Goal: Information Seeking & Learning: Find contact information

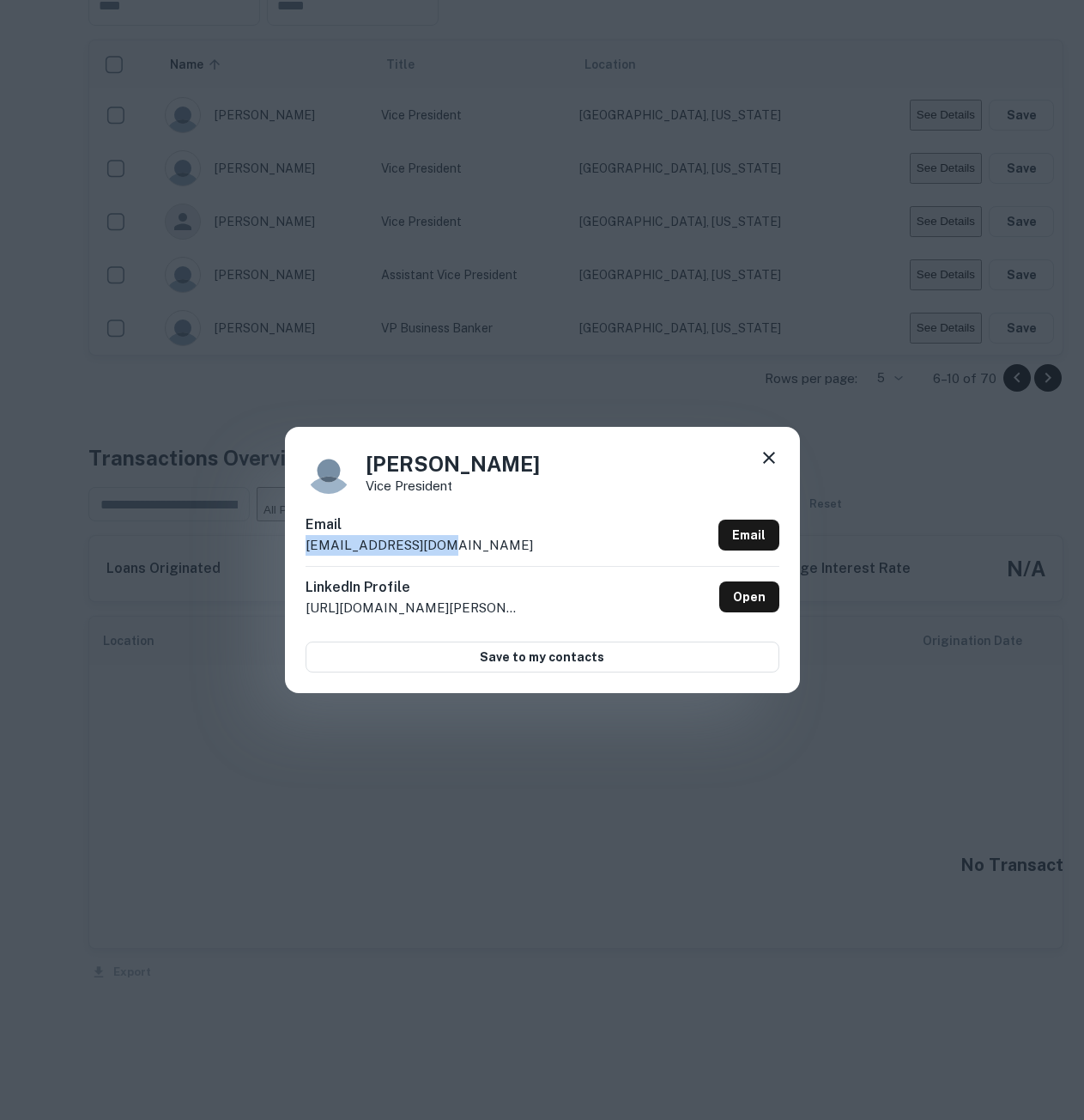
click at [550, 453] on icon at bounding box center [769, 457] width 21 height 21
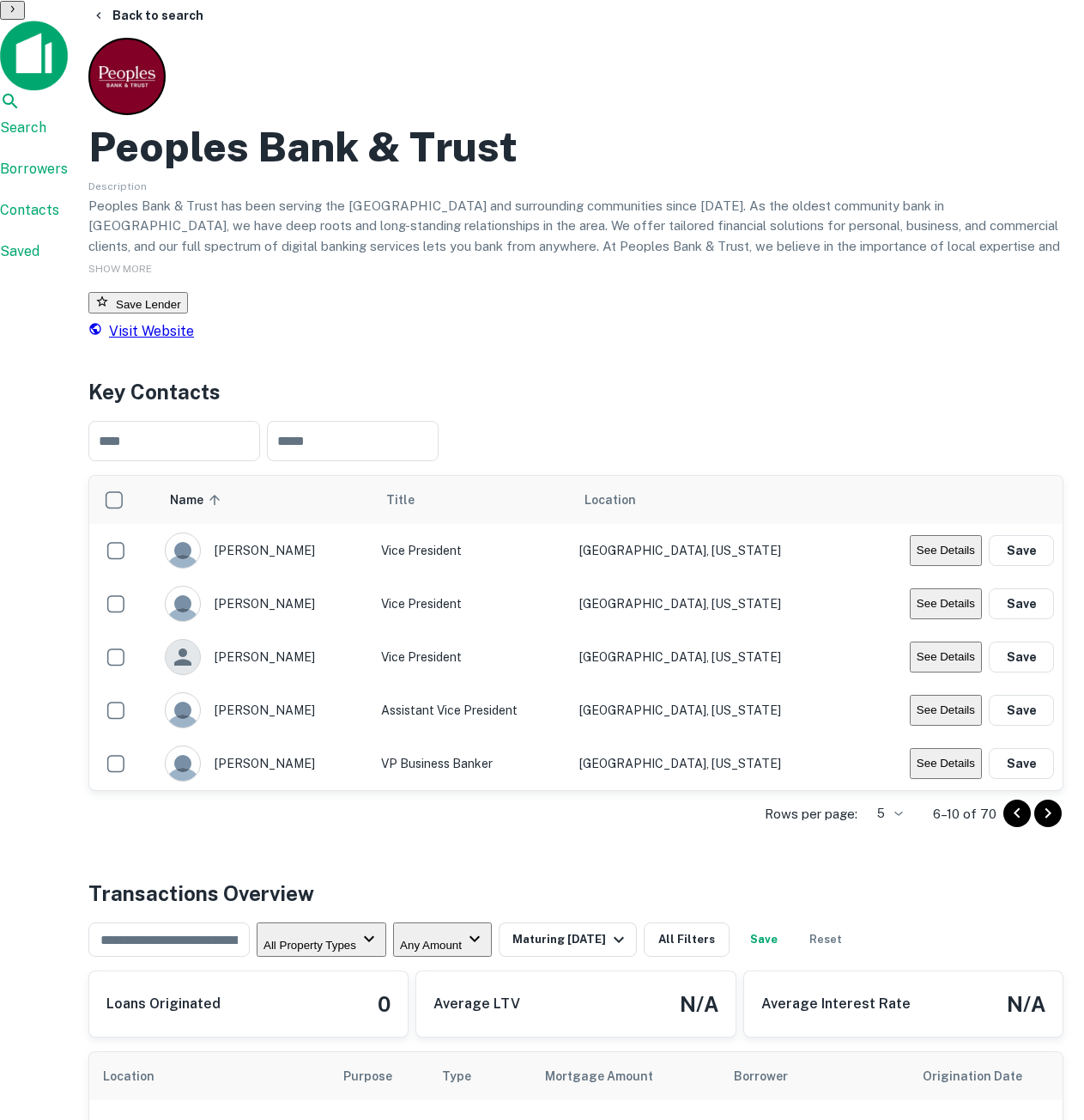
click at [21, 91] on icon at bounding box center [10, 101] width 21 height 21
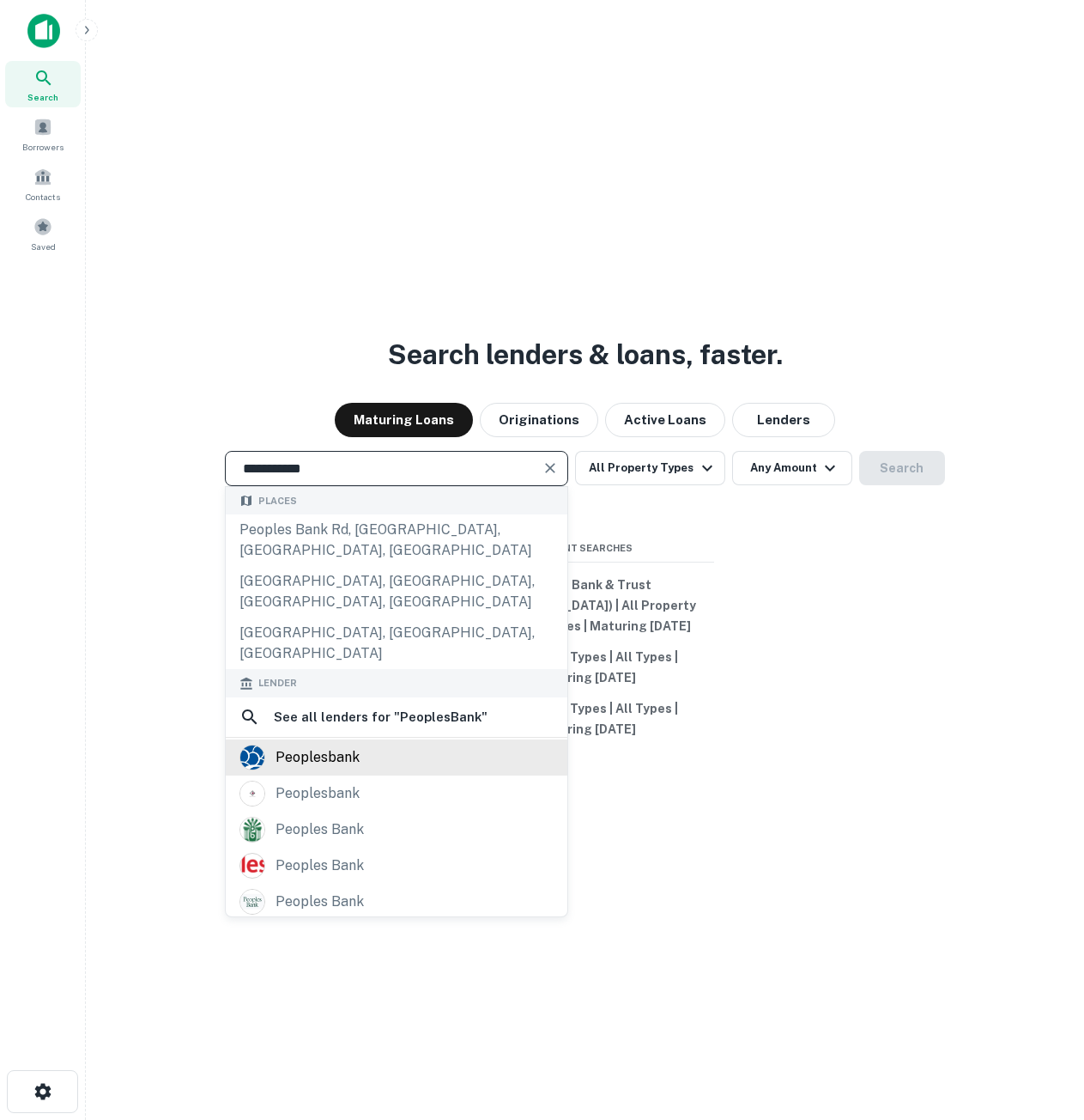
type input "**********"
click at [340, 744] on div "peoplesbank" at bounding box center [317, 757] width 84 height 26
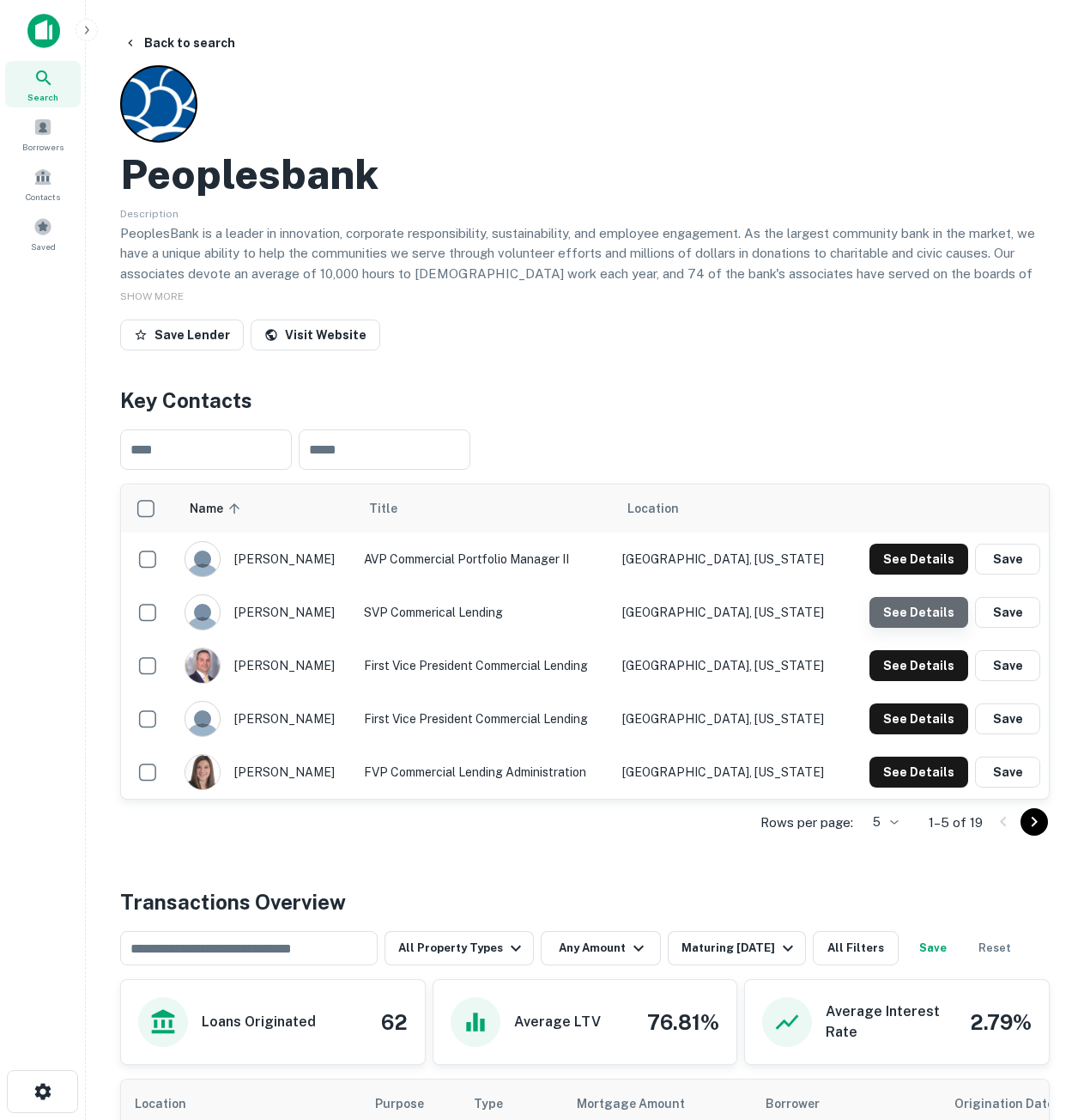
click at [939, 613] on button "See Details" at bounding box center [920, 612] width 99 height 31
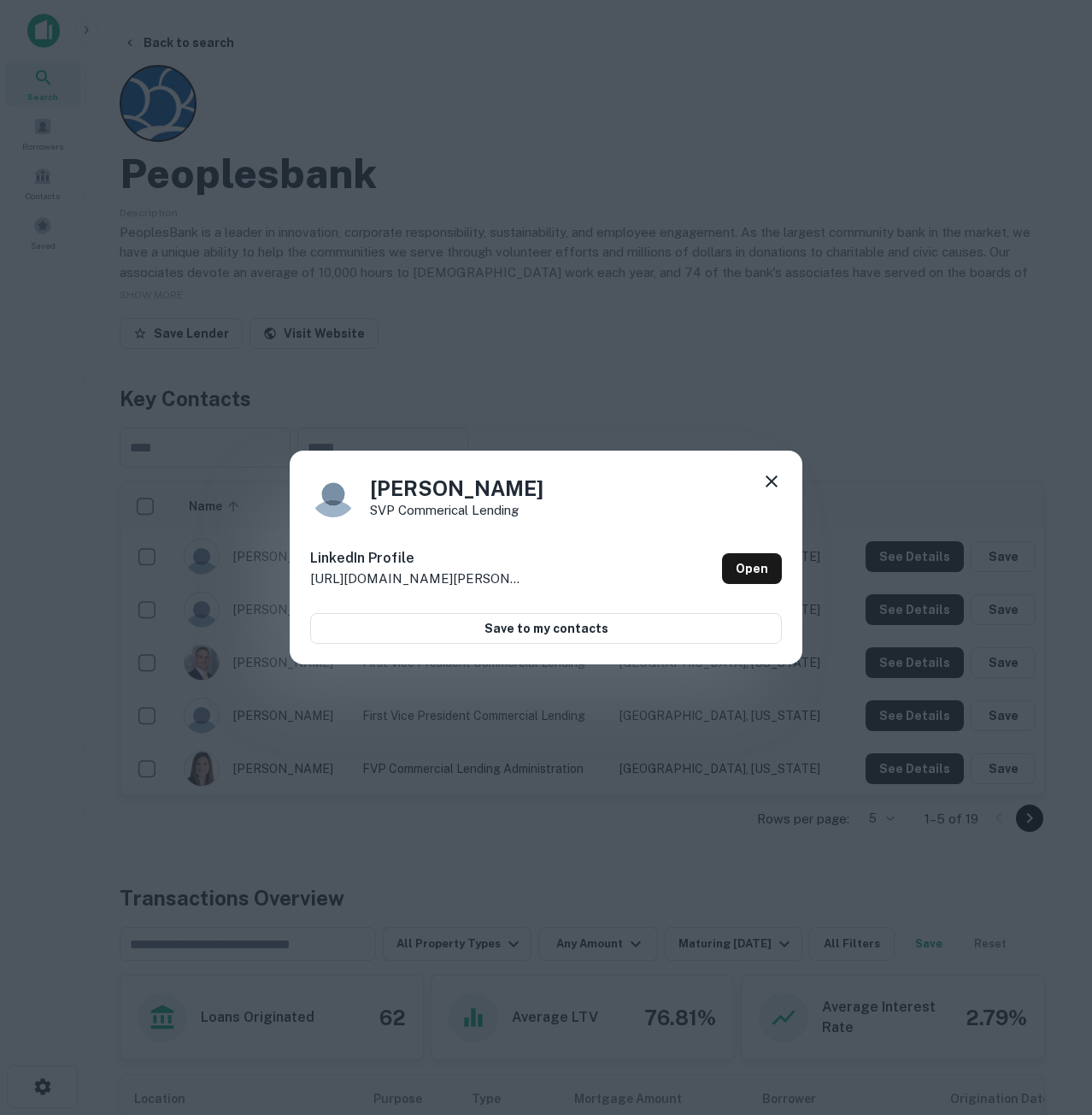
click at [769, 477] on icon at bounding box center [771, 481] width 21 height 21
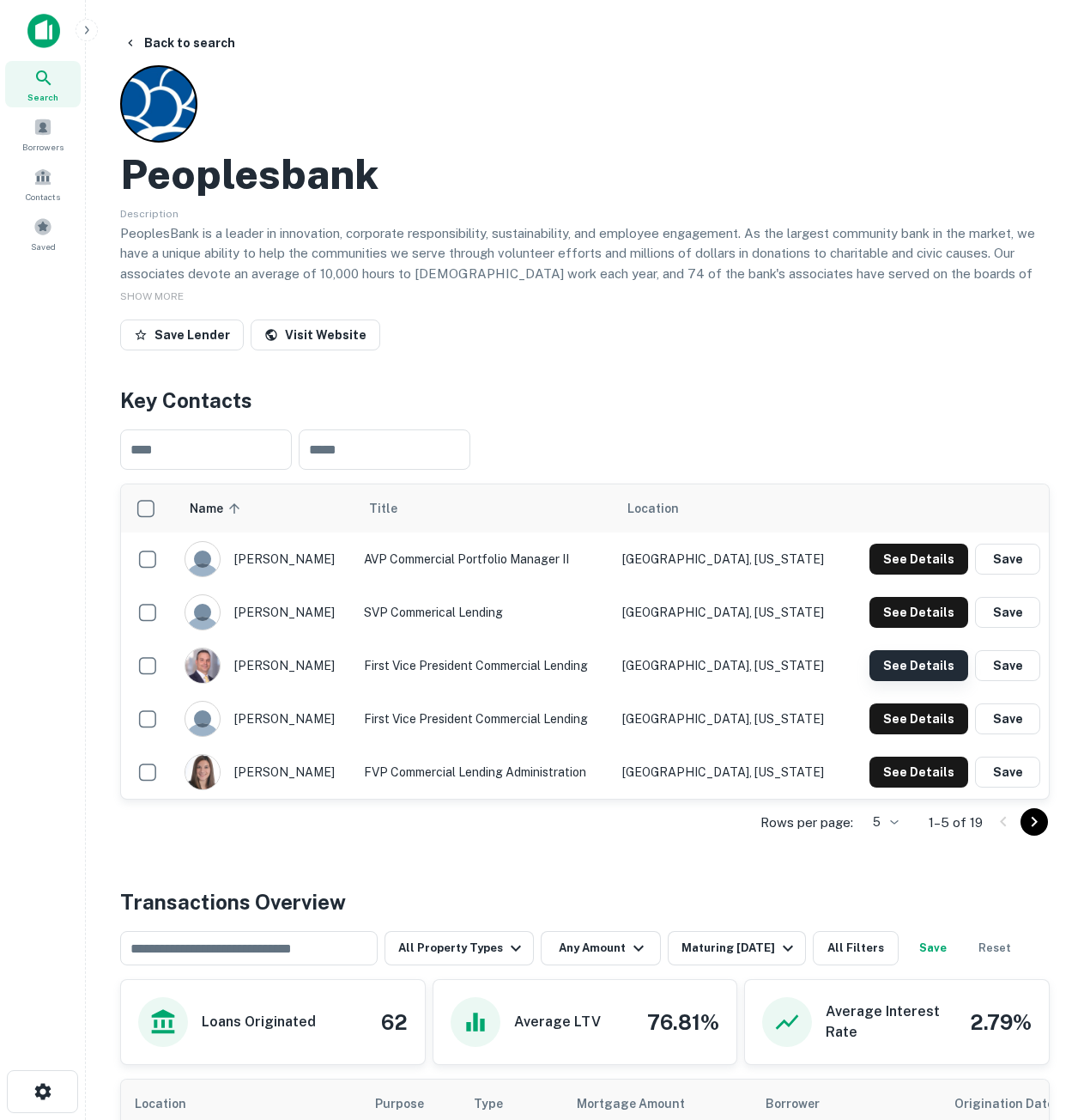
click at [905, 672] on button "See Details" at bounding box center [920, 665] width 99 height 31
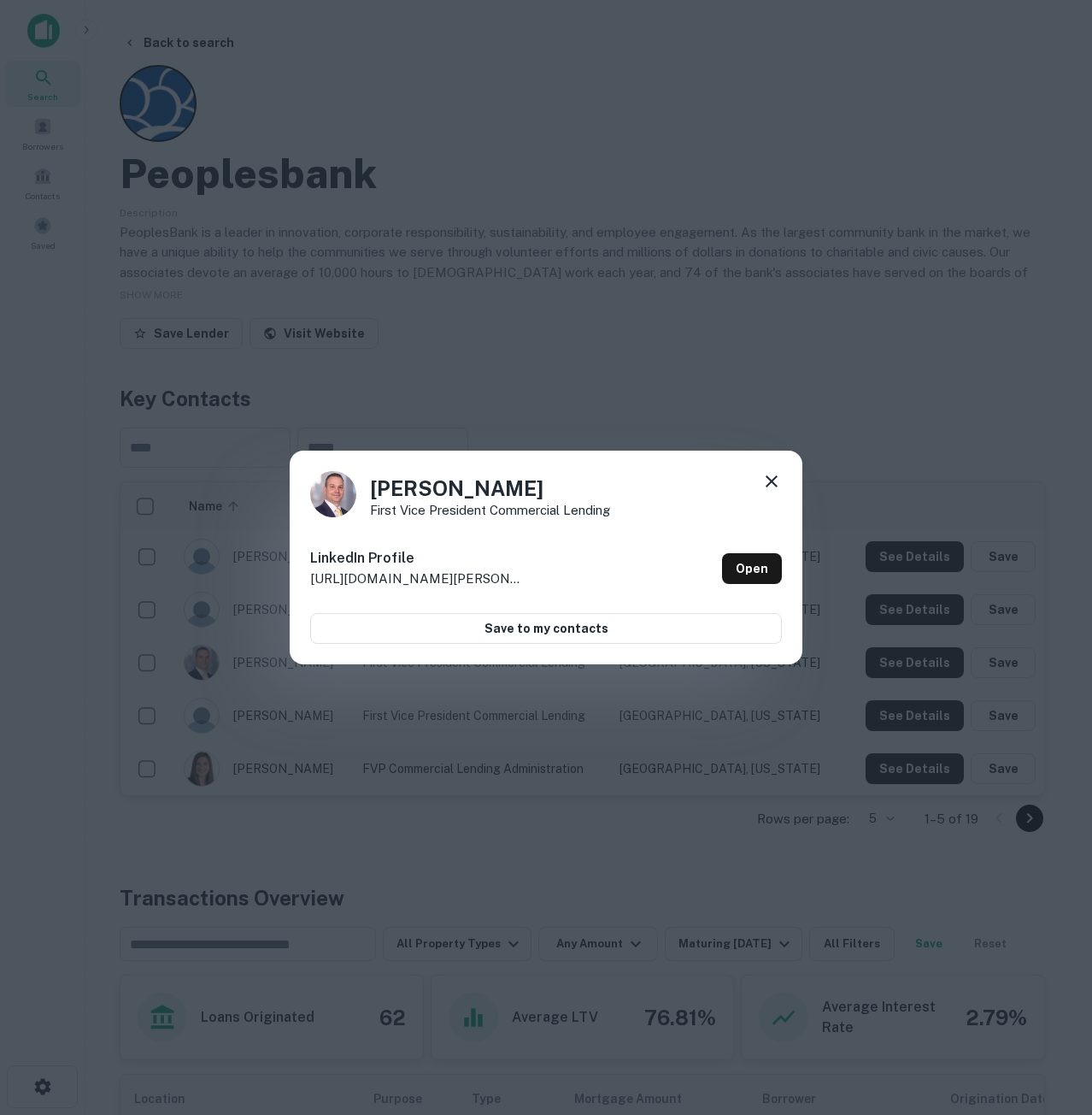
click at [777, 483] on icon at bounding box center [771, 481] width 21 height 21
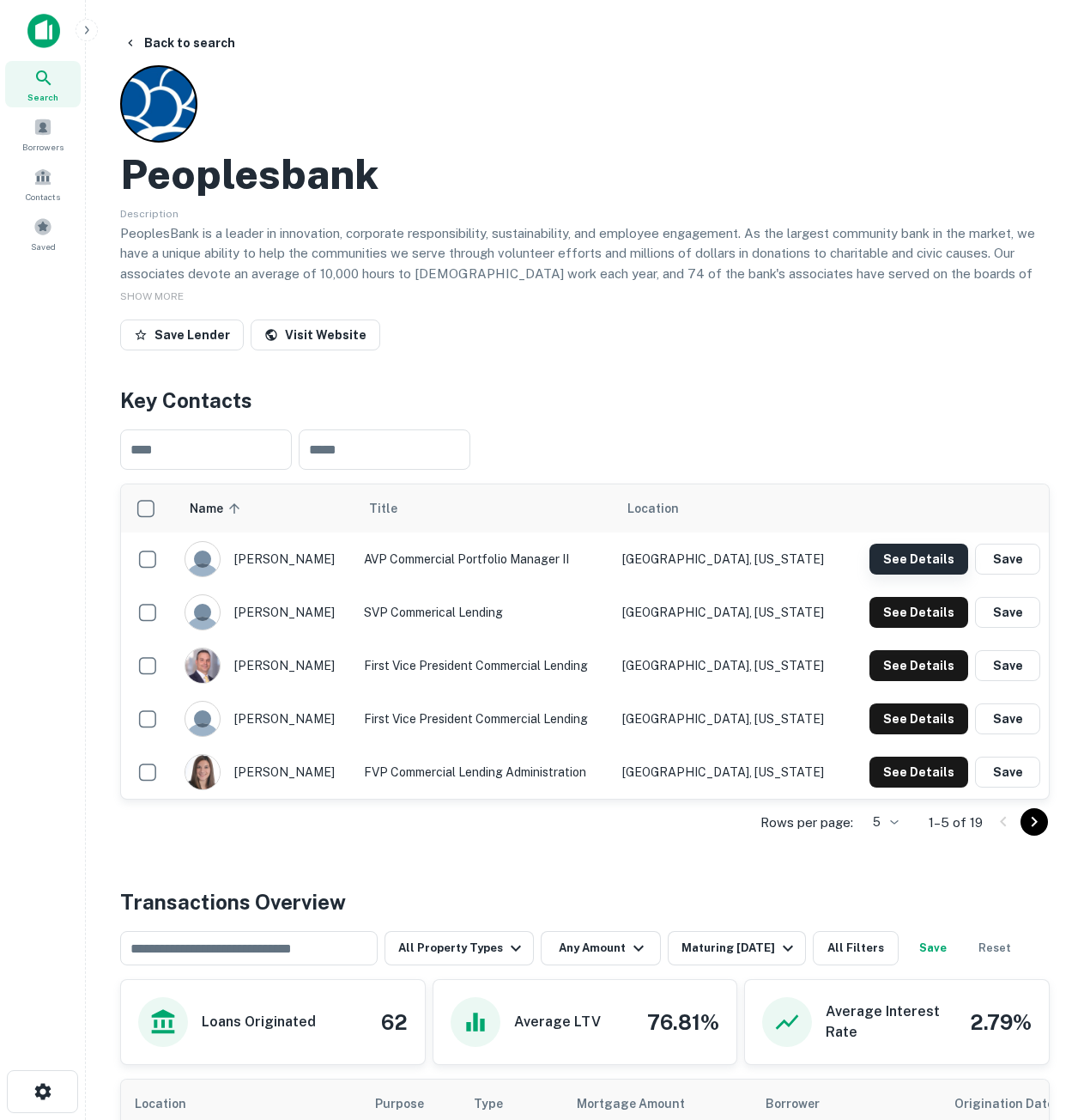
click at [913, 562] on button "See Details" at bounding box center [920, 558] width 99 height 31
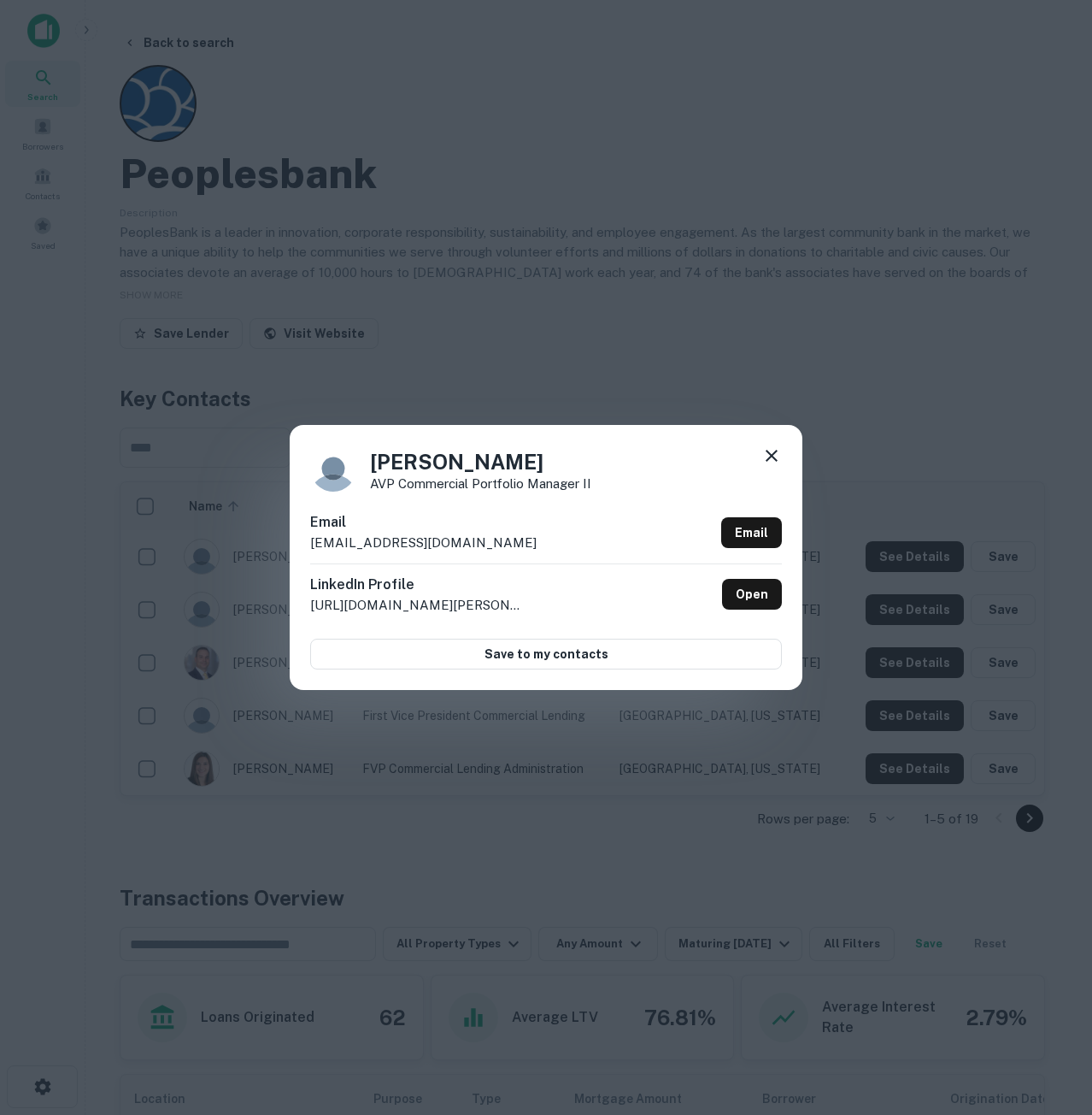
click at [783, 451] on div "Courtney Shanahan AVP Commercial Portfolio Manager II Email cshanahan@bankatpeo…" at bounding box center [546, 558] width 513 height 265
click at [778, 454] on icon at bounding box center [771, 455] width 21 height 21
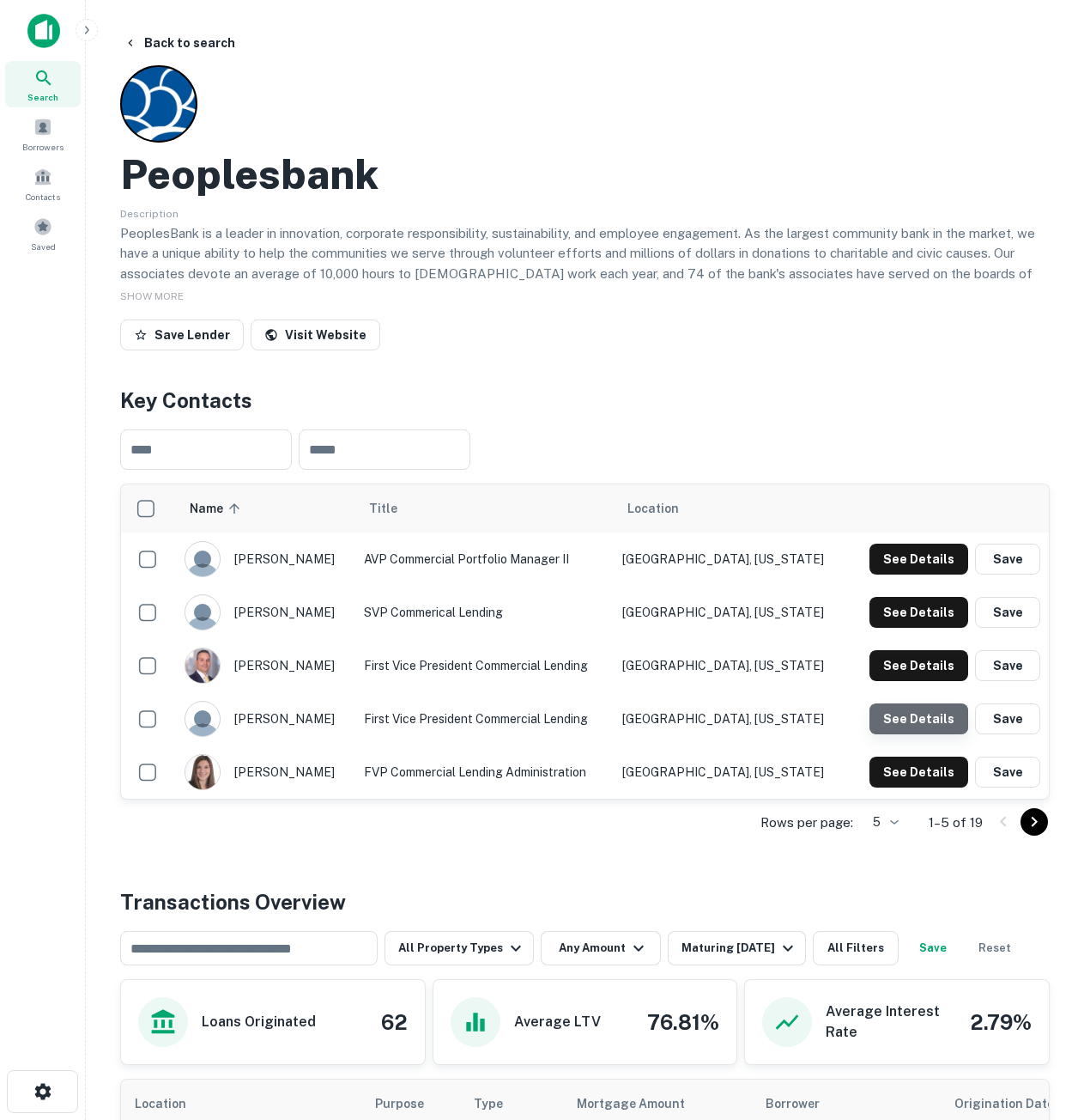
click at [911, 707] on button "See Details" at bounding box center [920, 719] width 99 height 31
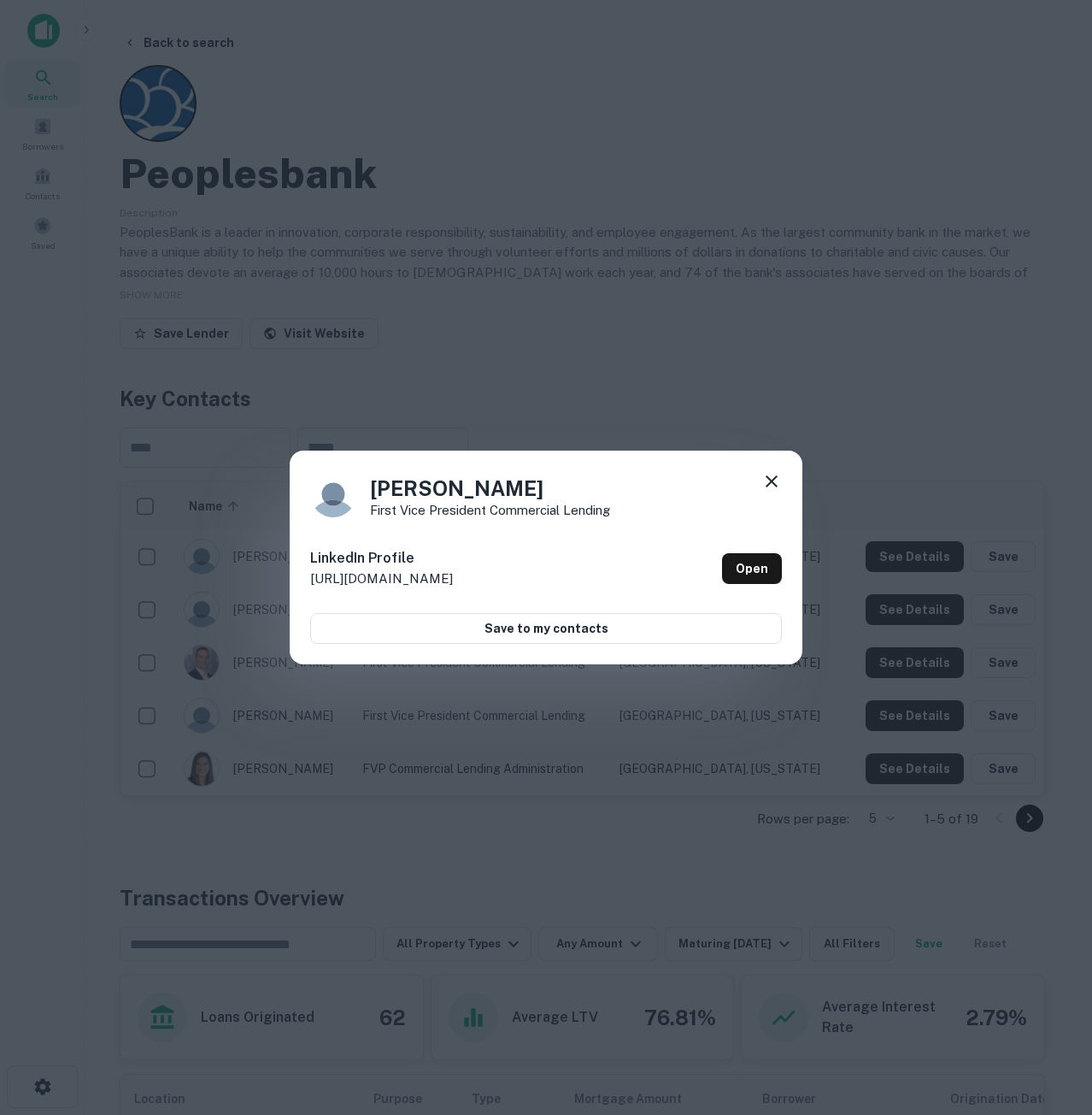
click at [772, 479] on icon at bounding box center [771, 481] width 21 height 21
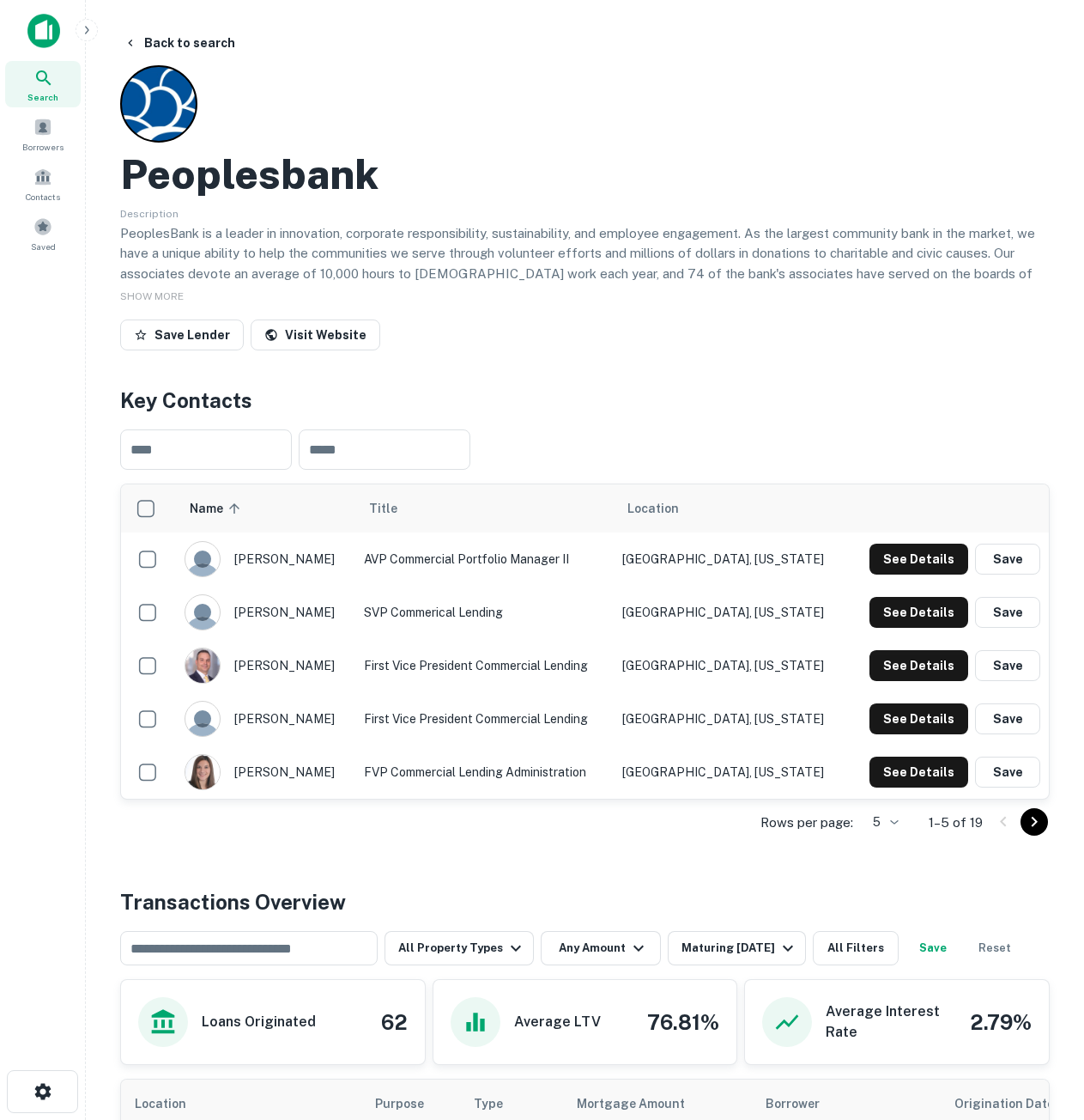
click at [1036, 818] on icon "Go to next page" at bounding box center [1034, 822] width 21 height 21
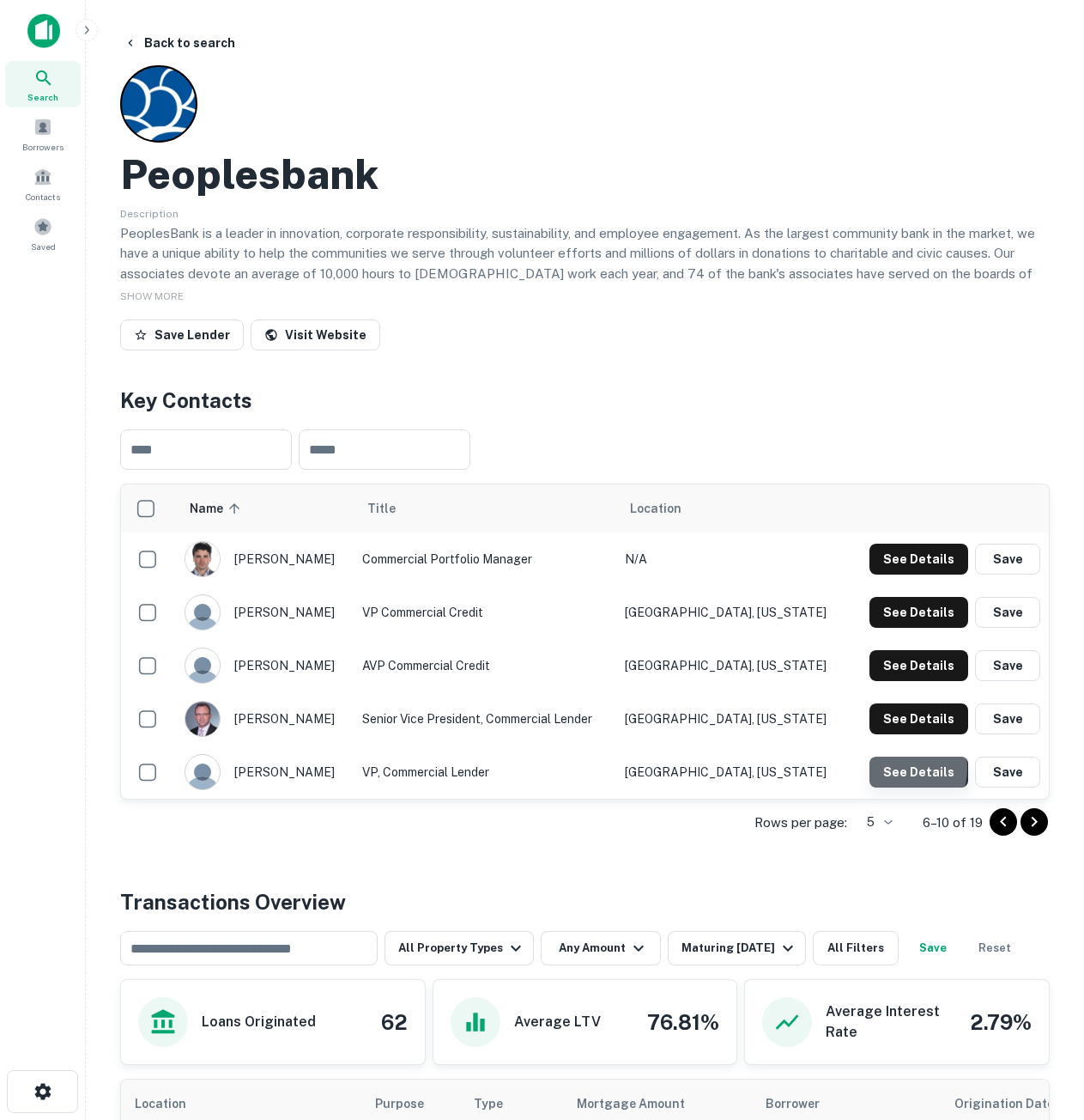
click at [901, 768] on button "See Details" at bounding box center [920, 771] width 99 height 31
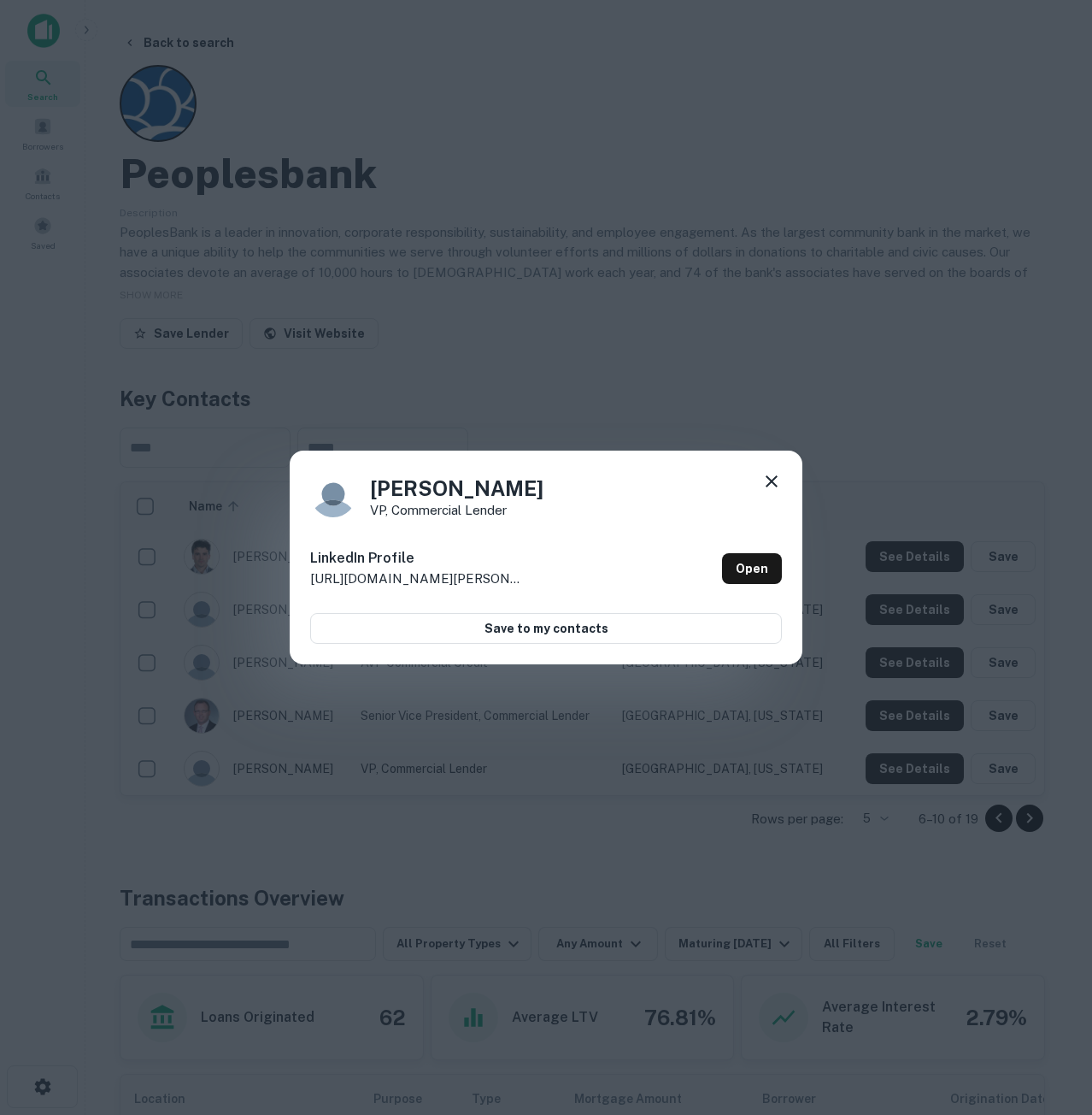
click at [768, 482] on icon at bounding box center [771, 481] width 21 height 21
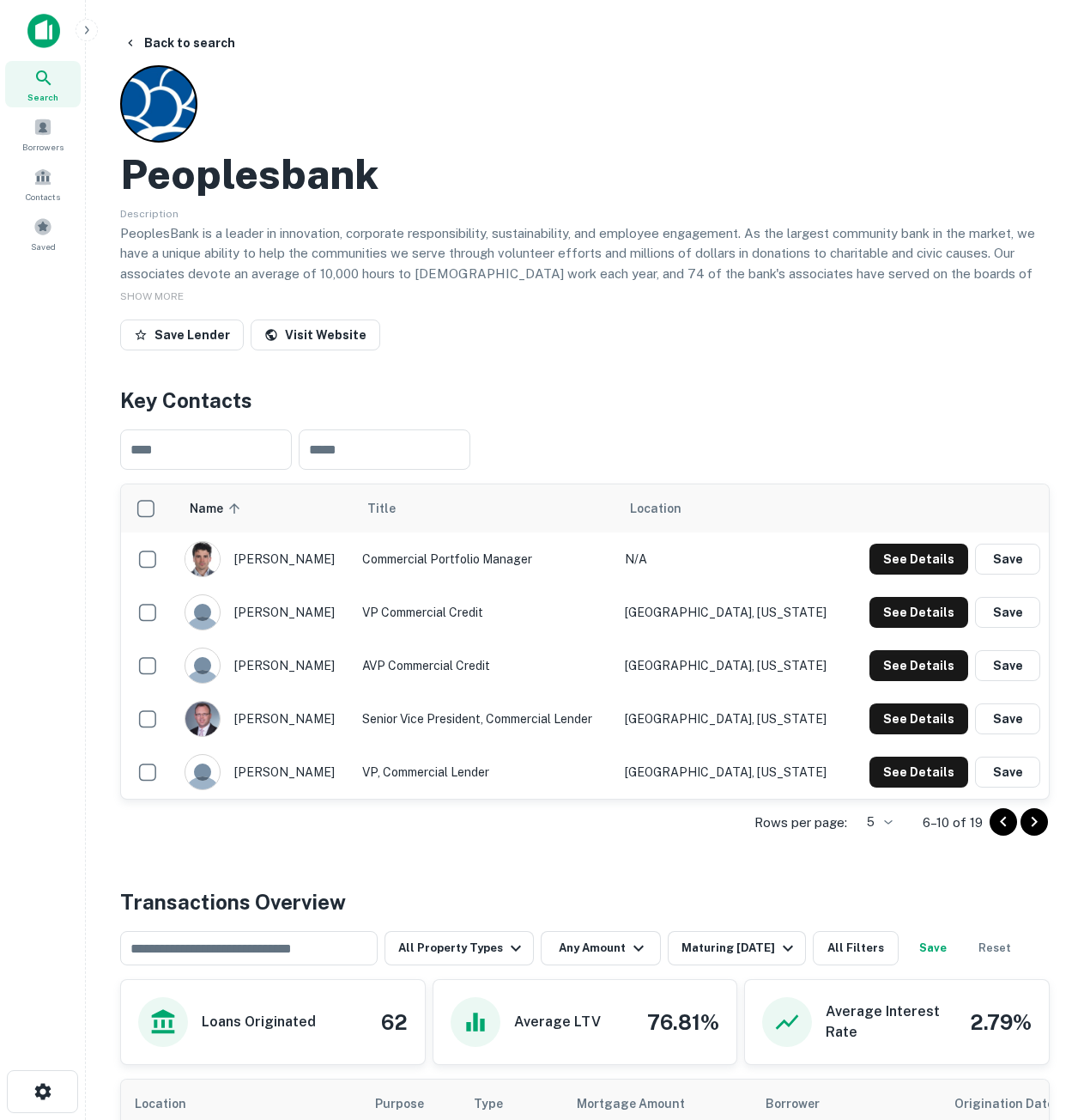
click at [1044, 816] on icon "Go to next page" at bounding box center [1034, 822] width 21 height 21
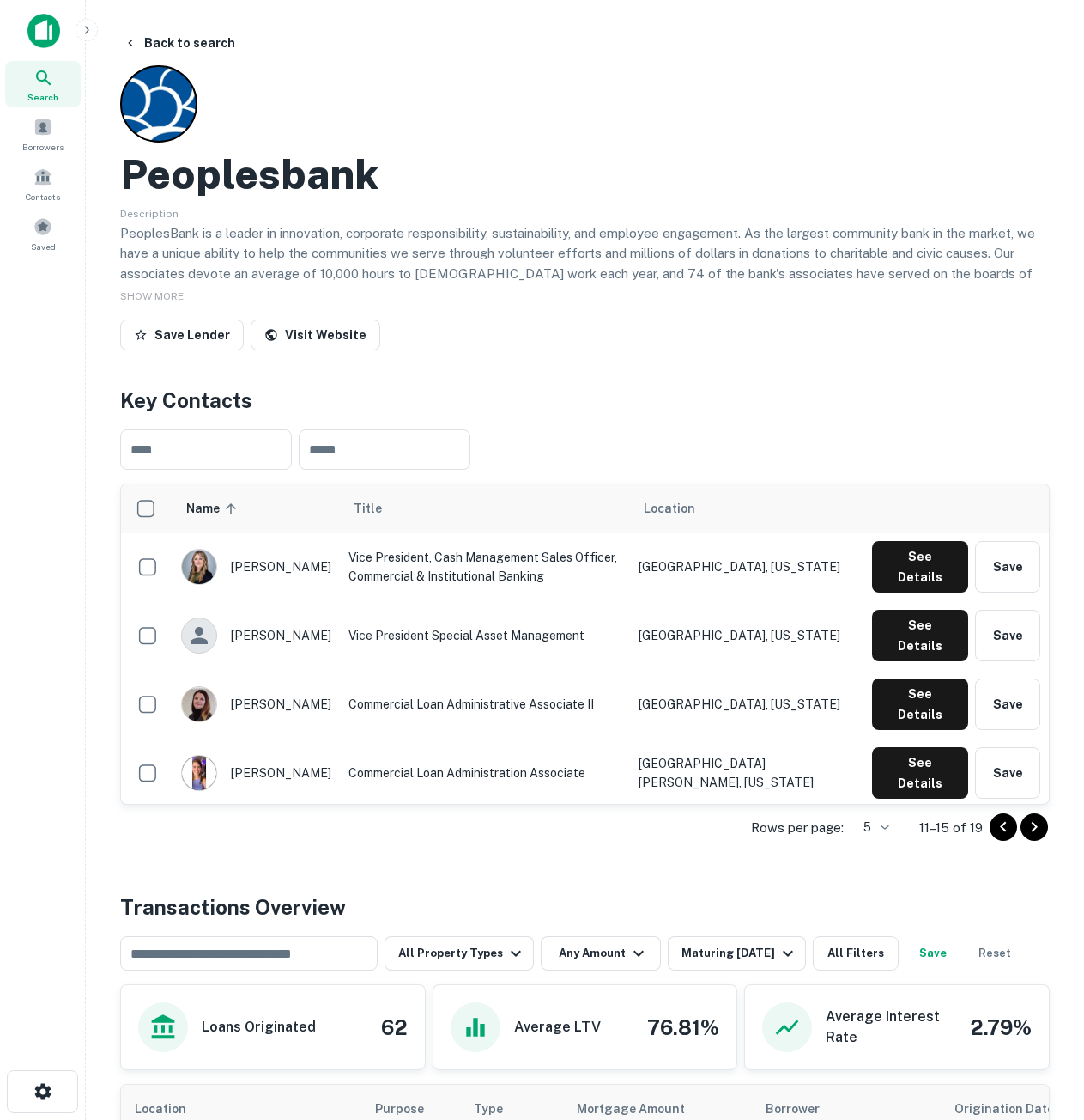
click at [1037, 820] on icon "Go to next page" at bounding box center [1034, 827] width 21 height 21
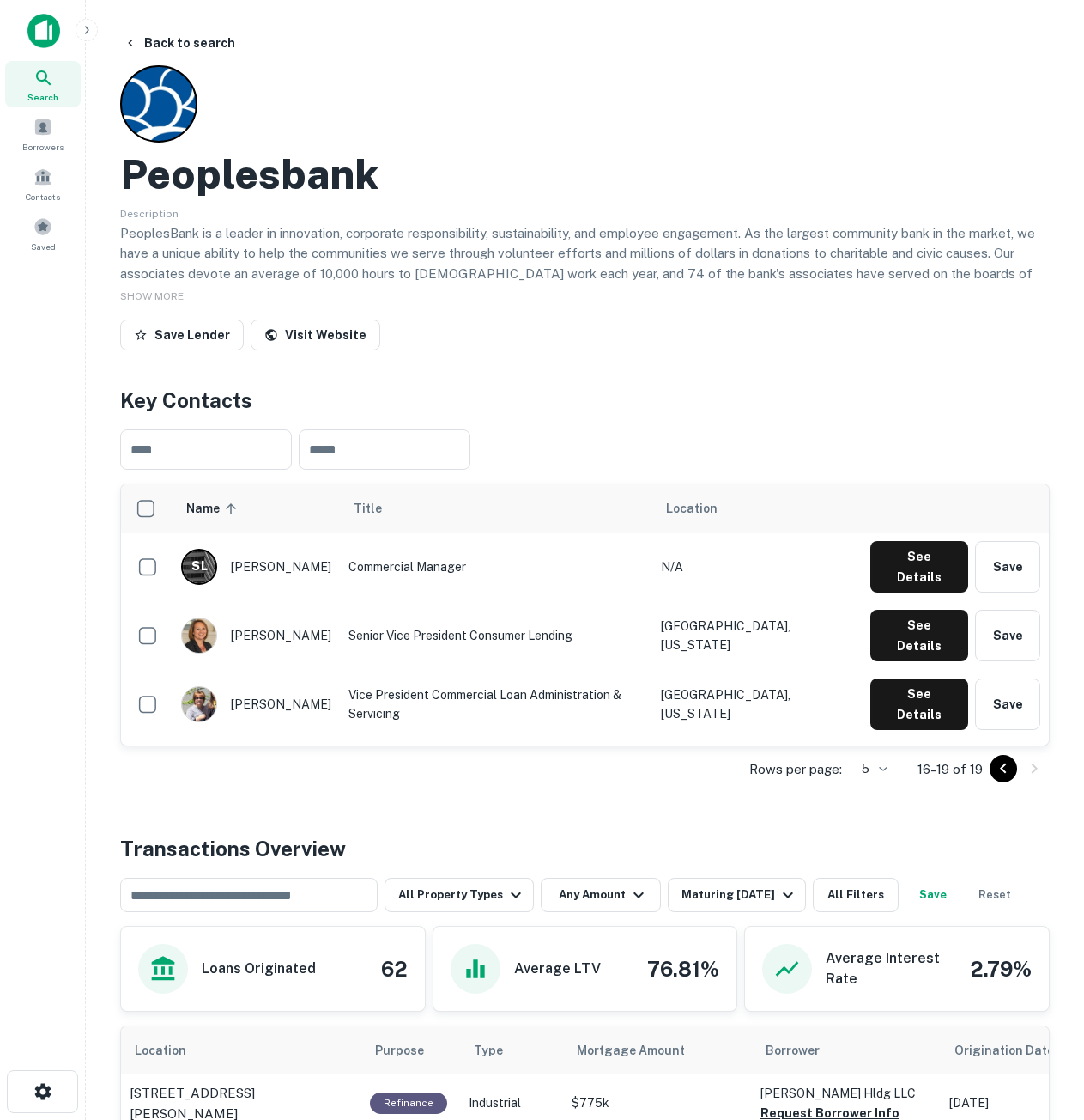
click at [1012, 761] on icon "Go to previous page" at bounding box center [1003, 768] width 21 height 21
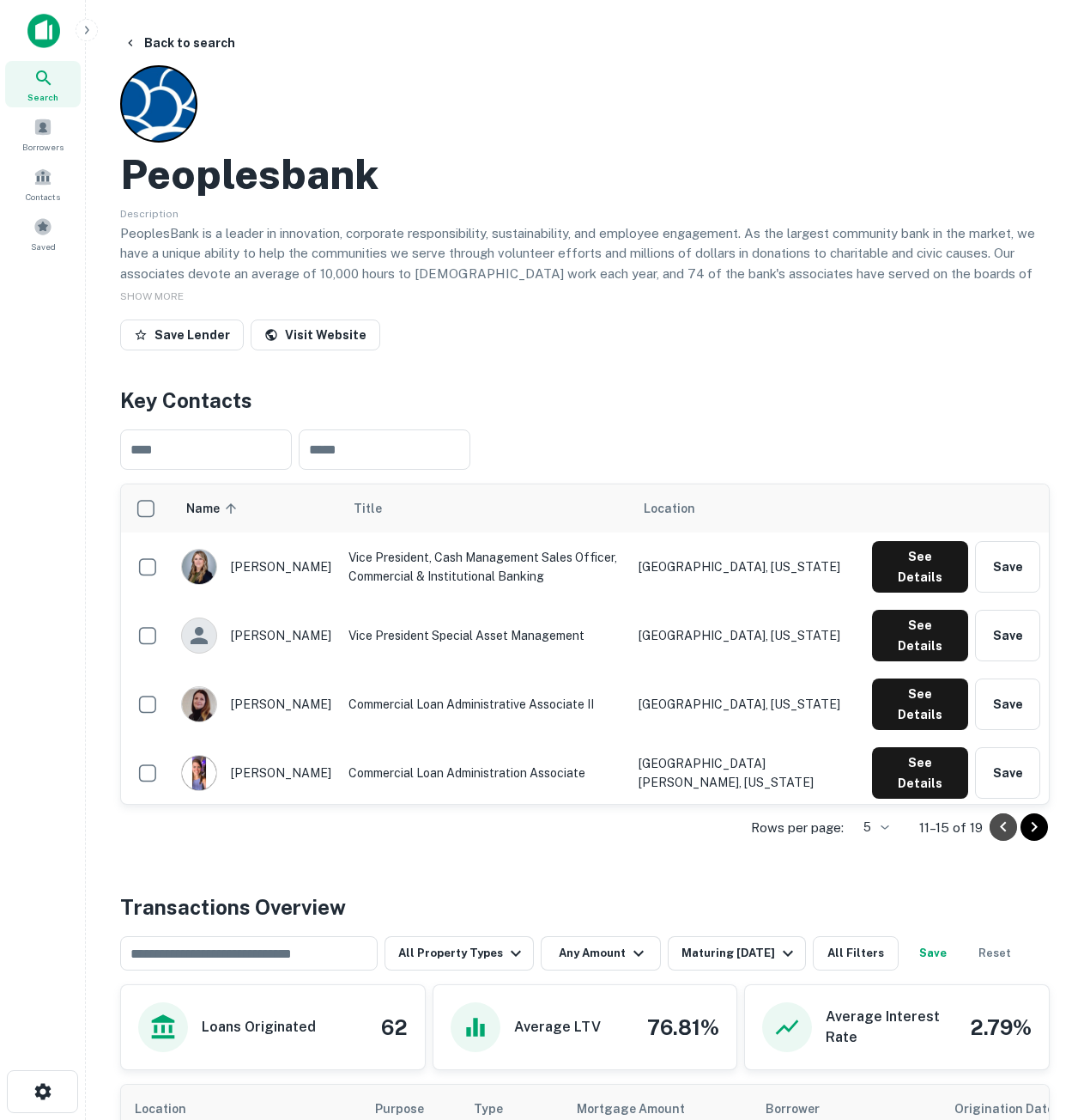
click at [1004, 833] on icon "Go to previous page" at bounding box center [1003, 827] width 21 height 21
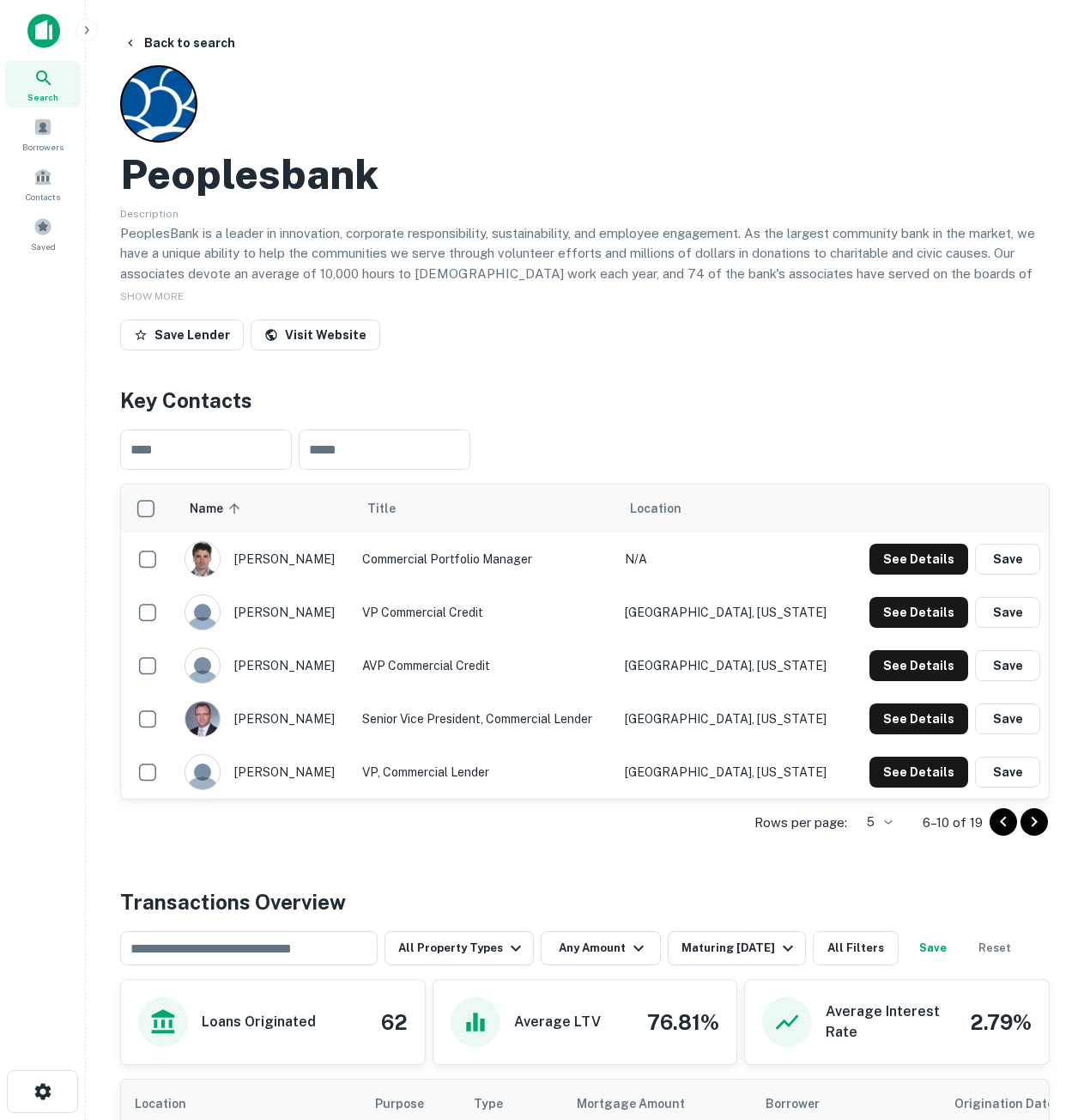
click at [1004, 831] on icon "Go to previous page" at bounding box center [1003, 822] width 21 height 21
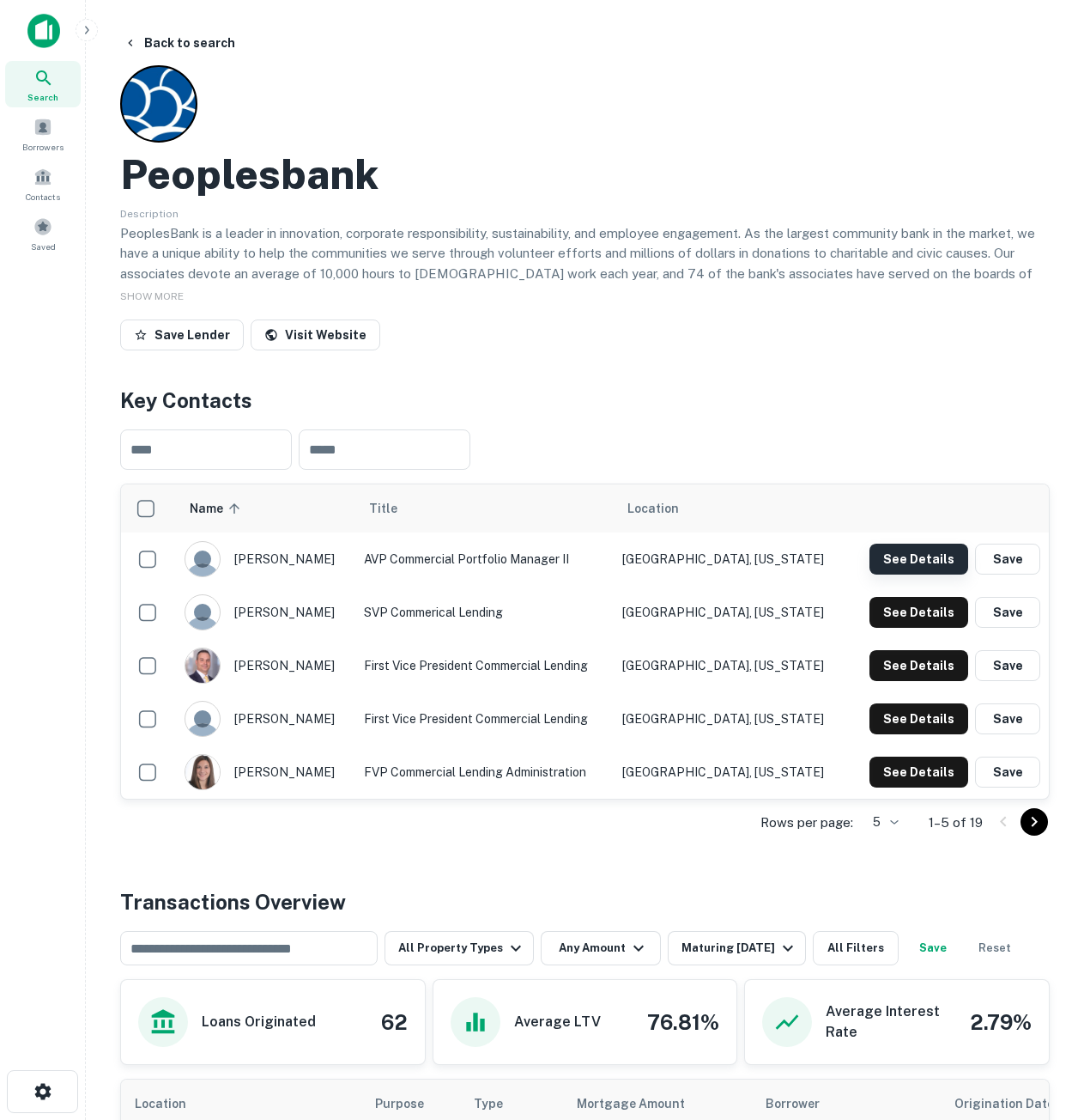
click at [876, 566] on button "See Details" at bounding box center [920, 558] width 99 height 31
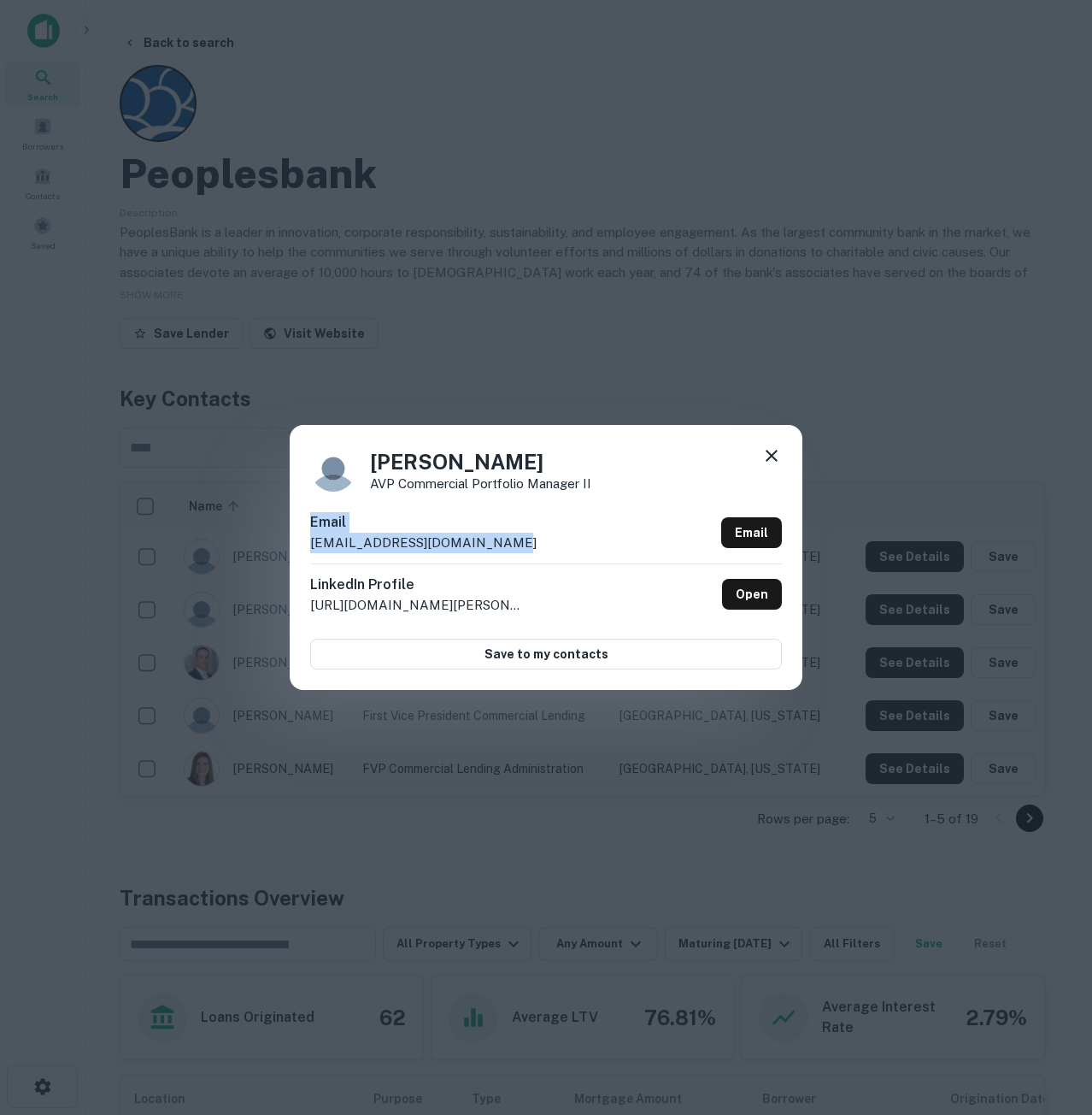
drag, startPoint x: 527, startPoint y: 541, endPoint x: 291, endPoint y: 531, distance: 236.2
click at [291, 531] on div "Courtney Shanahan AVP Commercial Portfolio Manager II Email cshanahan@bankatpeo…" at bounding box center [546, 558] width 513 height 265
click at [452, 515] on h6 "Email" at bounding box center [423, 522] width 227 height 21
drag, startPoint x: 544, startPoint y: 544, endPoint x: 284, endPoint y: 546, distance: 260.0
click at [306, 543] on div "Courtney Shanahan AVP Commercial Portfolio Manager II Email cshanahan@bankatpeo…" at bounding box center [546, 558] width 513 height 265
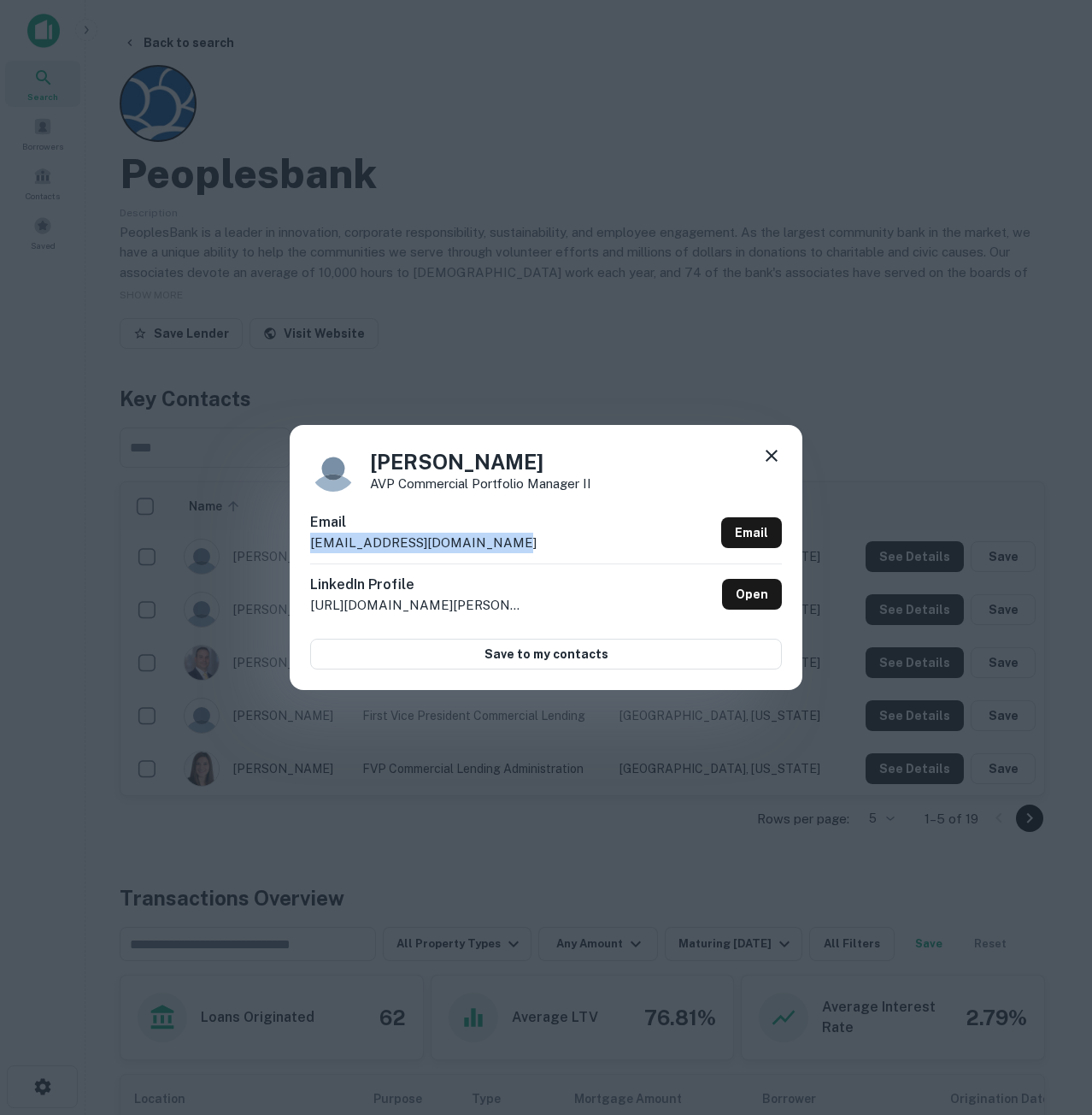
copy p "cshanahan@bankatpeoples.com"
click at [778, 463] on icon at bounding box center [771, 455] width 21 height 21
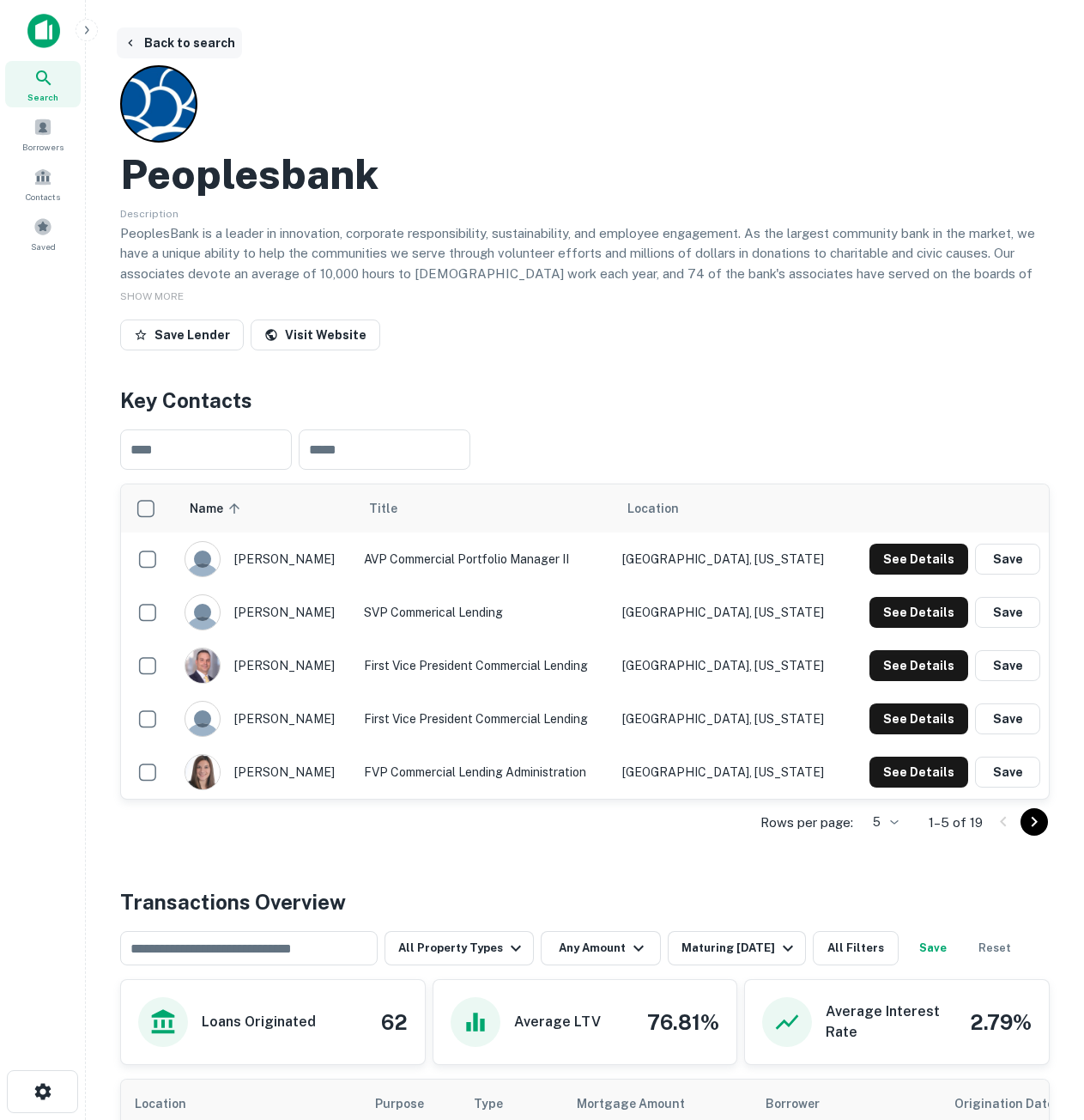
click at [169, 42] on button "Back to search" at bounding box center [179, 43] width 125 height 31
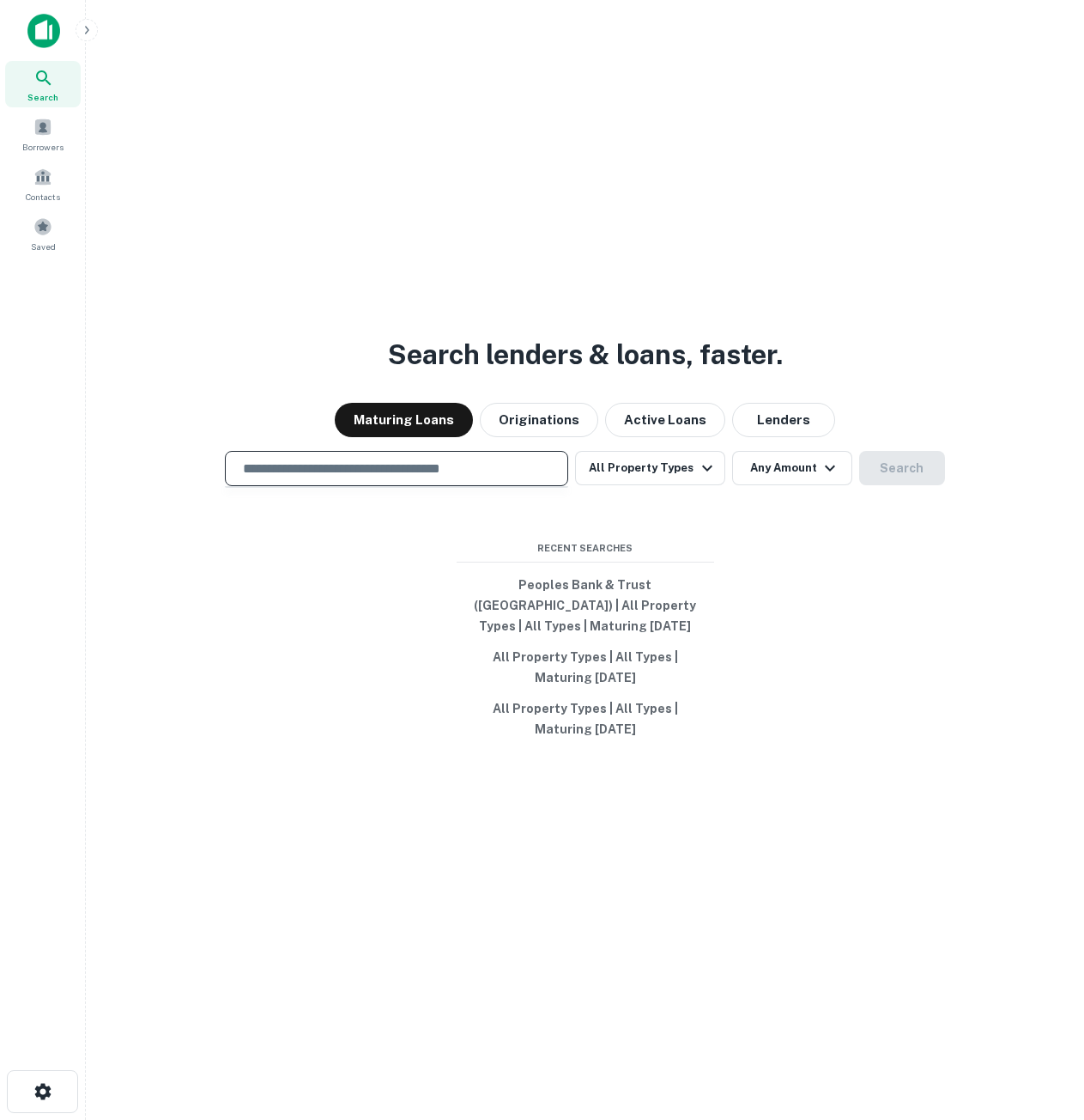
click at [408, 472] on input "text" at bounding box center [396, 469] width 328 height 20
paste input "**********"
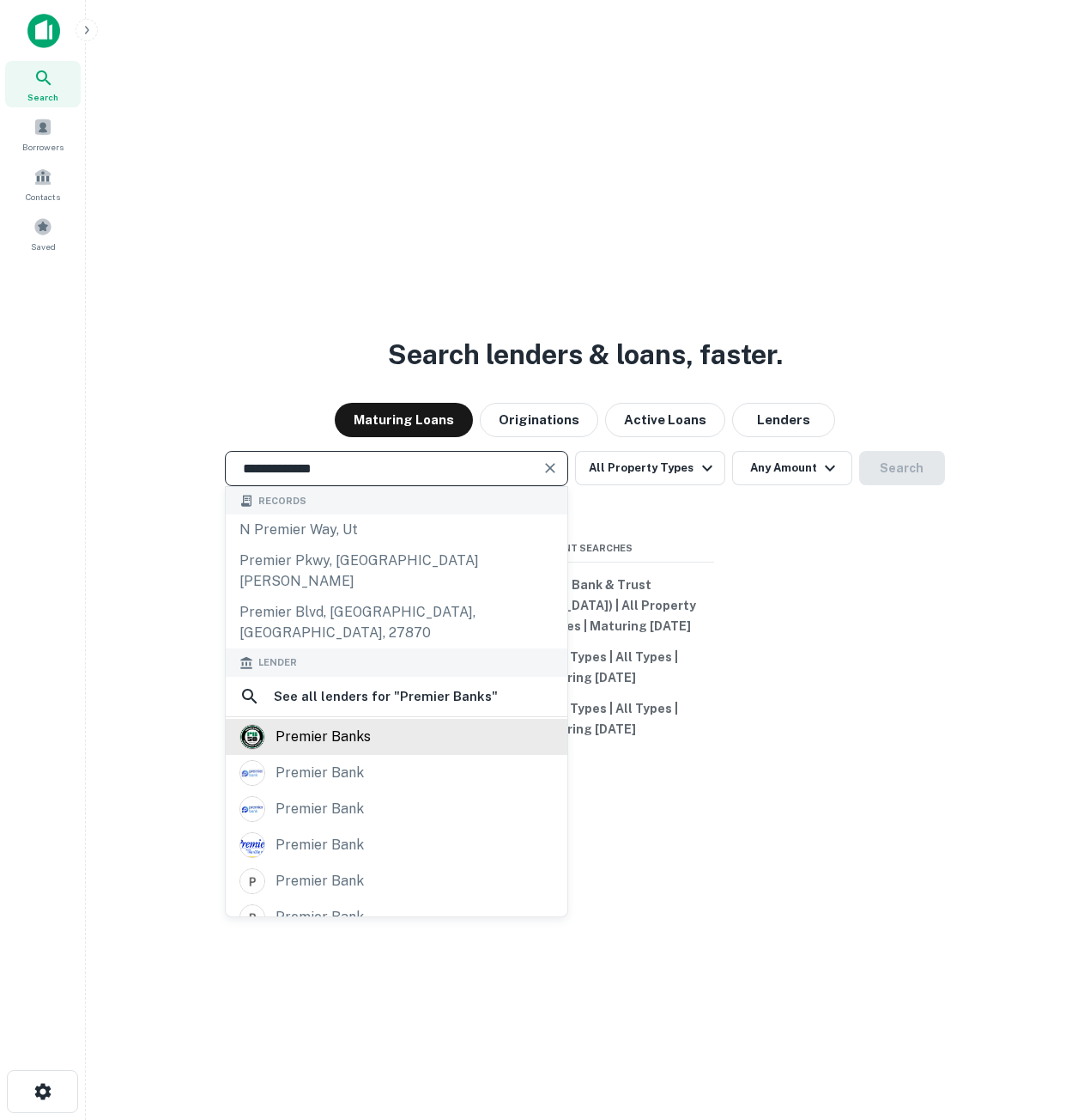
type input "**********"
click at [377, 724] on div "premier banks" at bounding box center [396, 736] width 314 height 26
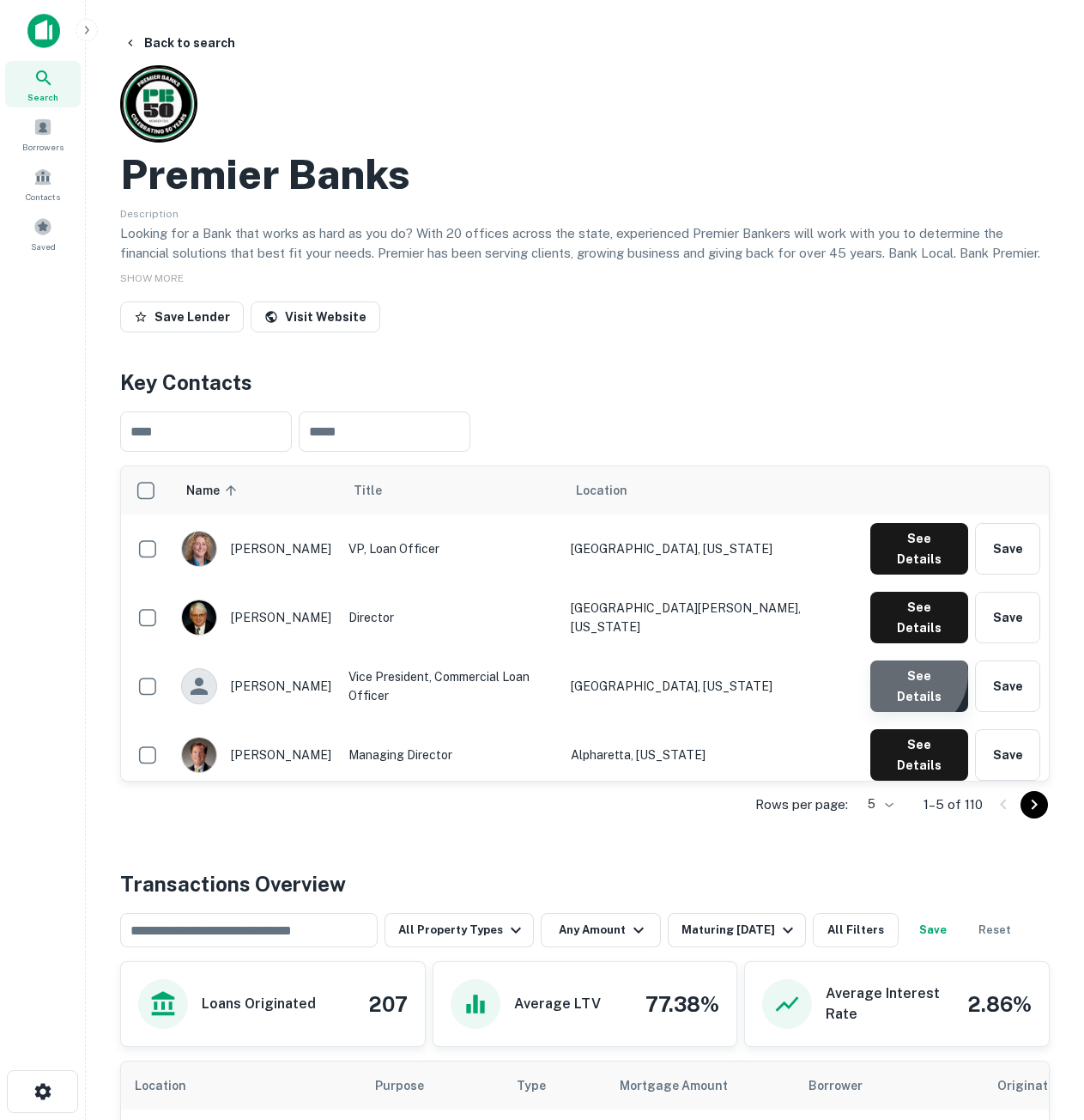
click at [910, 660] on button "See Details" at bounding box center [920, 686] width 98 height 52
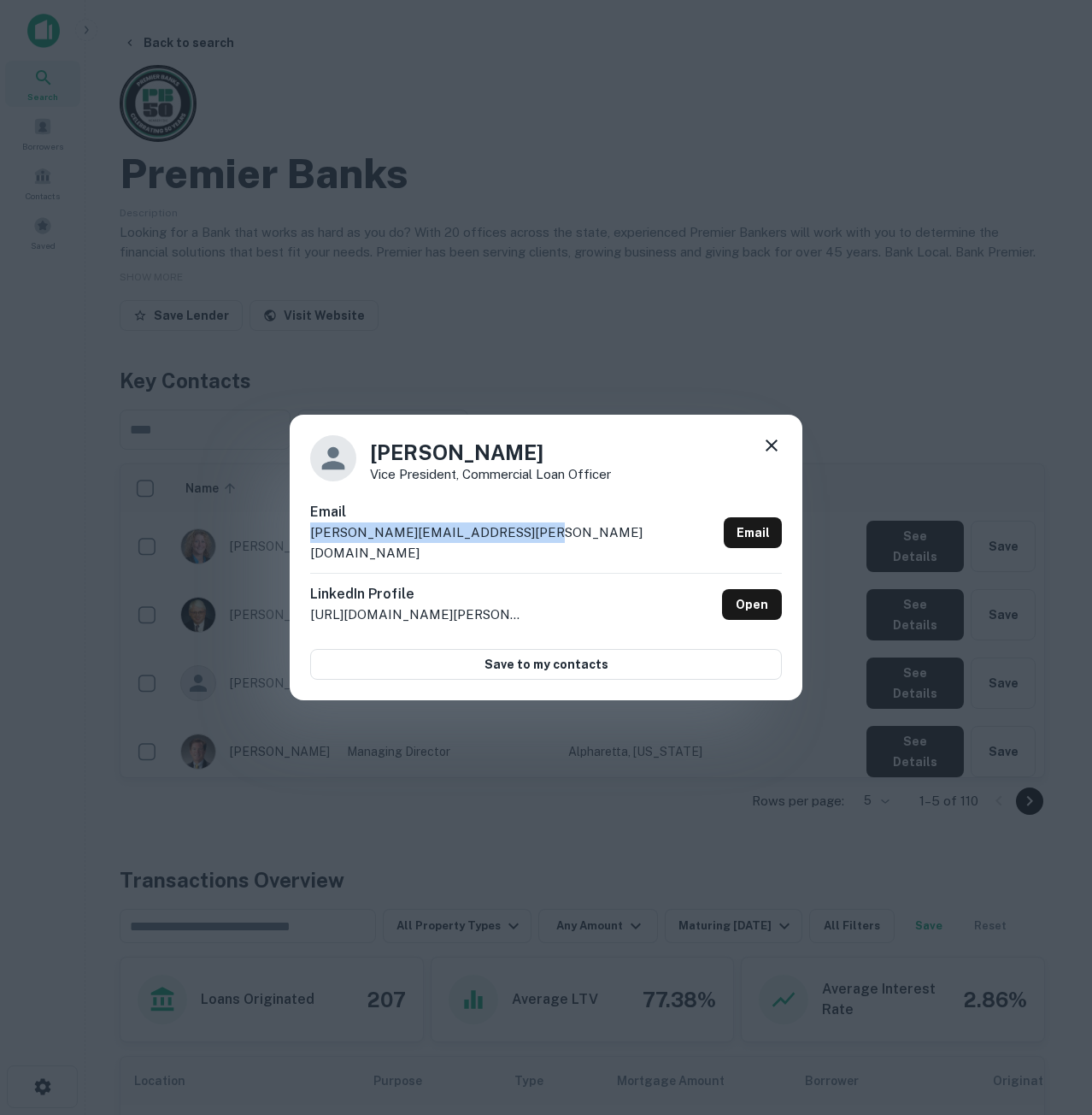
drag, startPoint x: 521, startPoint y: 542, endPoint x: 290, endPoint y: 558, distance: 231.6
click at [290, 558] on div "Dale Stauffenecker Vice President, Commercial Loan Officer Email dale.stauffene…" at bounding box center [546, 557] width 513 height 285
click at [764, 452] on icon at bounding box center [771, 445] width 21 height 21
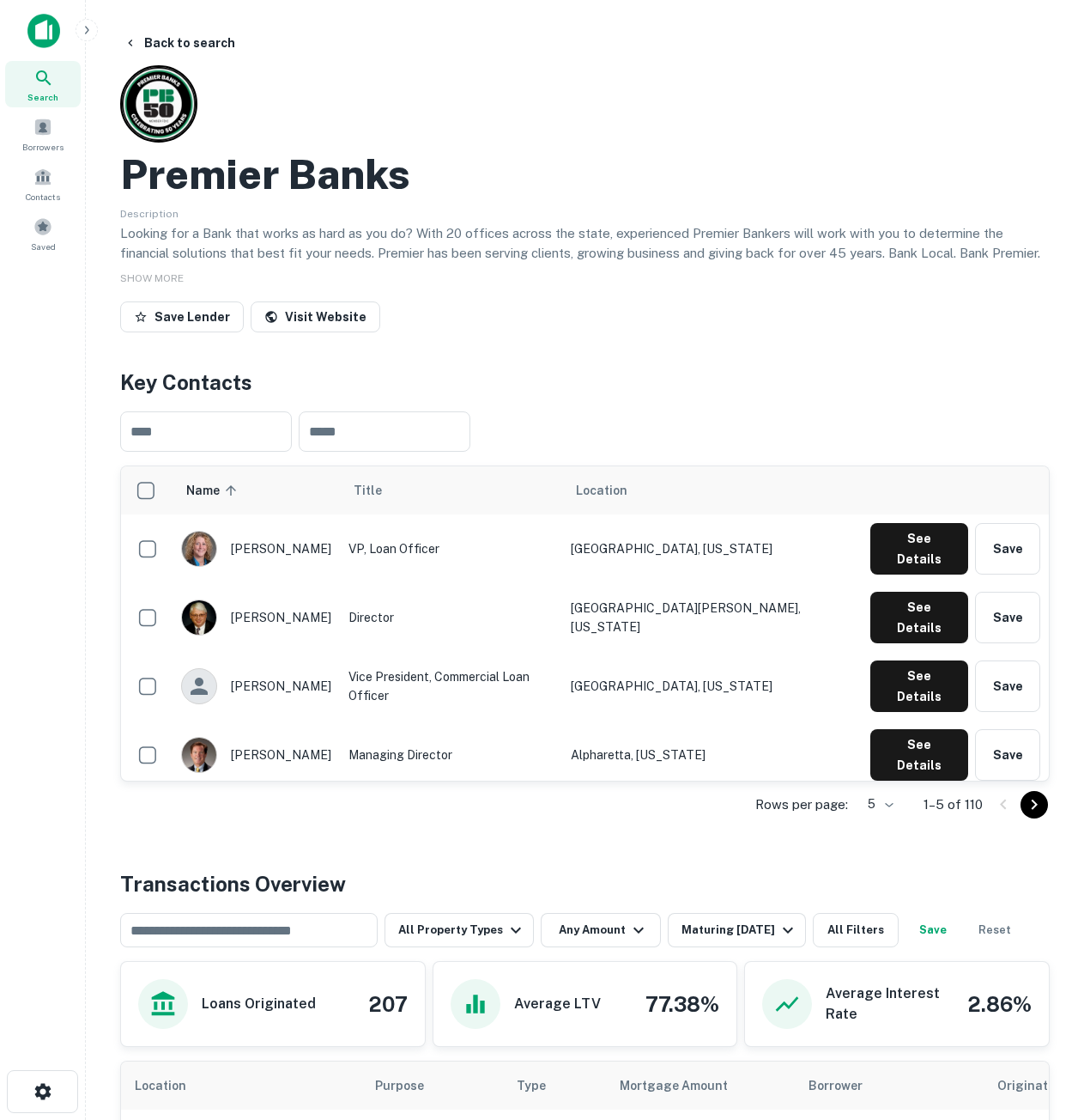
click at [1030, 800] on icon "Go to next page" at bounding box center [1034, 804] width 21 height 21
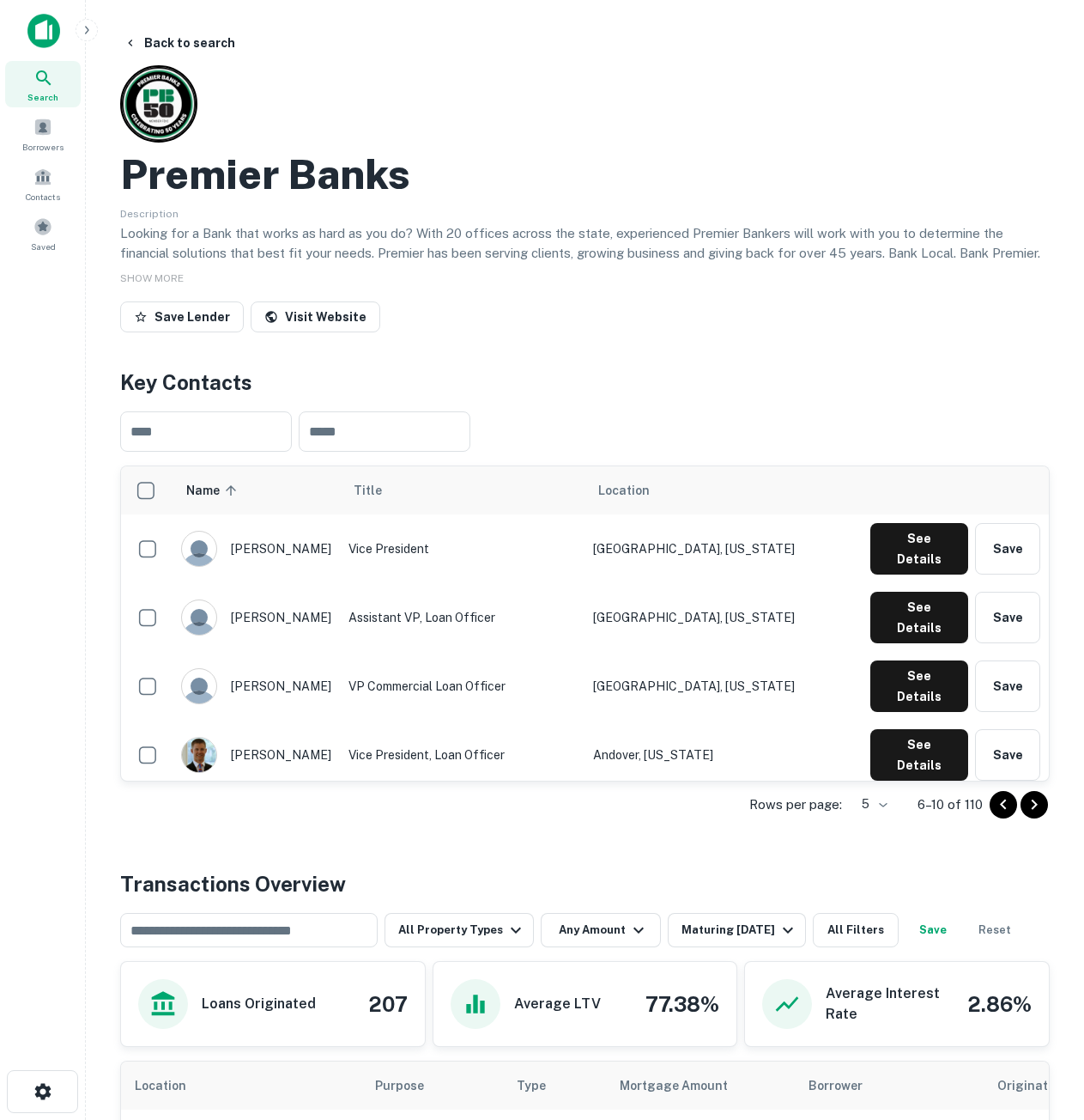
click at [922, 798] on button "See Details" at bounding box center [920, 824] width 98 height 52
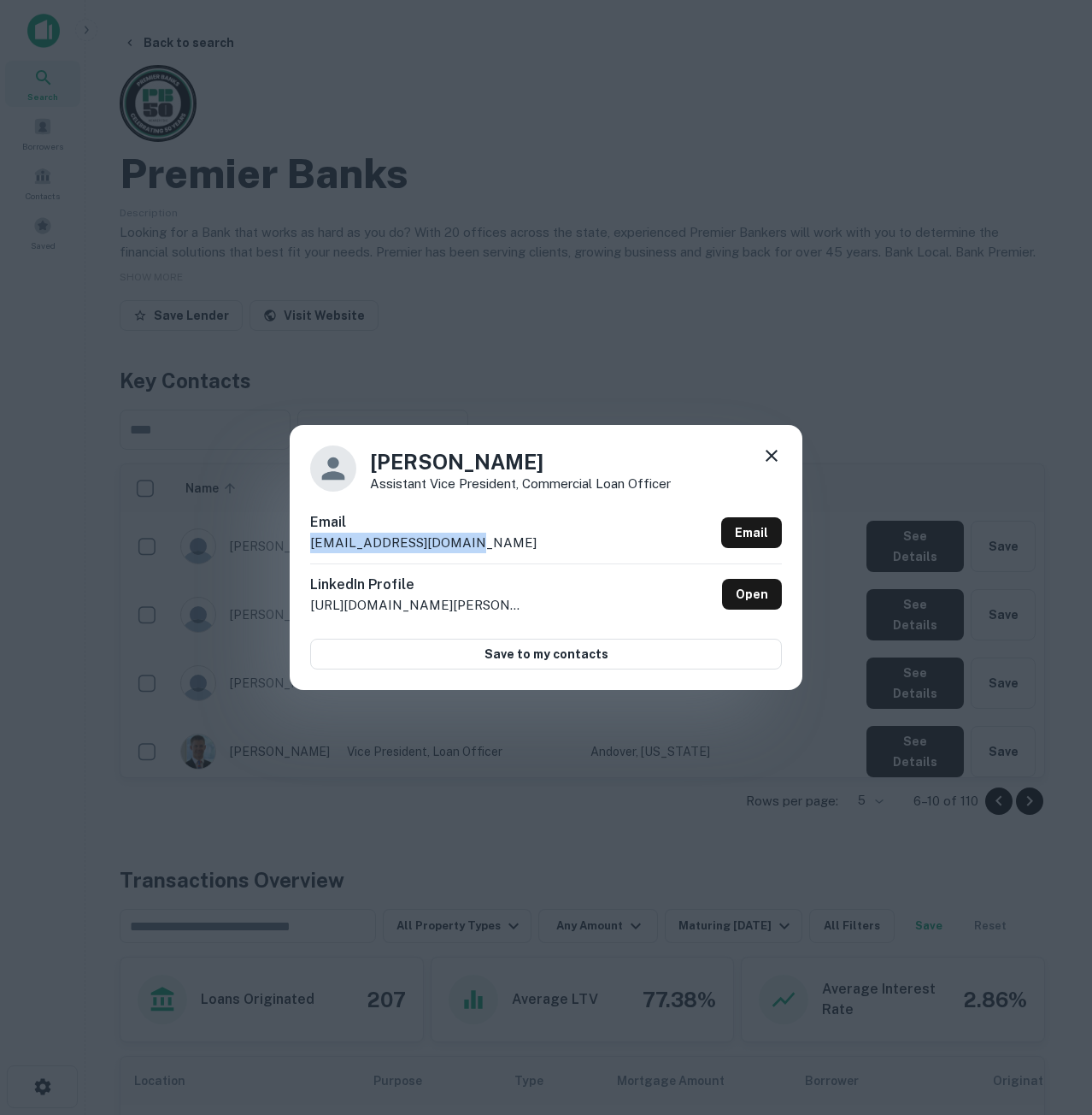
drag, startPoint x: 475, startPoint y: 536, endPoint x: 293, endPoint y: 537, distance: 182.0
click at [293, 537] on div "Lucas Fuhr Assistant Vice President, Commercial Loan Officer Email lfuhr@premie…" at bounding box center [546, 558] width 513 height 265
copy p "lfuhr@premierbanks.com"
drag, startPoint x: 483, startPoint y: 450, endPoint x: 348, endPoint y: 469, distance: 136.3
click at [348, 469] on div "Lucas Fuhr Assistant Vice President, Commercial Loan Officer" at bounding box center [546, 468] width 472 height 46
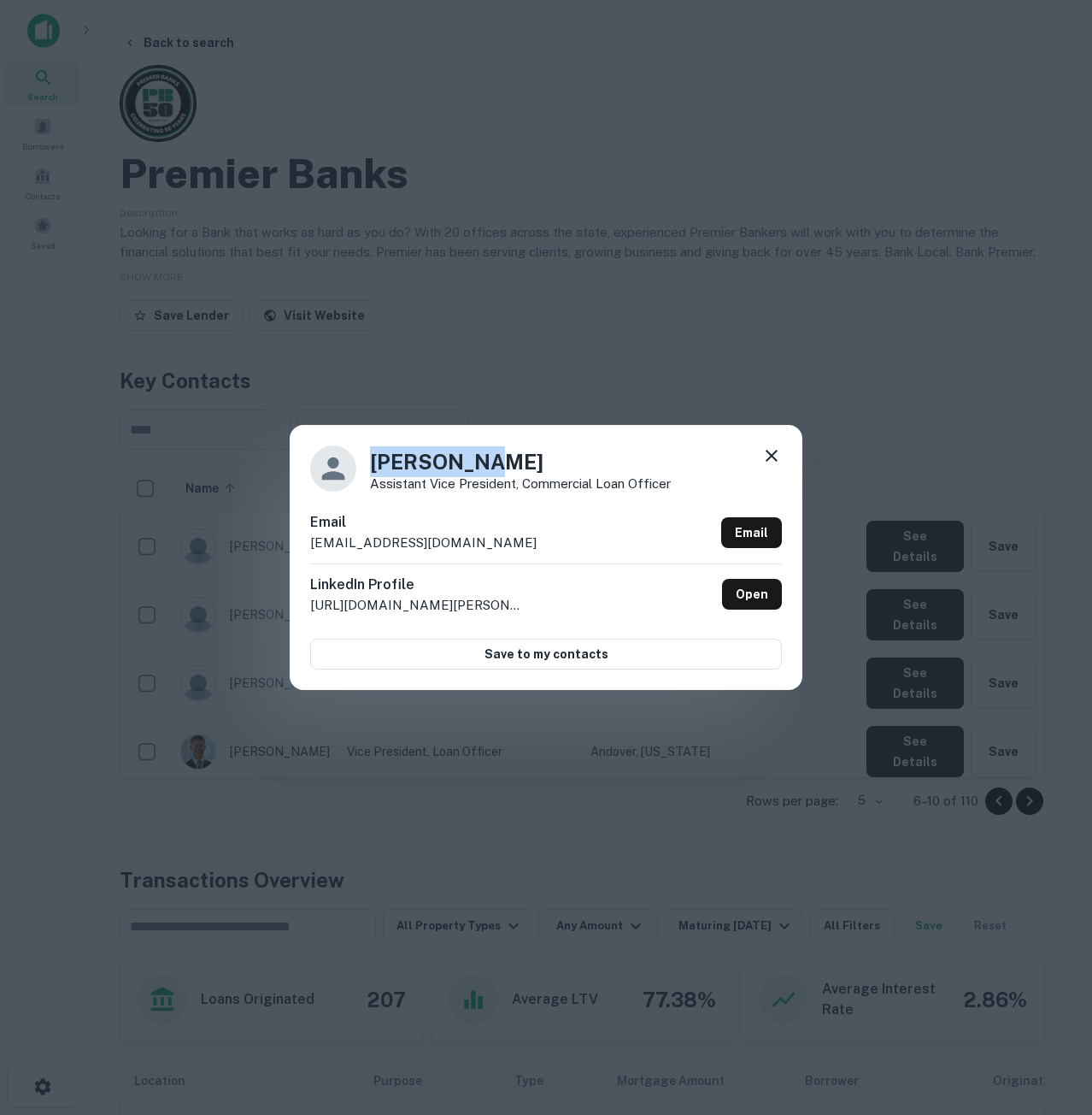
copy h4 "Lucas Fuhr"
drag, startPoint x: 771, startPoint y: 445, endPoint x: 767, endPoint y: 455, distance: 10.8
click at [771, 451] on icon at bounding box center [771, 455] width 21 height 21
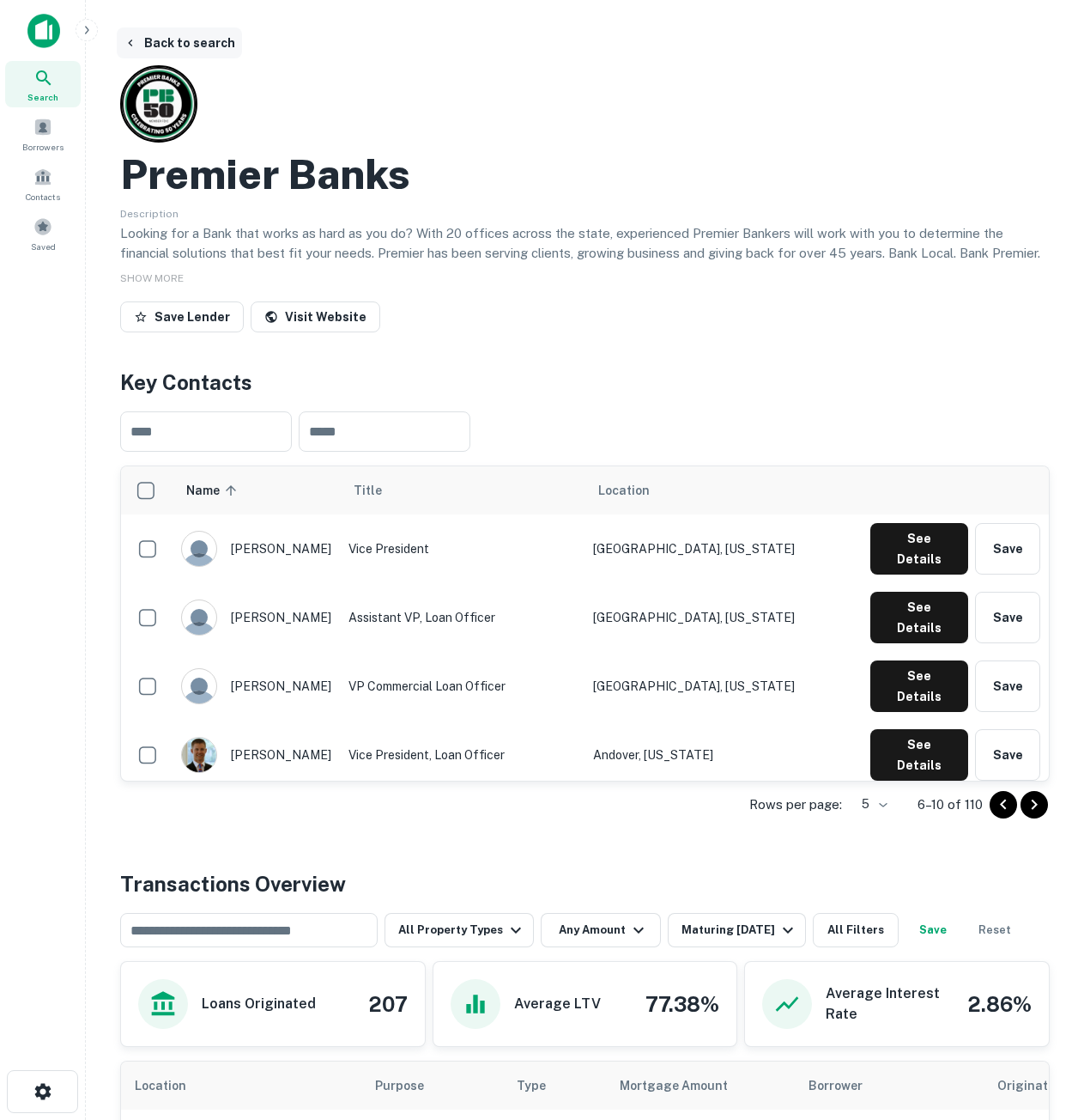
click at [172, 45] on button "Back to search" at bounding box center [179, 43] width 125 height 31
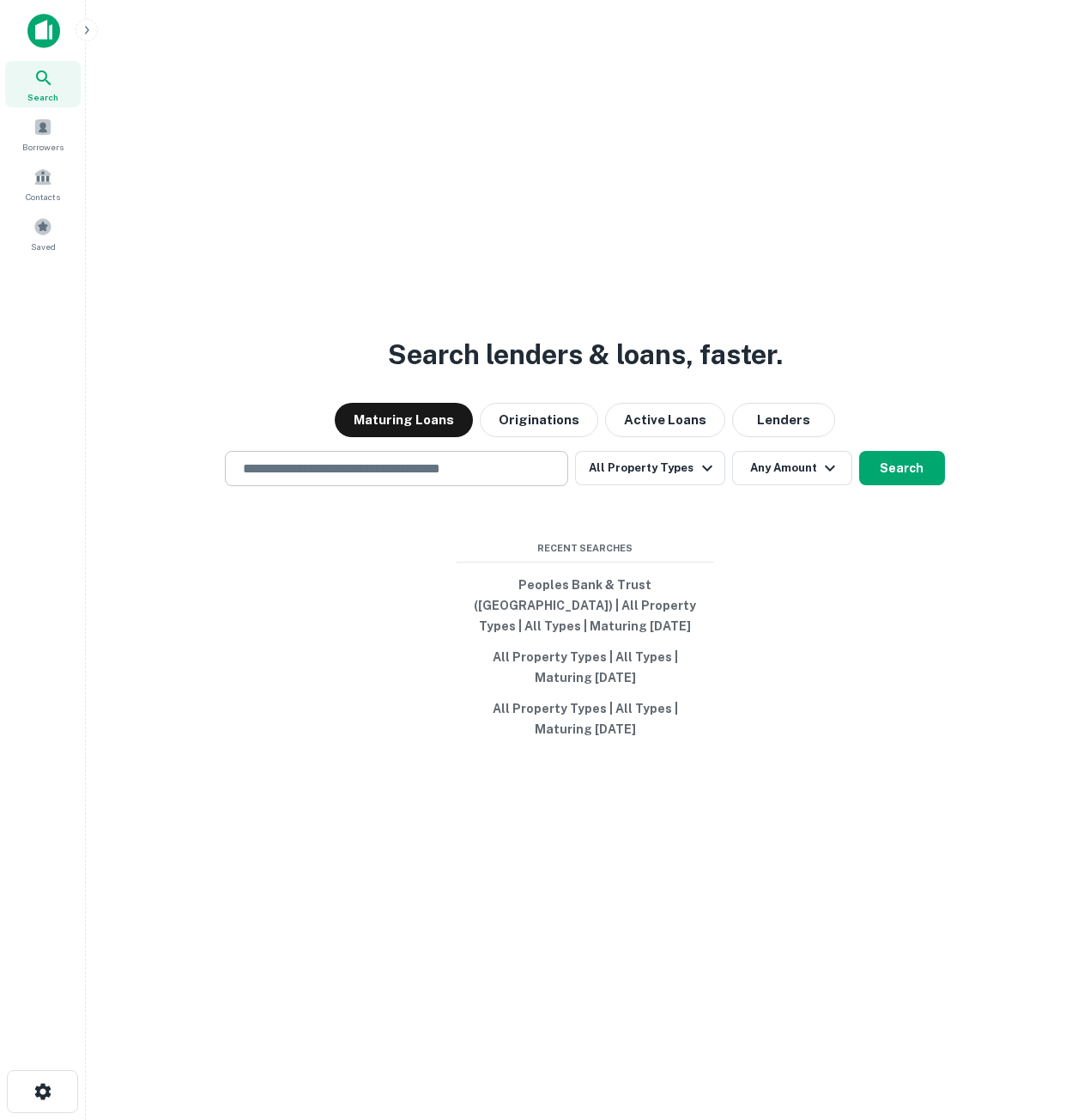
click at [346, 486] on div "​" at bounding box center [396, 469] width 344 height 36
paste input "**********"
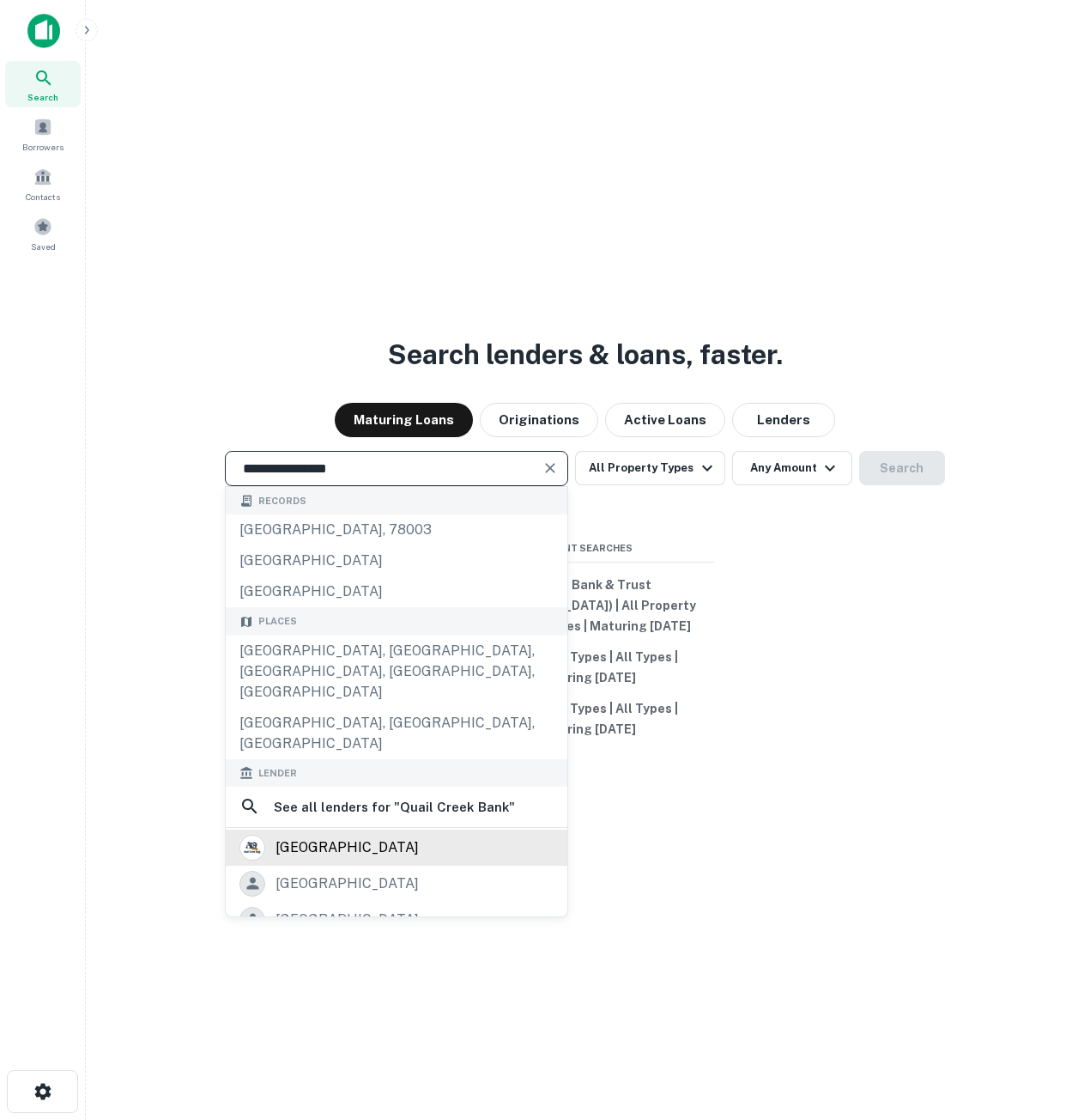
type input "**********"
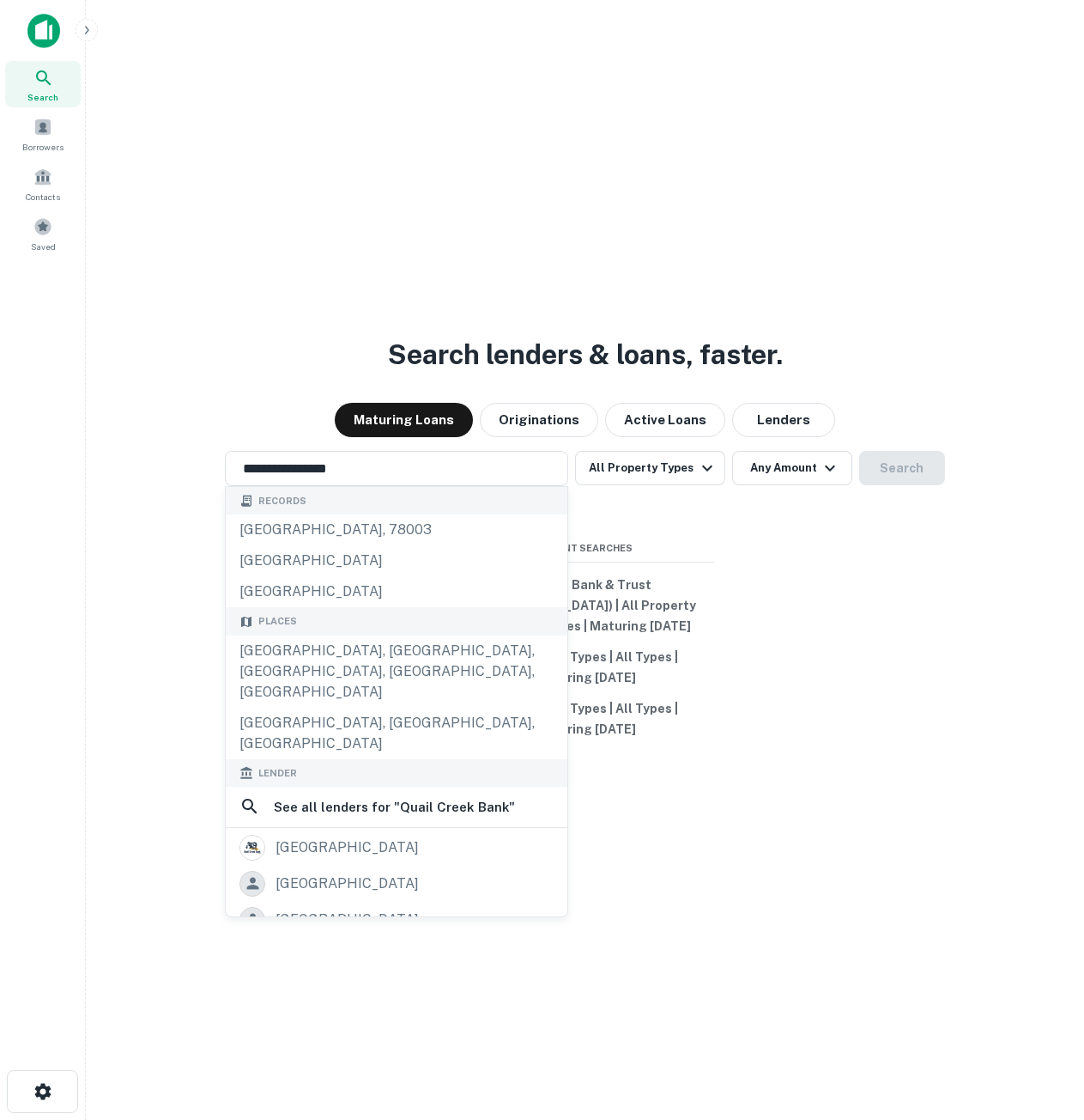
click at [357, 835] on div "quail creek bank" at bounding box center [347, 847] width 144 height 26
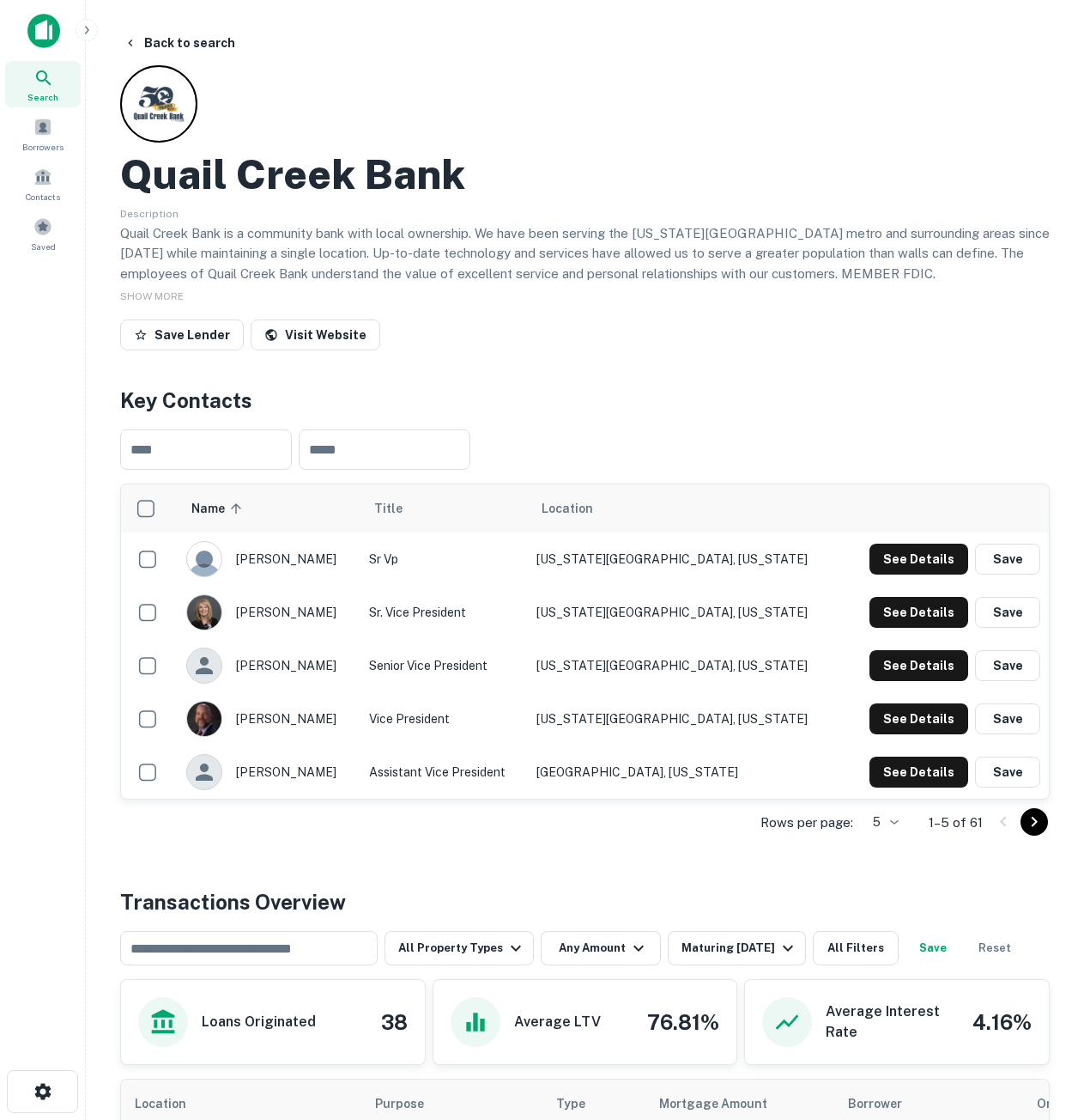
click at [1032, 823] on icon "Go to next page" at bounding box center [1034, 822] width 21 height 21
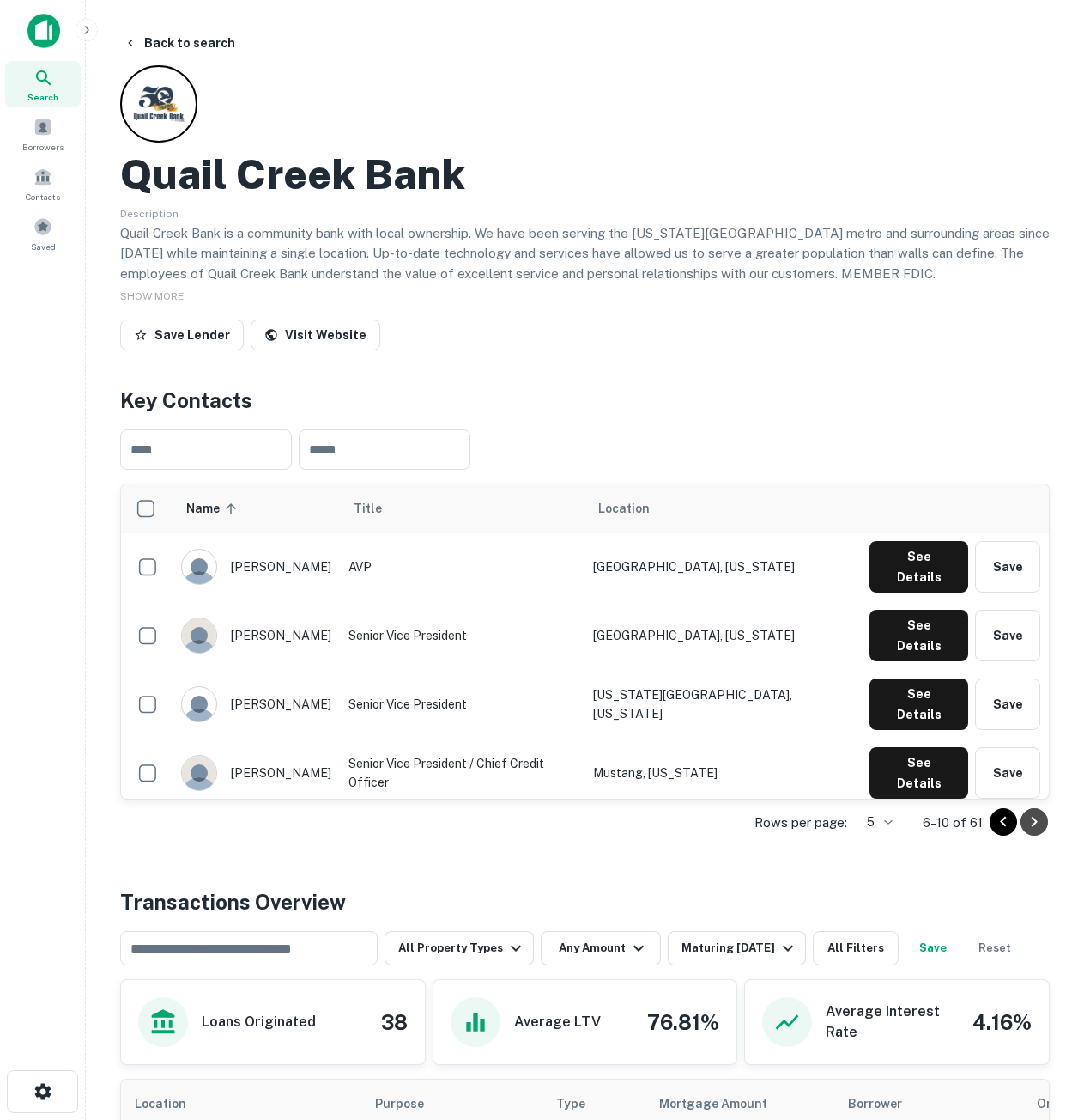
click at [1044, 821] on icon "Go to next page" at bounding box center [1034, 822] width 21 height 21
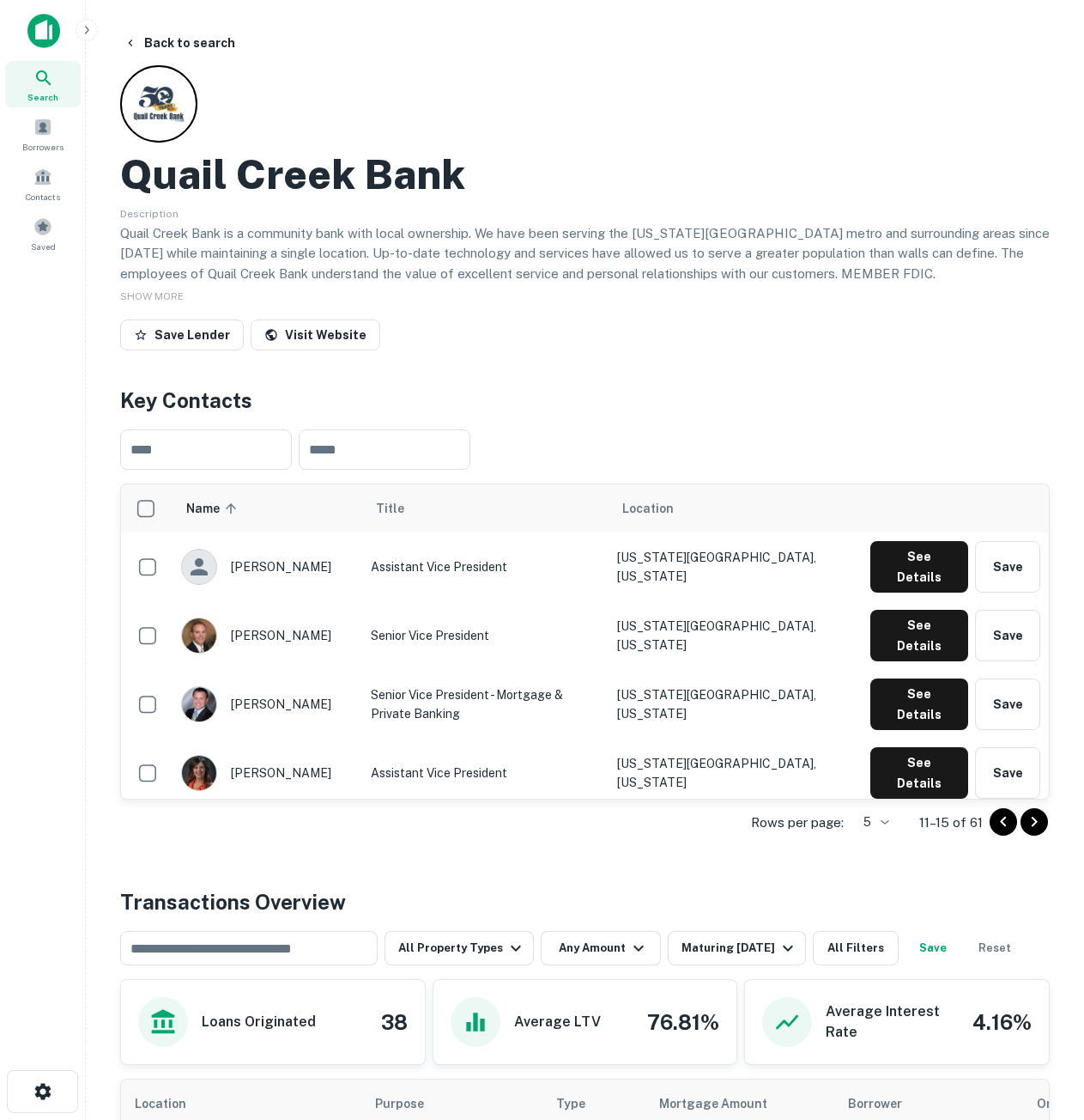
click at [1044, 821] on icon "Go to next page" at bounding box center [1034, 822] width 21 height 21
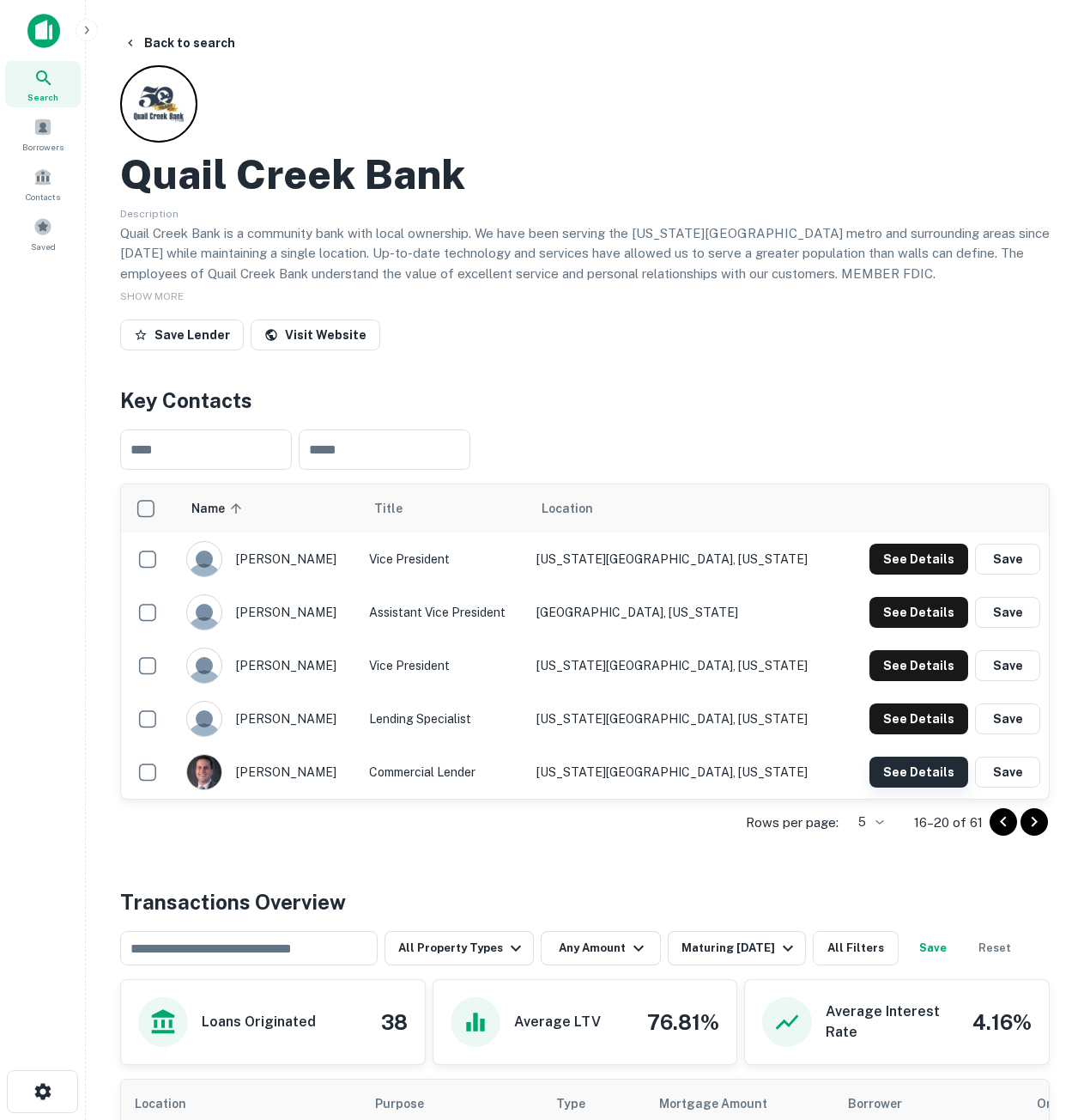
click at [906, 774] on button "See Details" at bounding box center [920, 771] width 99 height 31
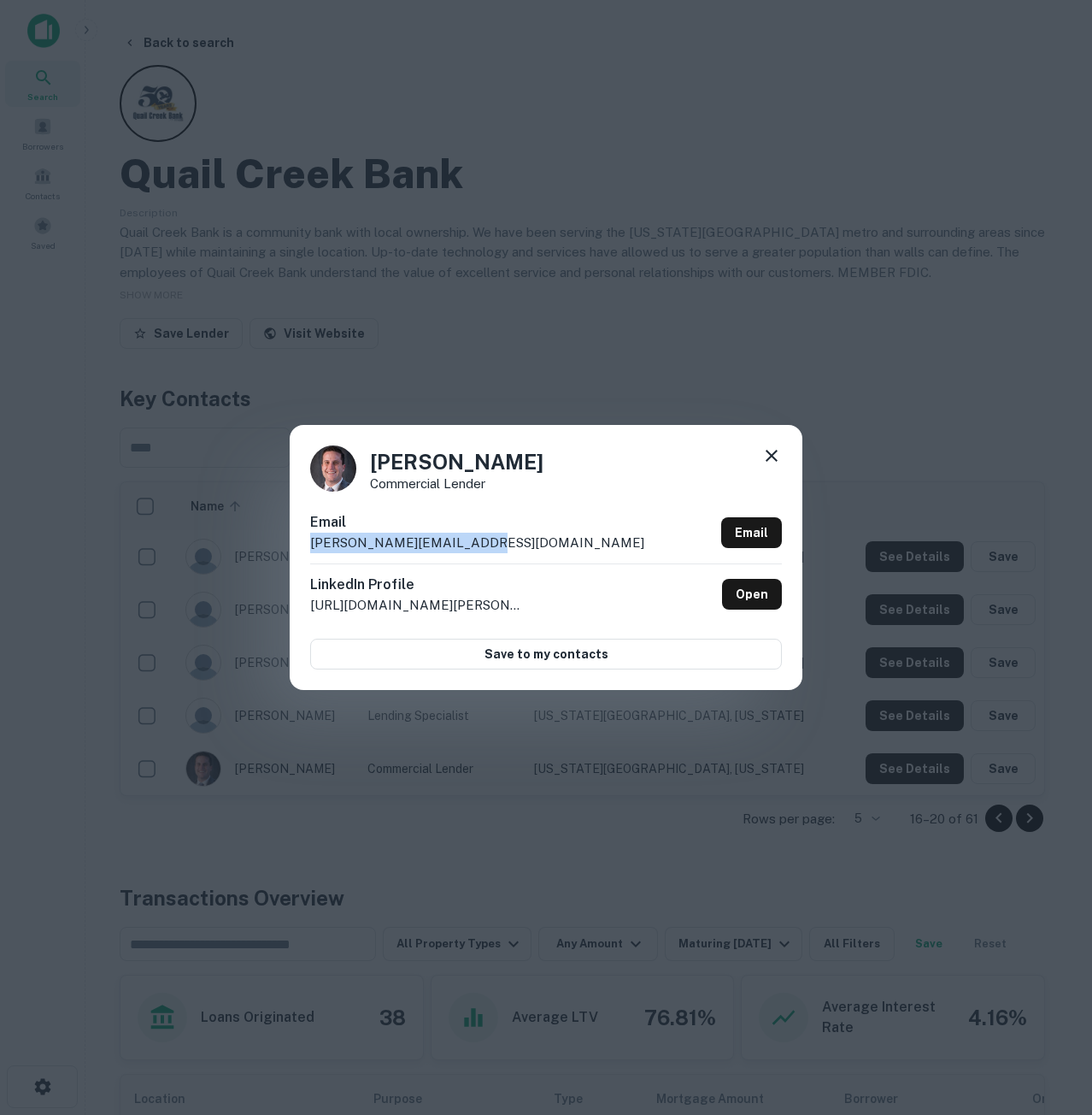
drag, startPoint x: 483, startPoint y: 543, endPoint x: 310, endPoint y: 545, distance: 173.0
click at [310, 545] on div "Cole Martin Commercial Lender Email c.martin@quailcreek.bank Email LinkedIn Pro…" at bounding box center [546, 558] width 513 height 265
copy p "c.martin@quailcreek.bank"
click at [783, 449] on div "Cole Martin Commercial Lender Email c.martin@quailcreek.bank Email LinkedIn Pro…" at bounding box center [546, 558] width 513 height 265
click at [781, 449] on div "Cole Martin Commercial Lender Email c.martin@quailcreek.bank Email LinkedIn Pro…" at bounding box center [546, 558] width 513 height 265
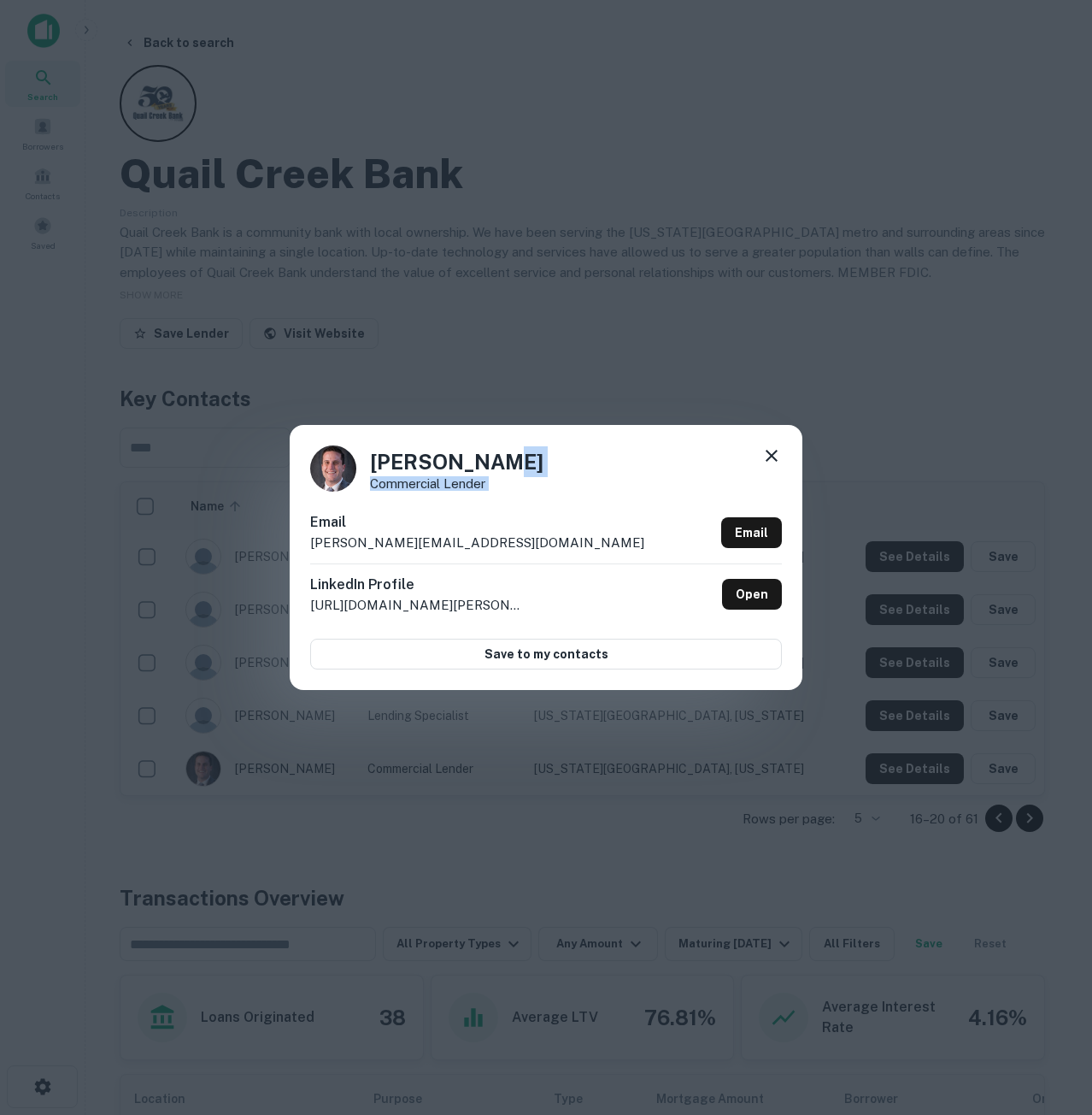
click at [766, 453] on icon at bounding box center [771, 455] width 21 height 21
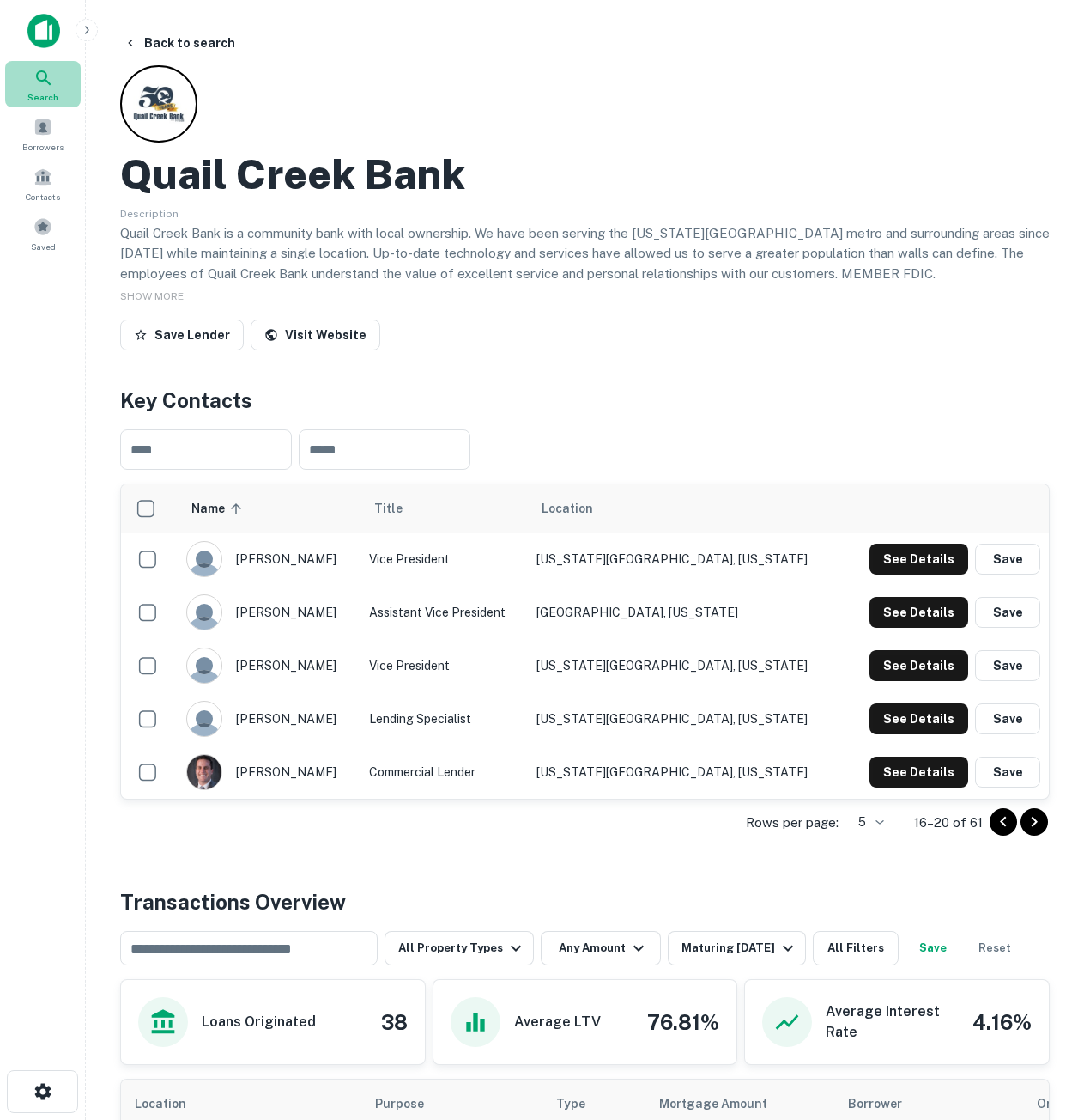
click at [46, 93] on span "Search" at bounding box center [43, 97] width 31 height 14
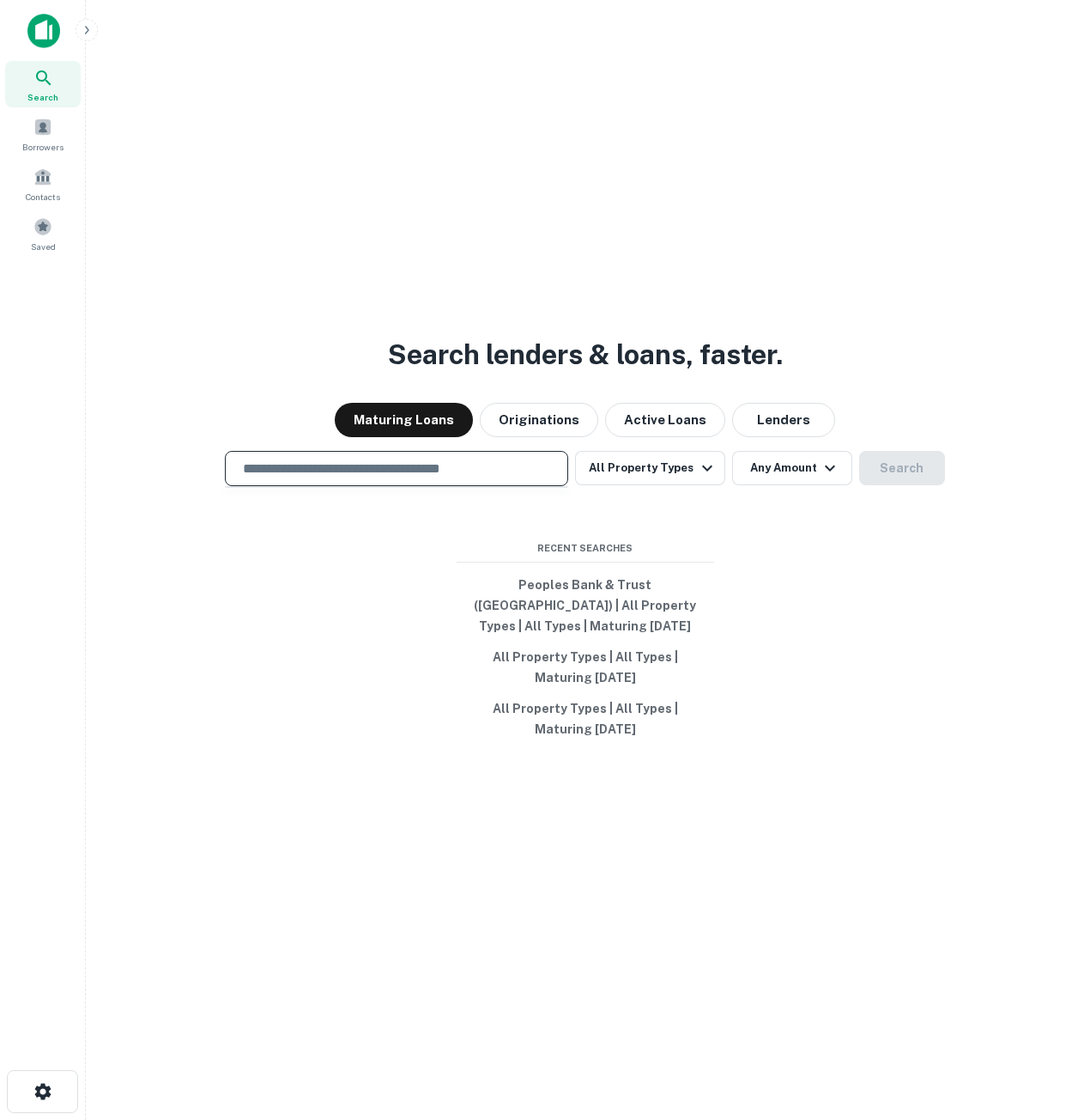
click at [326, 479] on input "text" at bounding box center [396, 469] width 328 height 20
paste input "**********"
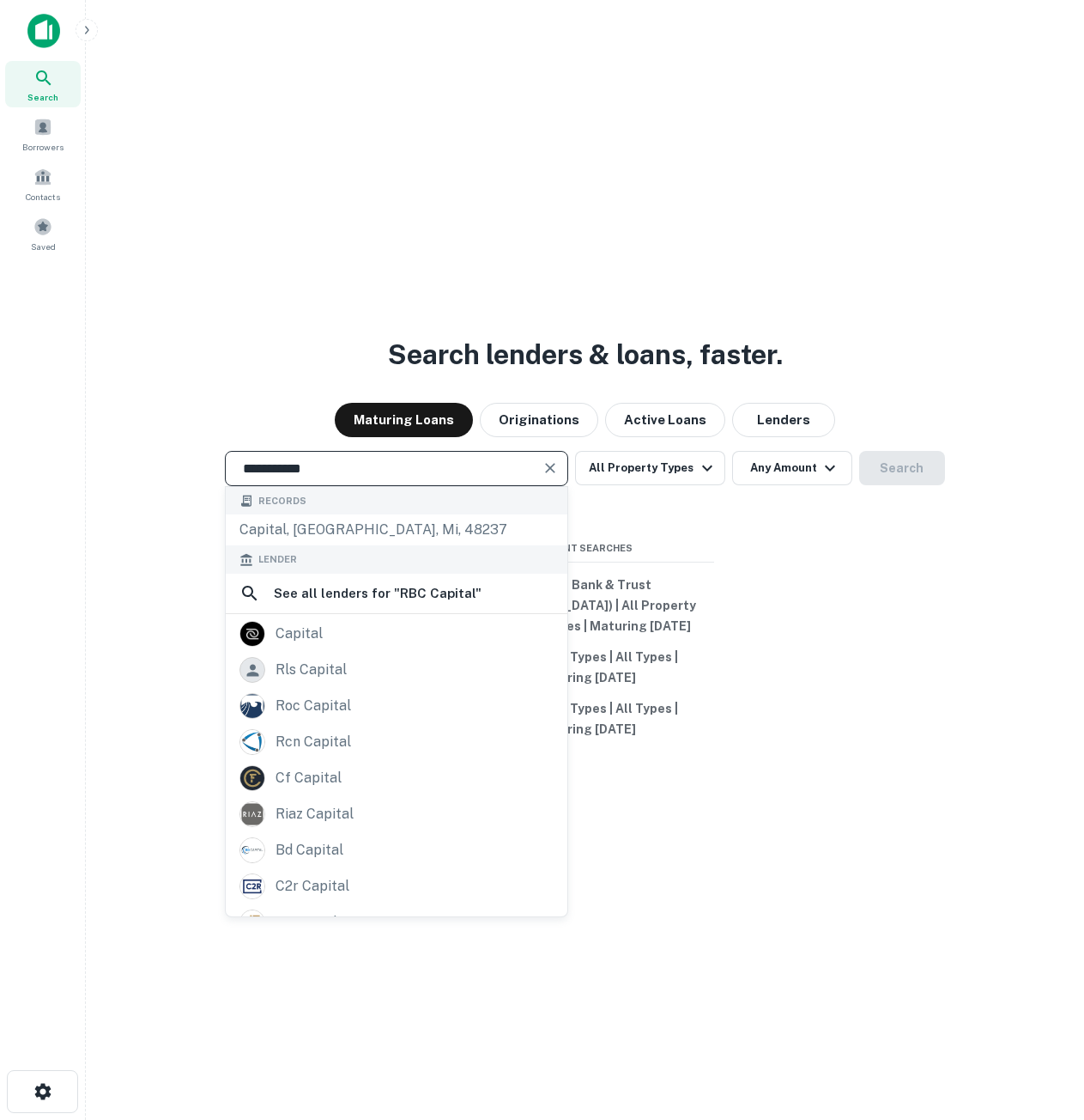
click at [417, 474] on input "**********" at bounding box center [383, 469] width 302 height 20
click at [417, 473] on input "**********" at bounding box center [383, 469] width 302 height 20
paste input "text"
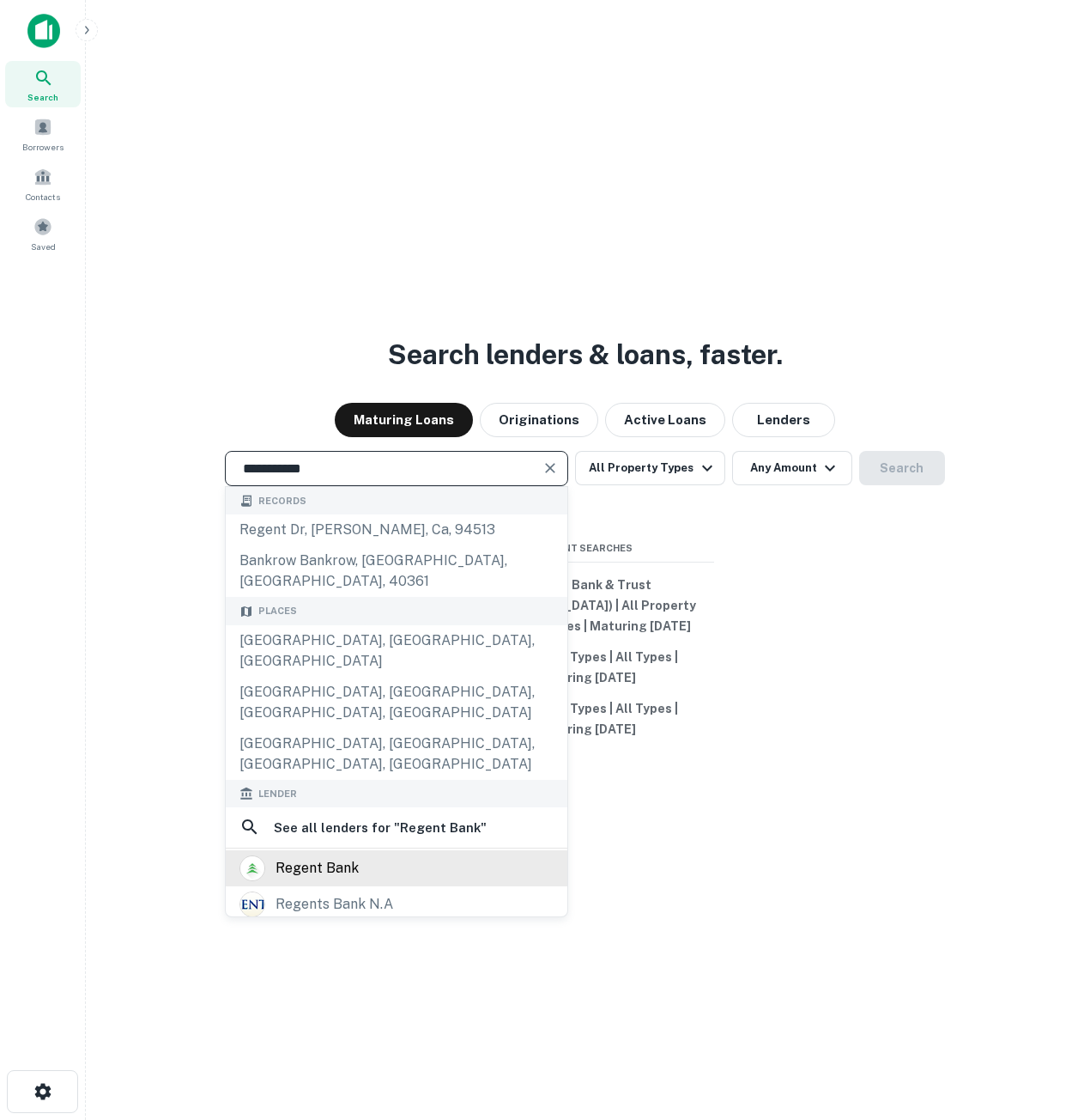
type input "**********"
click at [407, 855] on div "regent bank" at bounding box center [396, 868] width 314 height 26
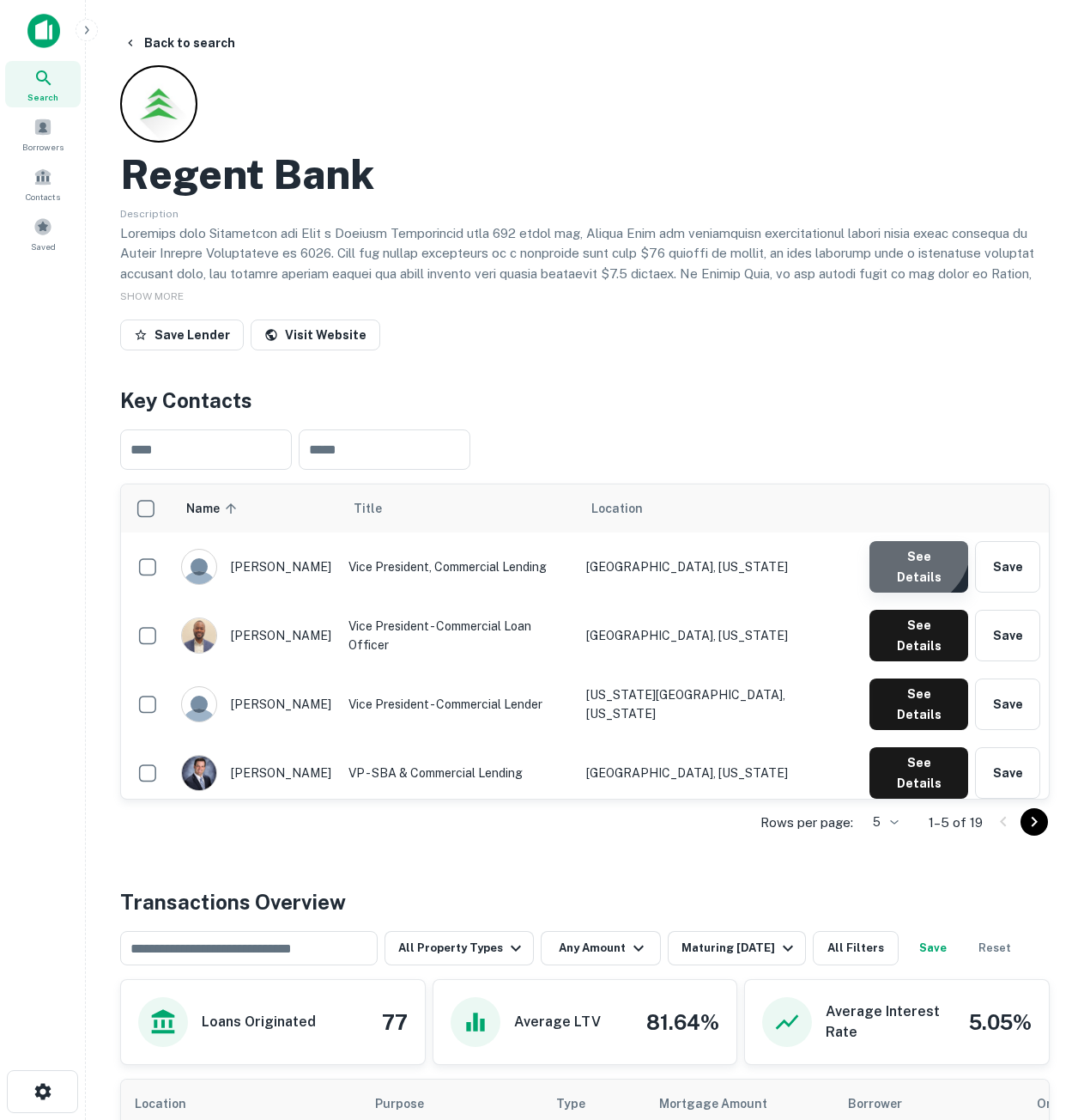
click at [913, 549] on button "See Details" at bounding box center [920, 567] width 99 height 52
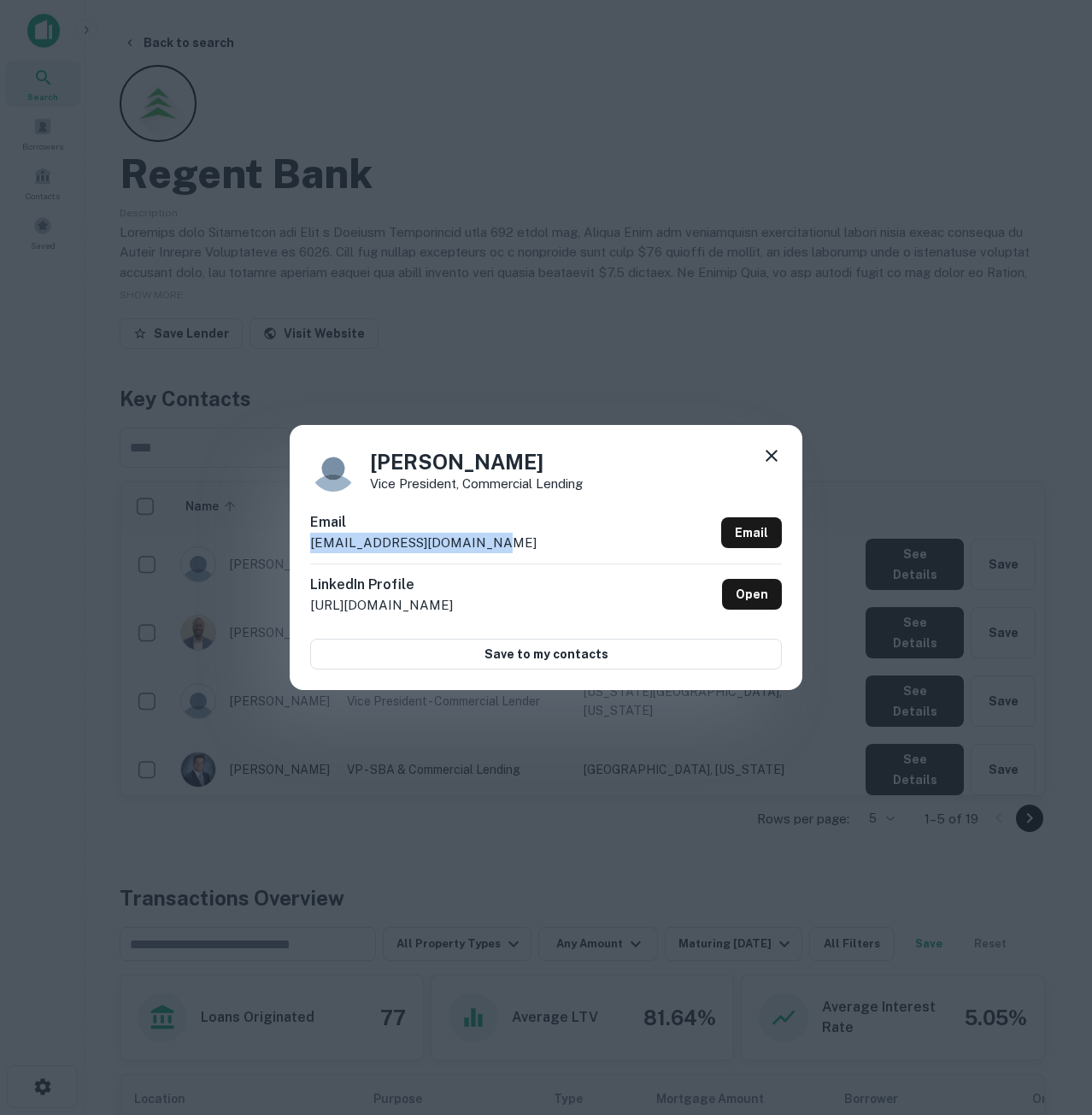
drag, startPoint x: 503, startPoint y: 537, endPoint x: 271, endPoint y: 550, distance: 232.4
click at [271, 550] on div "Brandon Bowenschulte Vice President, Commercial Lending Email bbowenschulte@reg…" at bounding box center [546, 558] width 1092 height 1115
copy p "bbowenschulte@regent.bank"
drag, startPoint x: 613, startPoint y: 458, endPoint x: 291, endPoint y: 440, distance: 322.5
click at [291, 440] on div "Brandon Bowenschulte Vice President, Commercial Lending Email bbowenschulte@reg…" at bounding box center [546, 558] width 513 height 265
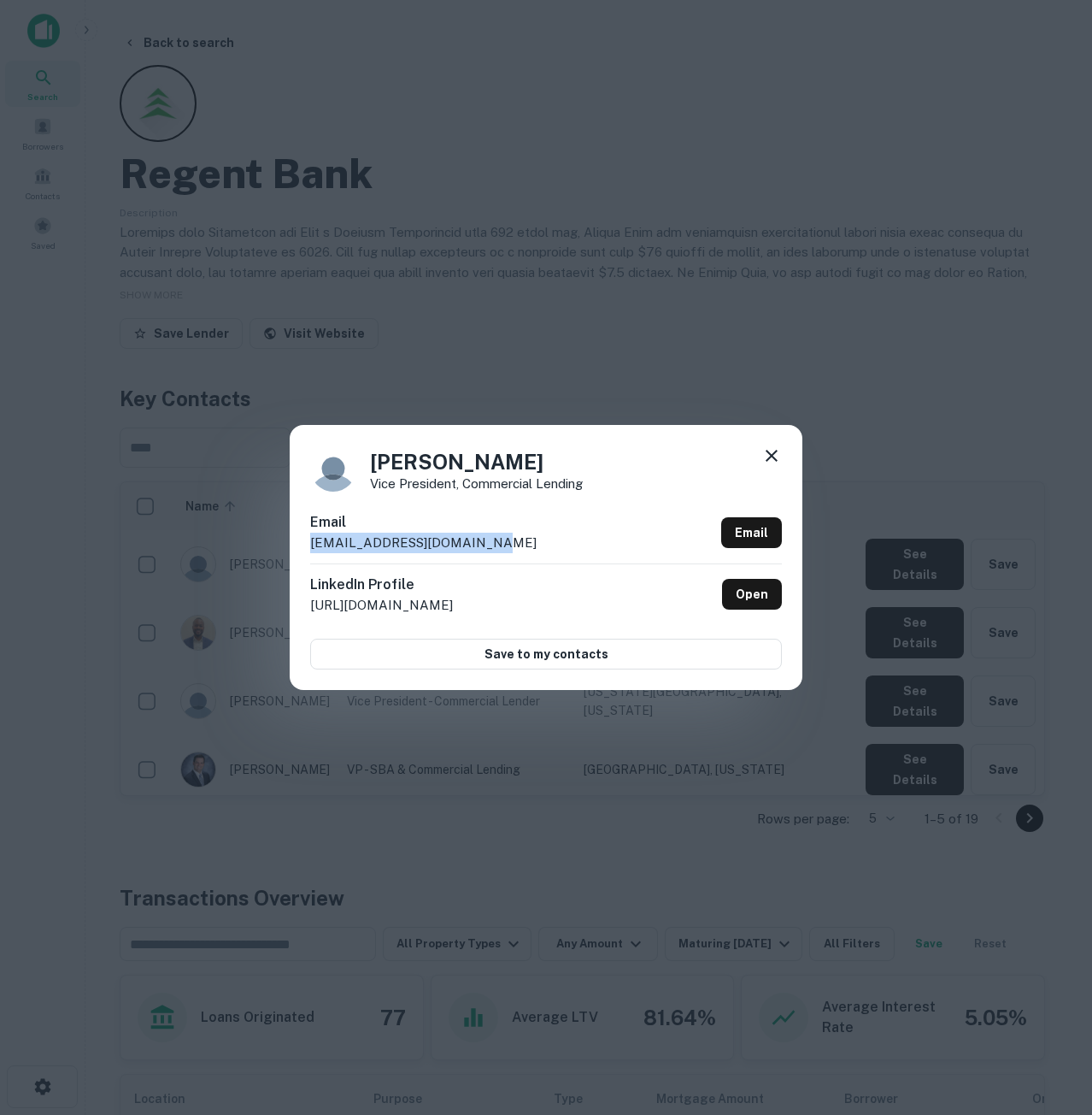
copy h4 "Brandon Bowenschulte"
drag, startPoint x: 775, startPoint y: 451, endPoint x: 739, endPoint y: 473, distance: 42.2
click at [775, 451] on icon at bounding box center [771, 456] width 12 height 12
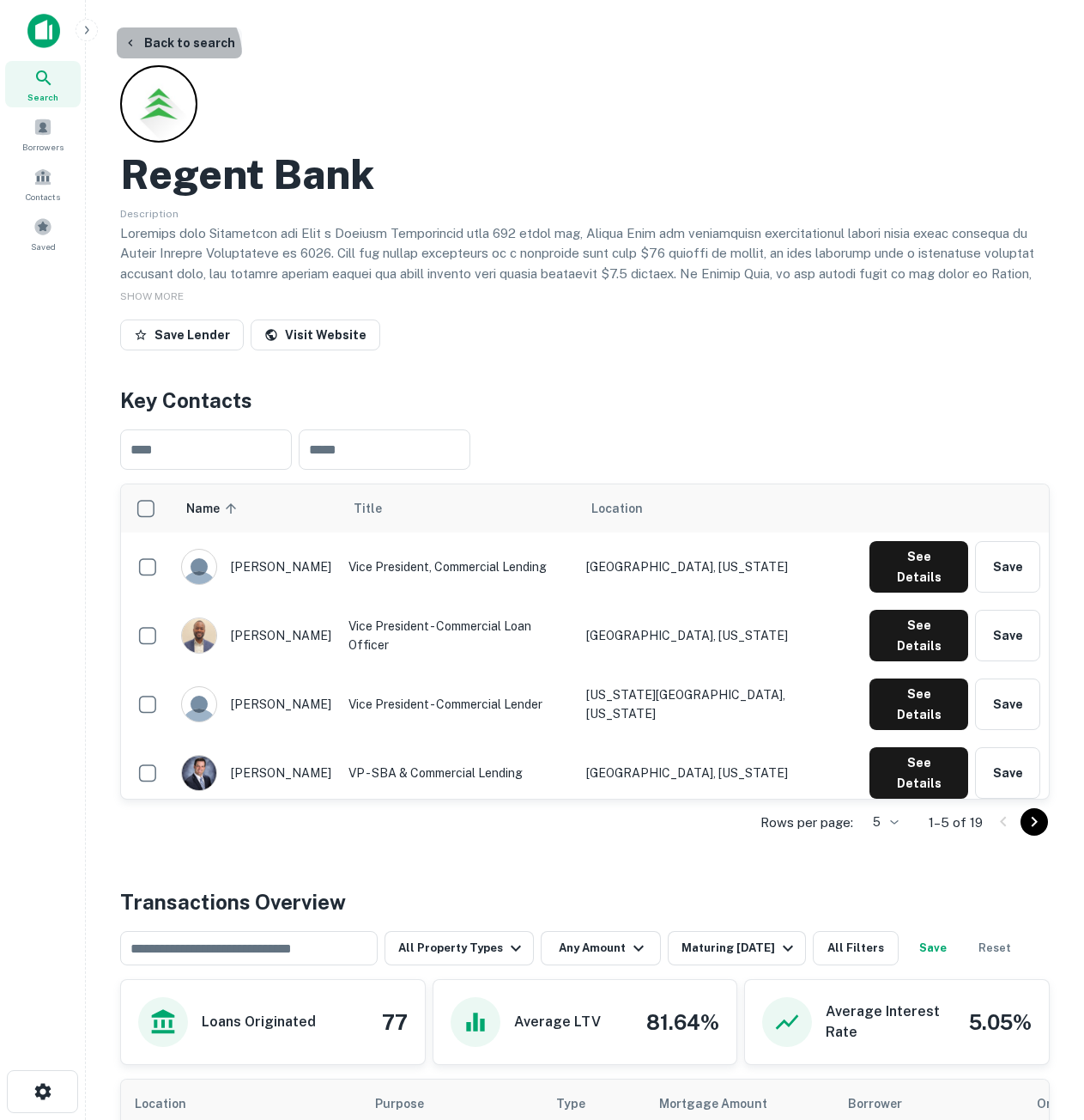
click at [171, 55] on button "Back to search" at bounding box center [179, 43] width 125 height 31
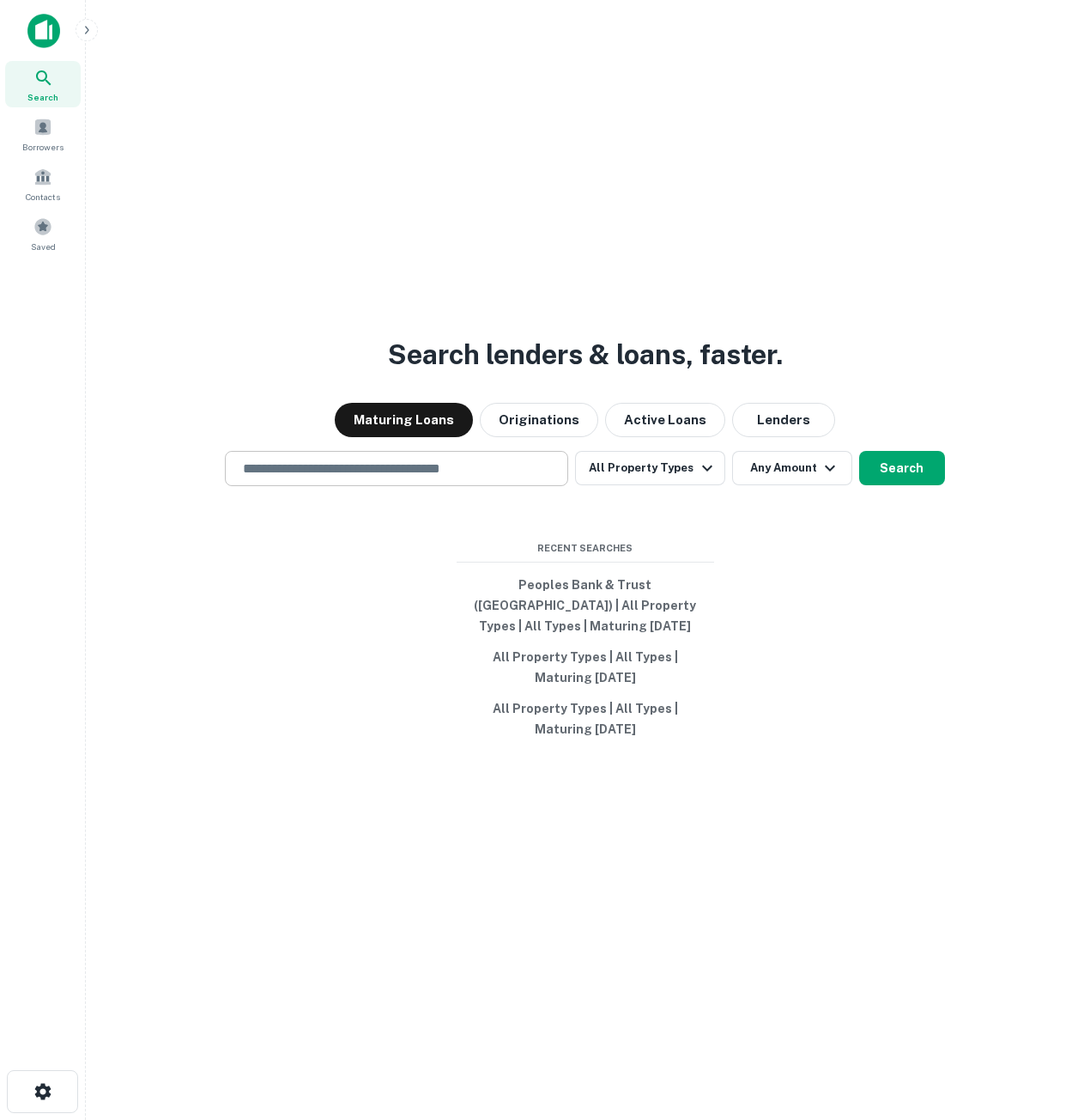
click at [479, 486] on div "​" at bounding box center [396, 469] width 344 height 36
paste input "**********"
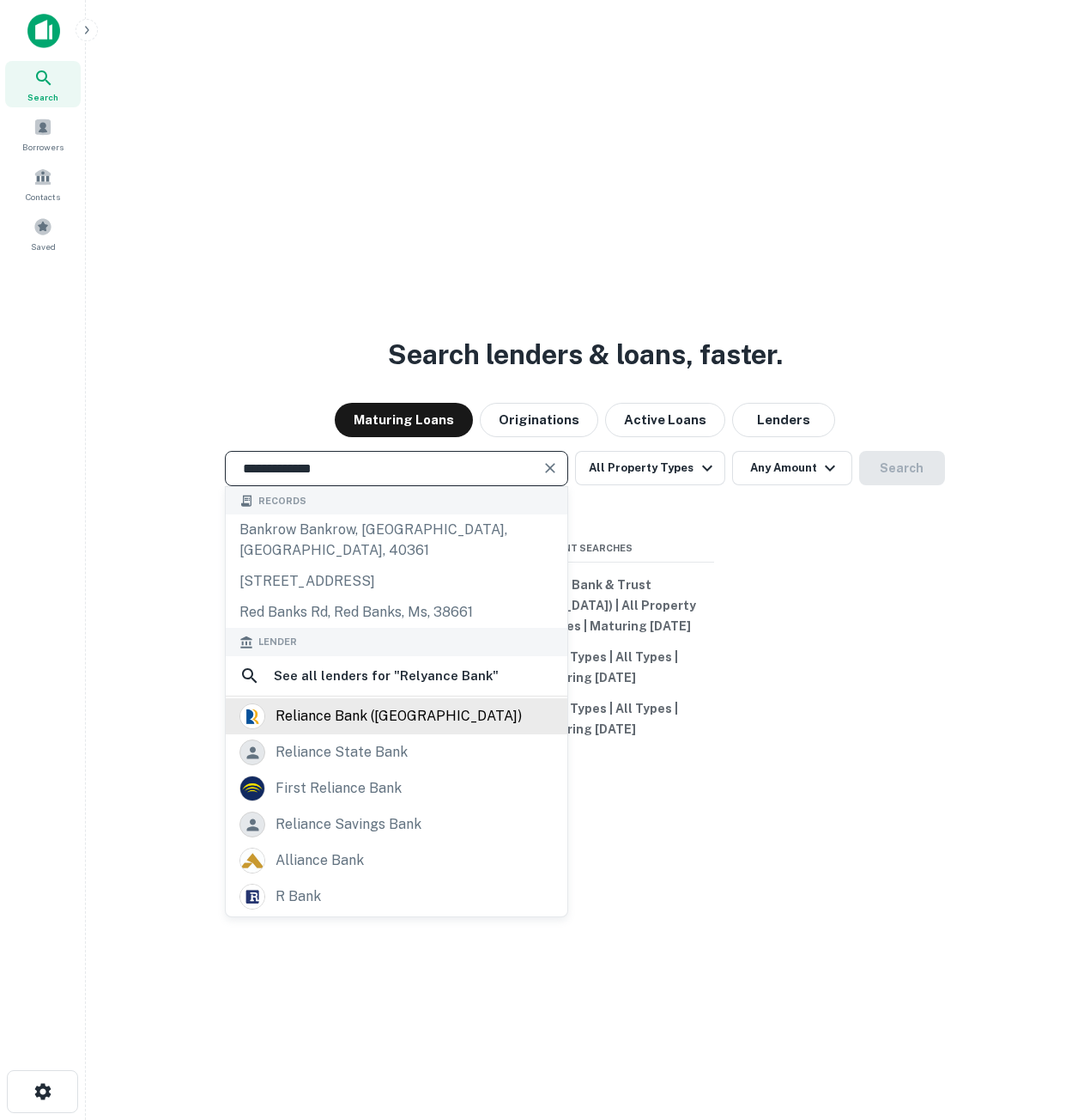
type input "**********"
click at [411, 729] on div "reliance bank (pa)" at bounding box center [396, 717] width 314 height 26
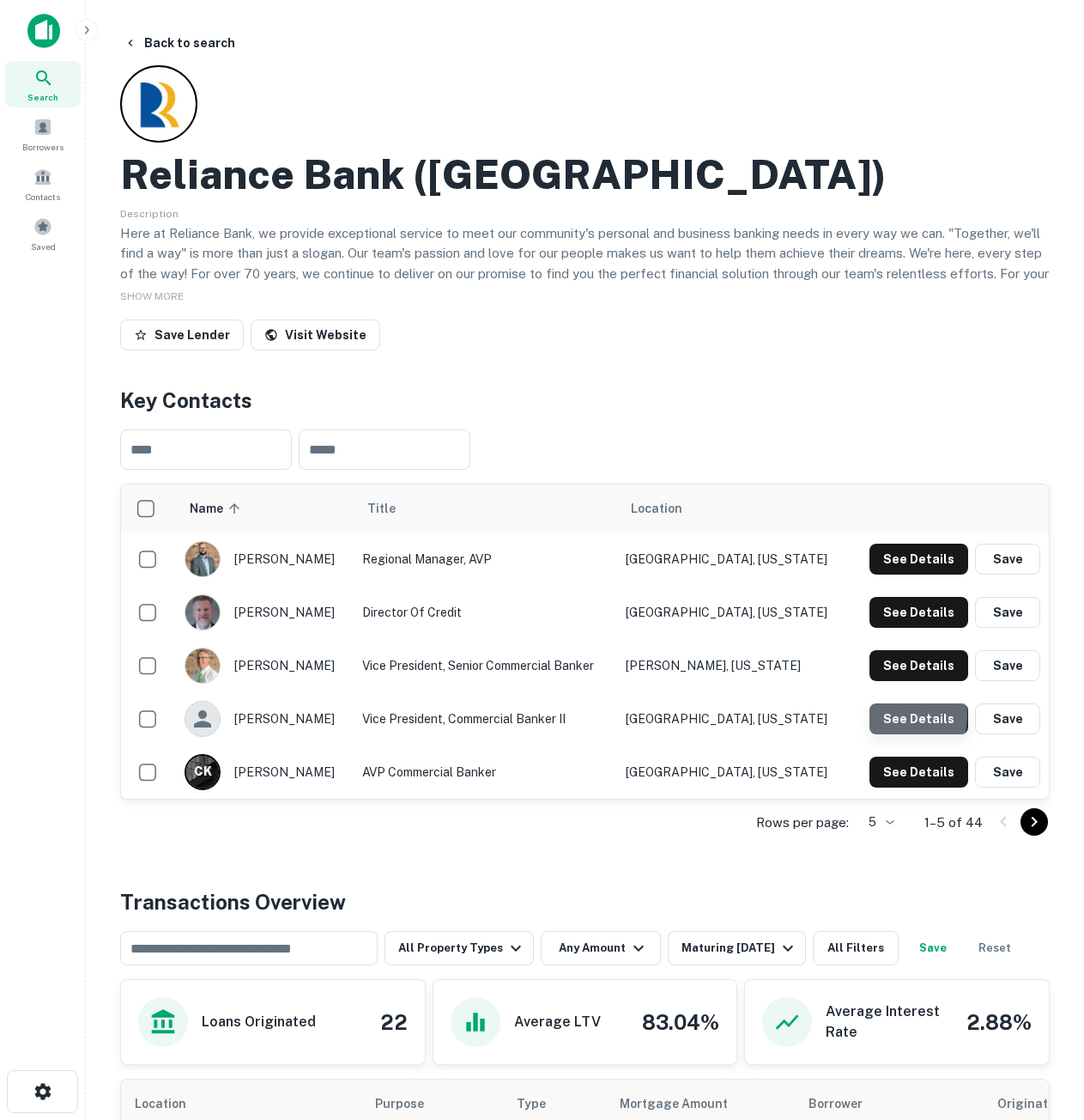
click at [884, 717] on button "See Details" at bounding box center [920, 719] width 99 height 31
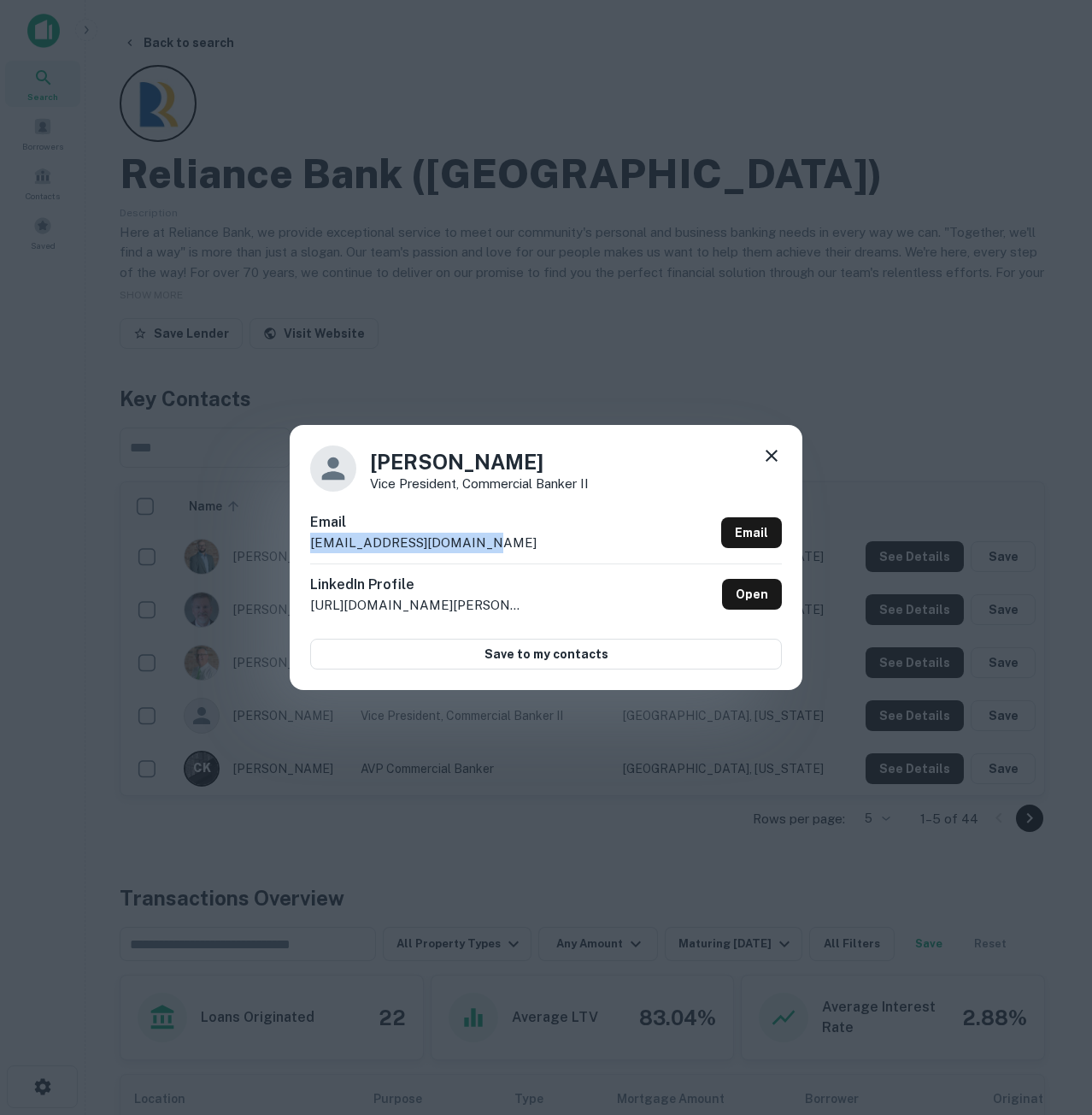
drag, startPoint x: 523, startPoint y: 539, endPoint x: 285, endPoint y: 559, distance: 238.8
click at [285, 559] on div "Krystal Wasson Vice President, Commercial Banker II Email kwasson@reliancebank.…" at bounding box center [546, 558] width 1092 height 1115
copy p "kwasson@reliancebank.com"
drag, startPoint x: 534, startPoint y: 464, endPoint x: 365, endPoint y: 462, distance: 169.0
click at [369, 462] on div "Krystal Wasson Vice President, Commercial Banker II" at bounding box center [546, 468] width 472 height 46
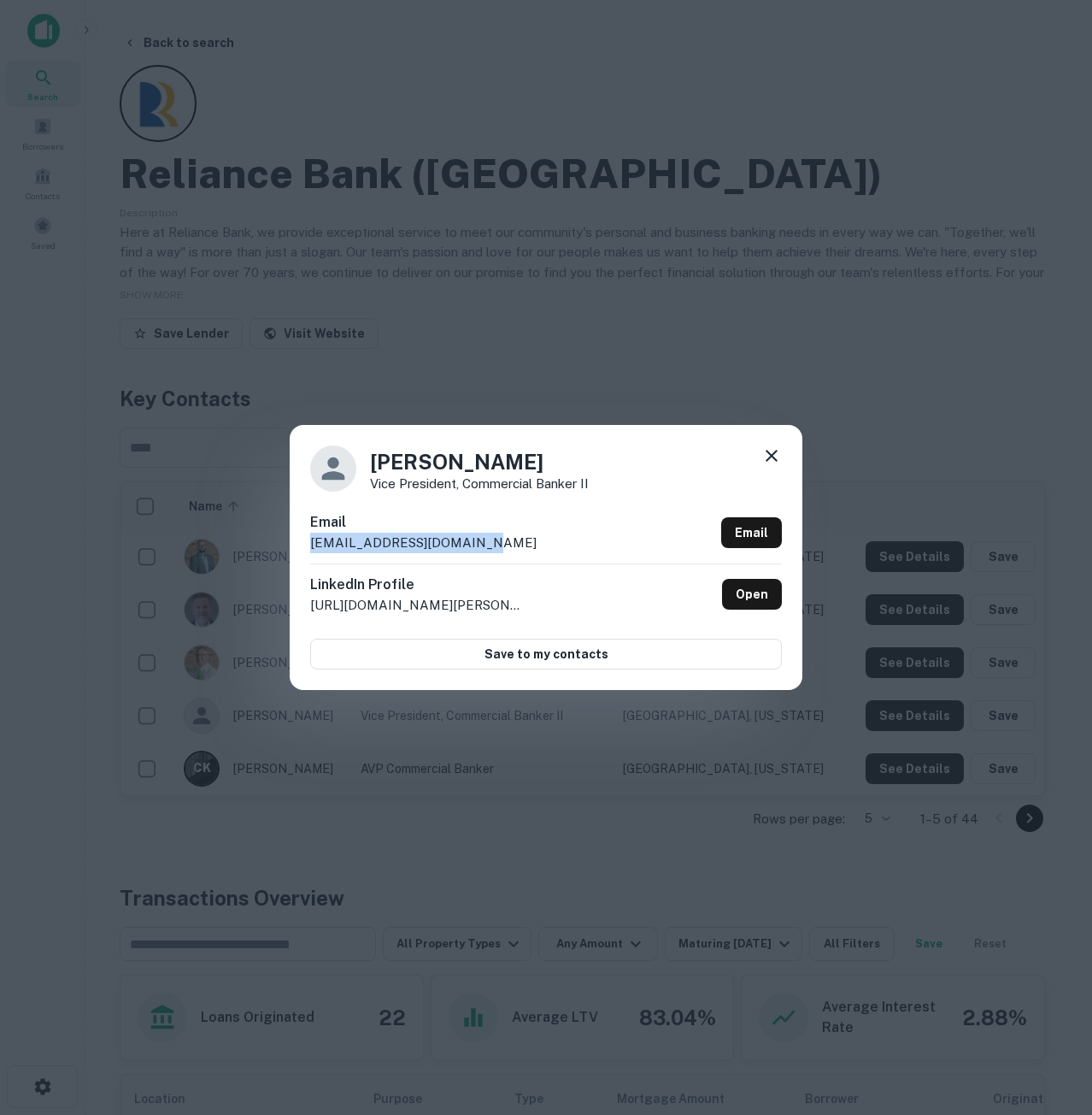
copy h4 "Krystal Wasson"
click at [781, 458] on icon at bounding box center [771, 455] width 21 height 21
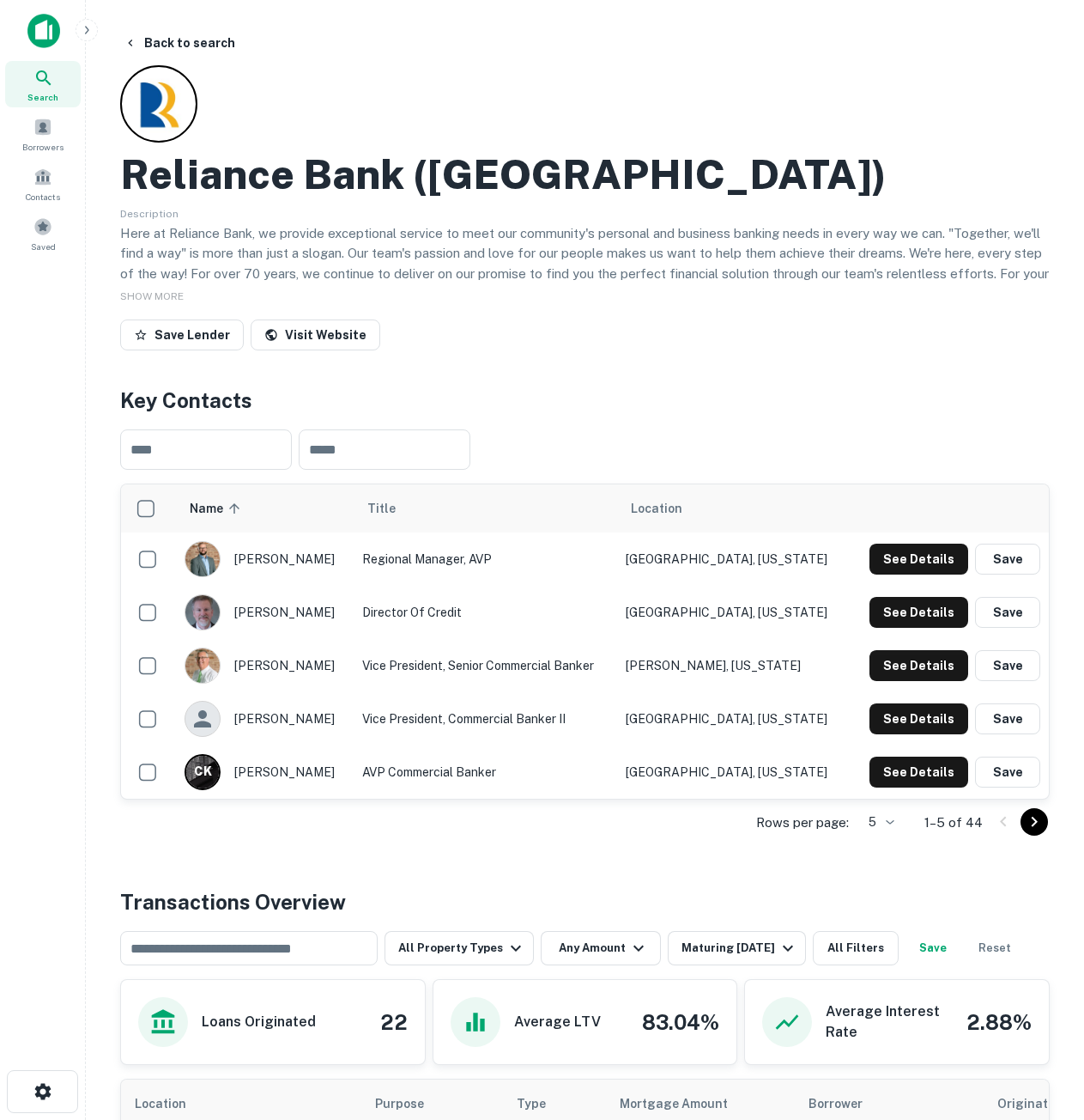
click at [50, 88] on div "Search" at bounding box center [43, 84] width 75 height 47
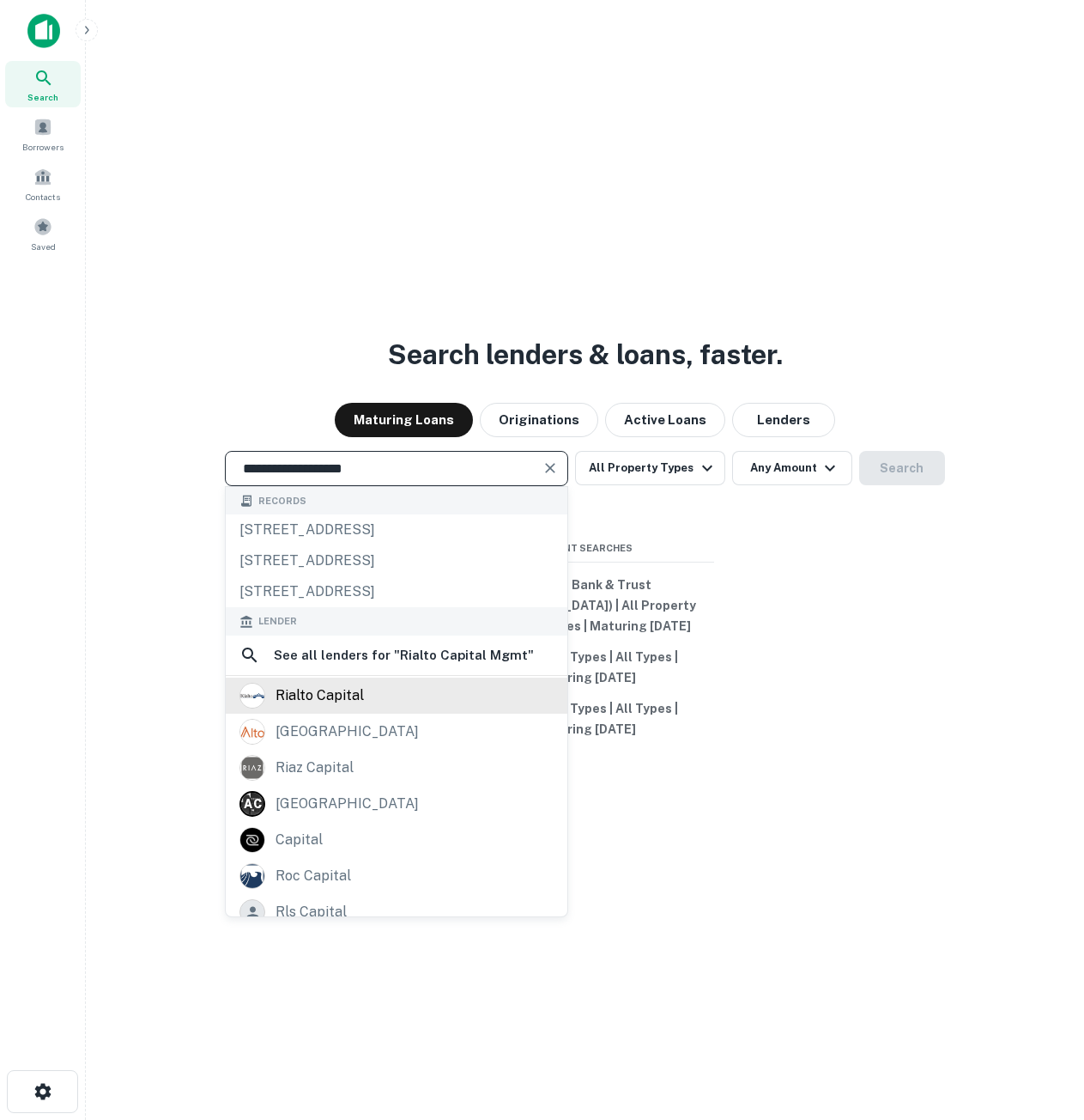
type input "**********"
click at [395, 697] on div "rialto capital" at bounding box center [396, 696] width 314 height 26
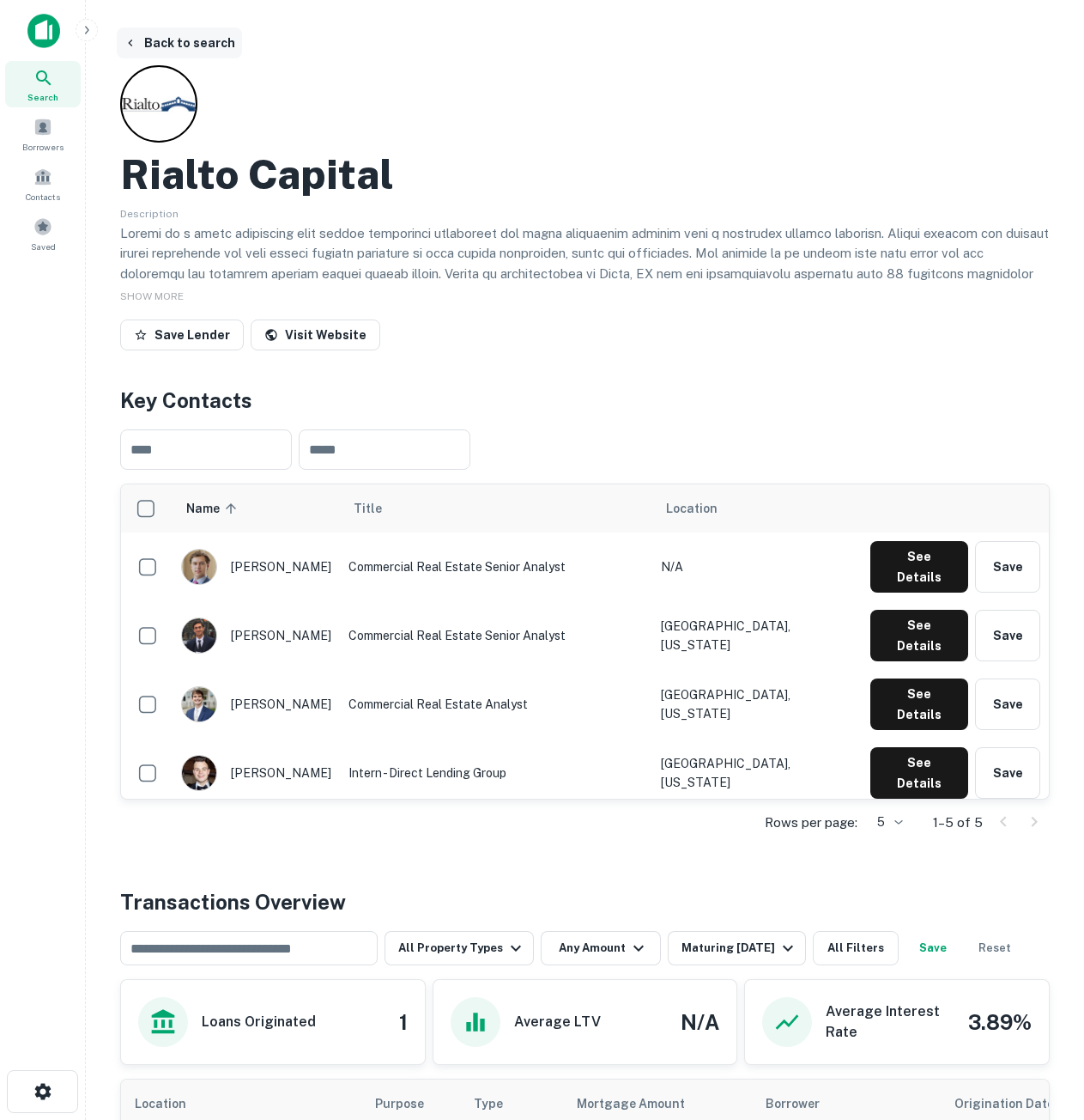
click at [235, 42] on button "Back to search" at bounding box center [179, 43] width 125 height 31
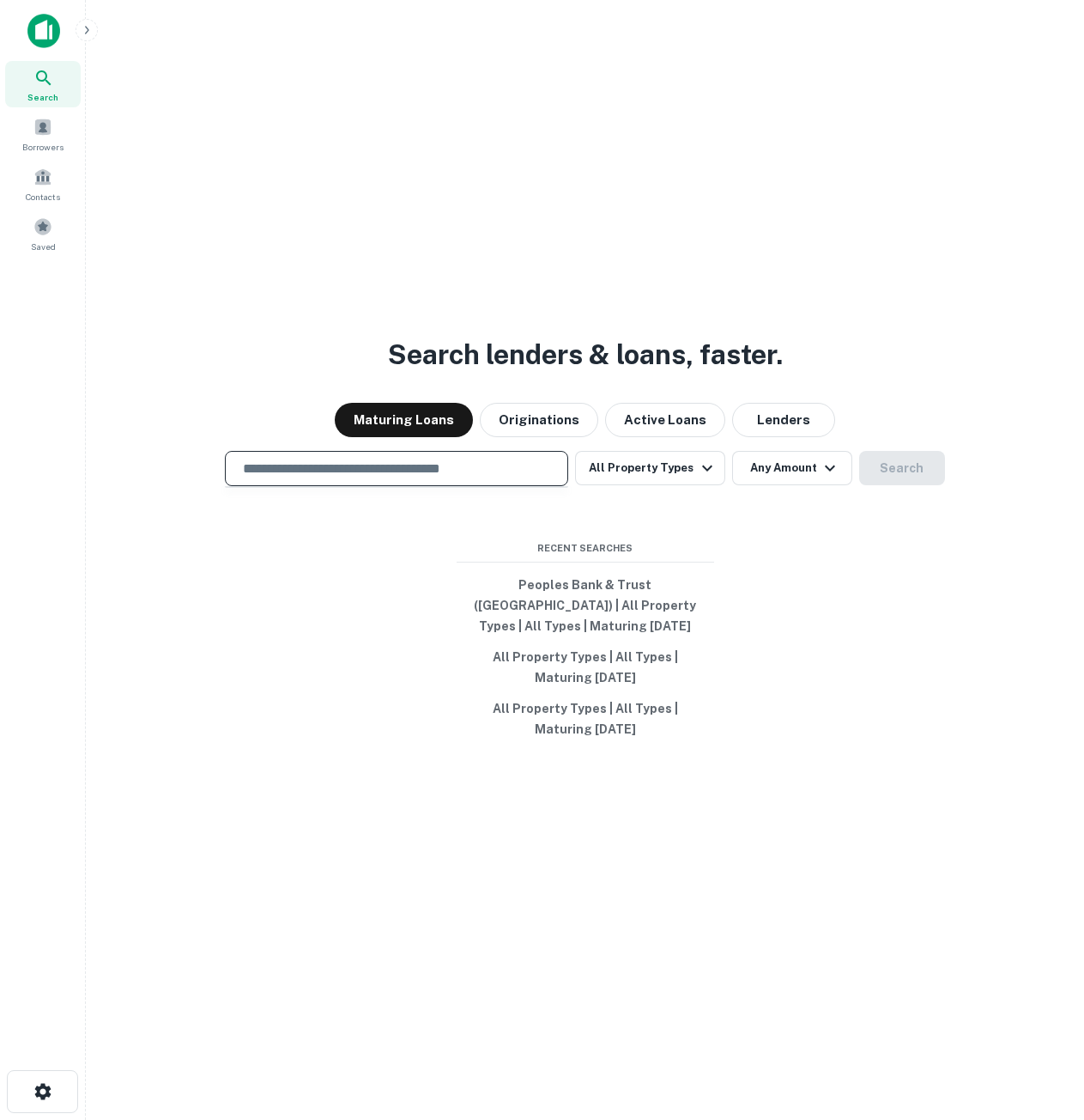
click at [457, 477] on input "text" at bounding box center [396, 469] width 328 height 20
paste input "**********"
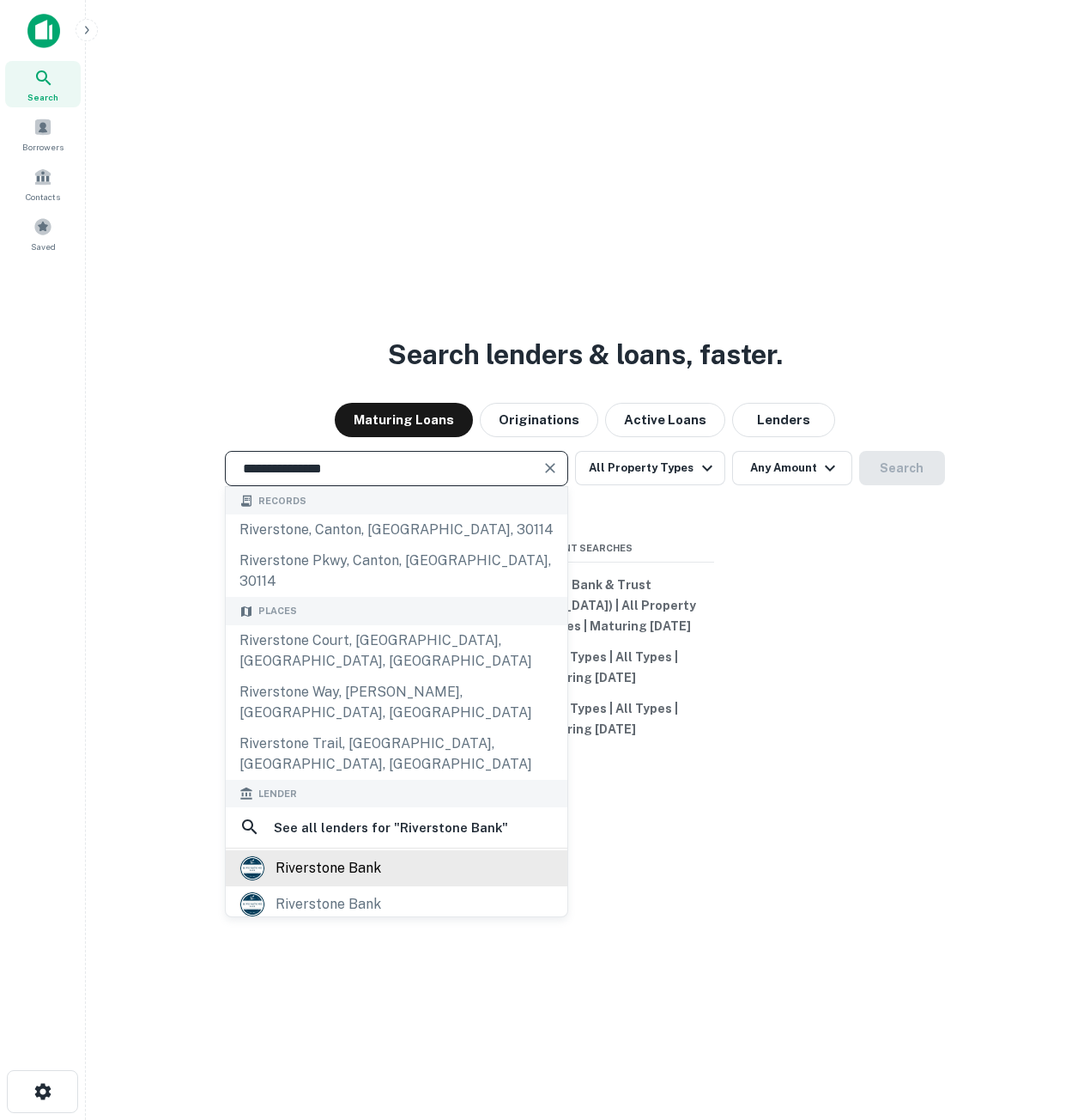
type input "**********"
click at [379, 855] on div "riverstone bank" at bounding box center [328, 868] width 106 height 26
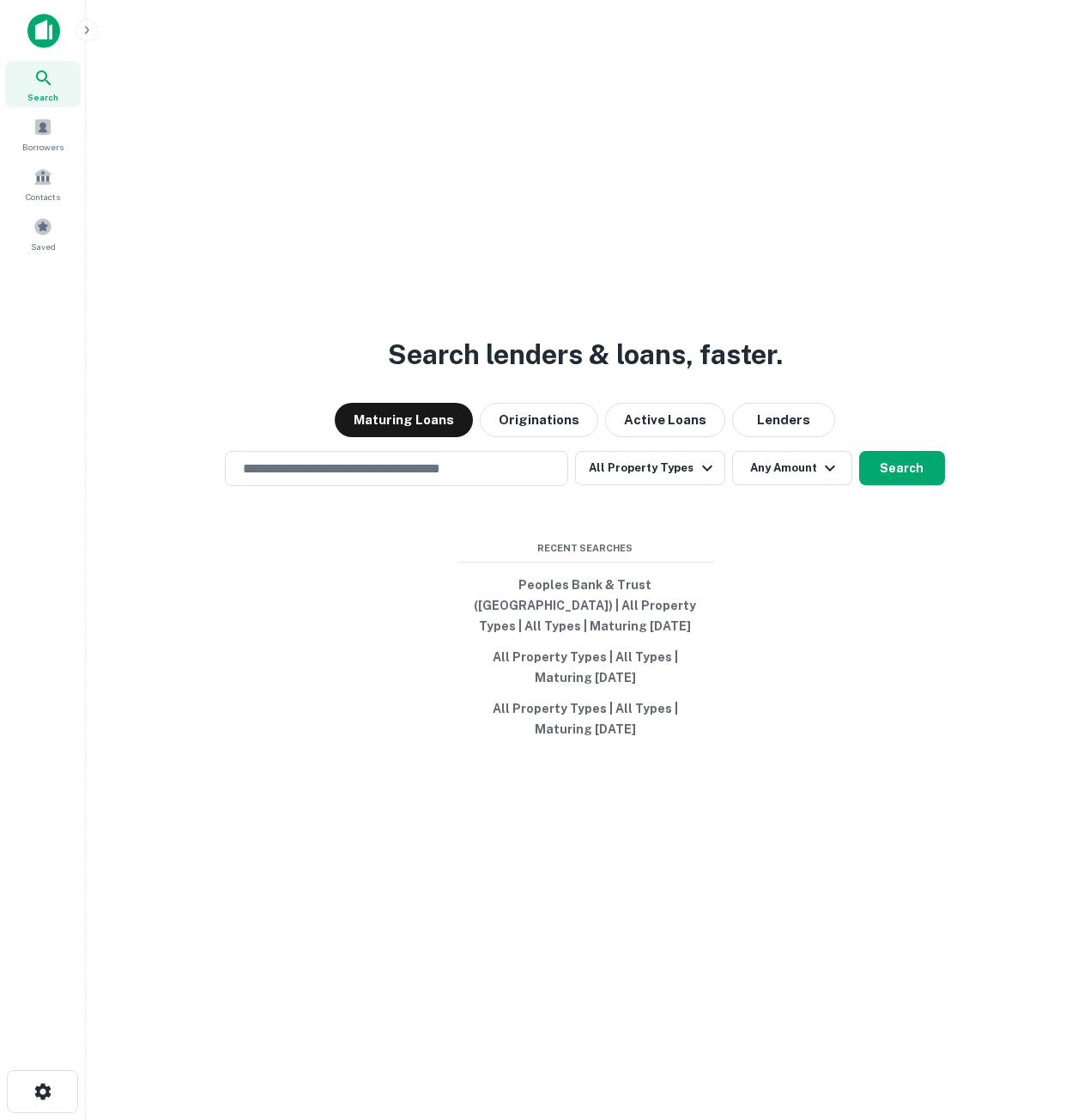
click at [385, 501] on div "Search lenders & loans, faster. Maturing Loans Originations Active Loans Lender…" at bounding box center [585, 602] width 971 height 1120
click at [388, 479] on input "text" at bounding box center [396, 469] width 328 height 20
paste input "**********"
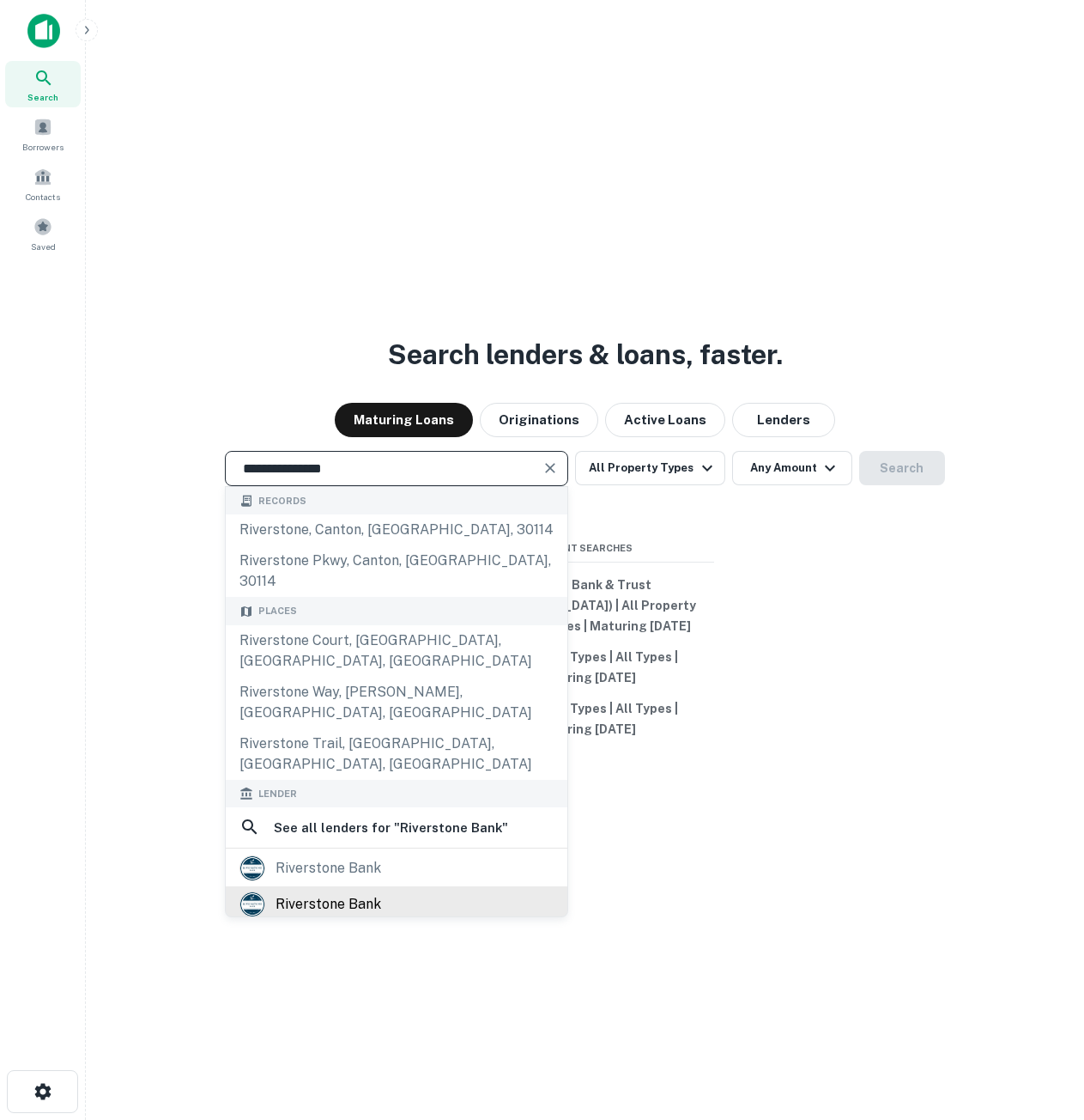
type input "**********"
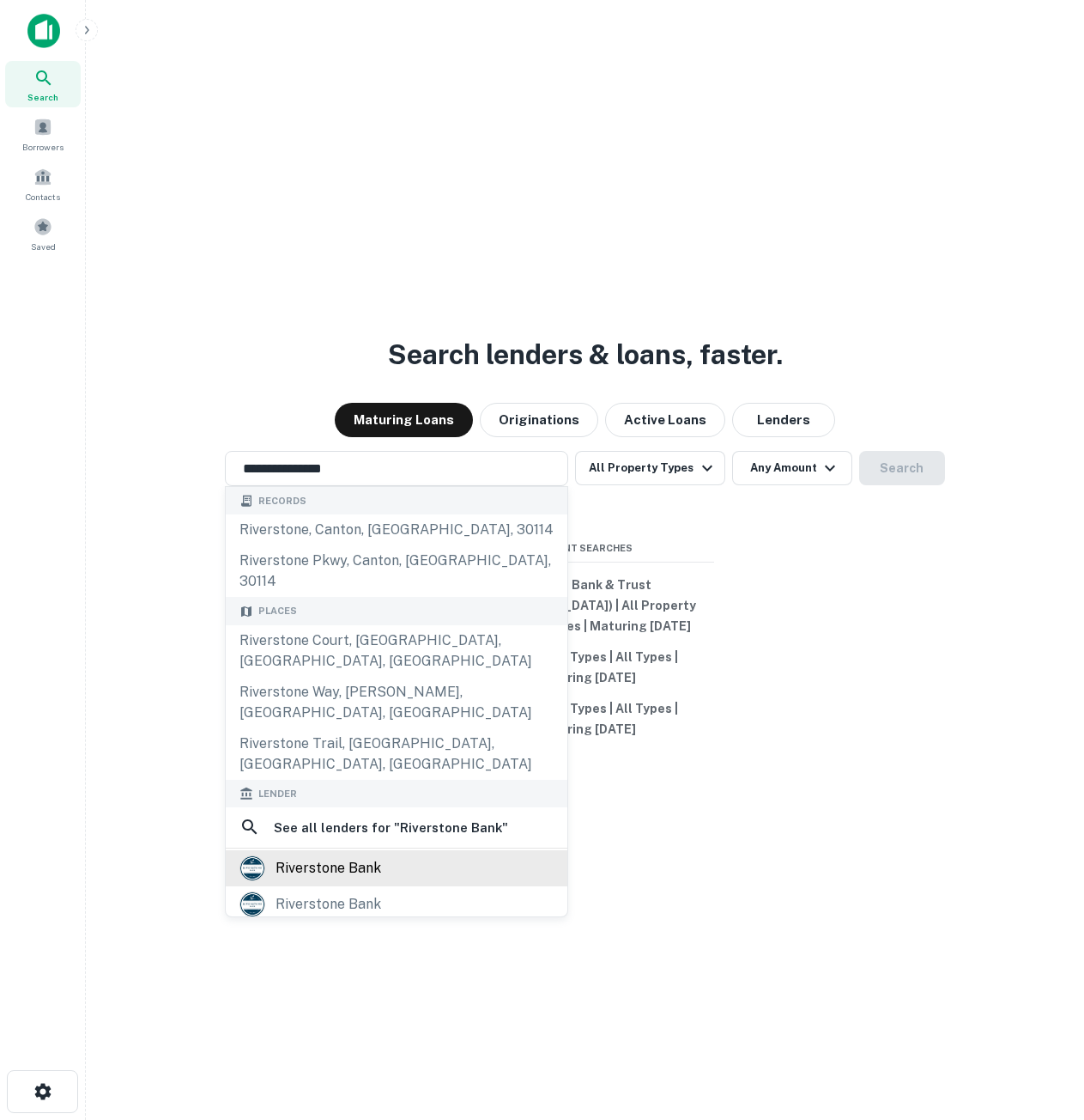
click at [363, 855] on div "riverstone bank" at bounding box center [328, 868] width 106 height 26
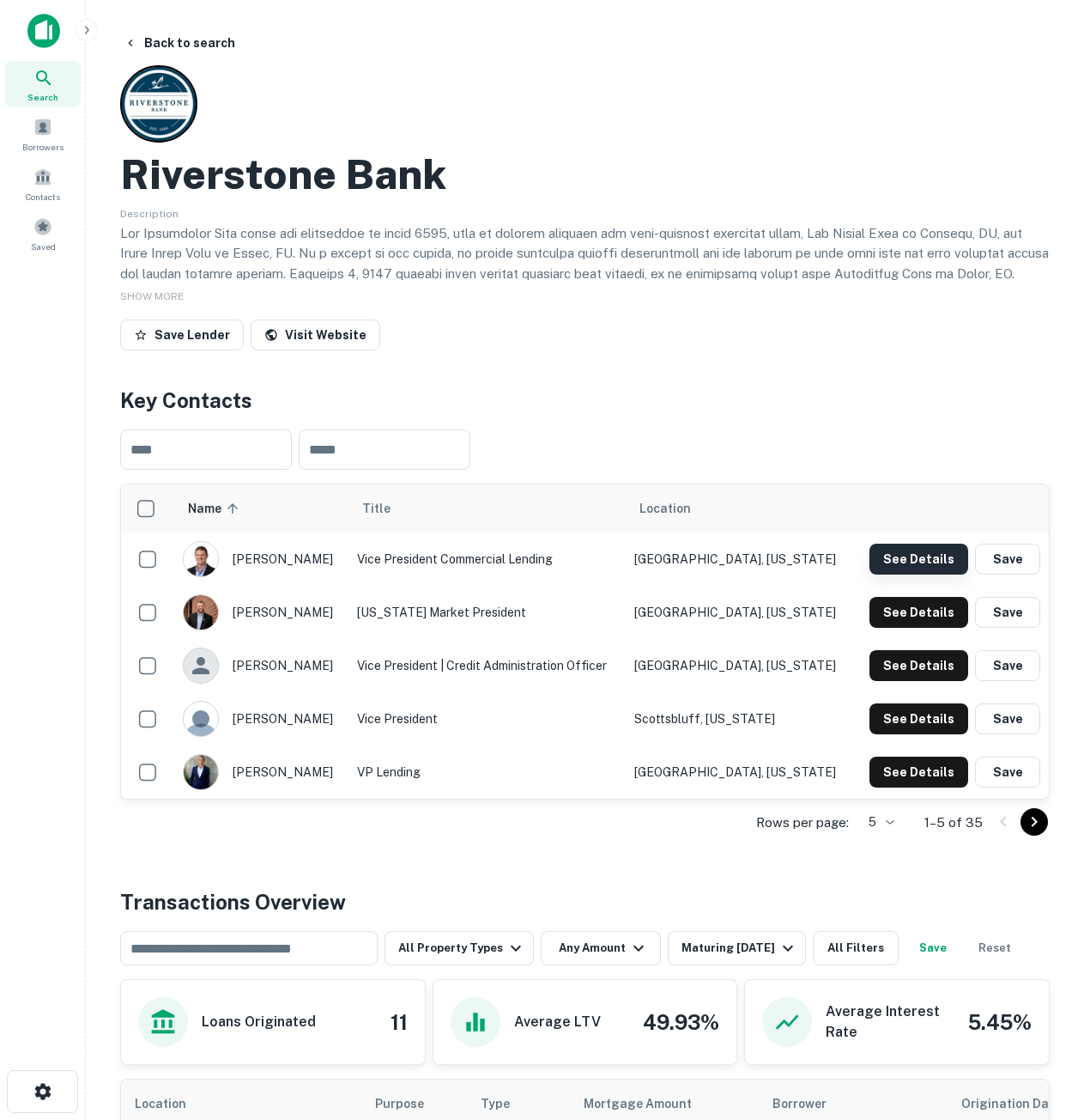
click at [897, 563] on button "See Details" at bounding box center [920, 558] width 99 height 31
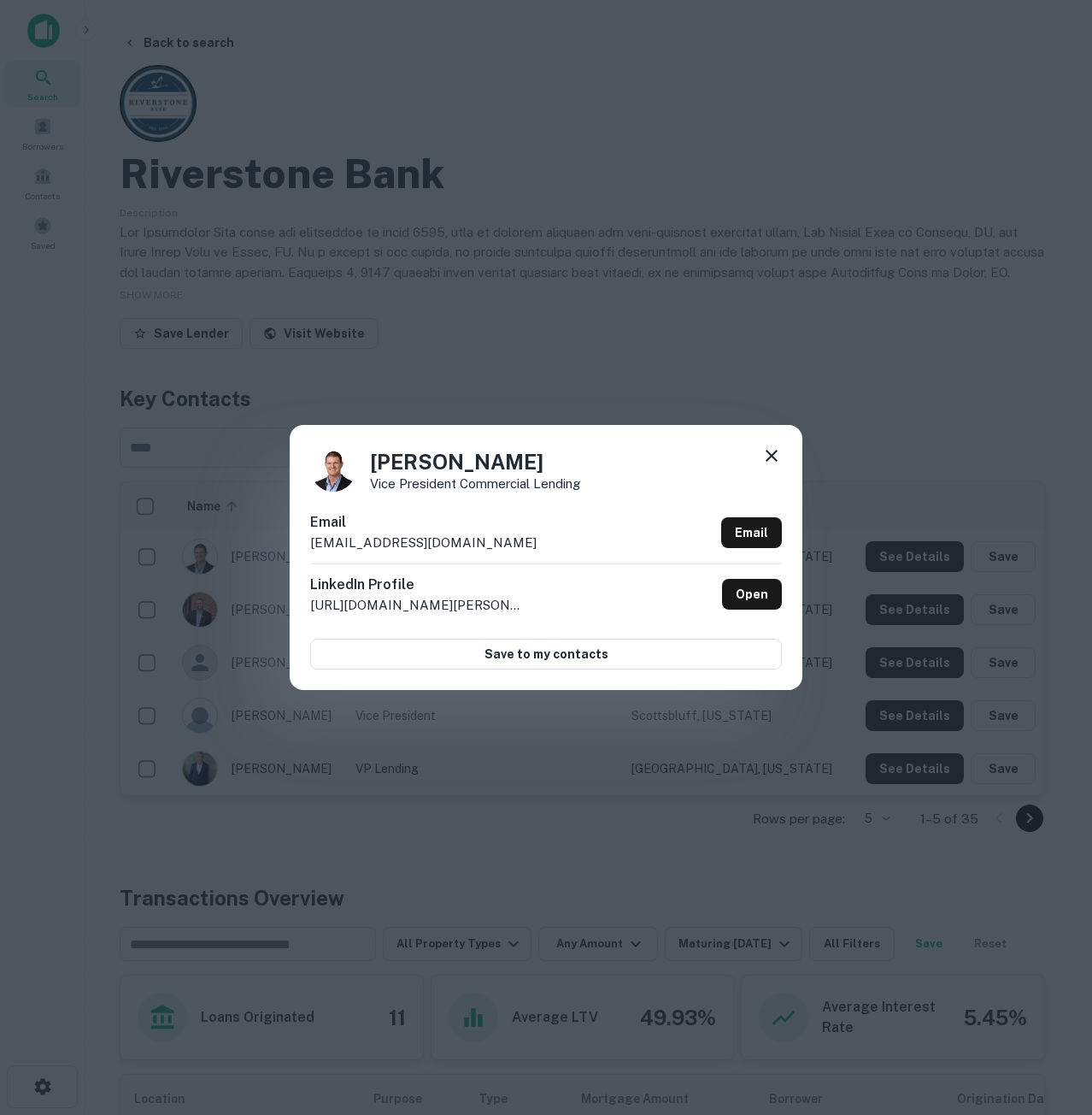
drag, startPoint x: 474, startPoint y: 542, endPoint x: 291, endPoint y: 535, distance: 183.1
click at [301, 539] on div "Adam Lindstrom Vice President Commercial Lending Email alindstrom@bankriverston…" at bounding box center [546, 558] width 513 height 265
copy p "alindstrom@bankriverstone.com"
drag, startPoint x: 564, startPoint y: 462, endPoint x: 359, endPoint y: 460, distance: 205.0
click at [359, 460] on div "Adam Lindstrom Vice President Commercial Lending" at bounding box center [546, 468] width 472 height 46
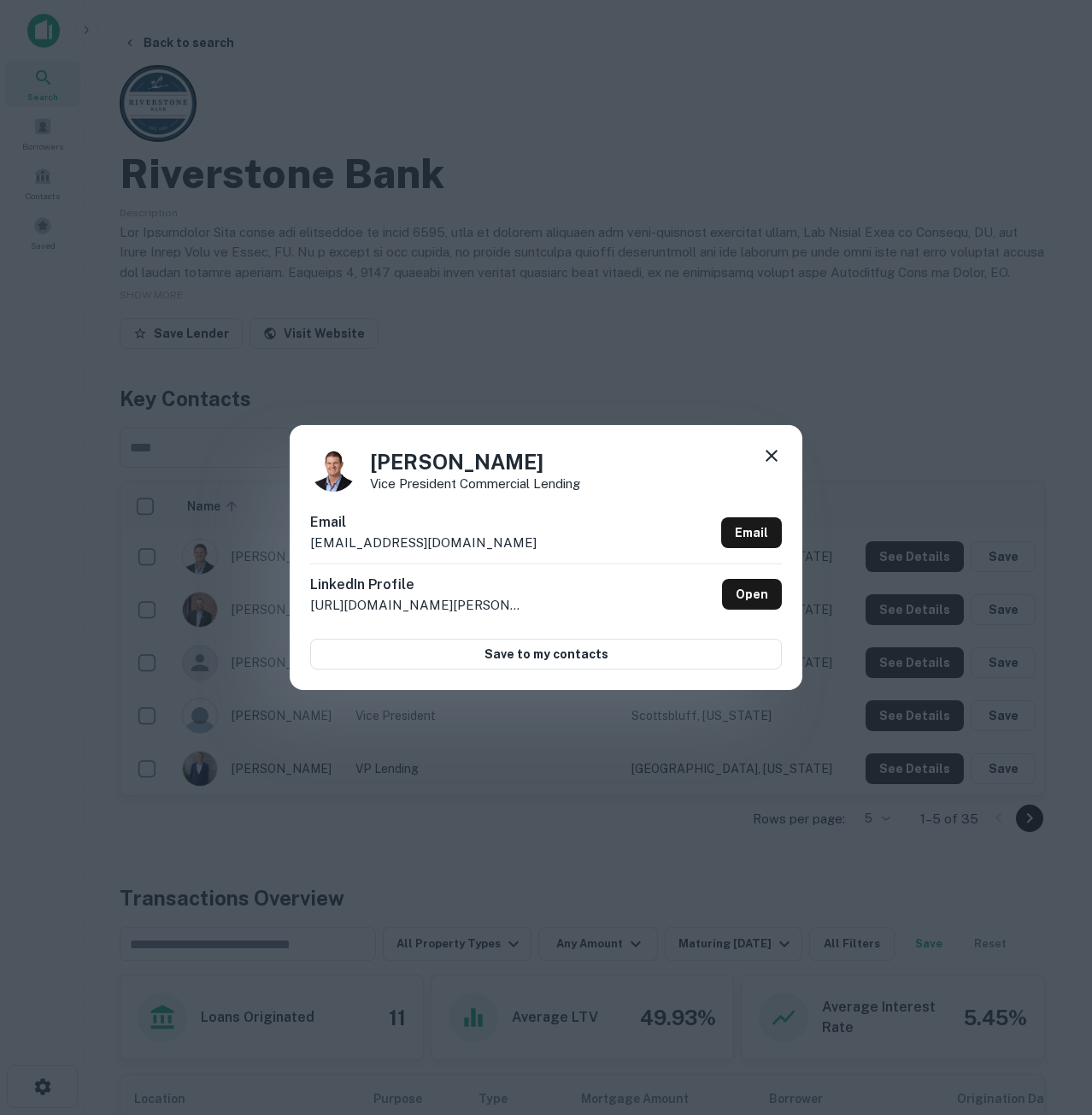
copy h4 "Adam Lindstrom"
click at [759, 448] on div "Adam Lindstrom Vice President Commercial Lending" at bounding box center [546, 468] width 472 height 46
click at [783, 452] on div "Adam Lindstrom Vice President Commercial Lending Email alindstrom@bankriverston…" at bounding box center [546, 558] width 513 height 265
click at [776, 457] on icon at bounding box center [771, 455] width 21 height 21
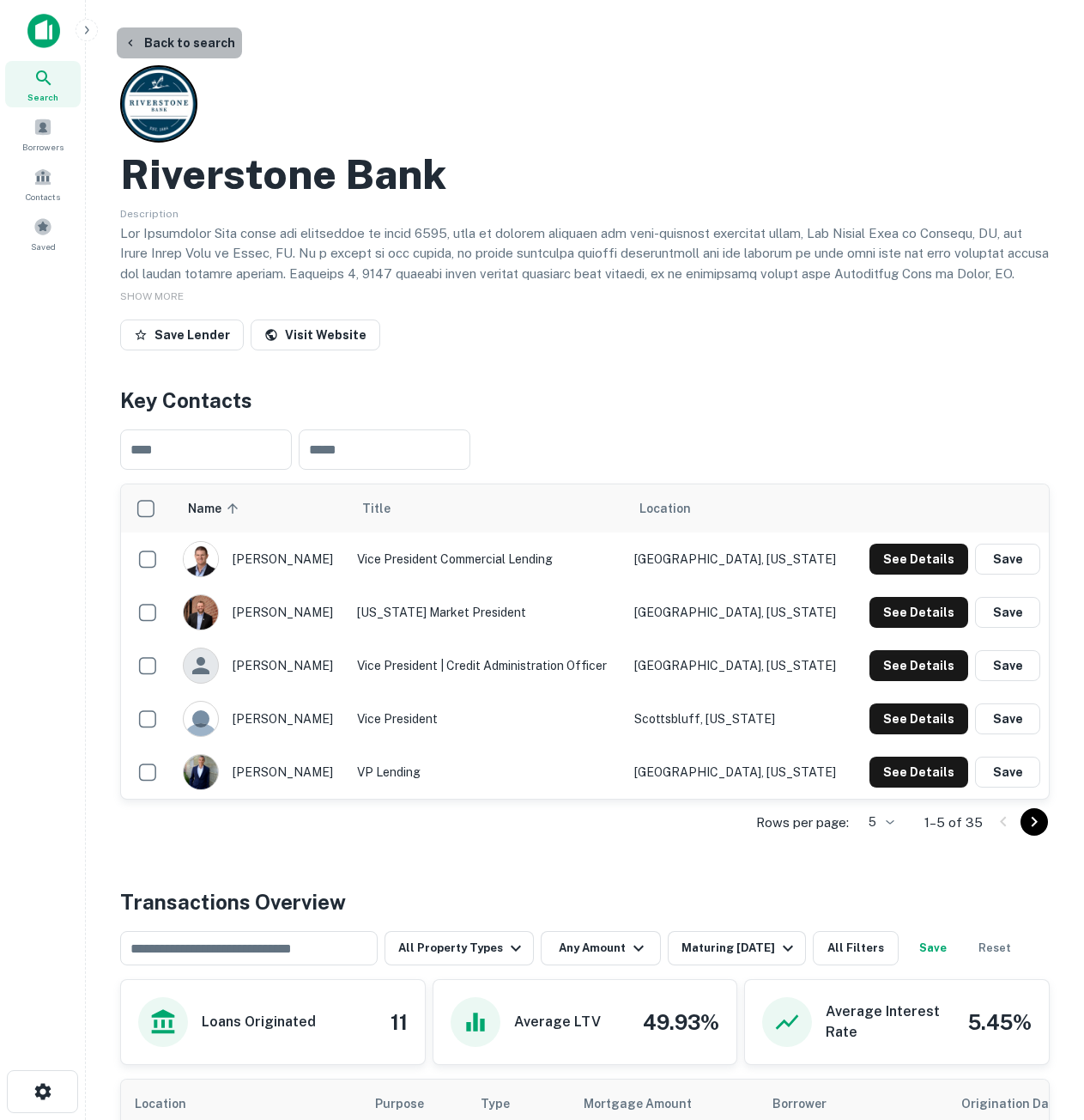
click at [214, 42] on button "Back to search" at bounding box center [179, 43] width 125 height 31
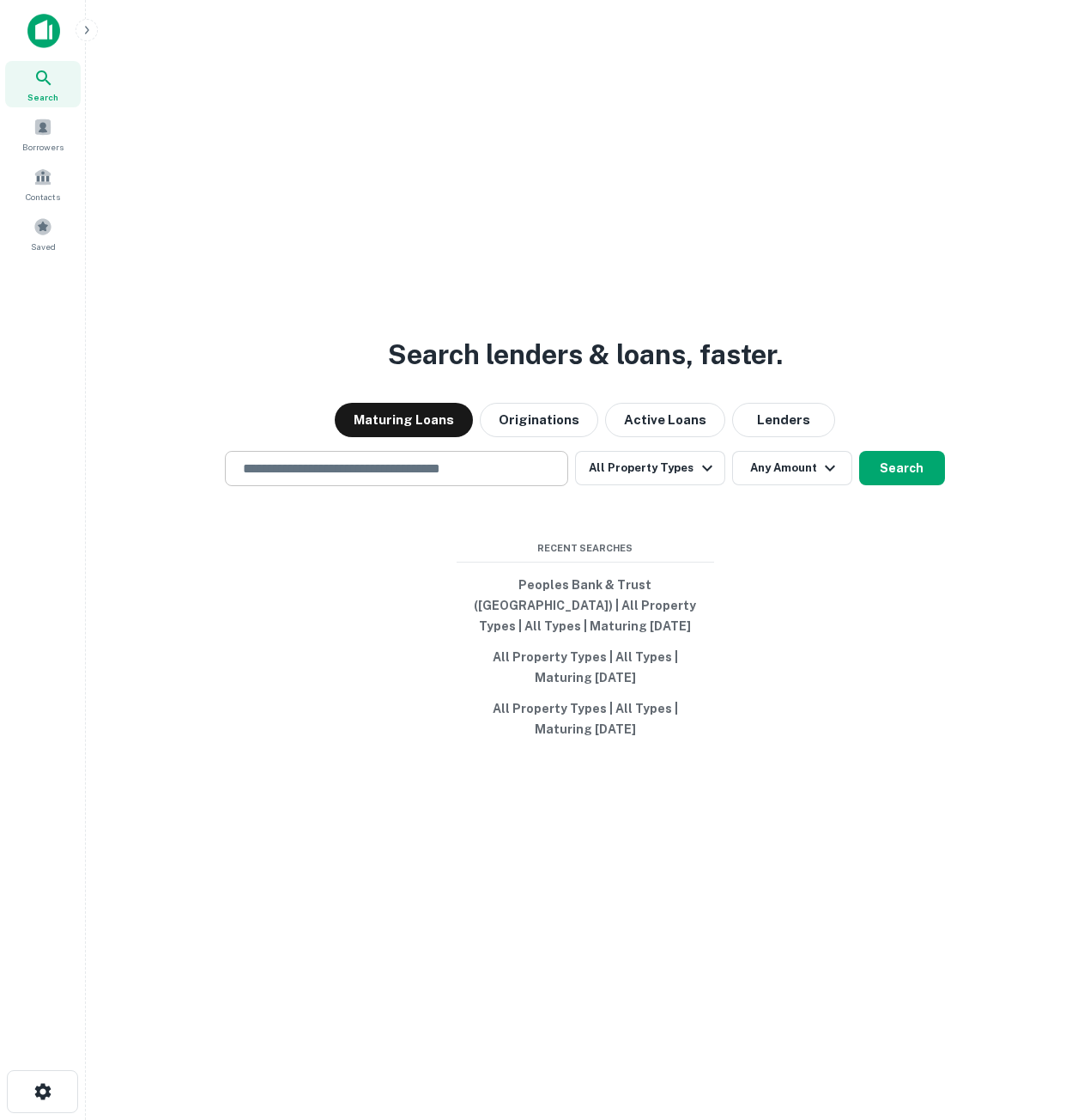
click at [288, 476] on input "text" at bounding box center [396, 469] width 328 height 20
paste input "**********"
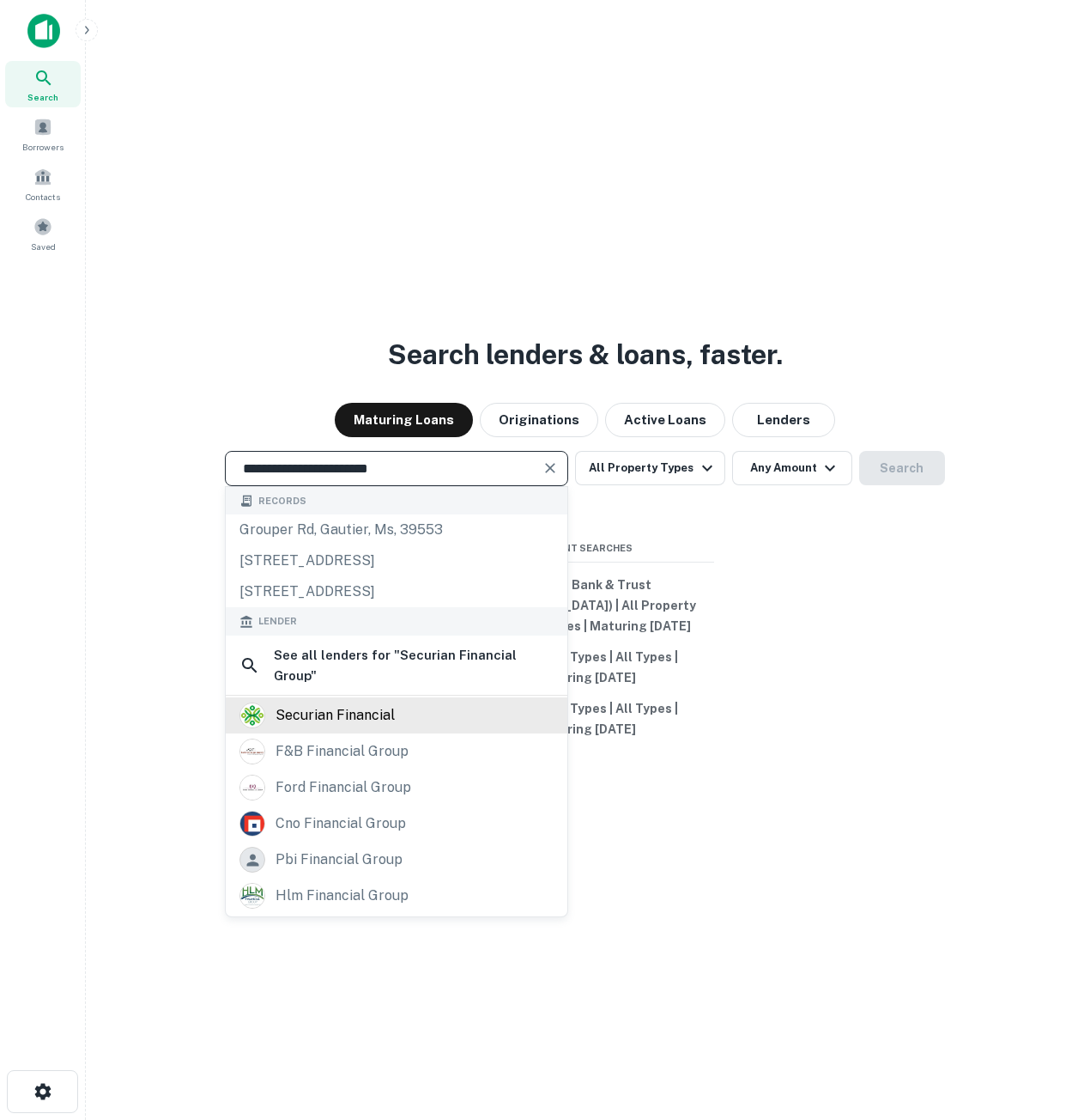
type input "**********"
click at [403, 728] on div "securian financial" at bounding box center [396, 716] width 314 height 26
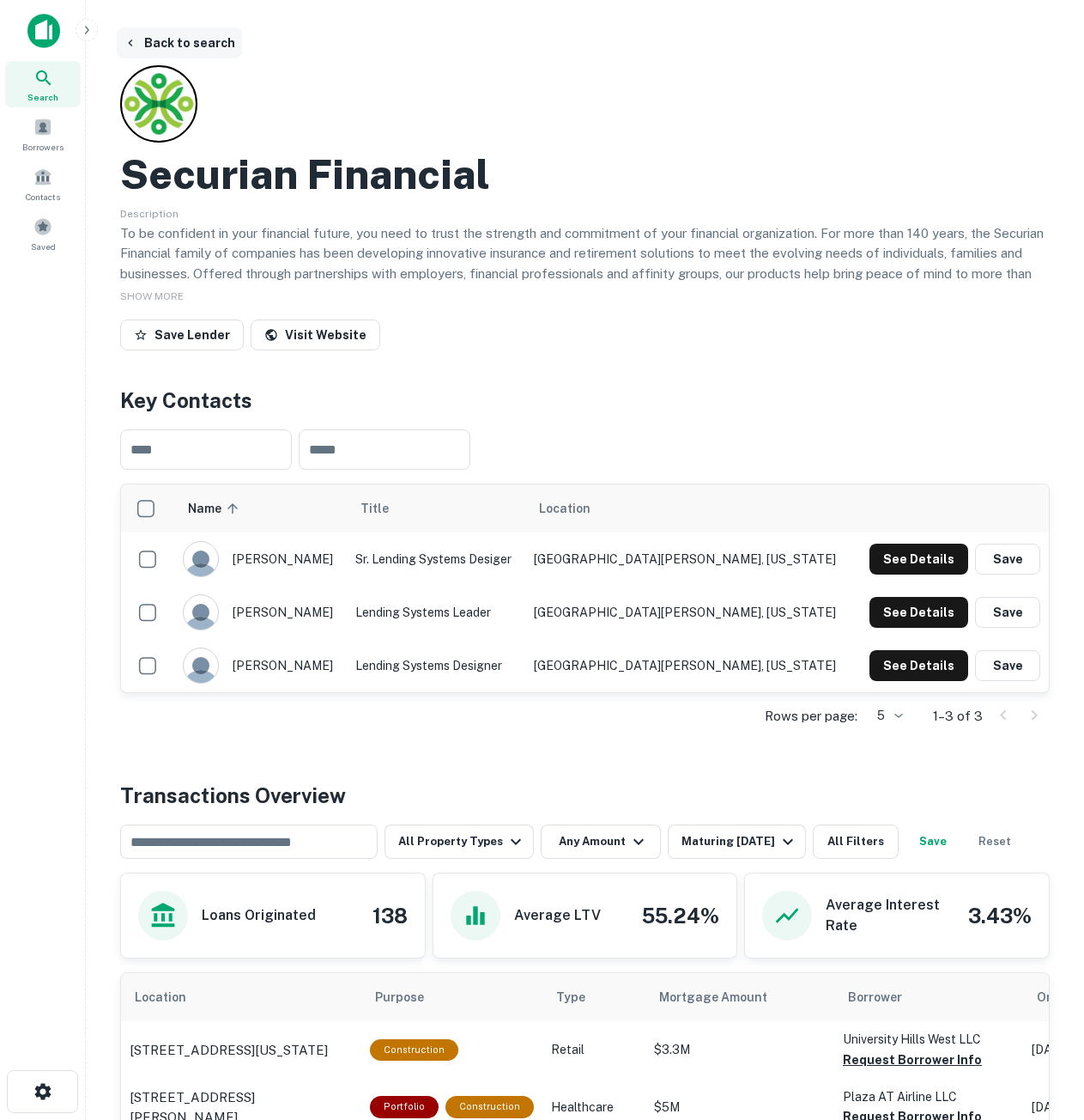
click at [169, 38] on button "Back to search" at bounding box center [179, 43] width 125 height 31
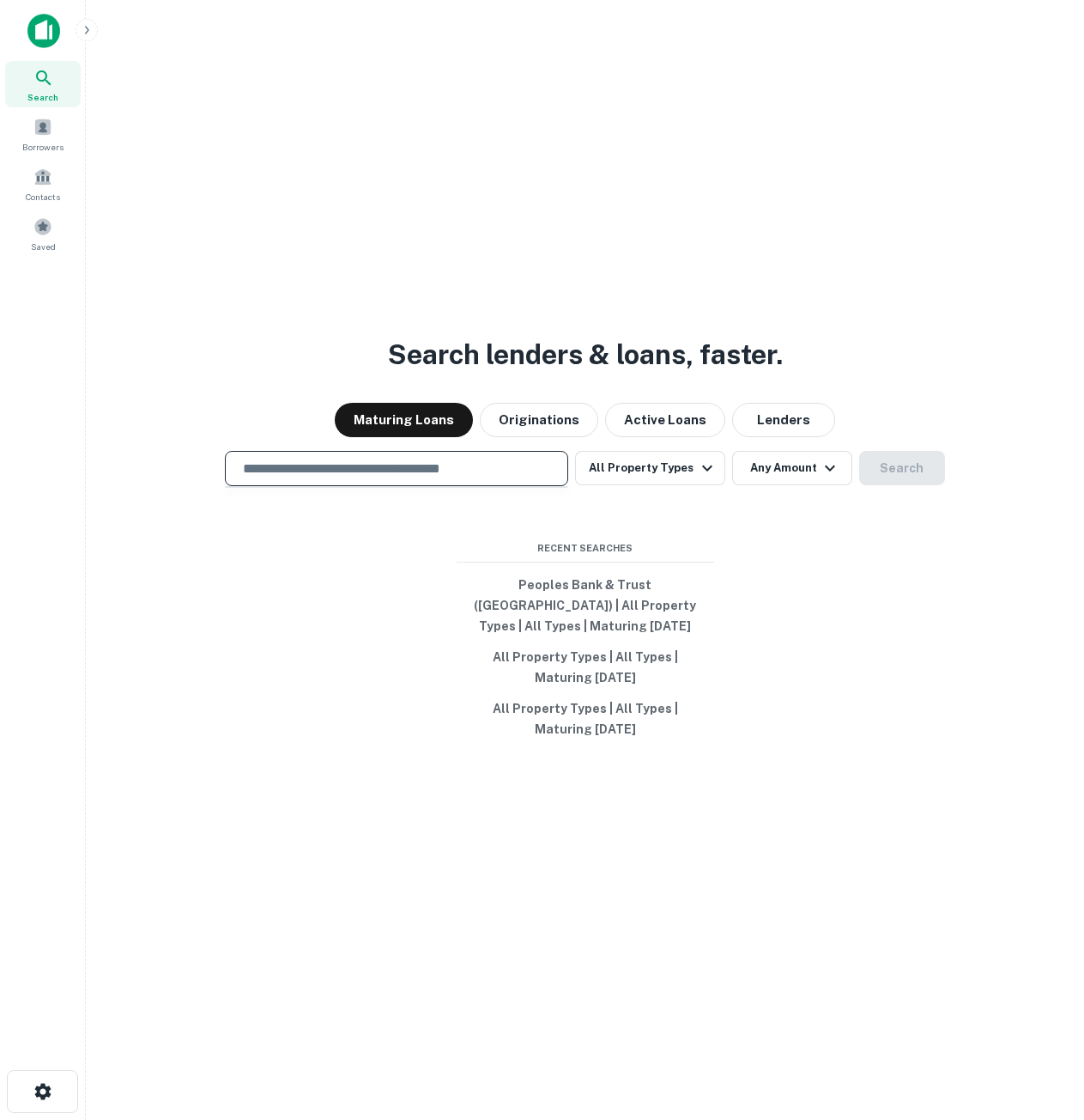
click at [380, 476] on input "text" at bounding box center [396, 469] width 328 height 20
paste input "**********"
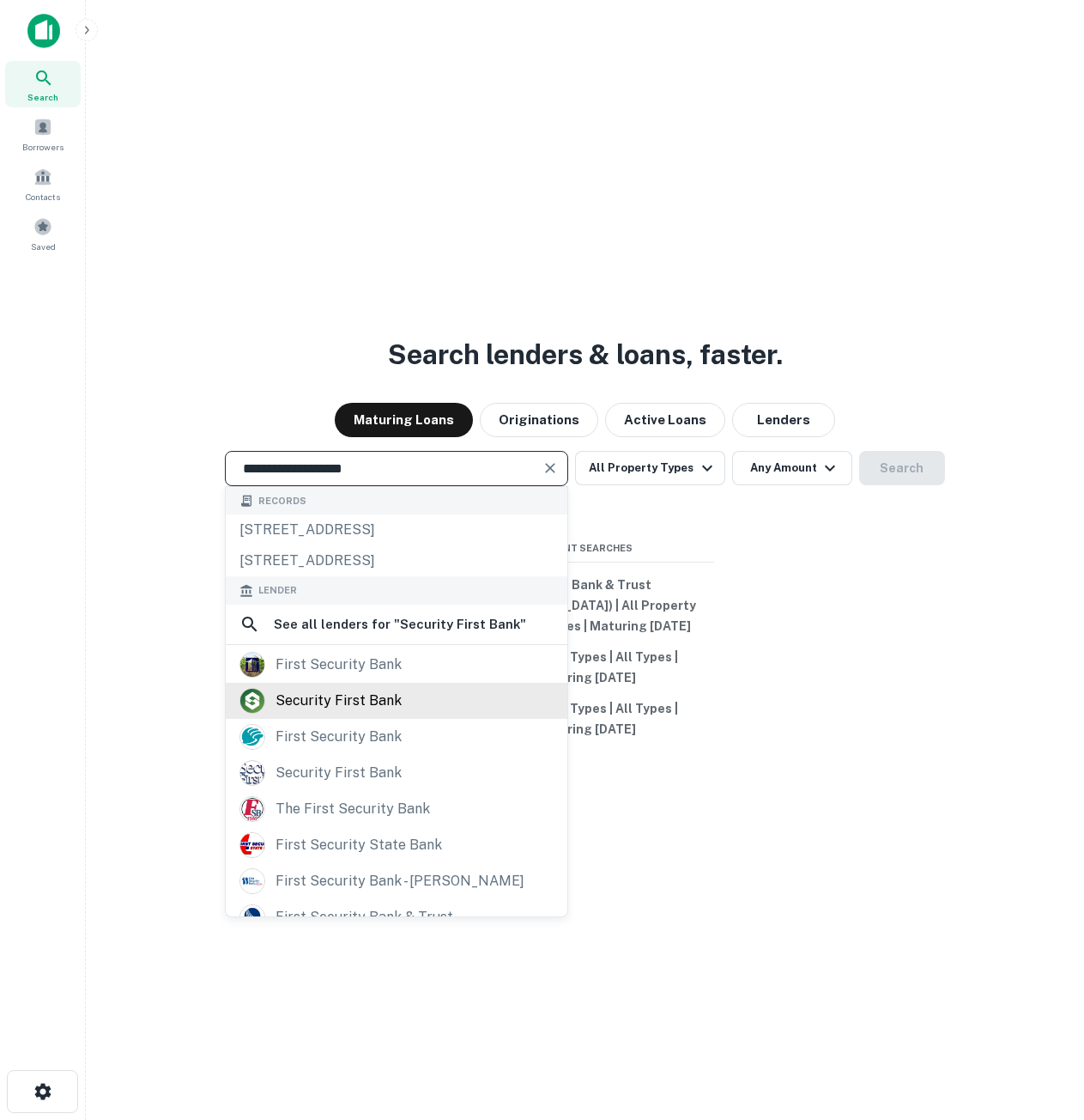
type input "**********"
click at [343, 710] on div "security first bank" at bounding box center [338, 701] width 126 height 26
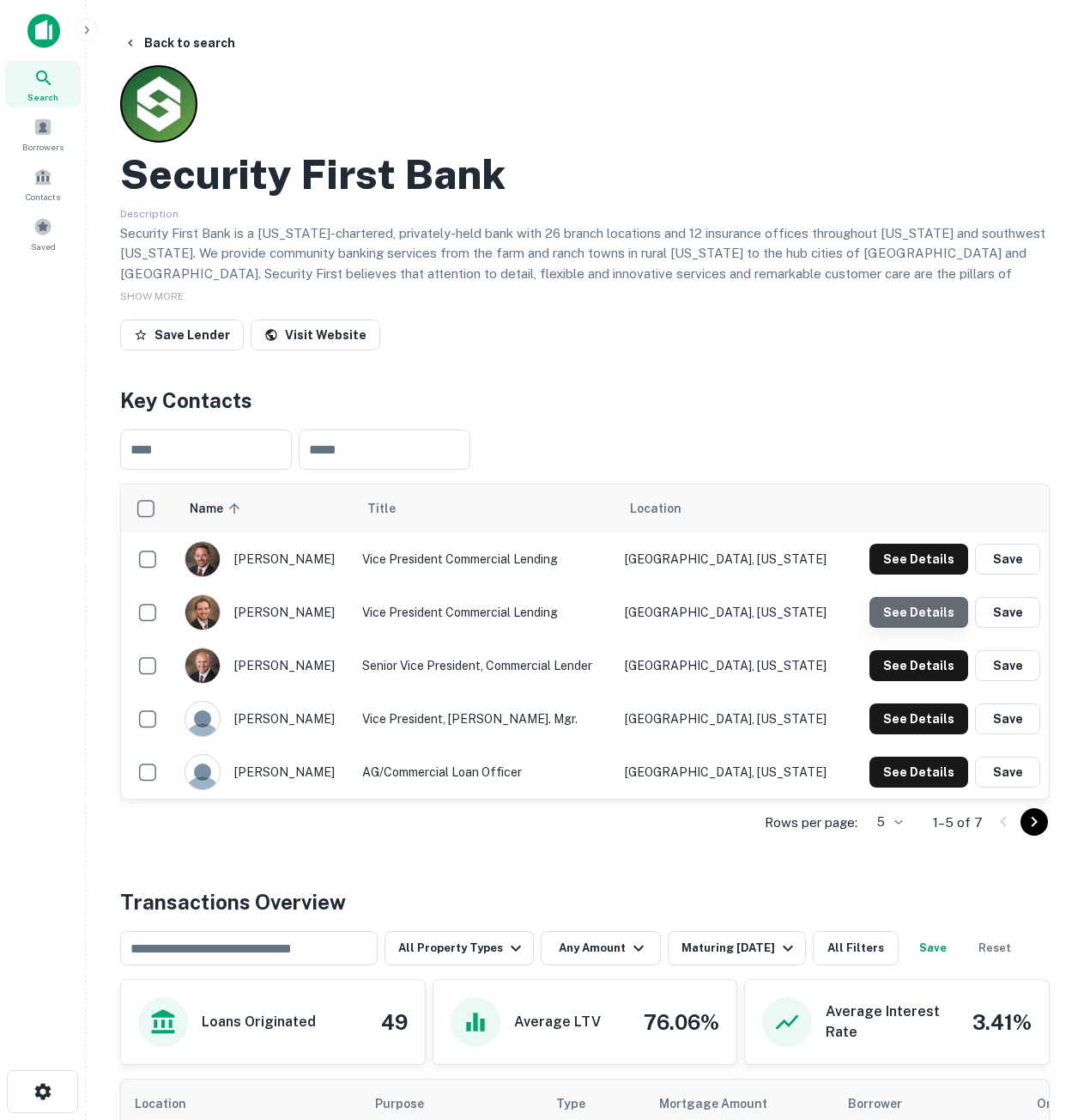
click at [928, 616] on button "See Details" at bounding box center [920, 612] width 99 height 31
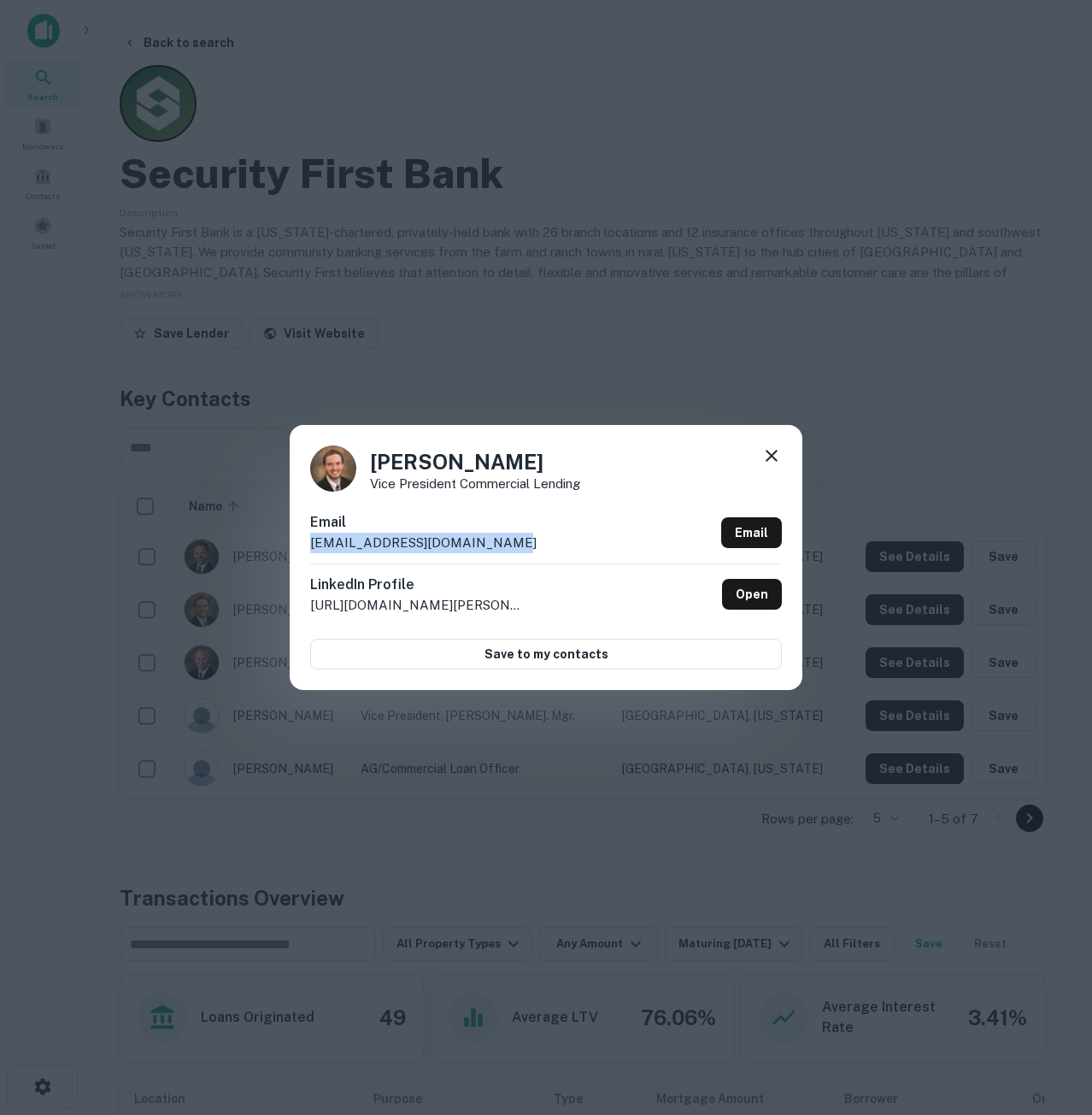
drag, startPoint x: 497, startPoint y: 545, endPoint x: 274, endPoint y: 559, distance: 223.4
click at [274, 559] on div "Brett Simons Vice President Commercial Lending Email bsimons@security1stbank.co…" at bounding box center [546, 558] width 1092 height 1115
copy p "bsimons@security1stbank.com"
drag, startPoint x: 499, startPoint y: 467, endPoint x: 368, endPoint y: 462, distance: 131.1
click at [368, 462] on div "Brett Simons Vice President Commercial Lending" at bounding box center [546, 468] width 472 height 46
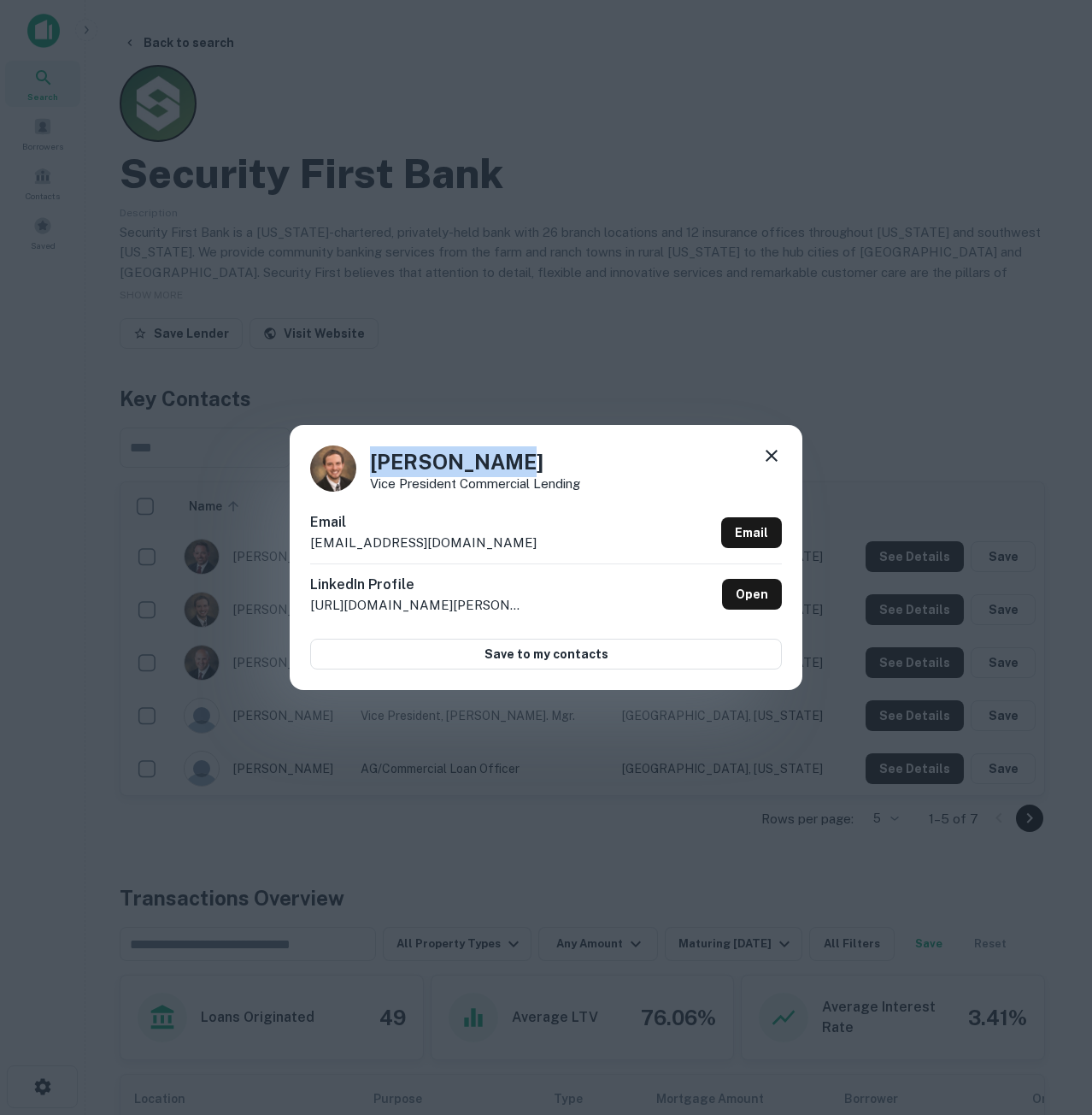
copy h4 "Brett Simons"
drag, startPoint x: 775, startPoint y: 448, endPoint x: 735, endPoint y: 422, distance: 47.7
click at [775, 448] on icon at bounding box center [771, 455] width 21 height 21
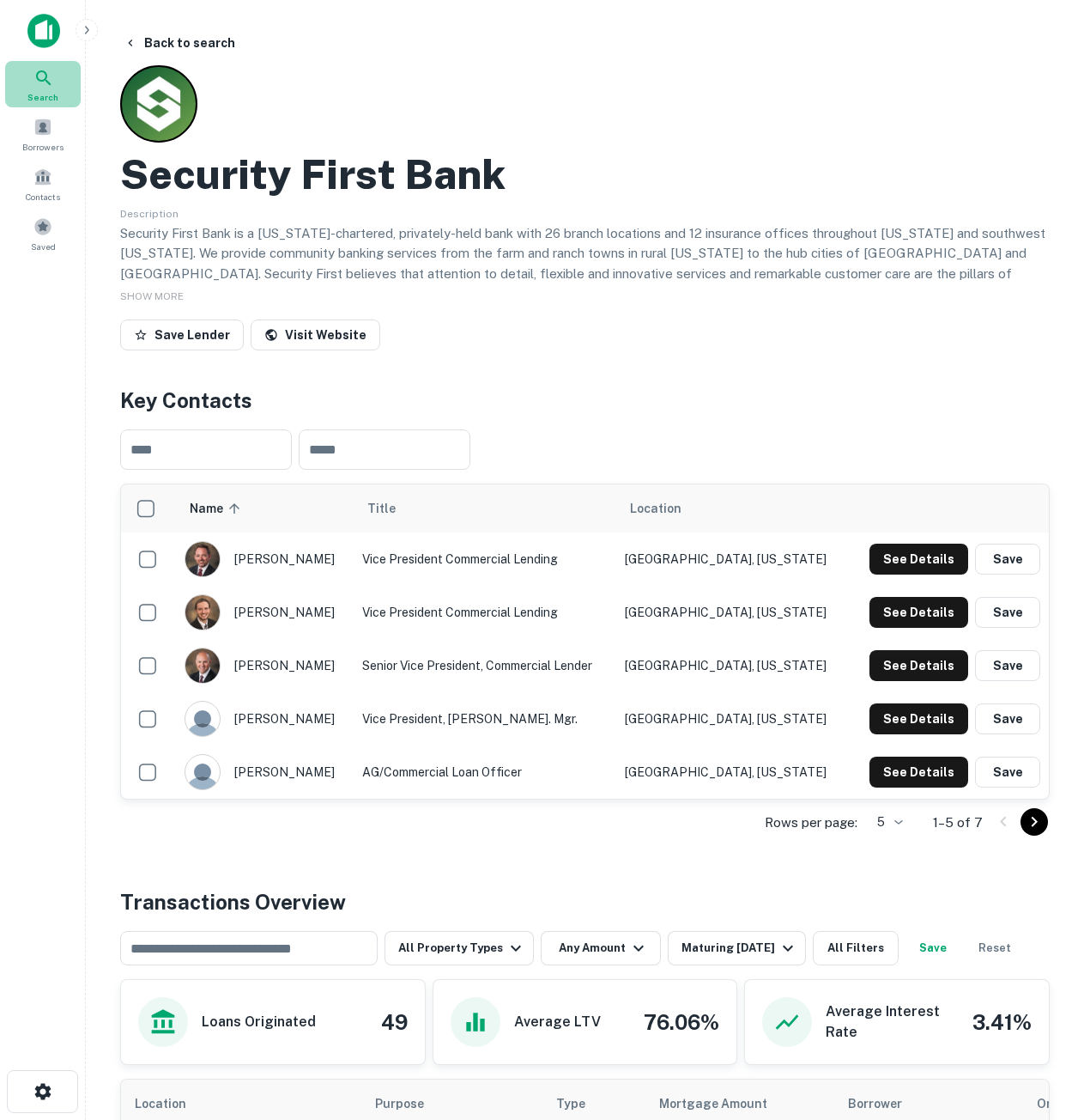
click at [53, 83] on icon at bounding box center [44, 77] width 21 height 21
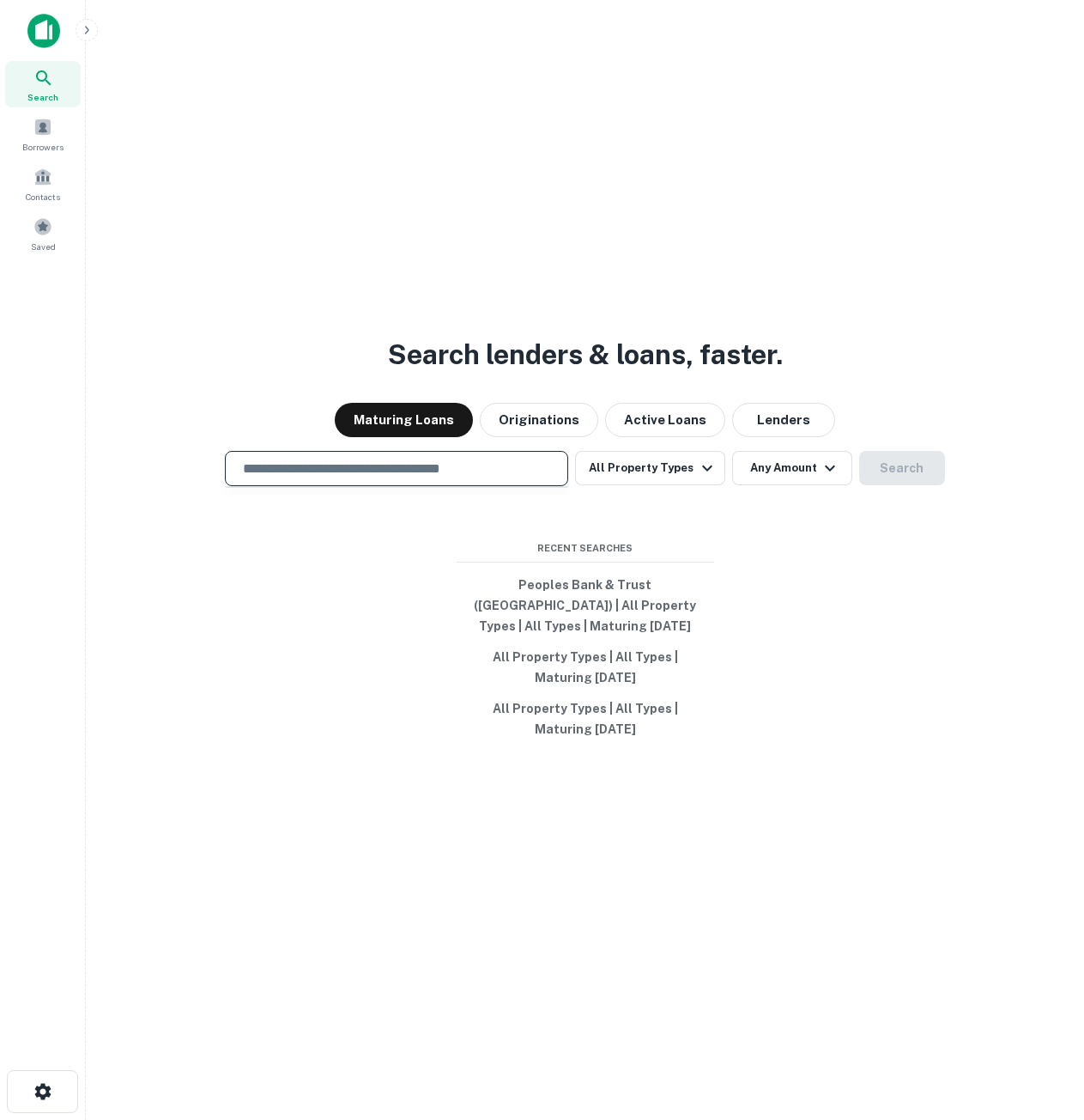
click at [404, 479] on input "text" at bounding box center [396, 469] width 328 height 20
paste input "**********"
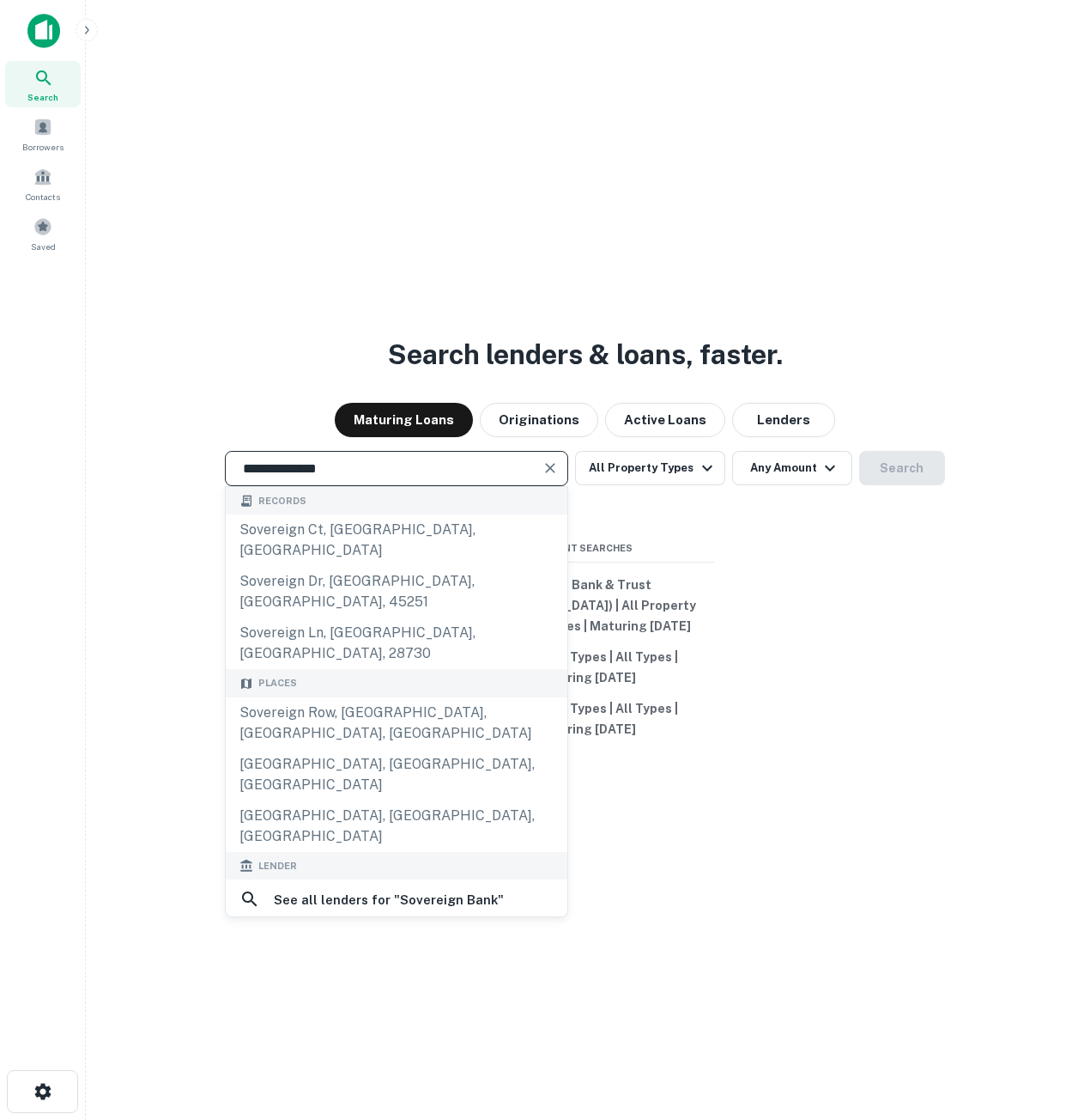
type input "**********"
click at [432, 928] on div "sovereign bank" at bounding box center [396, 941] width 314 height 26
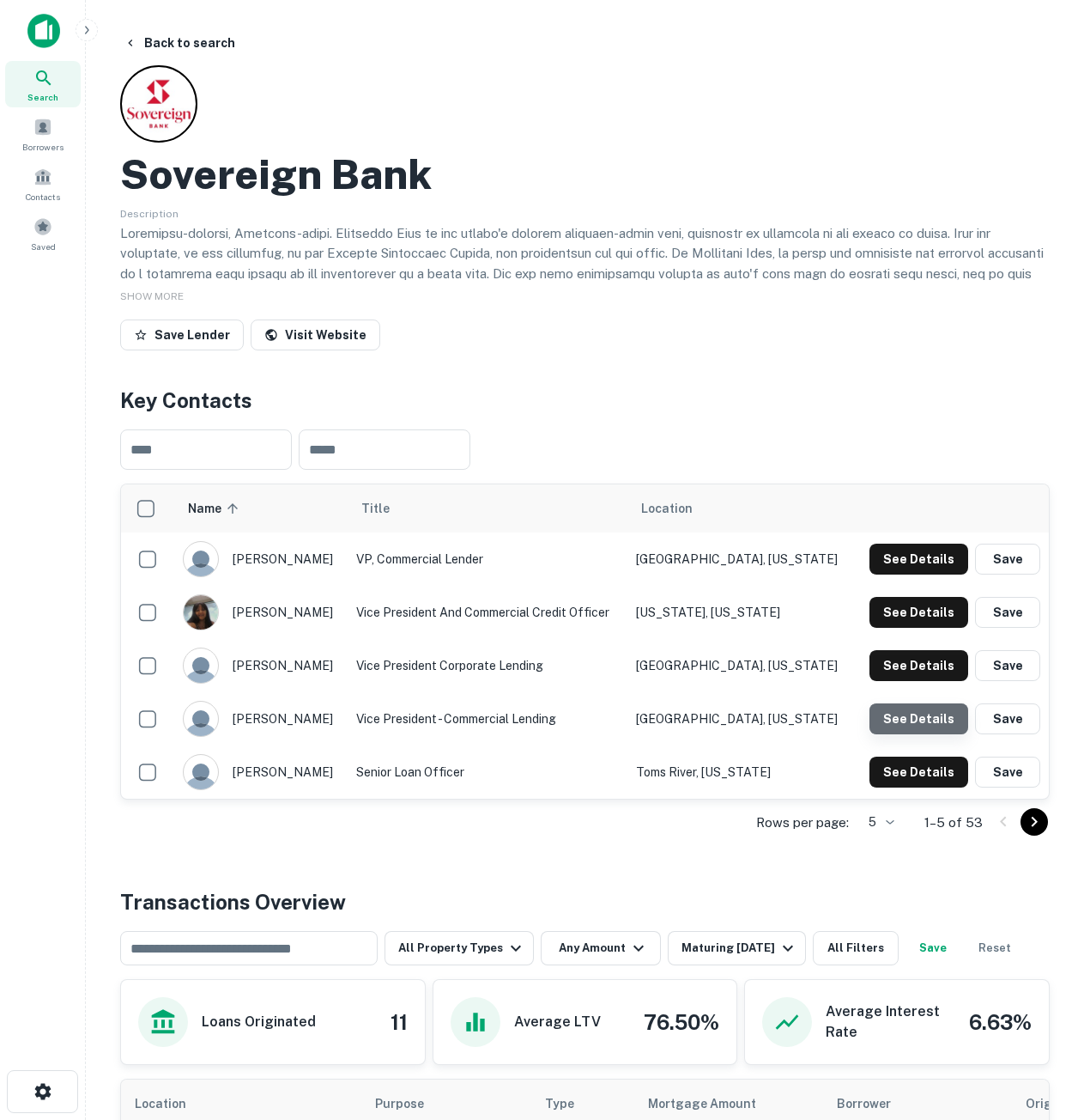
click at [941, 723] on button "See Details" at bounding box center [920, 719] width 99 height 31
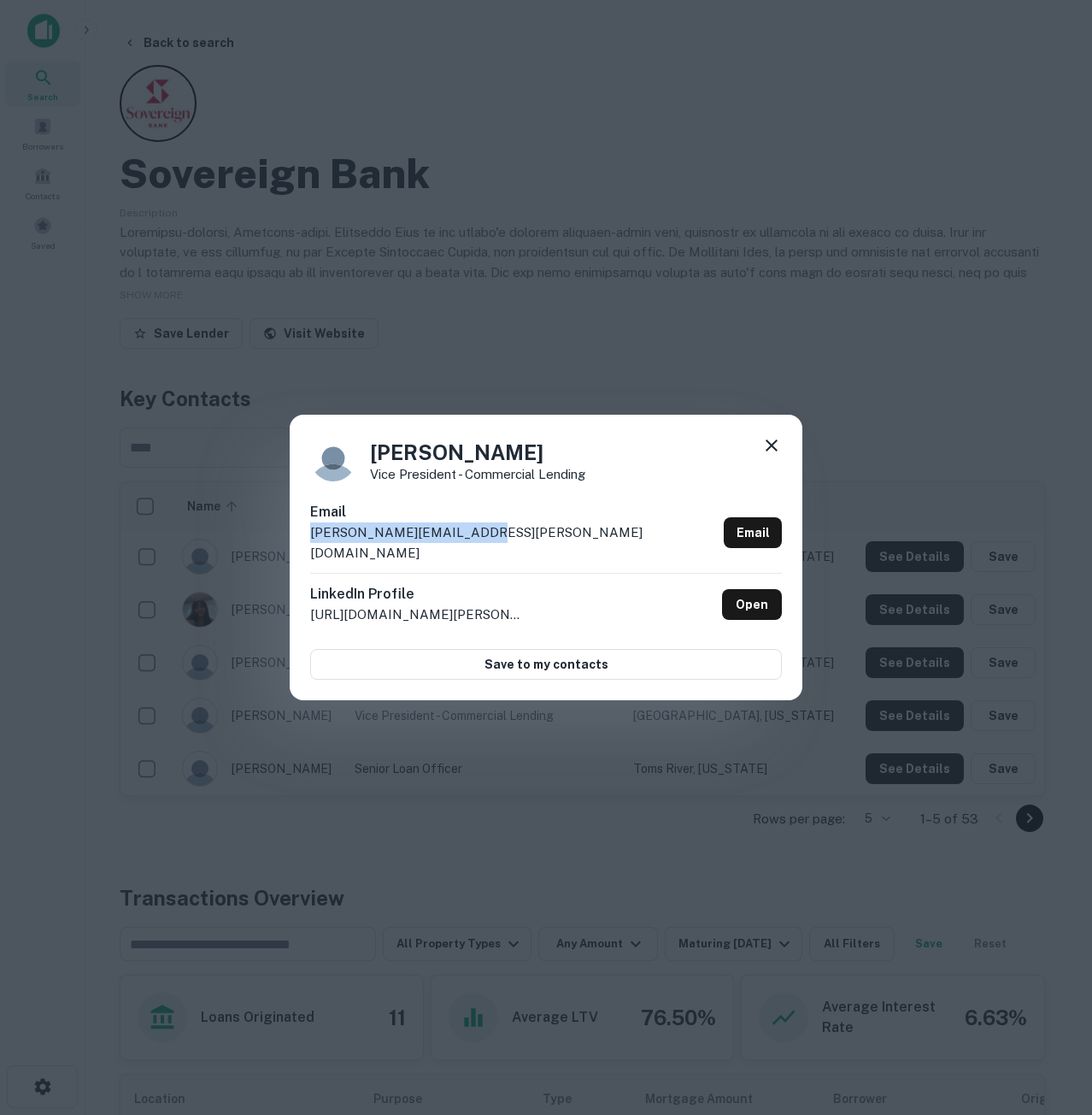
drag, startPoint x: 489, startPoint y: 537, endPoint x: 292, endPoint y: 541, distance: 197.0
click at [292, 541] on div "[PERSON_NAME] Vice President - Commercial Lending Email [PERSON_NAME][EMAIL_ADD…" at bounding box center [546, 557] width 513 height 285
click at [749, 451] on div "[PERSON_NAME] Vice President - Commercial Lending" at bounding box center [546, 458] width 472 height 46
click at [774, 451] on icon at bounding box center [771, 445] width 12 height 12
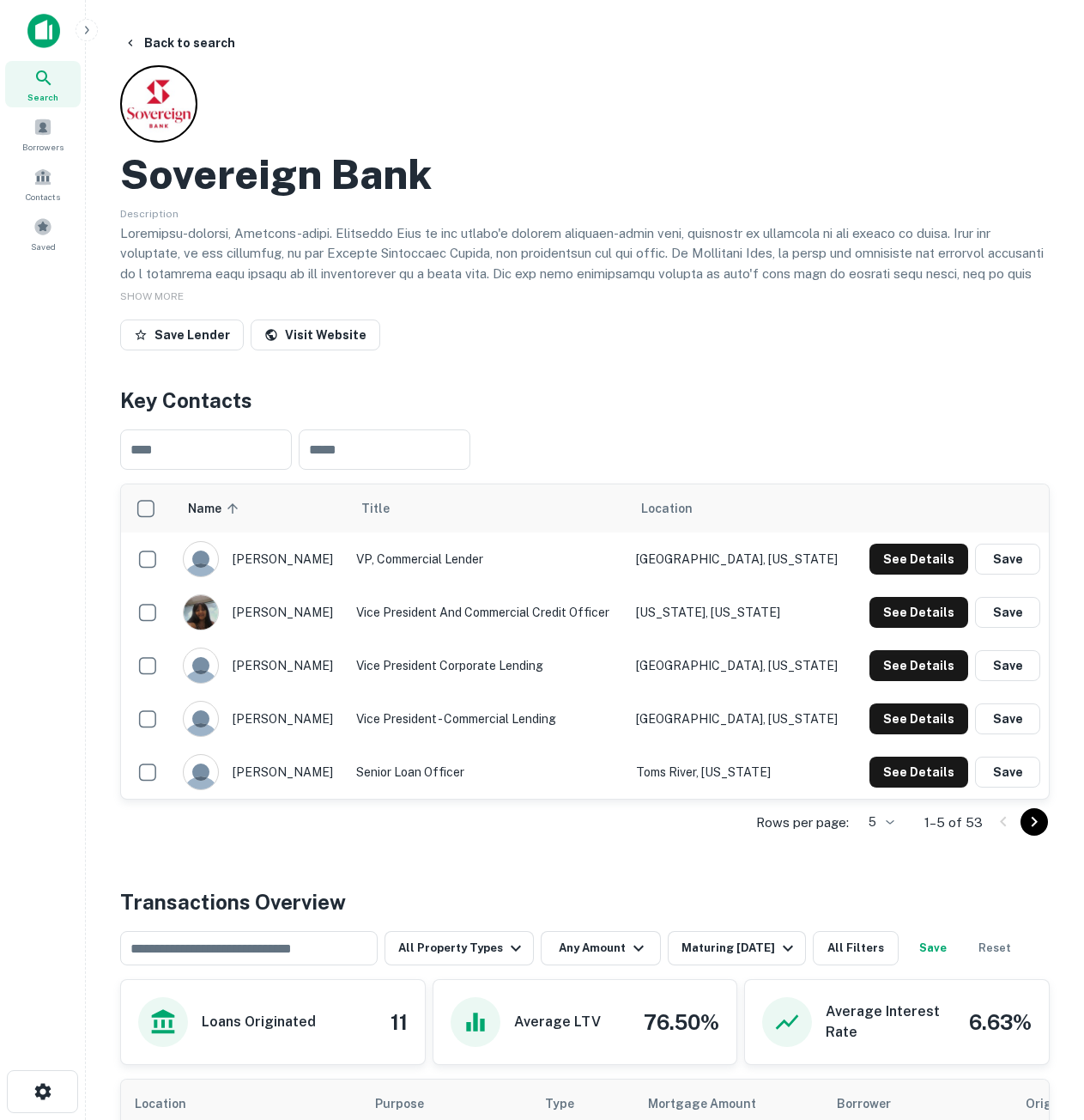
click at [1034, 823] on icon "Go to next page" at bounding box center [1034, 822] width 21 height 21
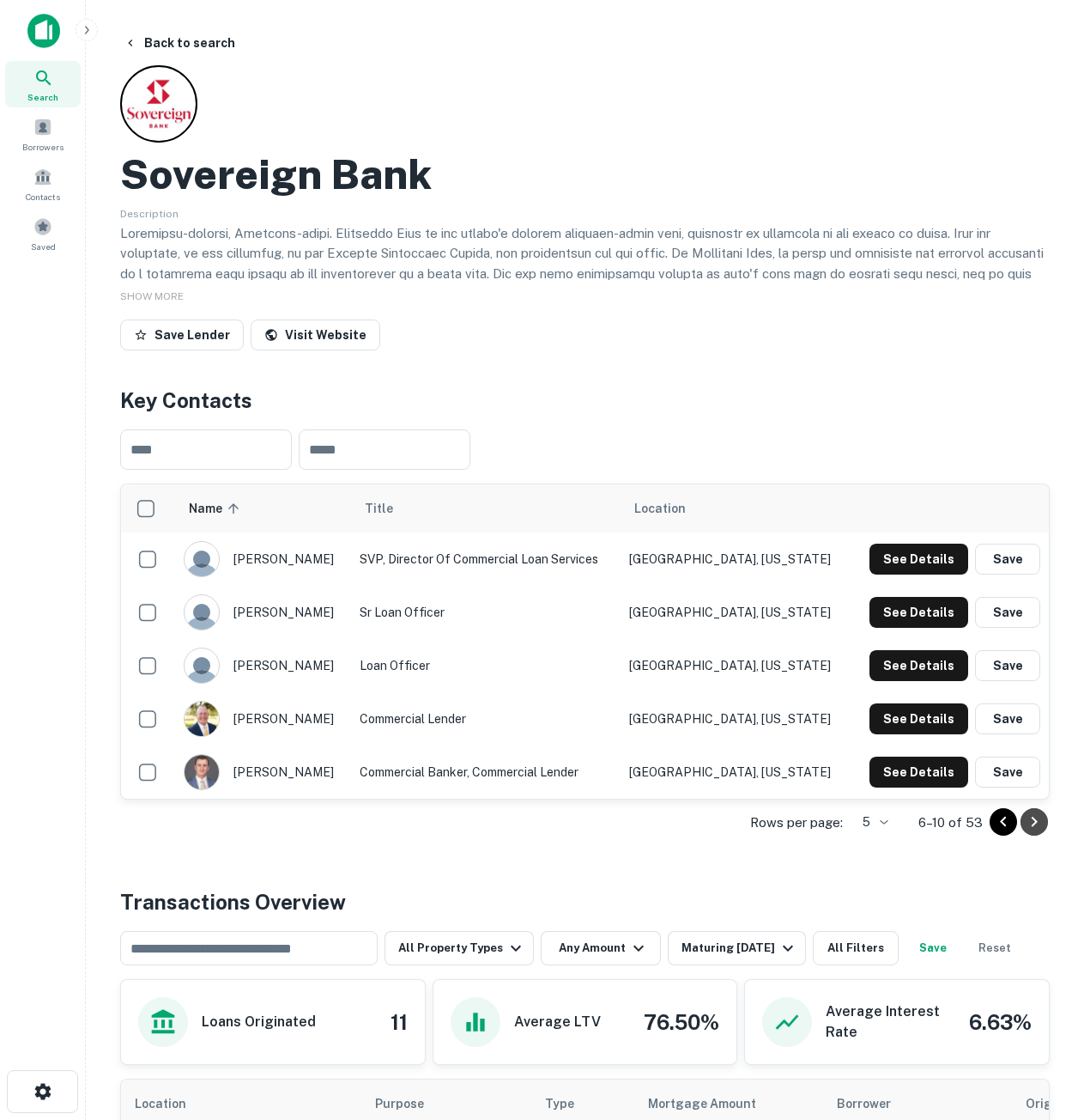
click at [1037, 823] on icon "Go to next page" at bounding box center [1034, 822] width 6 height 10
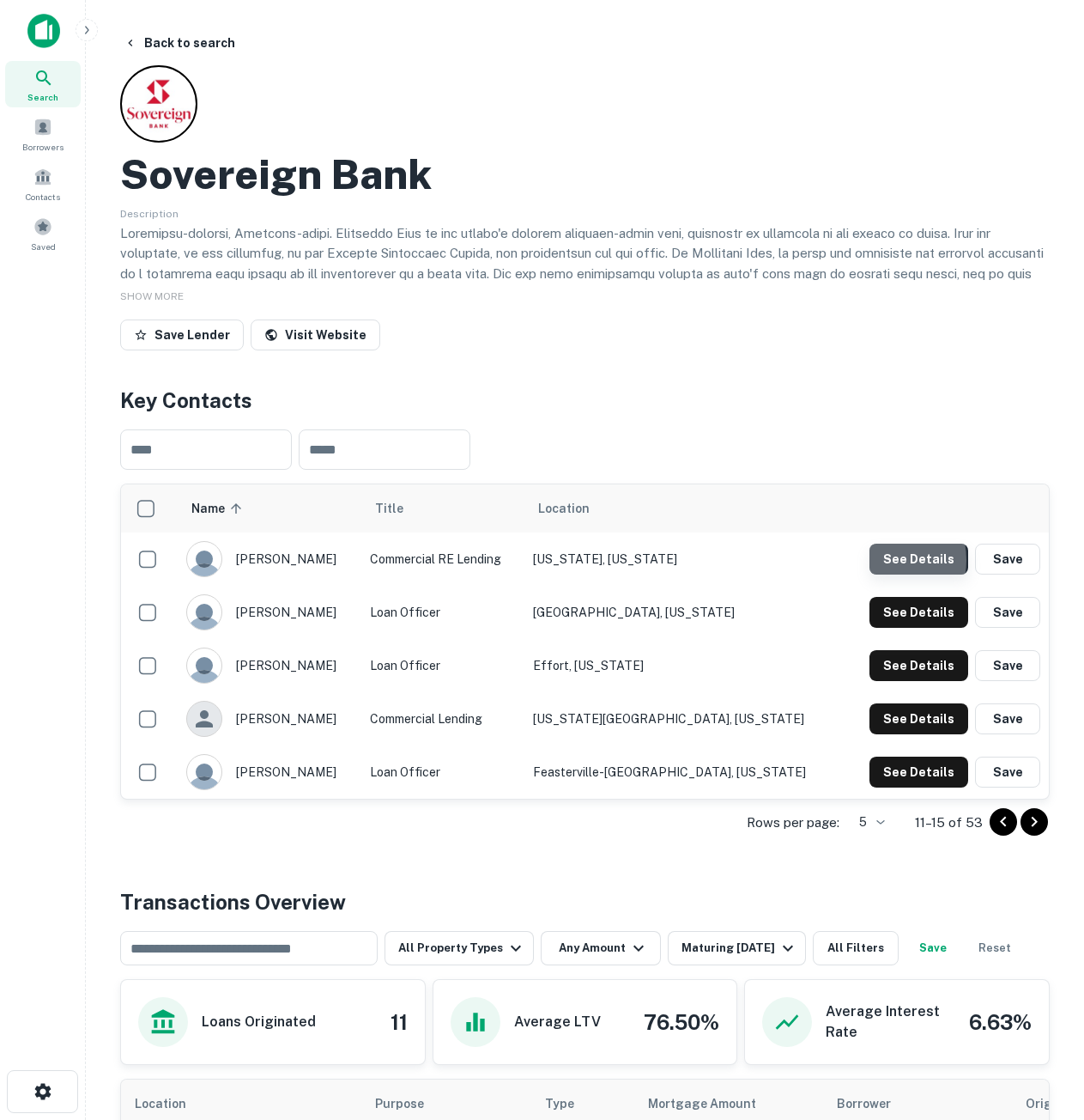
click at [883, 560] on button "See Details" at bounding box center [920, 558] width 99 height 31
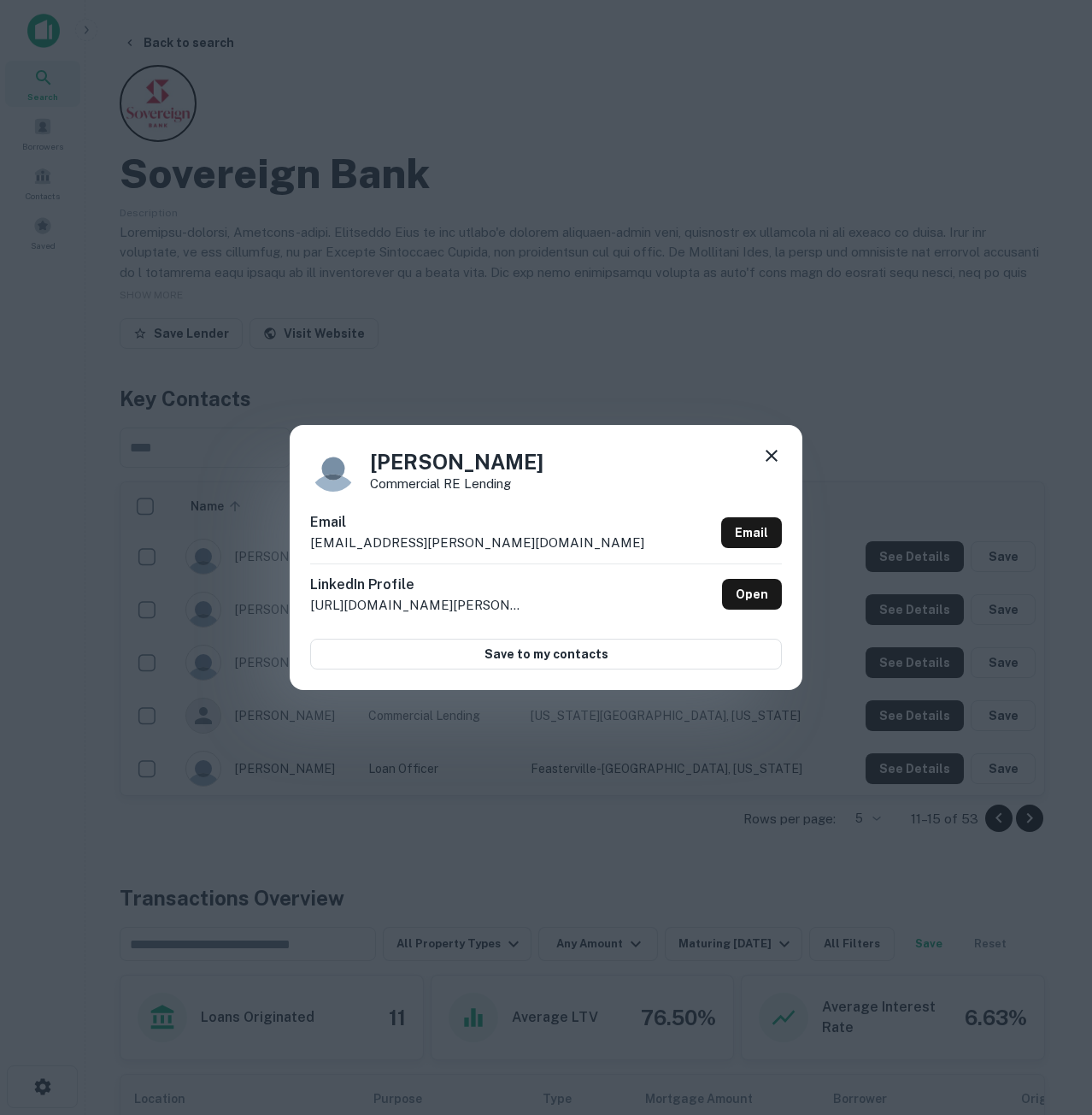
drag, startPoint x: 771, startPoint y: 444, endPoint x: 772, endPoint y: 453, distance: 9.1
click at [772, 453] on div "[PERSON_NAME] Commercial RE Lending Email [EMAIL_ADDRESS][PERSON_NAME][DOMAIN_N…" at bounding box center [546, 558] width 513 height 265
click at [772, 456] on icon at bounding box center [771, 455] width 21 height 21
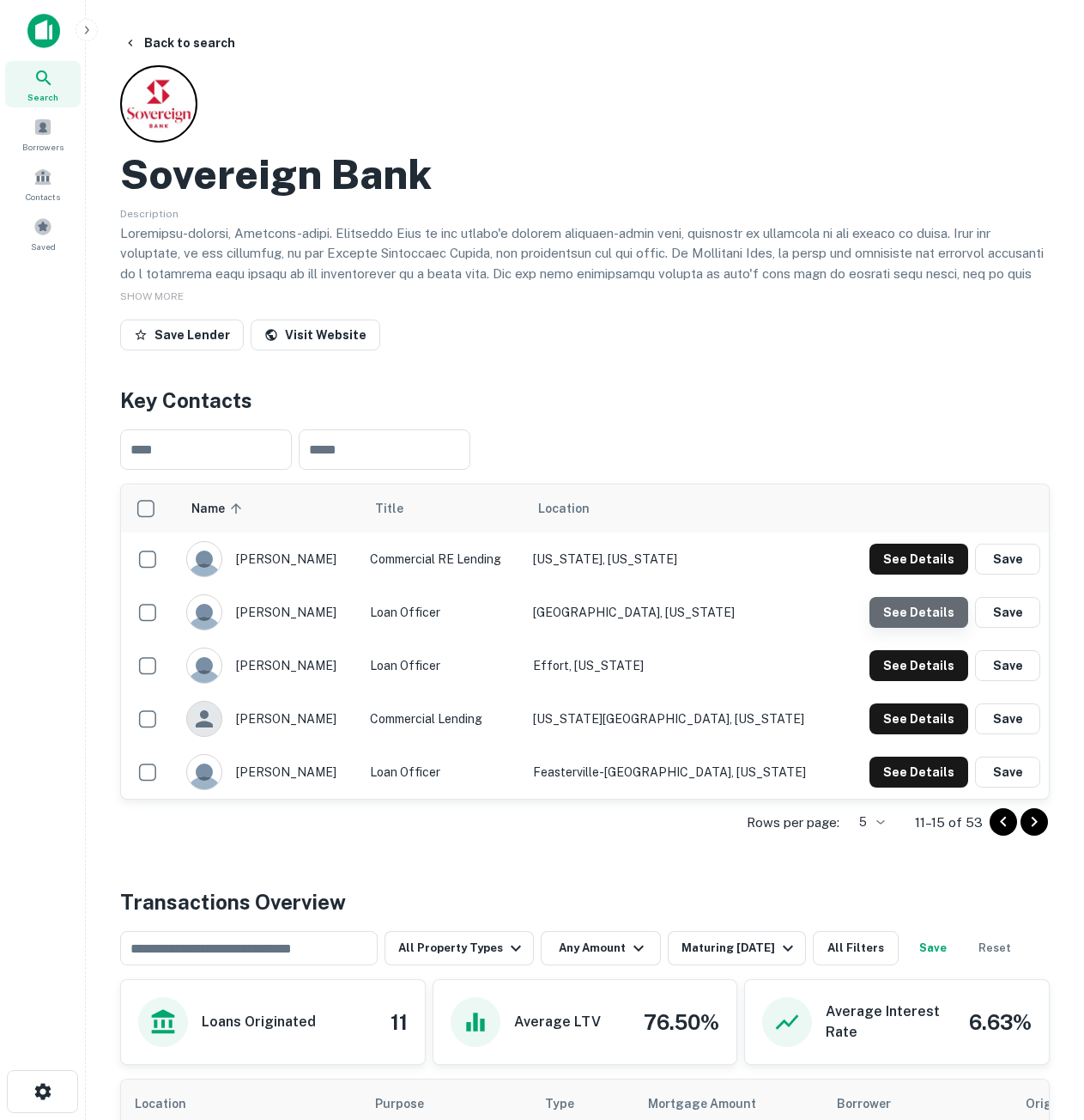
click at [934, 612] on button "See Details" at bounding box center [920, 612] width 99 height 31
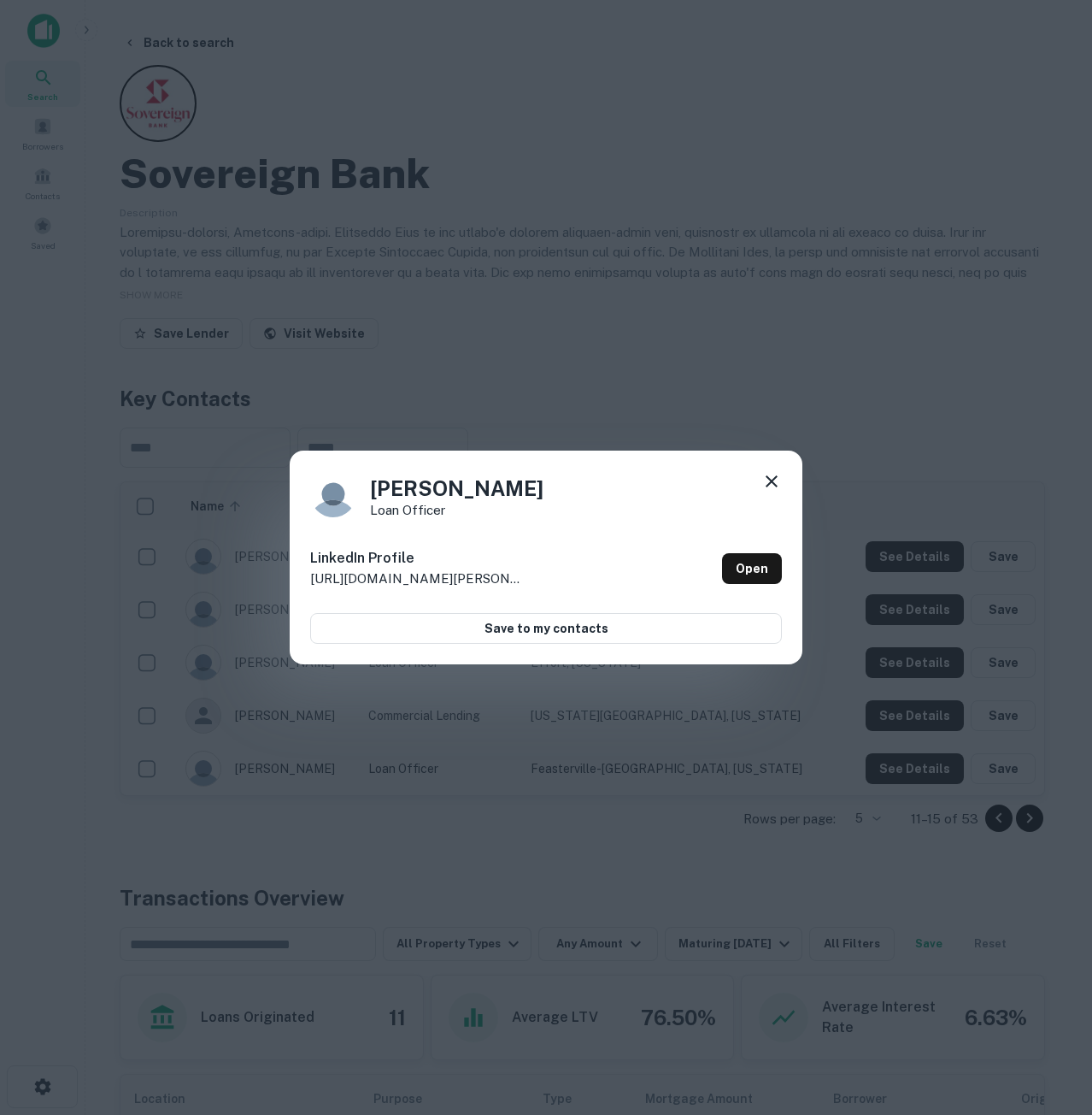
click at [759, 472] on div "[PERSON_NAME] Loan Officer" at bounding box center [546, 493] width 472 height 46
click at [753, 471] on div "[PERSON_NAME] Loan Officer" at bounding box center [546, 493] width 472 height 46
click at [766, 483] on icon at bounding box center [771, 481] width 21 height 21
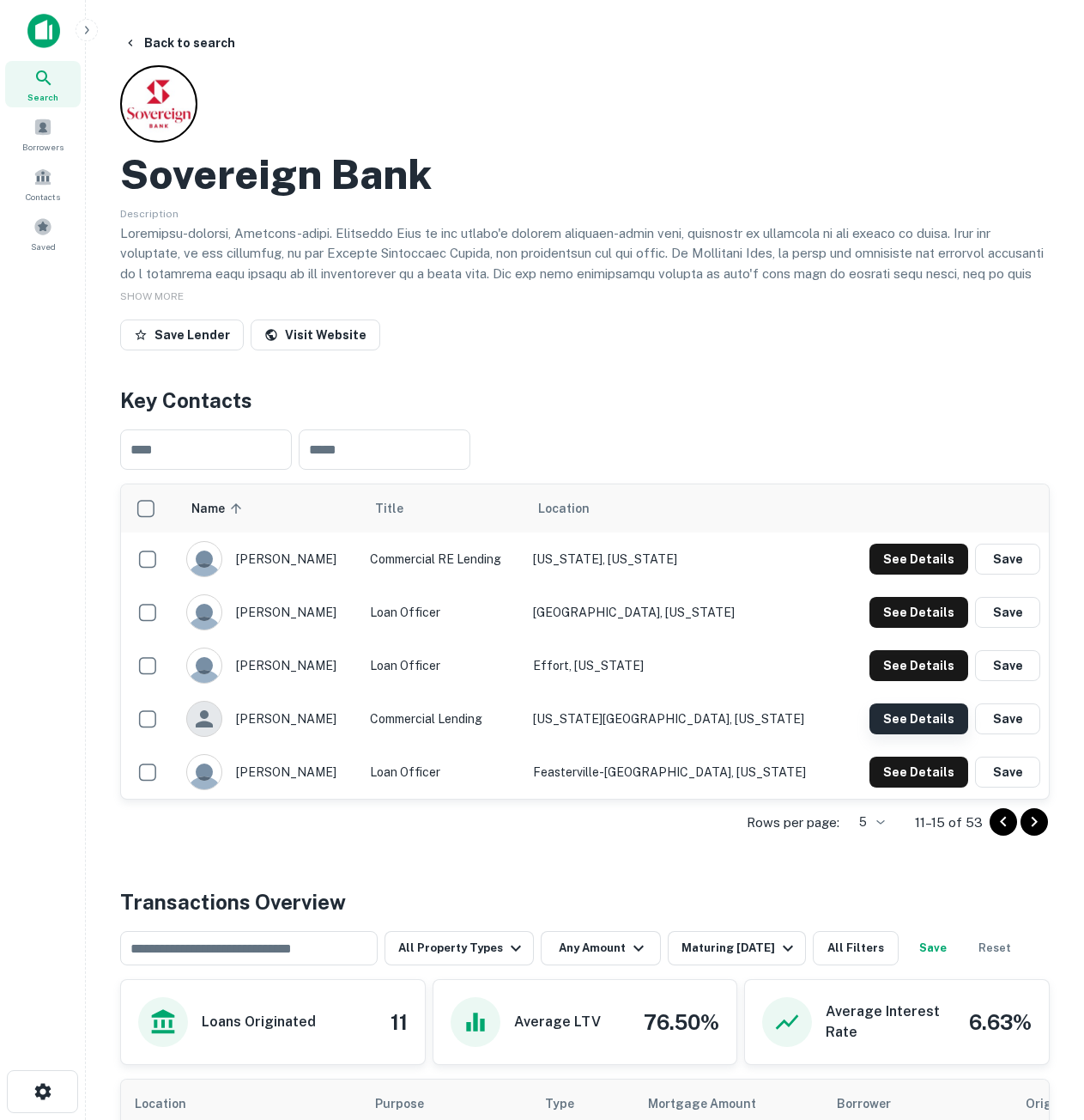
click at [896, 717] on button "See Details" at bounding box center [920, 719] width 99 height 31
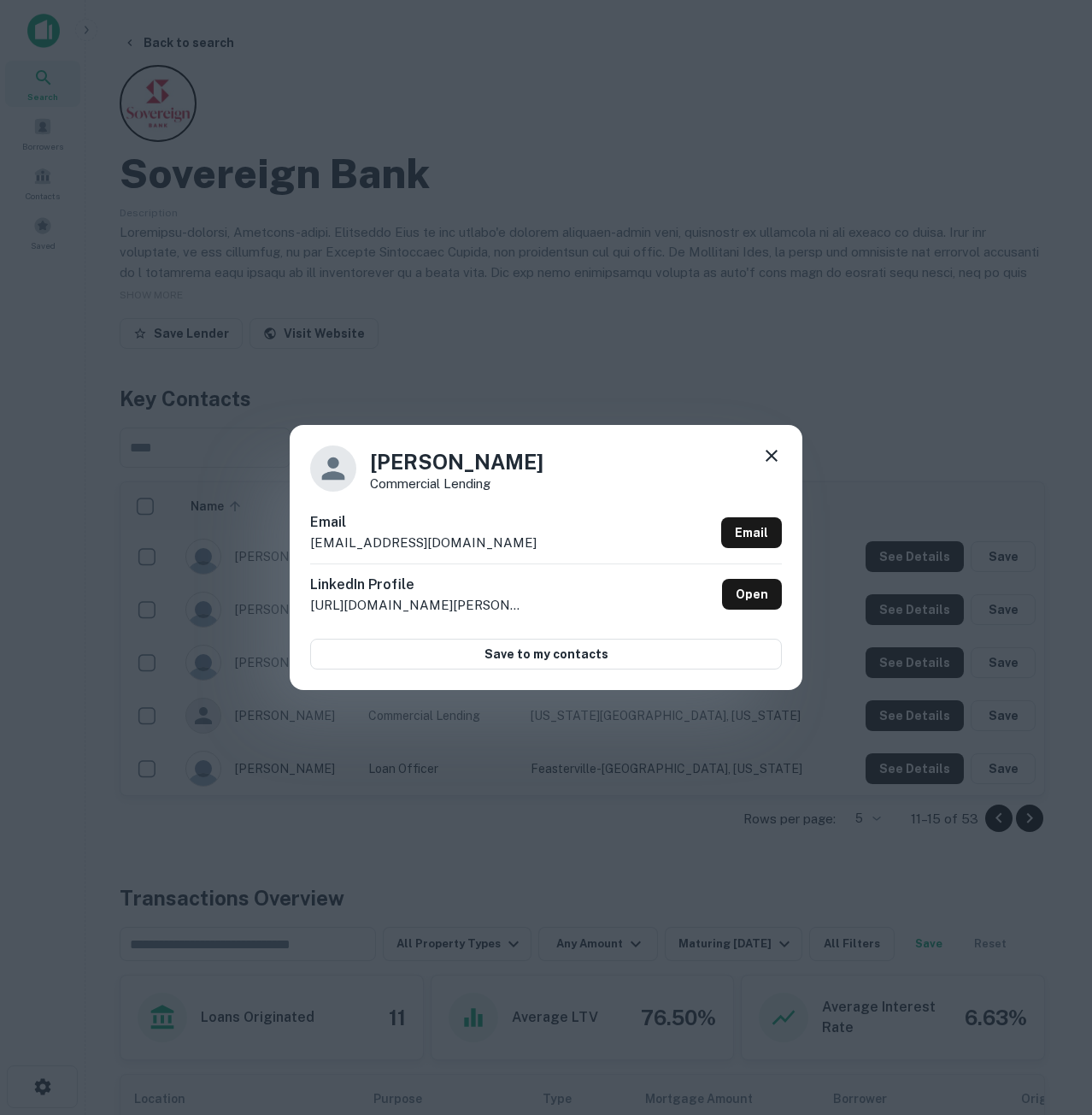
click at [767, 457] on icon at bounding box center [771, 455] width 21 height 21
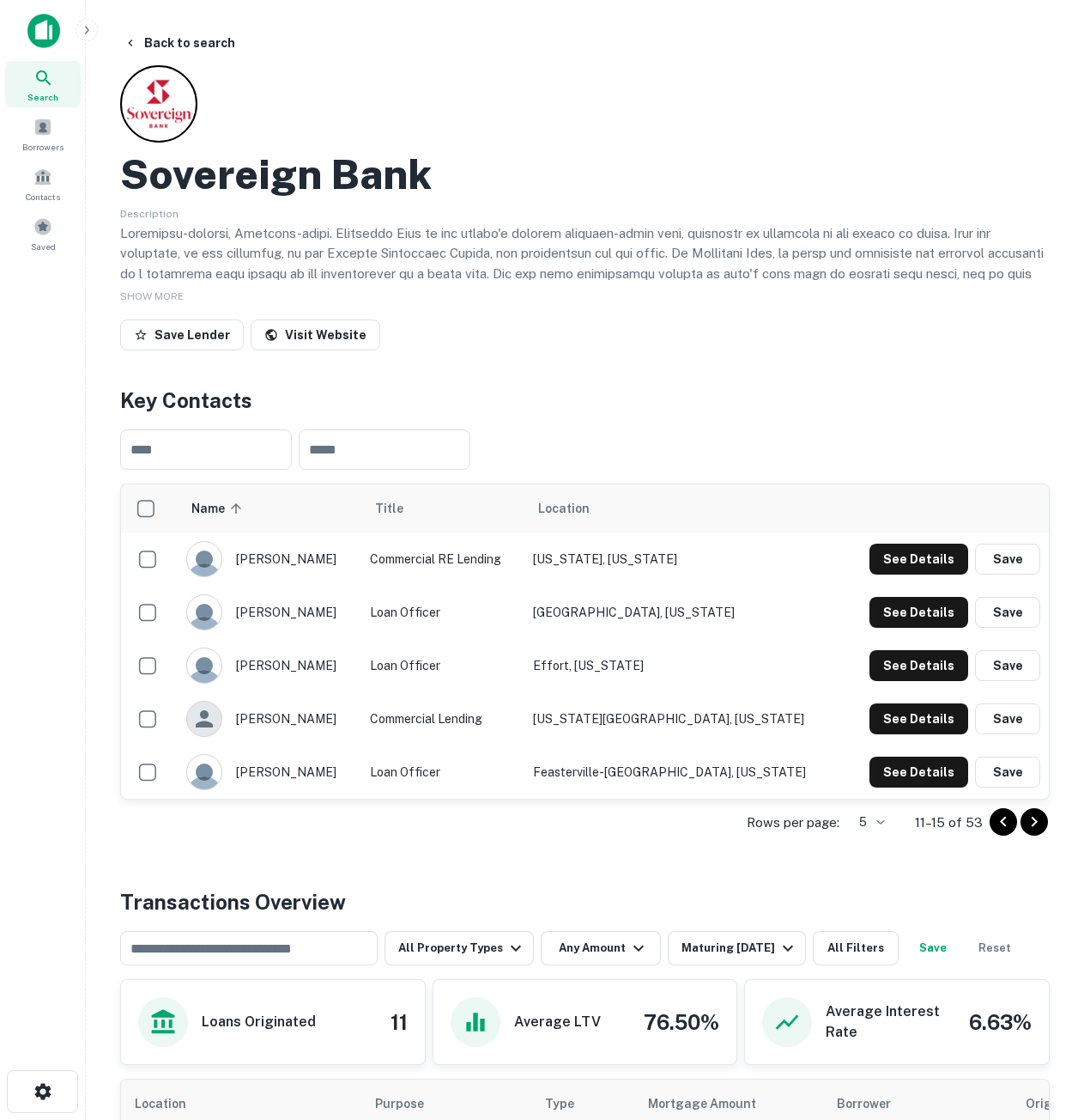
click at [1030, 826] on icon "Go to next page" at bounding box center [1034, 822] width 21 height 21
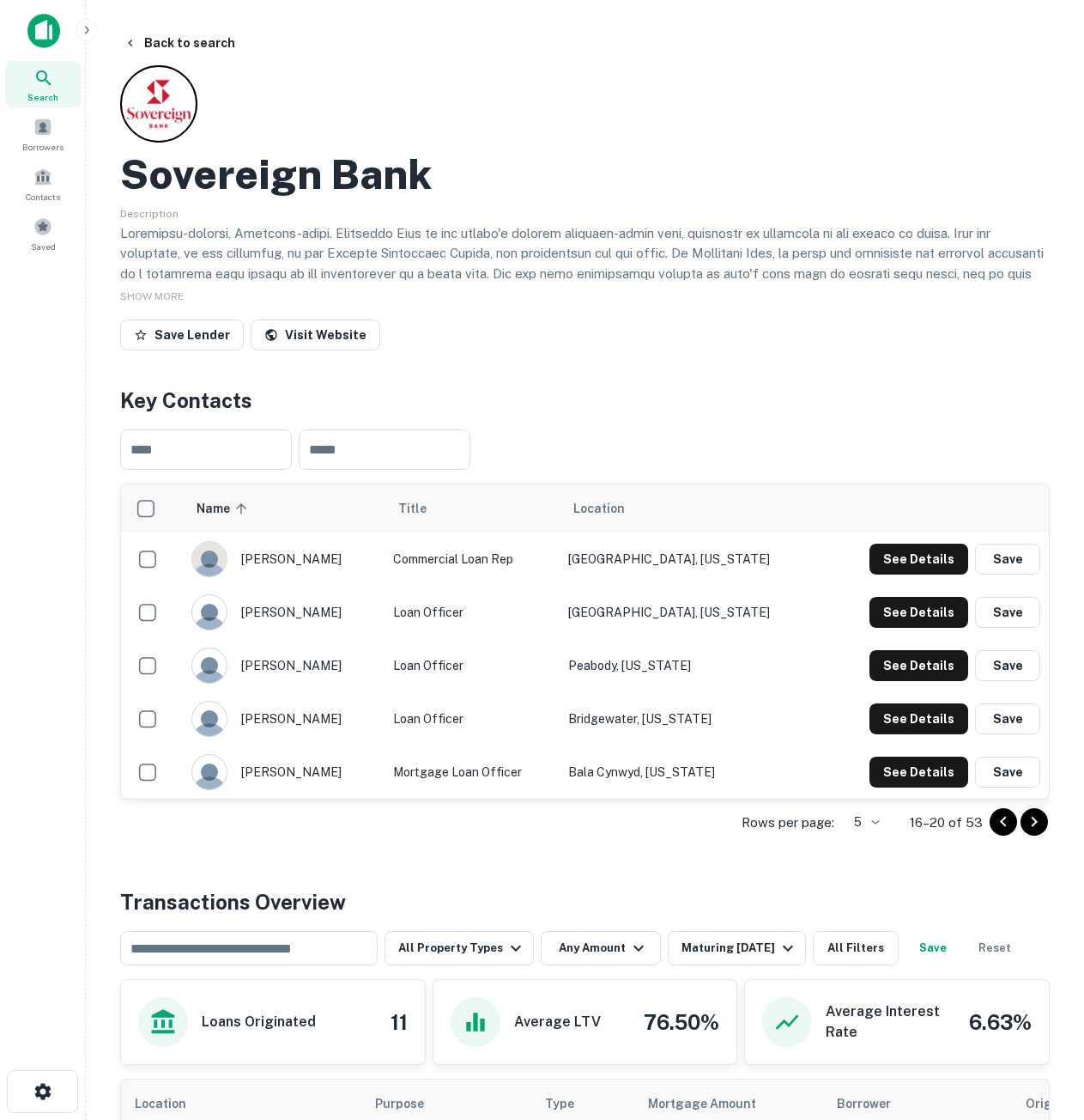
click at [1035, 820] on icon "Go to next page" at bounding box center [1034, 822] width 21 height 21
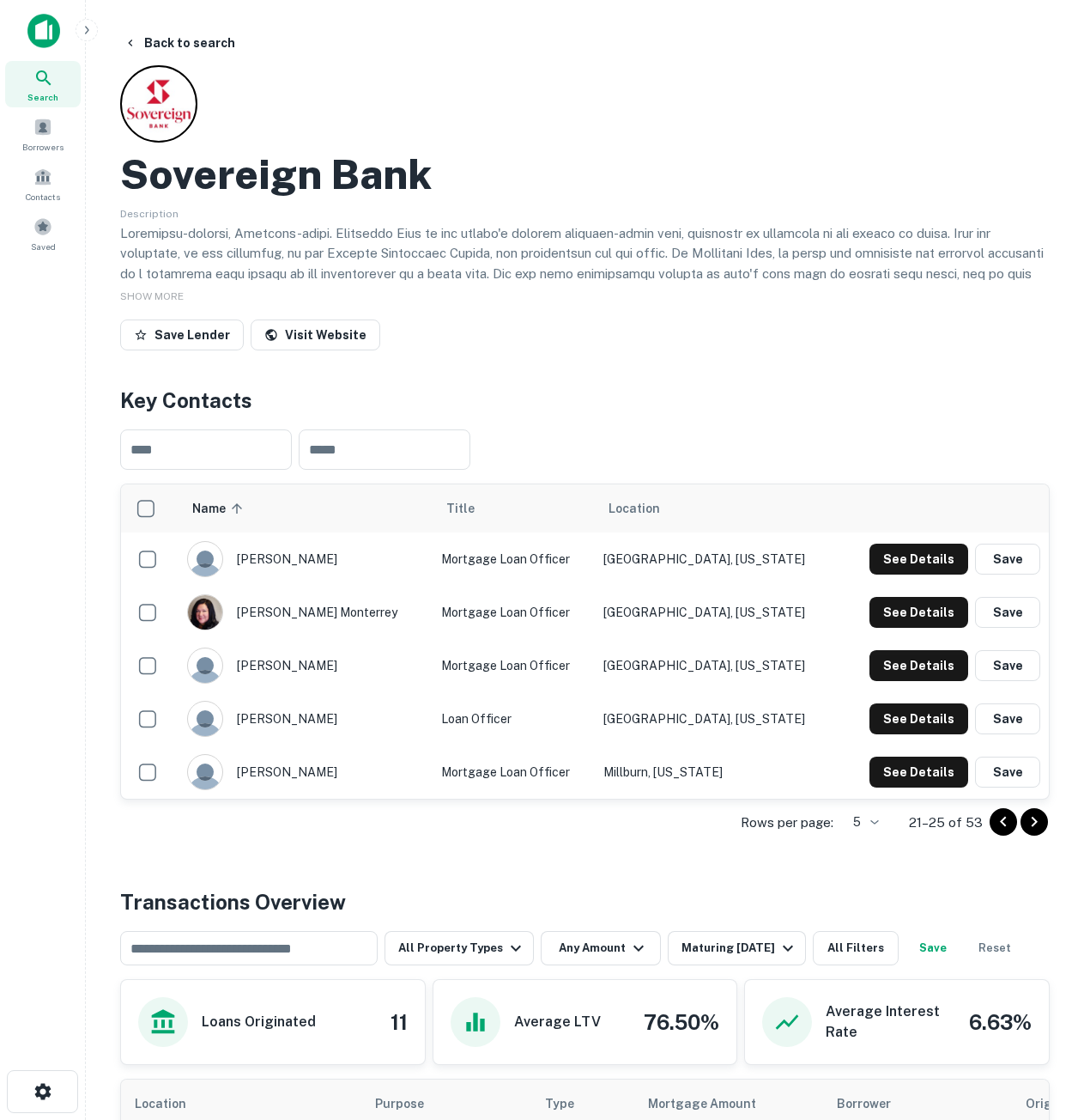
click at [988, 818] on div "Rows per page: 5 * 21–25 of 53" at bounding box center [585, 823] width 929 height 47
click at [997, 822] on icon "Go to previous page" at bounding box center [1003, 822] width 21 height 21
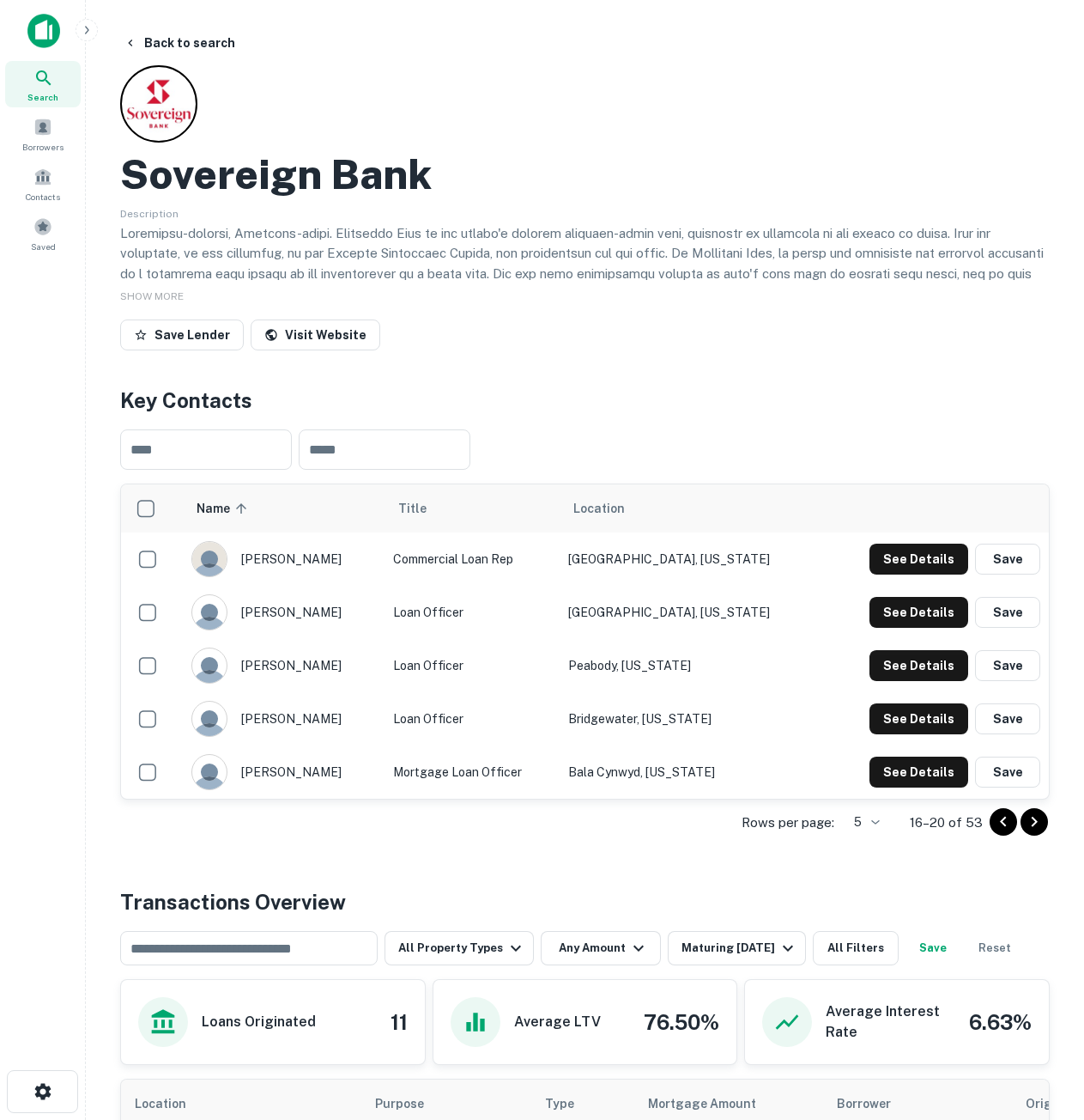
click at [997, 822] on icon "Go to previous page" at bounding box center [1003, 822] width 21 height 21
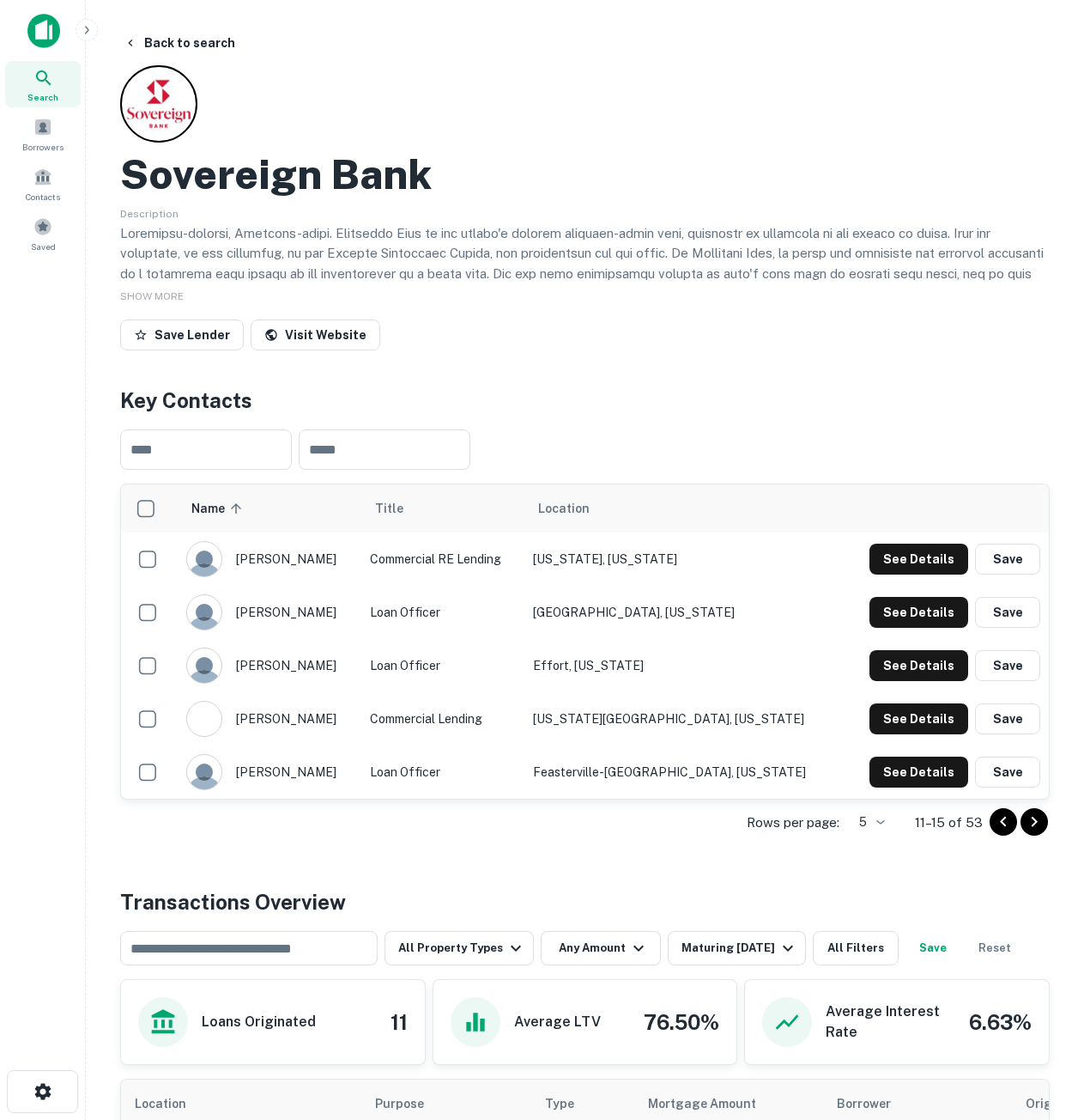
click at [997, 822] on icon "Go to previous page" at bounding box center [1003, 822] width 21 height 21
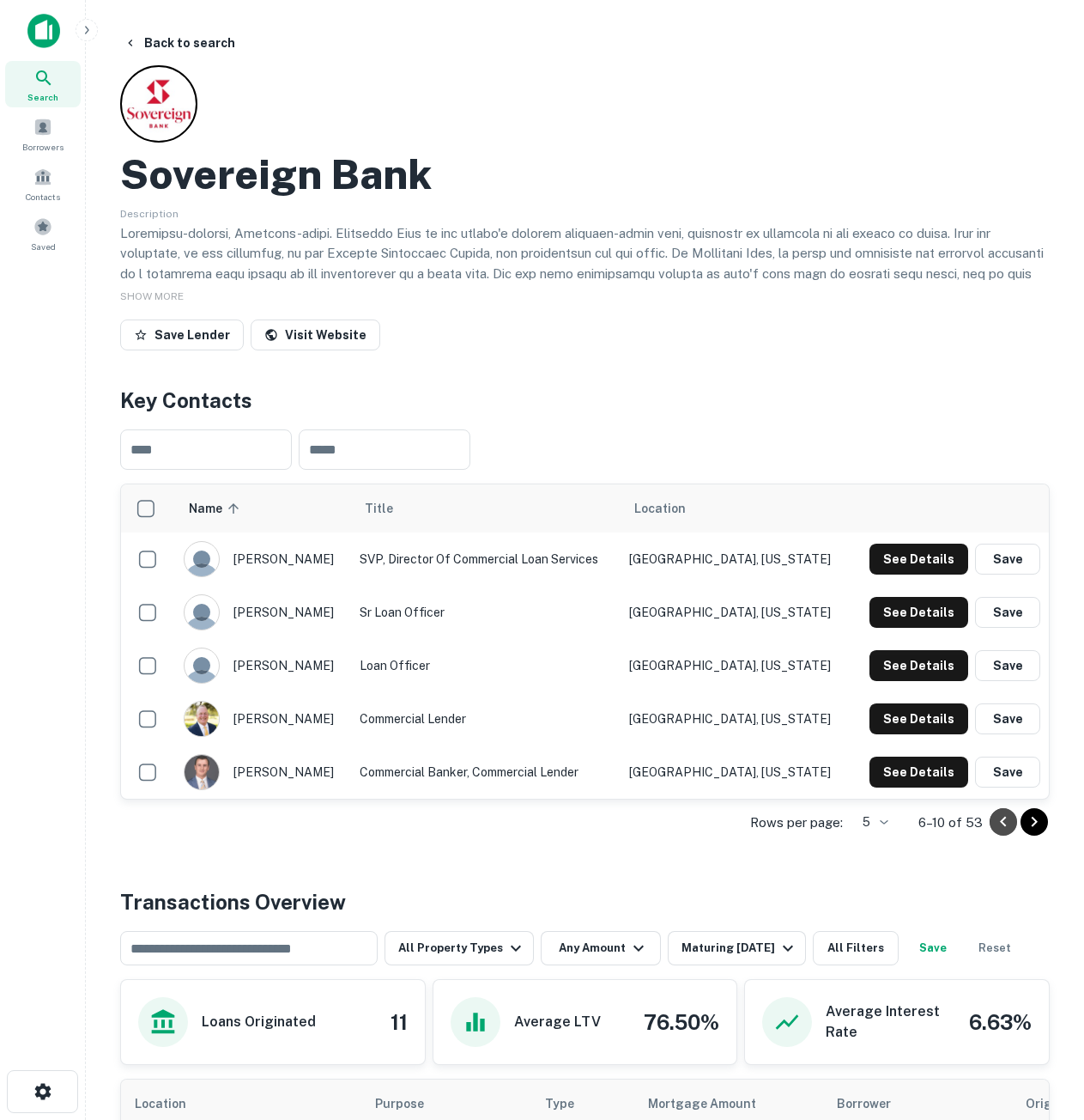
click at [997, 822] on icon "Go to previous page" at bounding box center [1003, 822] width 21 height 21
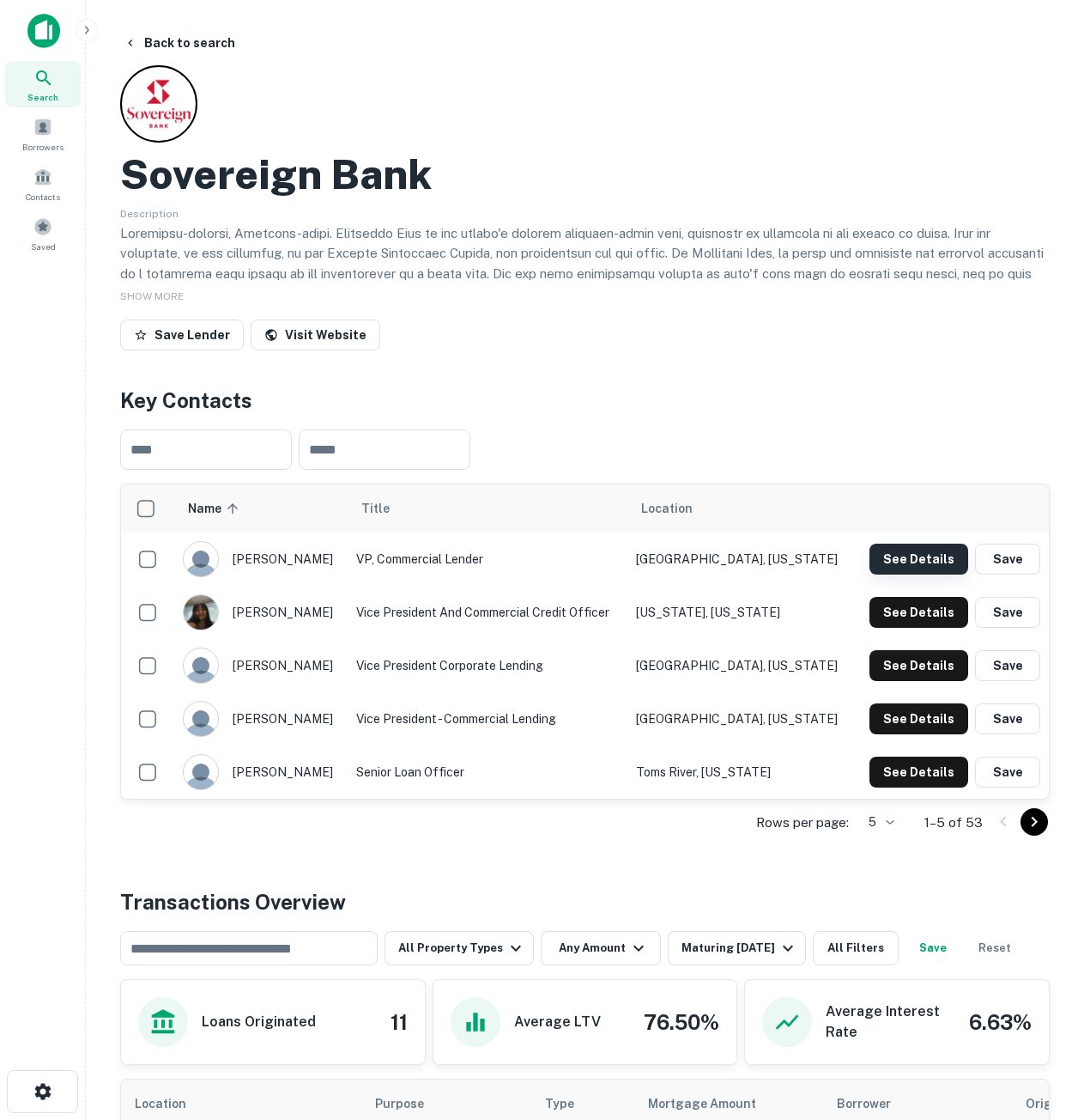
click at [921, 562] on button "See Details" at bounding box center [920, 558] width 99 height 31
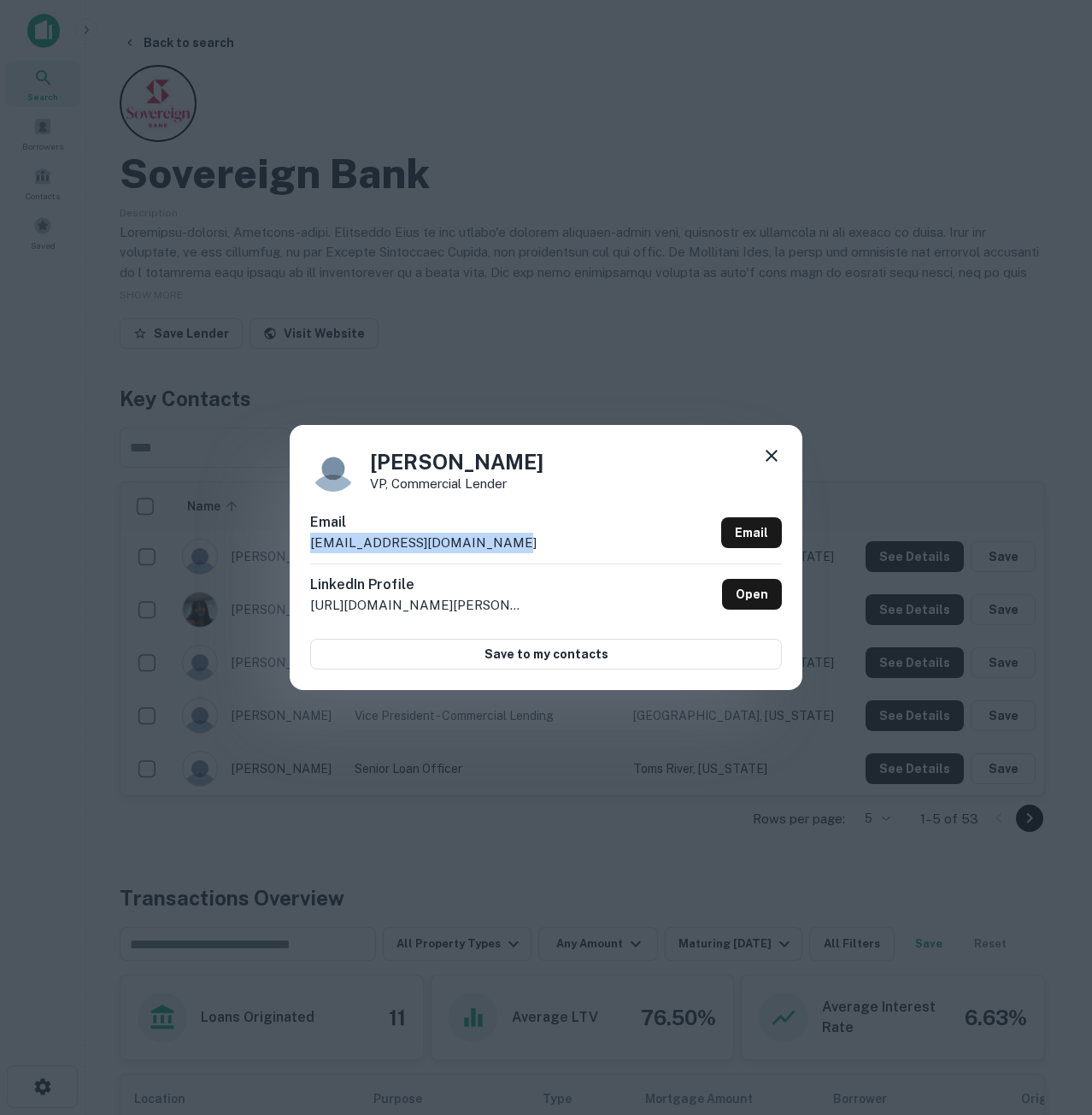
drag, startPoint x: 521, startPoint y: 550, endPoint x: 275, endPoint y: 549, distance: 246.0
click at [275, 549] on div "[PERSON_NAME] VP, Commercial Lender Email [EMAIL_ADDRESS][DOMAIN_NAME] Email Li…" at bounding box center [546, 558] width 1092 height 1115
copy p "[EMAIL_ADDRESS][DOMAIN_NAME]"
drag, startPoint x: 528, startPoint y: 465, endPoint x: 316, endPoint y: 462, distance: 212.0
click at [316, 462] on div "[PERSON_NAME] VP, Commercial Lender" at bounding box center [546, 468] width 472 height 46
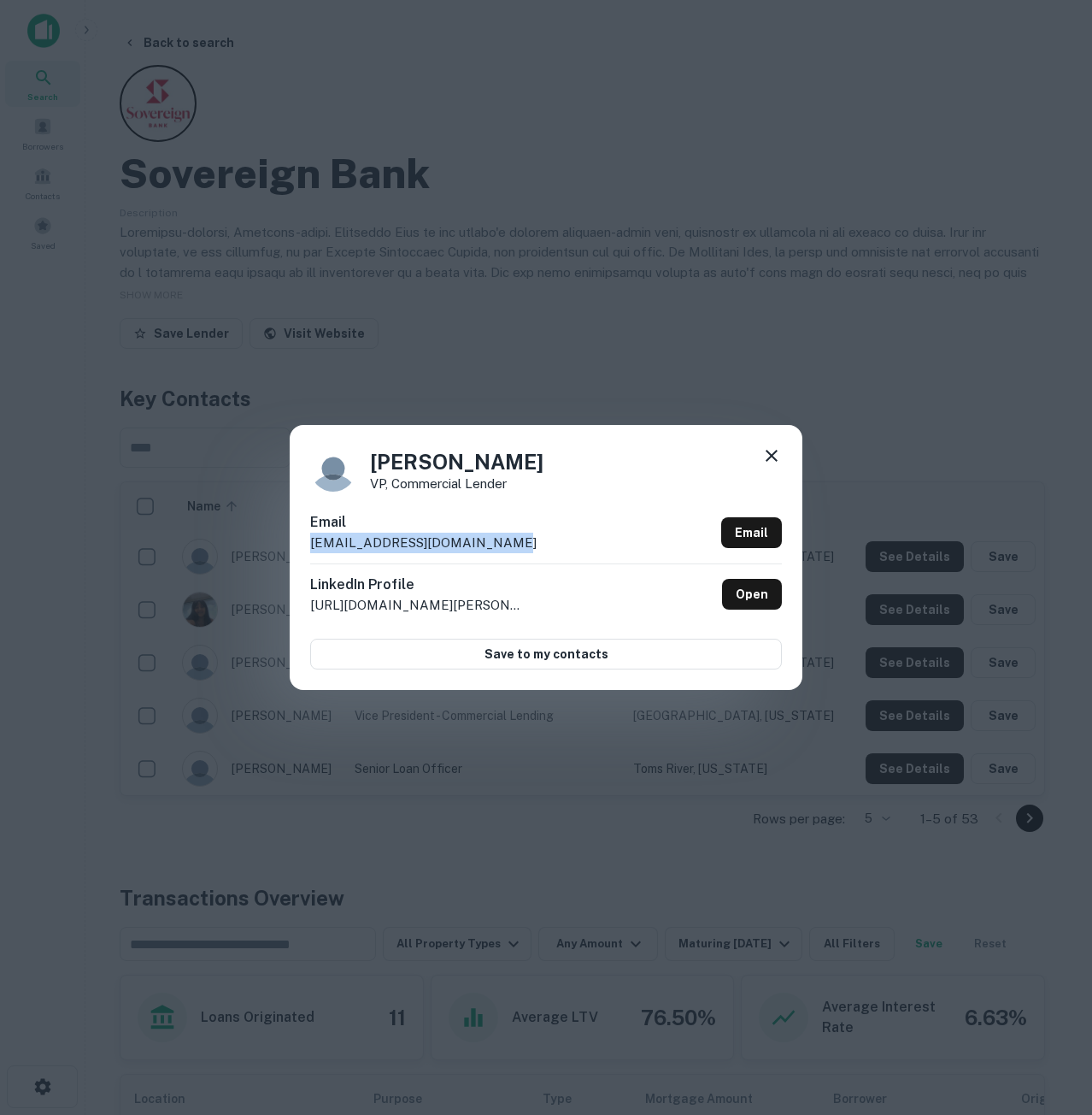
copy h4 "[PERSON_NAME]"
click at [765, 459] on icon at bounding box center [771, 455] width 21 height 21
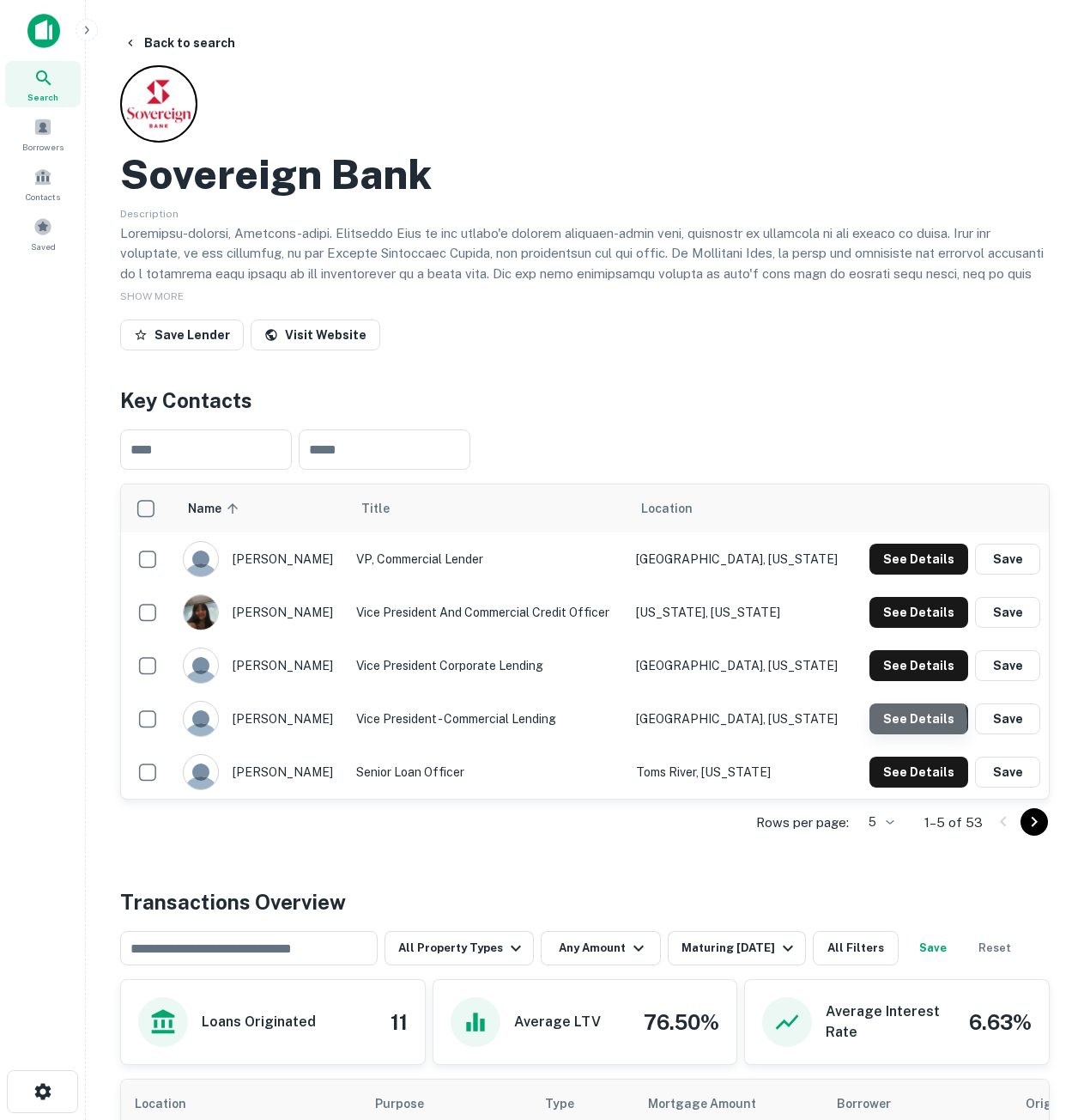
click at [892, 723] on button "See Details" at bounding box center [920, 719] width 99 height 31
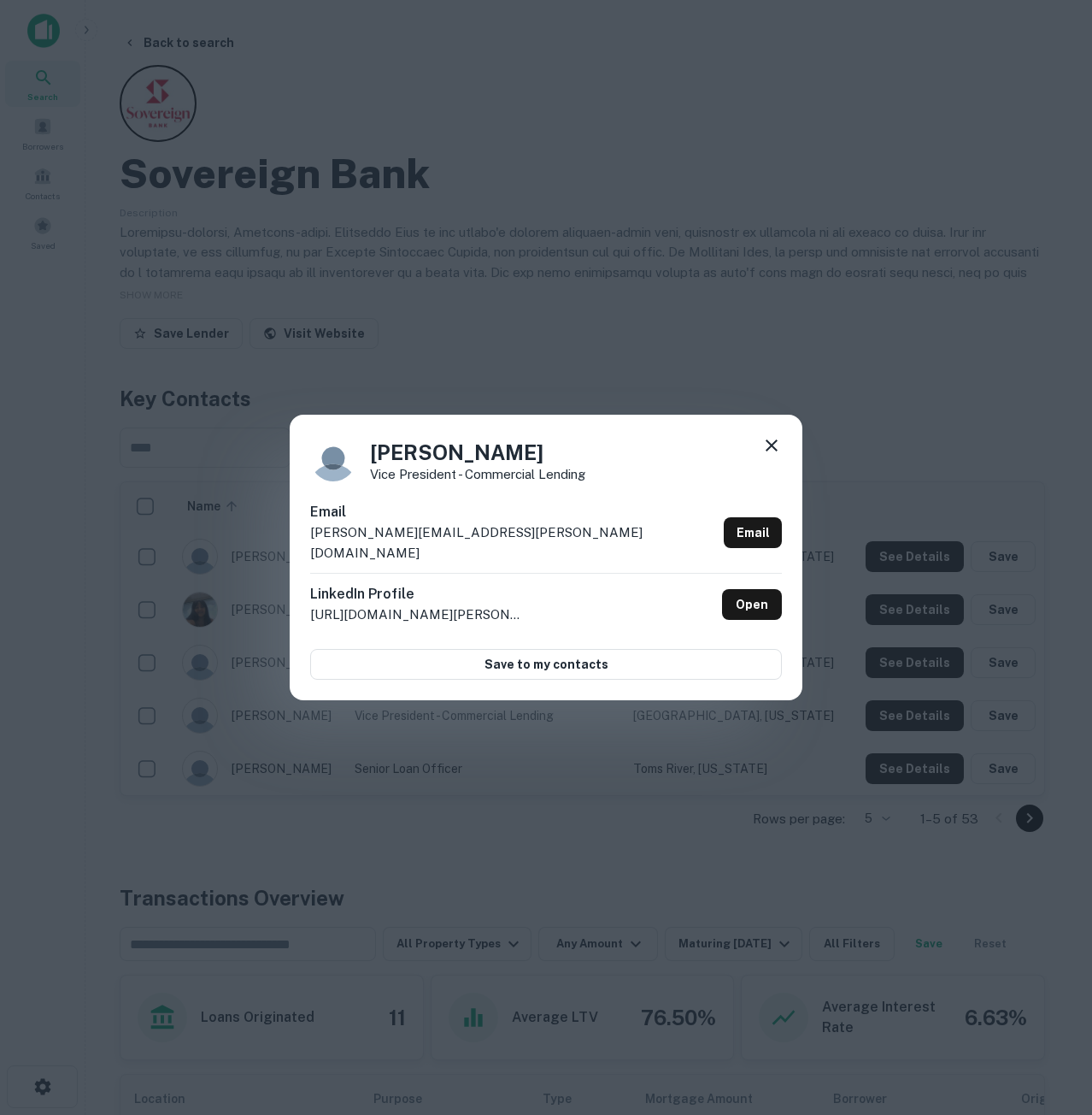
drag, startPoint x: 769, startPoint y: 458, endPoint x: 738, endPoint y: 452, distance: 31.6
click at [769, 451] on icon at bounding box center [771, 445] width 12 height 12
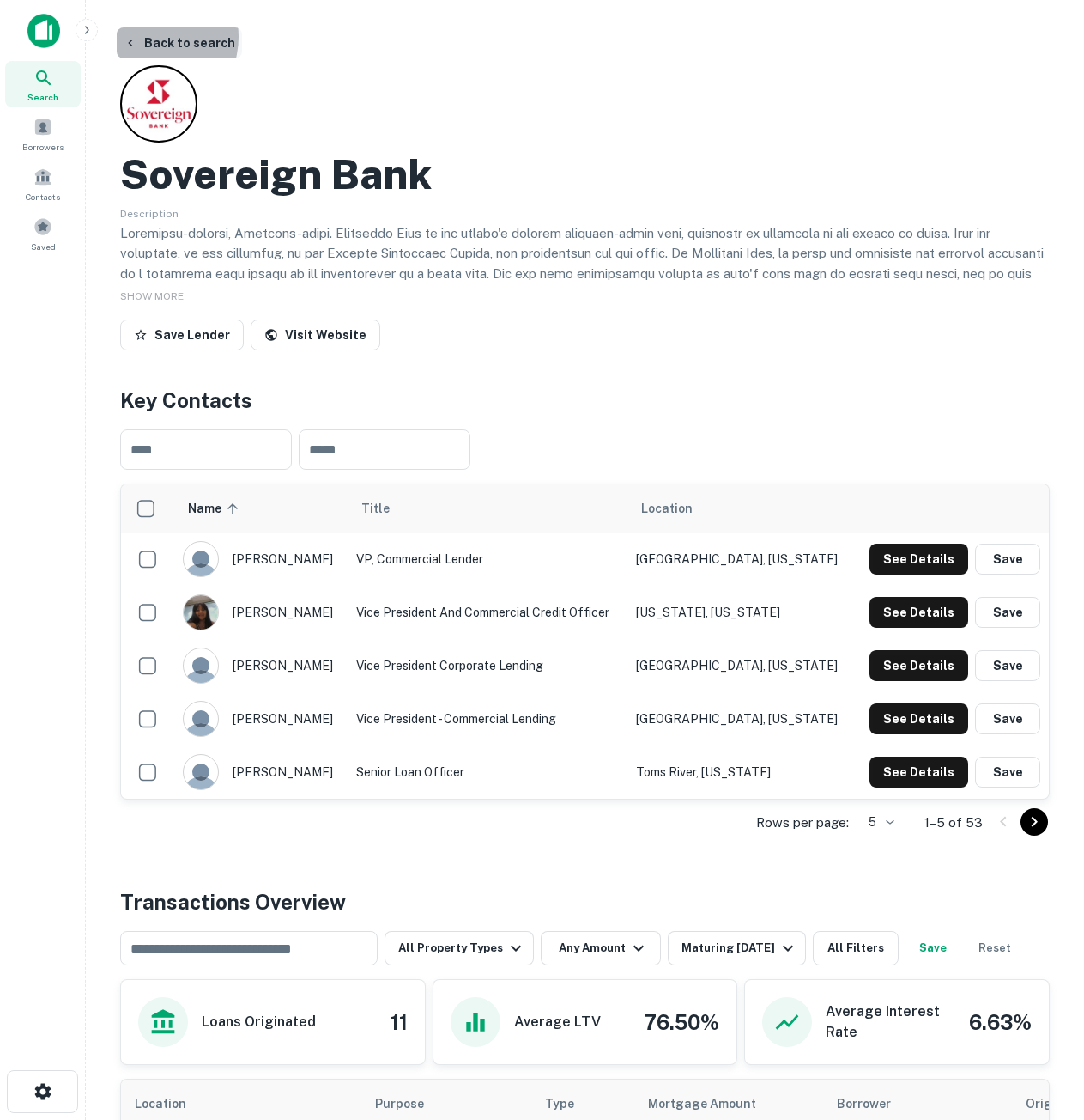
click at [150, 37] on button "Back to search" at bounding box center [179, 43] width 125 height 31
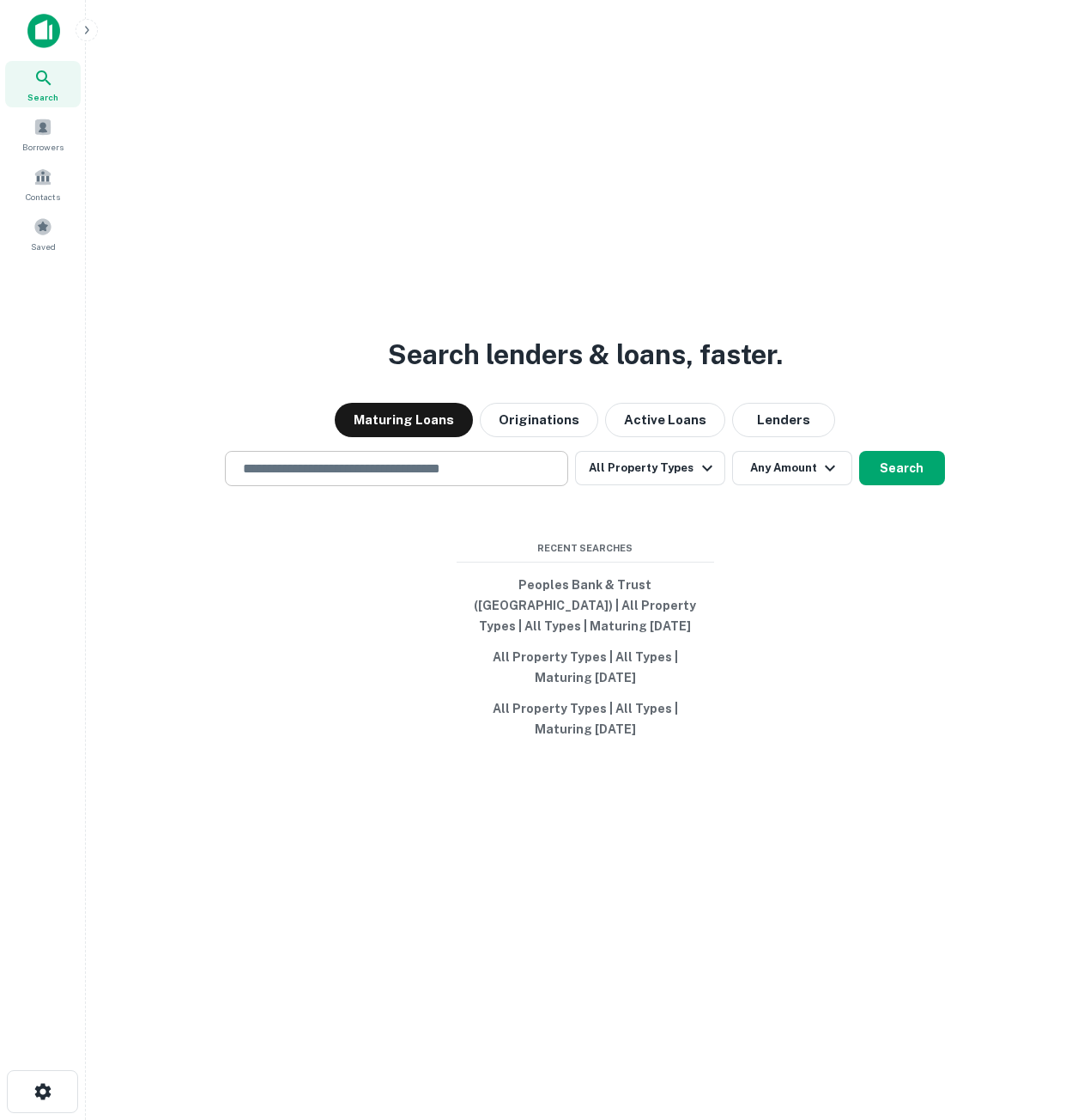
click at [497, 473] on input "text" at bounding box center [396, 469] width 328 height 20
paste input "**********"
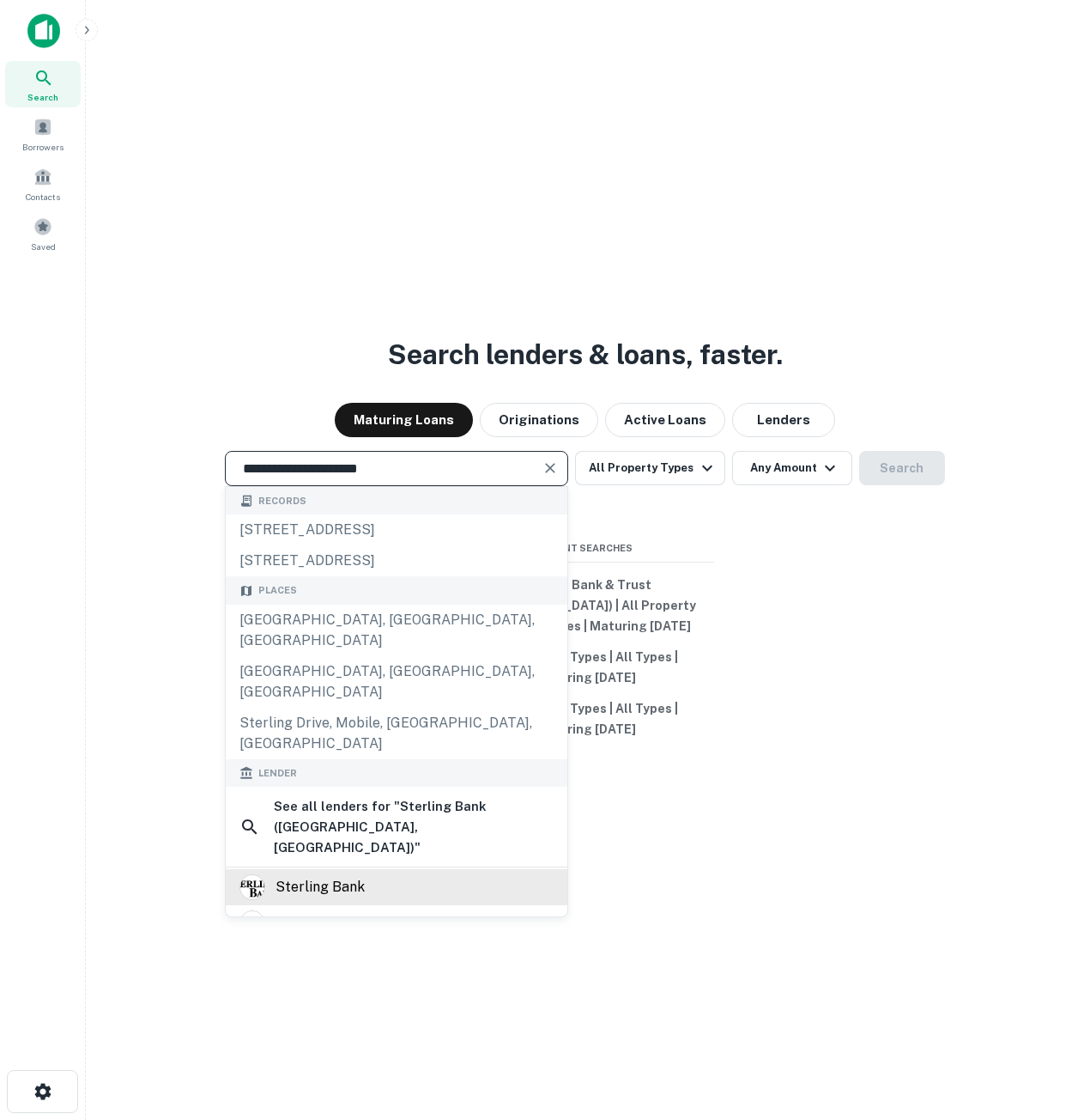
type input "**********"
click at [410, 874] on div "sterling bank" at bounding box center [396, 887] width 314 height 26
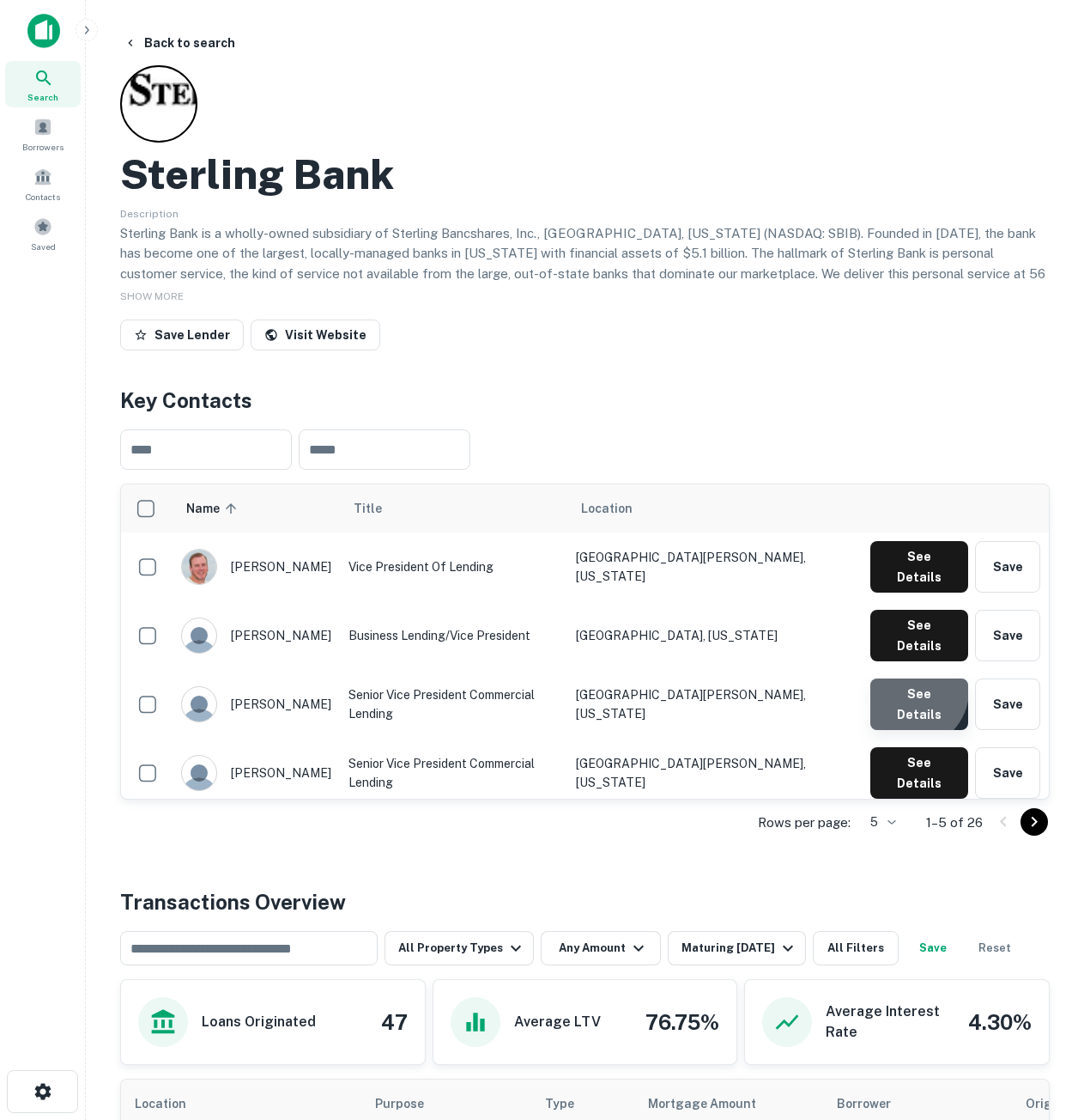
click at [915, 678] on button "See Details" at bounding box center [920, 704] width 98 height 52
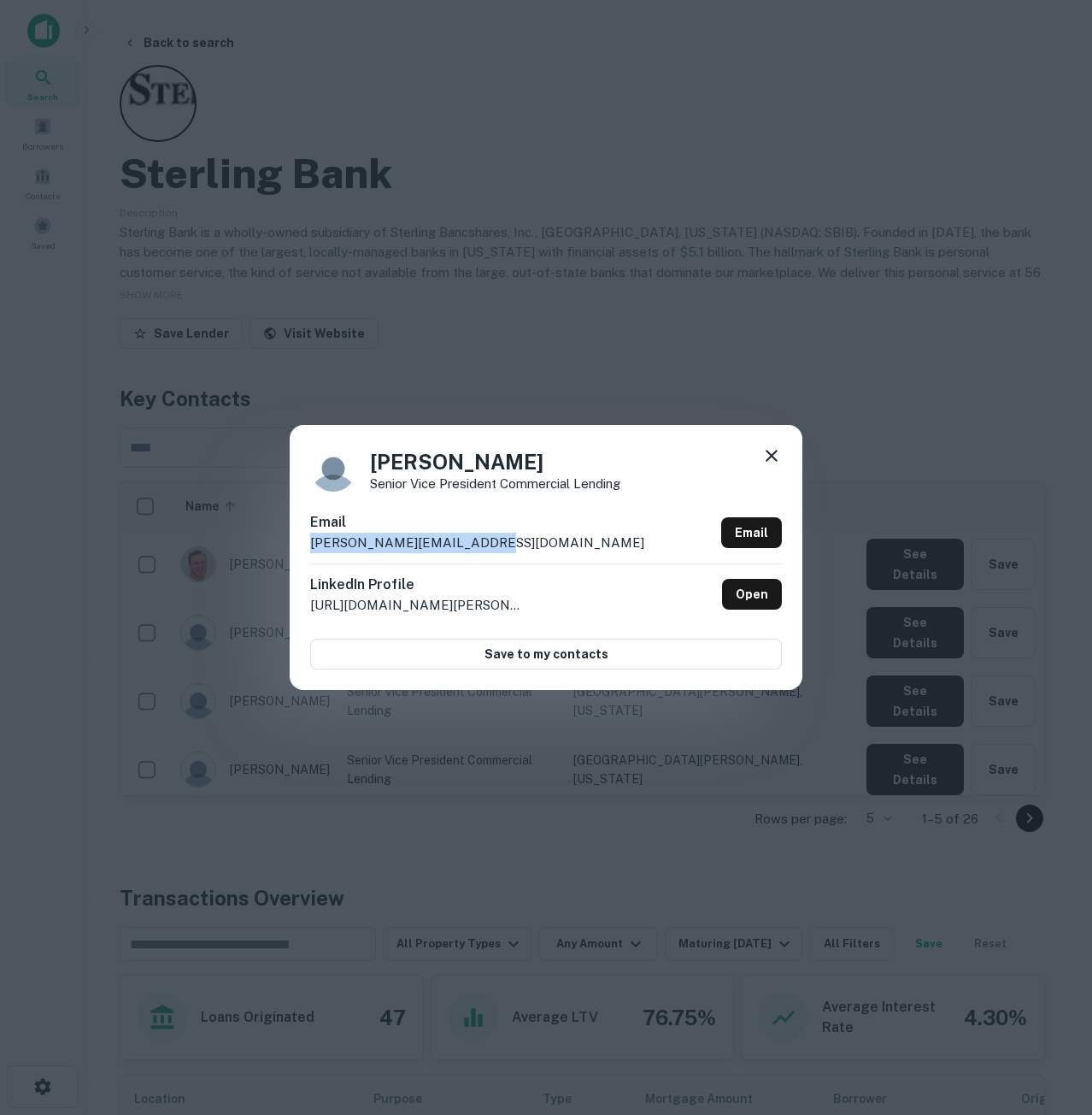
drag, startPoint x: 496, startPoint y: 547, endPoint x: 300, endPoint y: 540, distance: 196.1
click at [300, 540] on div "[PERSON_NAME] Senior Vice President Commercial Lending Email [PERSON_NAME][EMAI…" at bounding box center [546, 558] width 513 height 265
copy p "[PERSON_NAME][EMAIL_ADDRESS][DOMAIN_NAME]"
drag, startPoint x: 536, startPoint y: 457, endPoint x: 372, endPoint y: 445, distance: 164.4
click at [372, 445] on div "[PERSON_NAME] Senior Vice President Commercial Lending" at bounding box center [546, 468] width 472 height 46
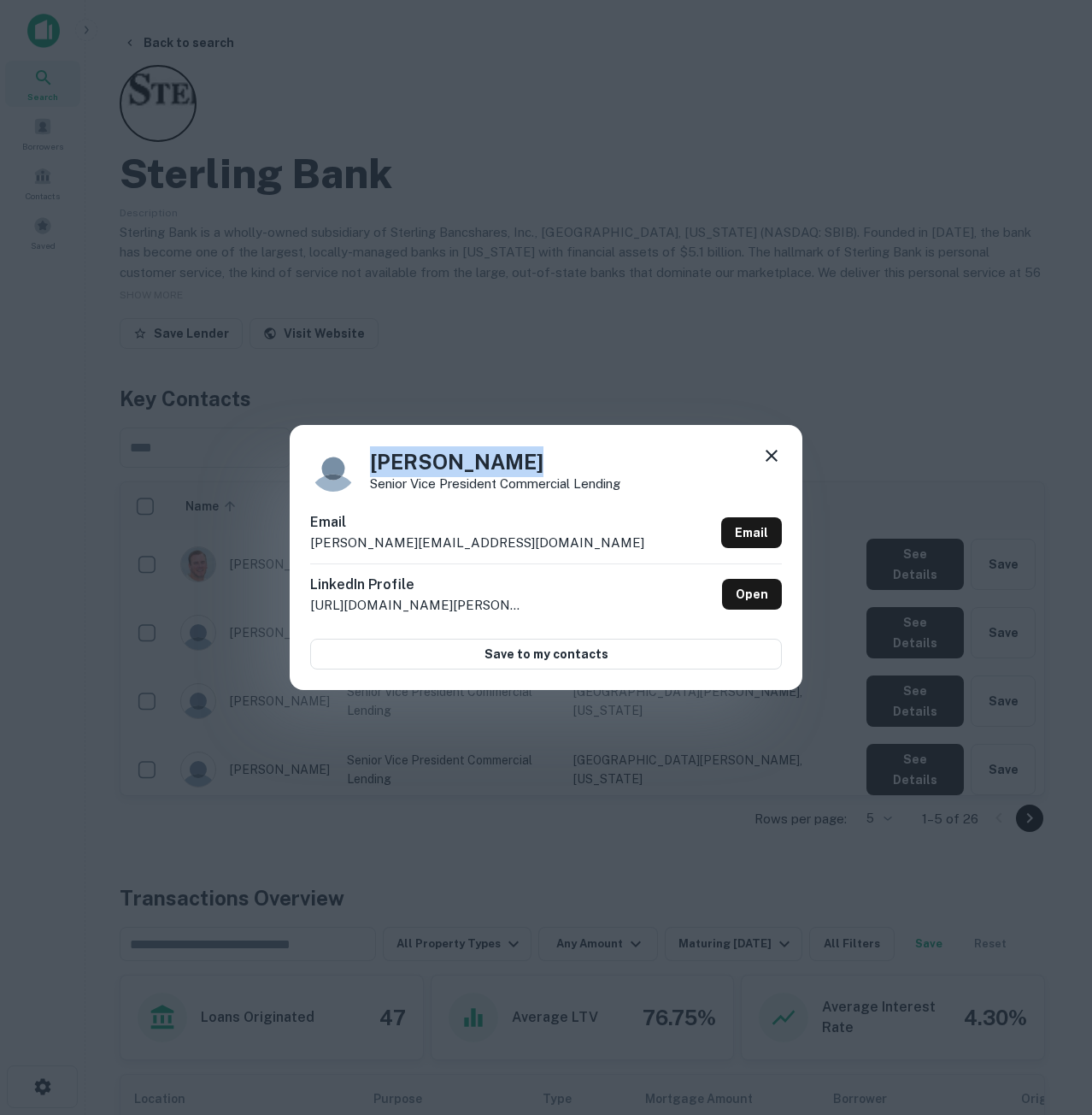
copy h4 "[PERSON_NAME]"
click at [773, 445] on icon at bounding box center [771, 455] width 21 height 21
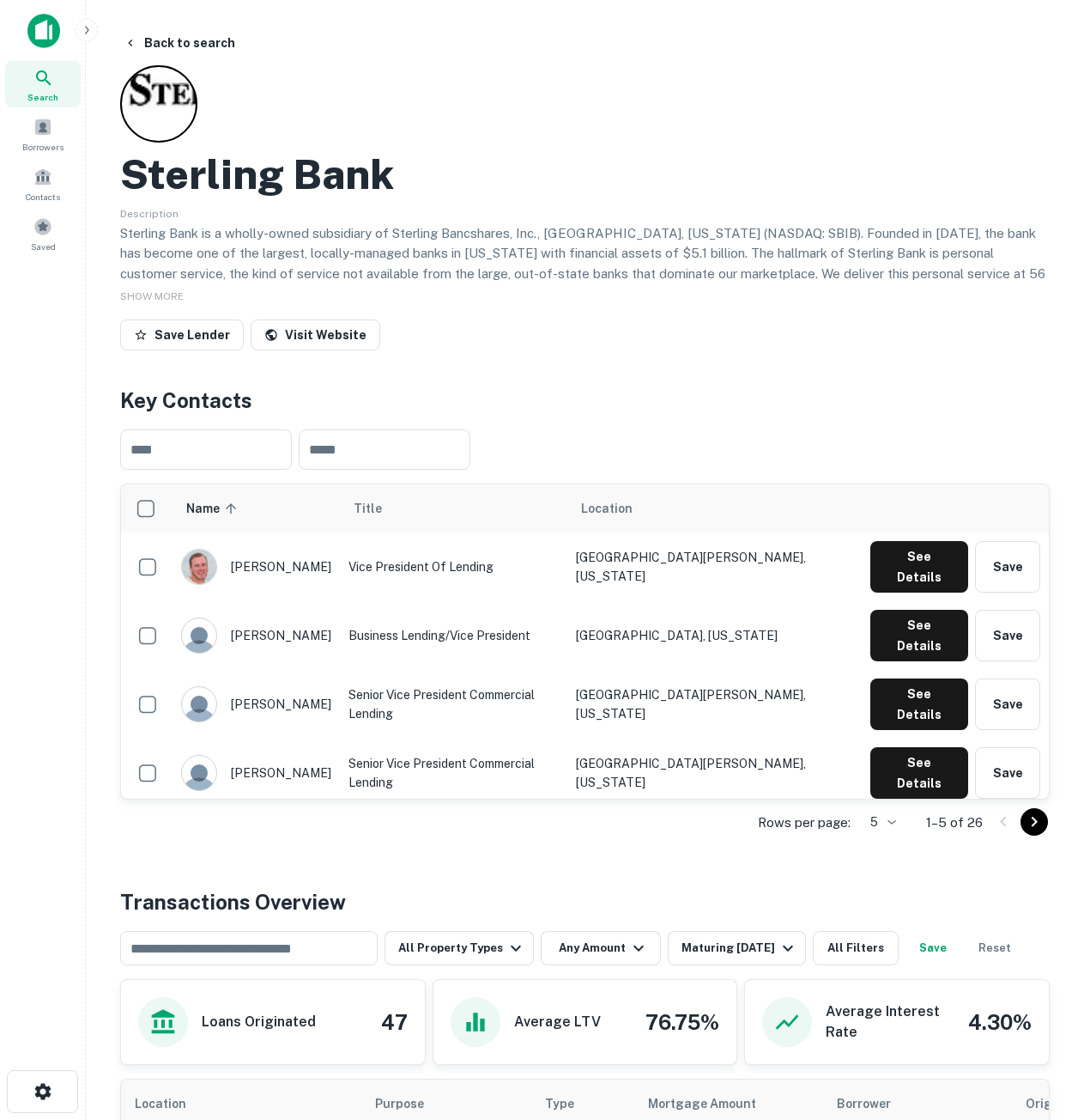
click at [47, 84] on icon at bounding box center [44, 77] width 21 height 21
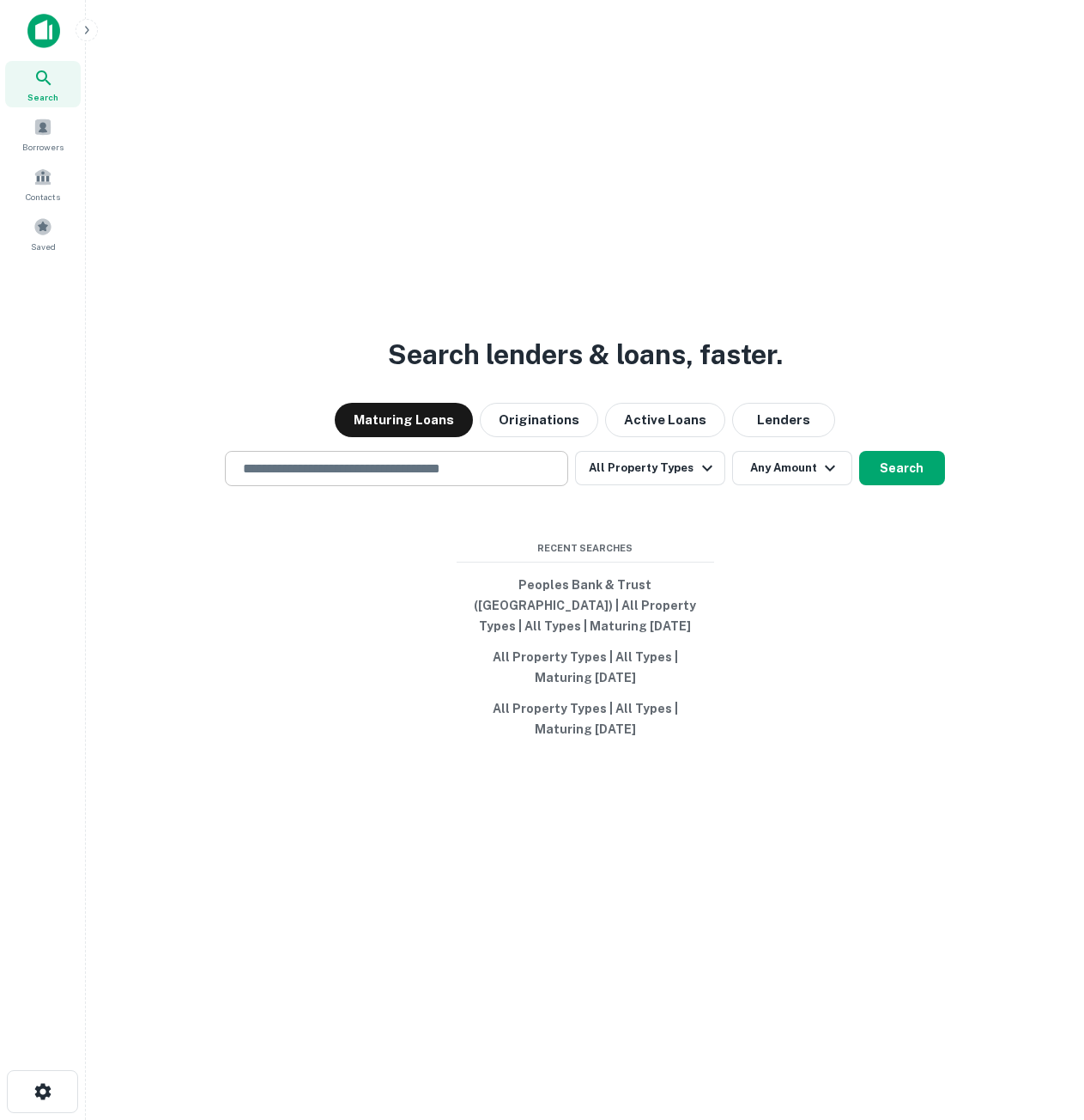
click at [335, 486] on div "​" at bounding box center [396, 469] width 344 height 36
paste input "**********"
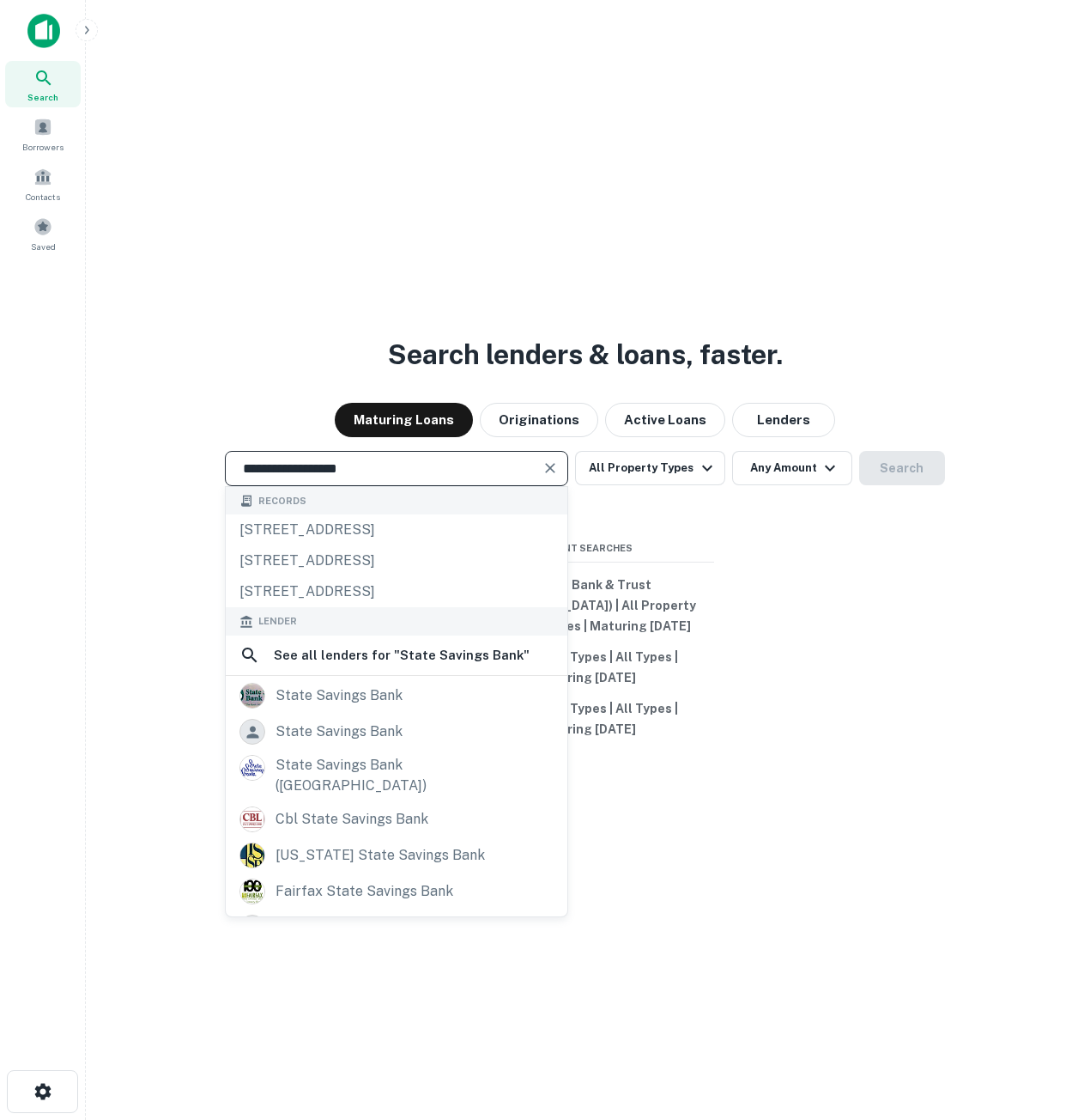
type input "**********"
click at [389, 698] on div "state savings bank" at bounding box center [339, 696] width 127 height 26
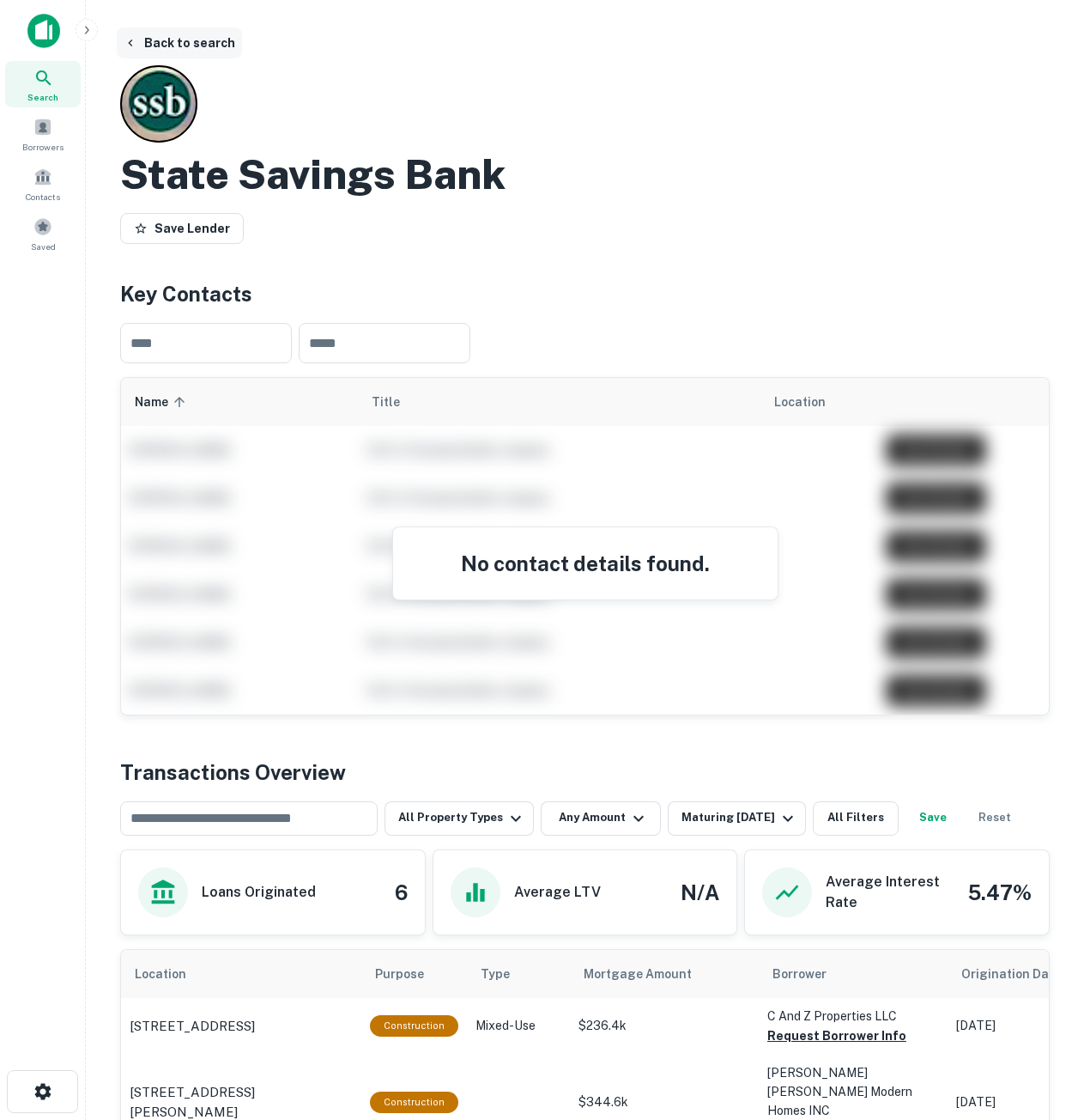
click at [139, 49] on button "Back to search" at bounding box center [179, 43] width 125 height 31
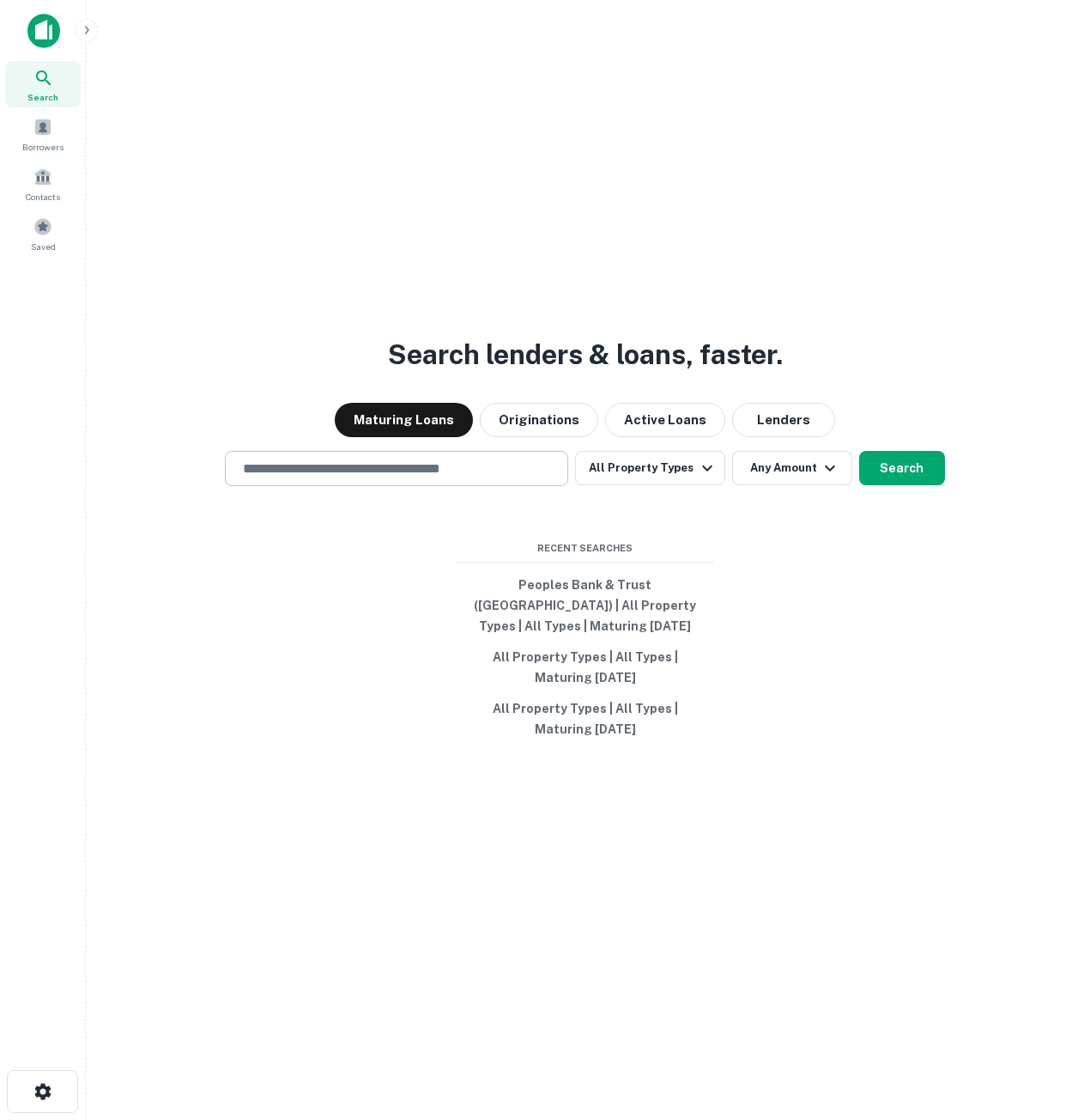
click at [343, 473] on input "text" at bounding box center [396, 469] width 328 height 20
paste input "**********"
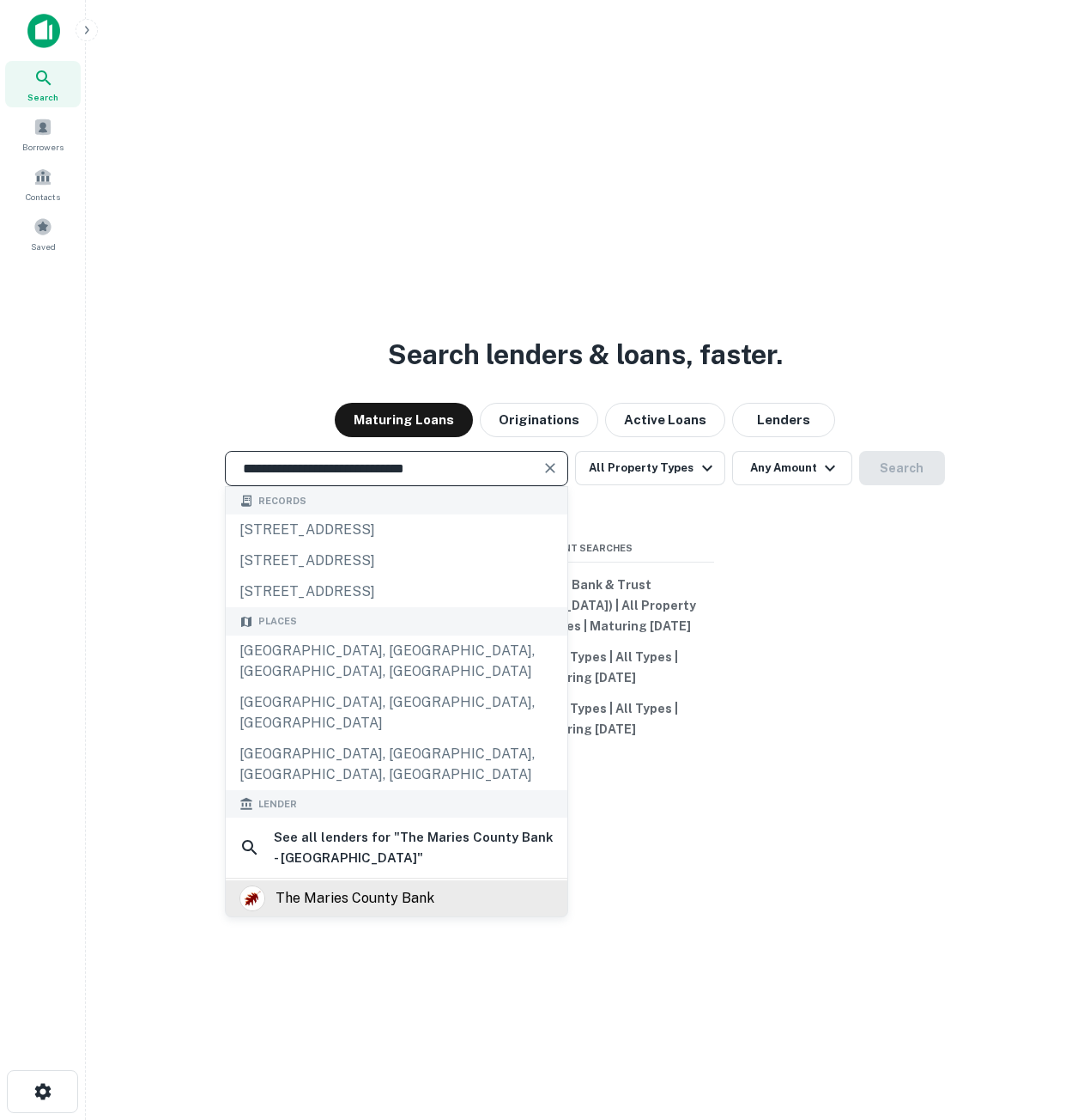
type input "**********"
click at [408, 885] on div "the maries county bank" at bounding box center [355, 898] width 159 height 26
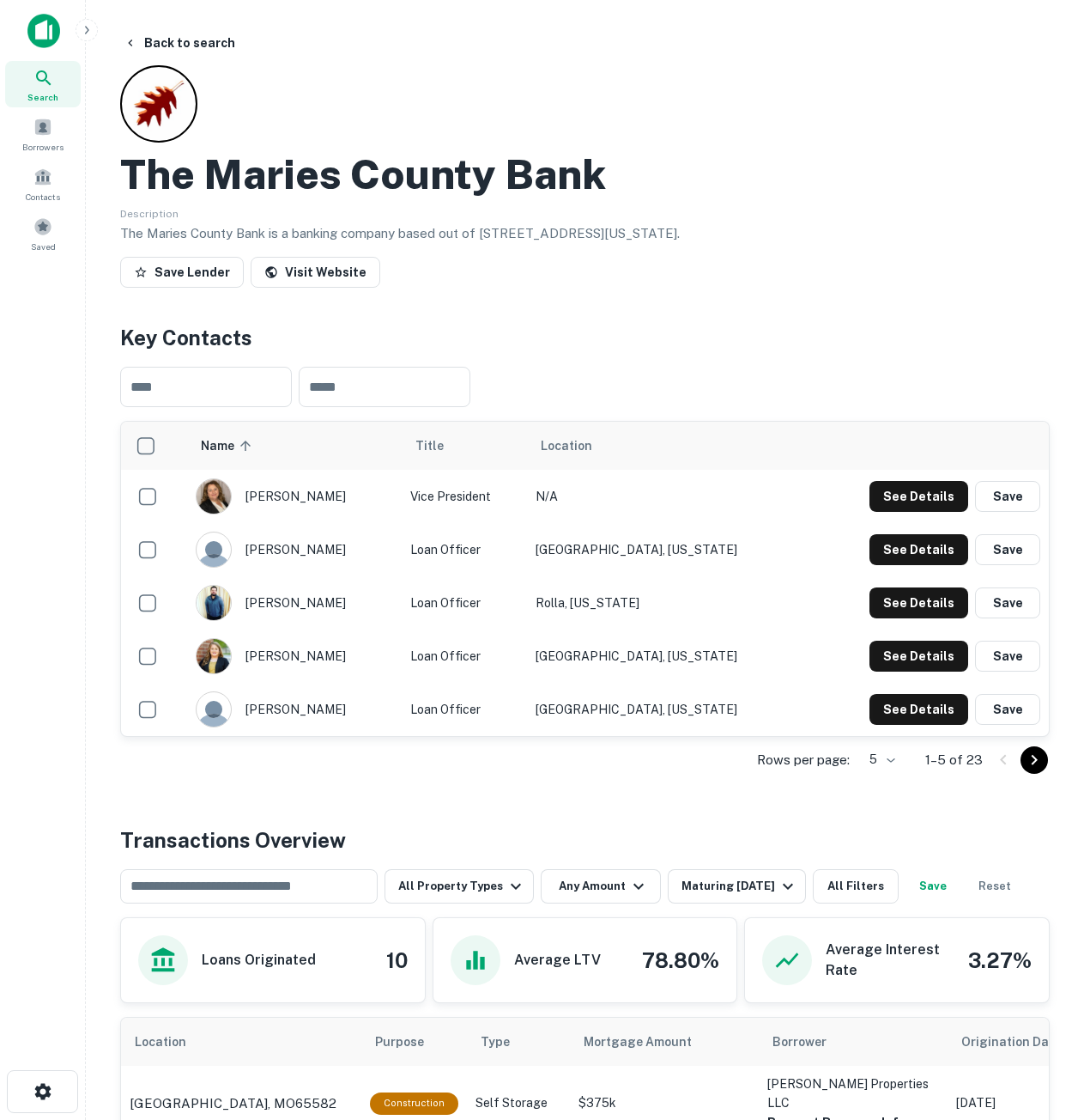
click at [1044, 755] on button "Go to next page" at bounding box center [1034, 760] width 28 height 28
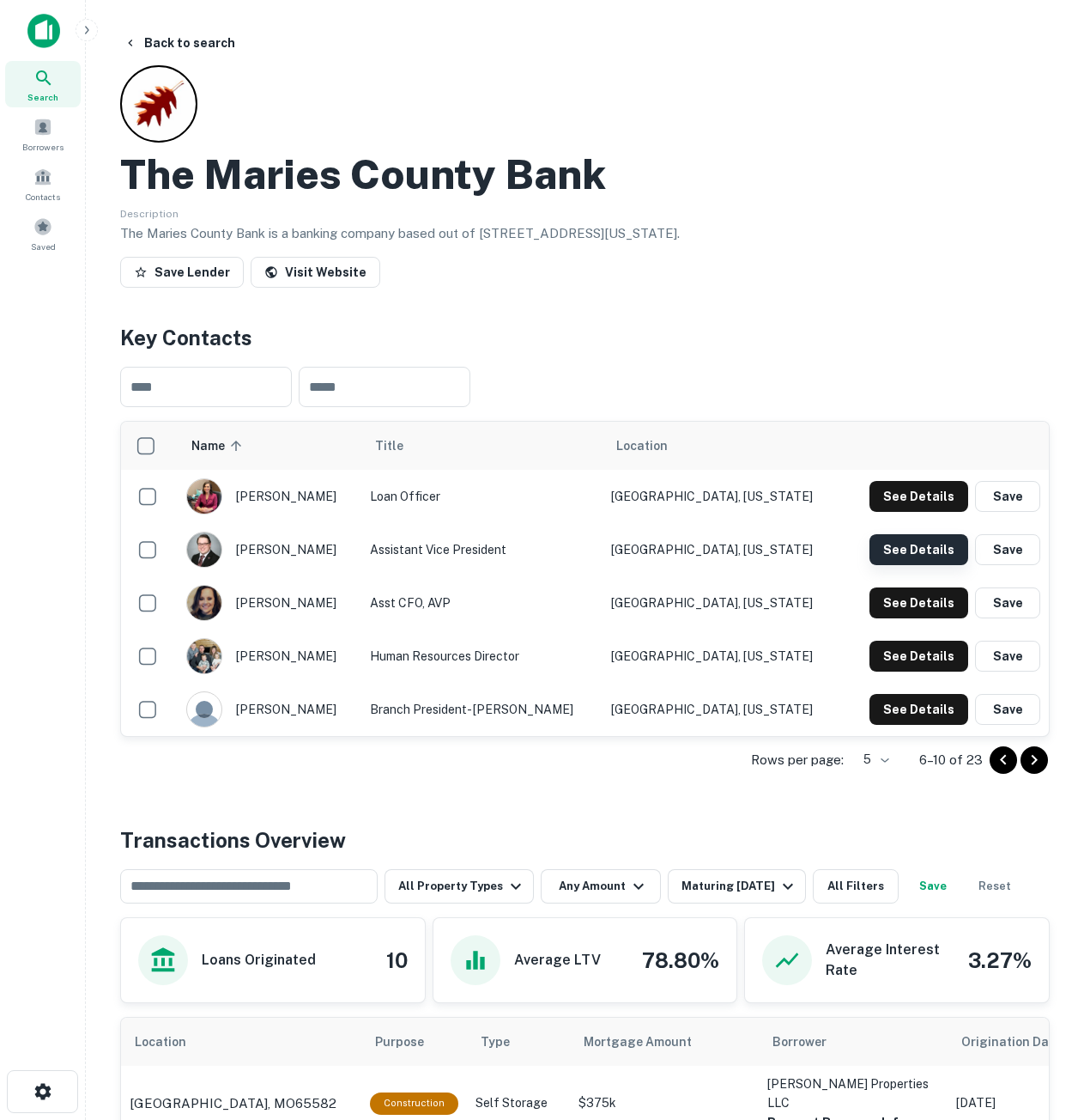
click at [930, 549] on button "See Details" at bounding box center [920, 549] width 99 height 31
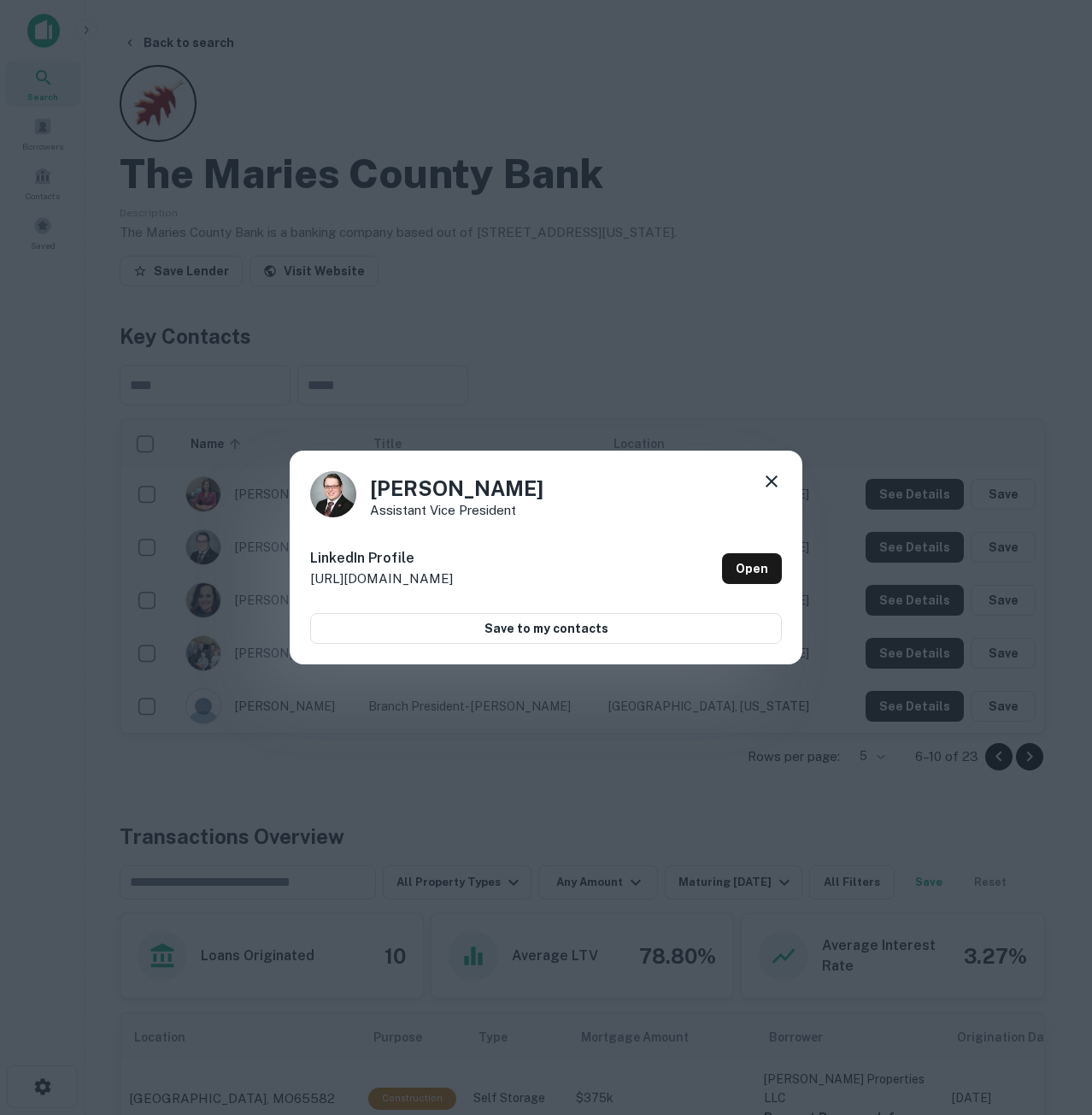
click at [777, 492] on div at bounding box center [771, 483] width 21 height 27
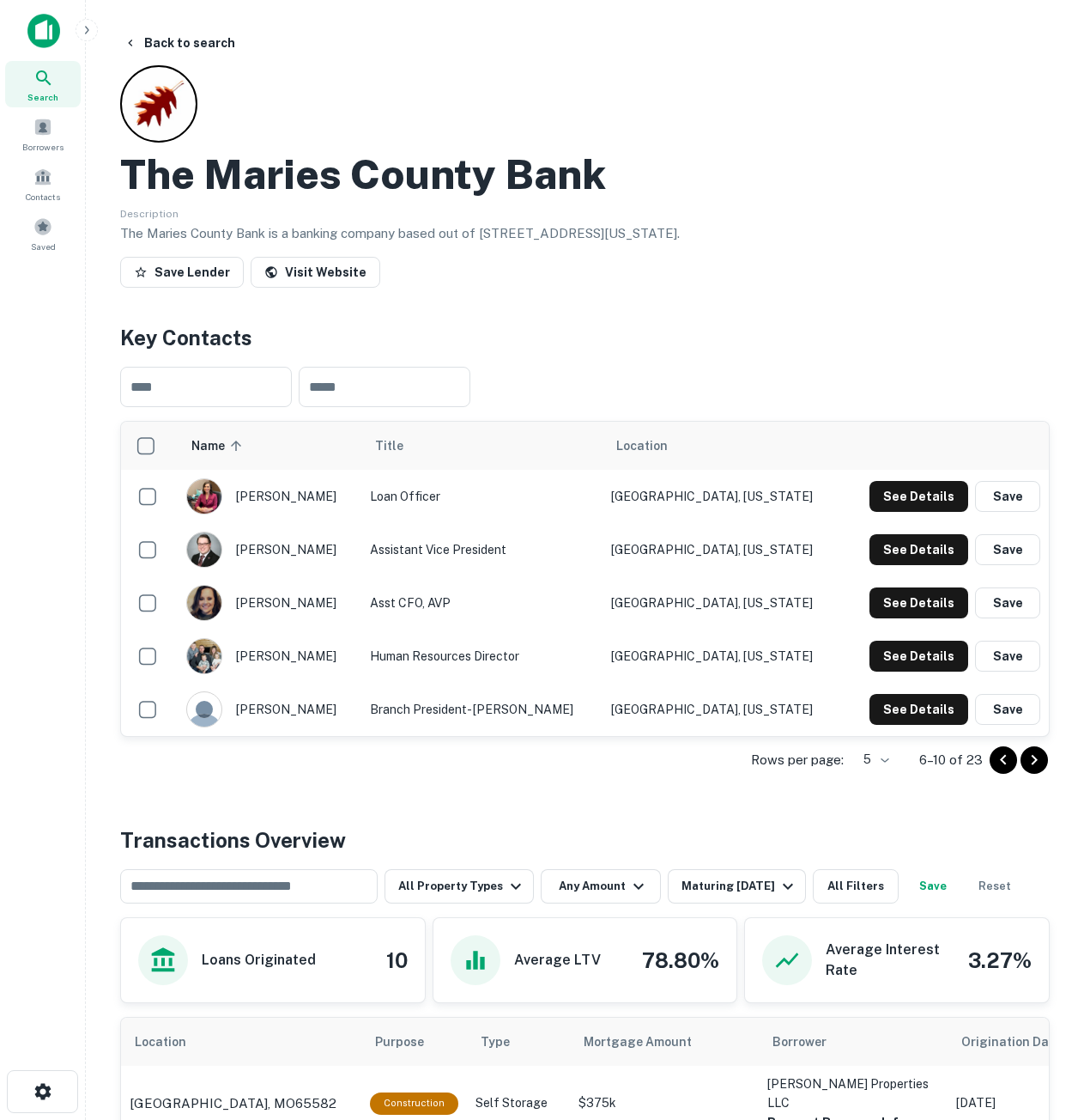
click at [1044, 762] on button "Go to next page" at bounding box center [1034, 760] width 28 height 28
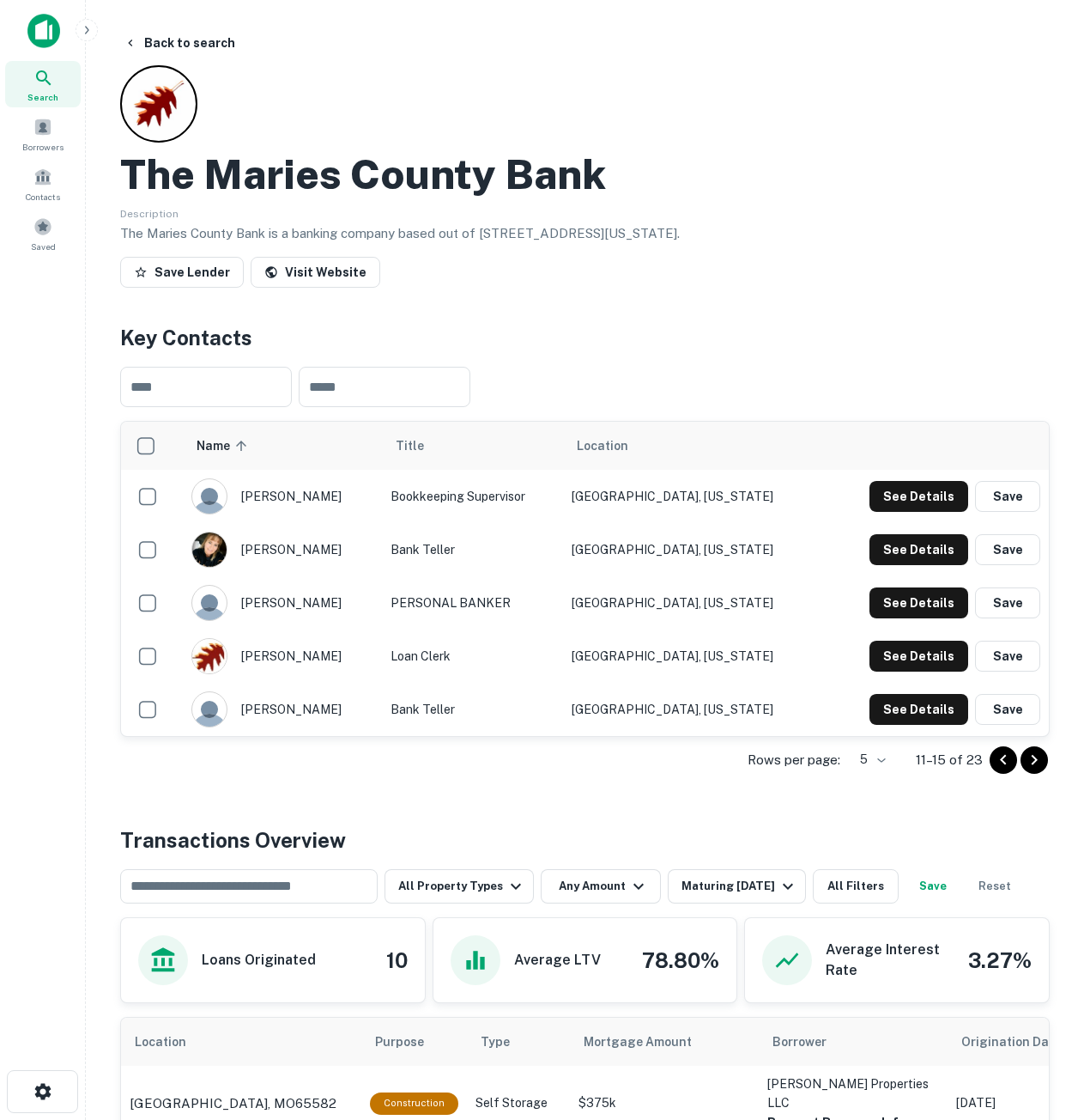
click at [994, 763] on icon "Go to previous page" at bounding box center [1003, 759] width 21 height 21
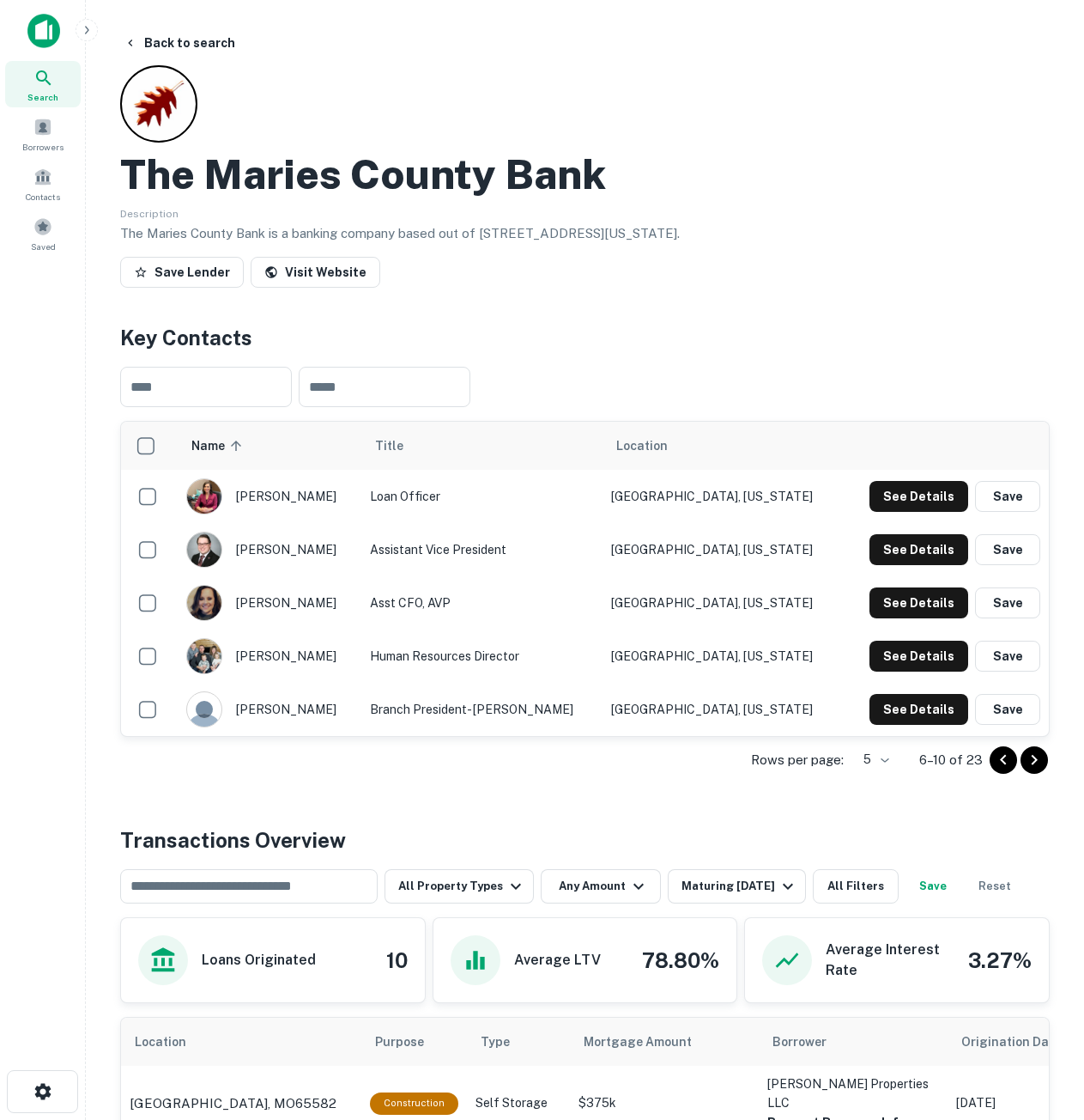
click at [994, 763] on icon "Go to previous page" at bounding box center [1003, 759] width 21 height 21
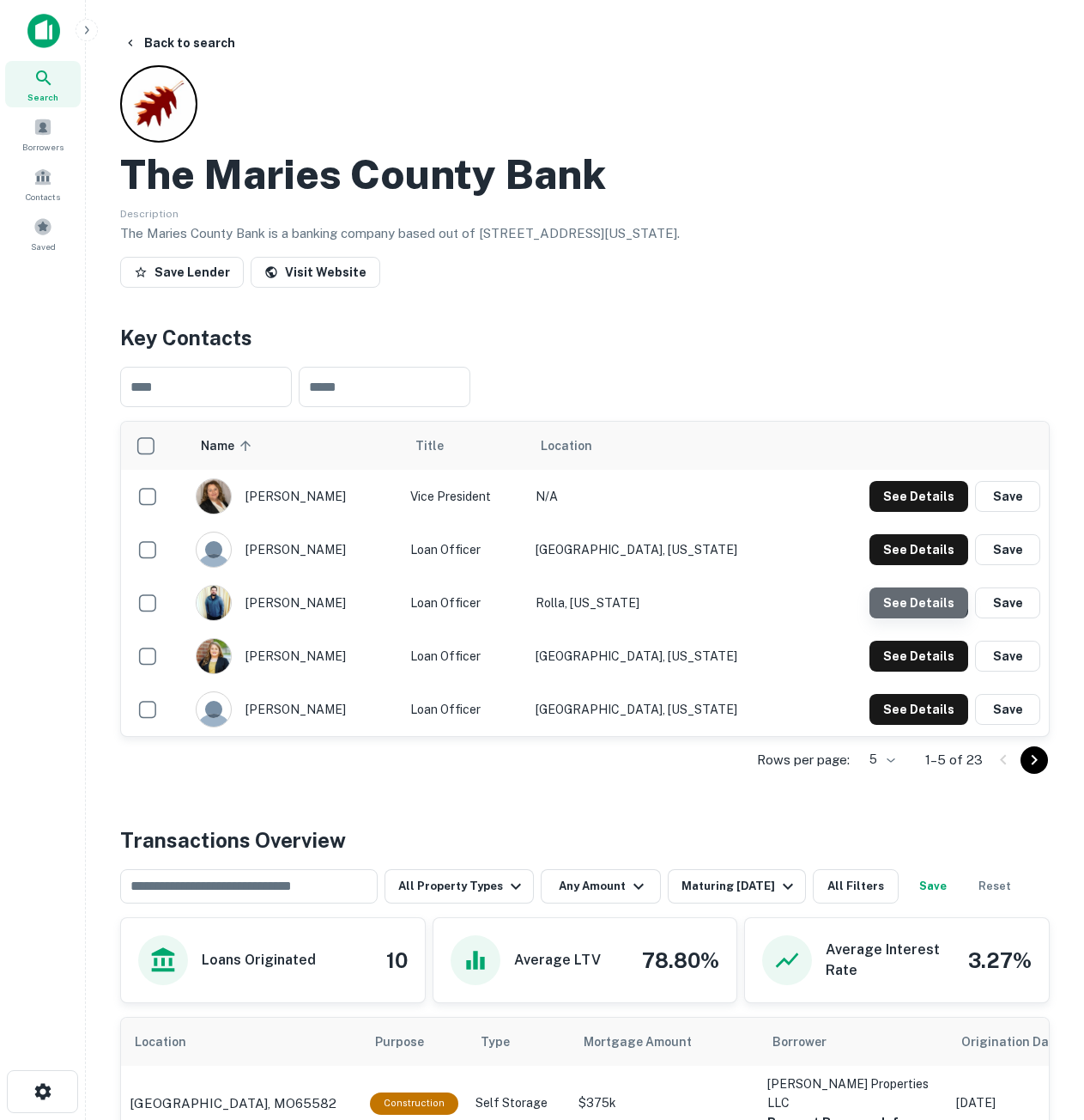
click at [909, 594] on button "See Details" at bounding box center [920, 603] width 99 height 31
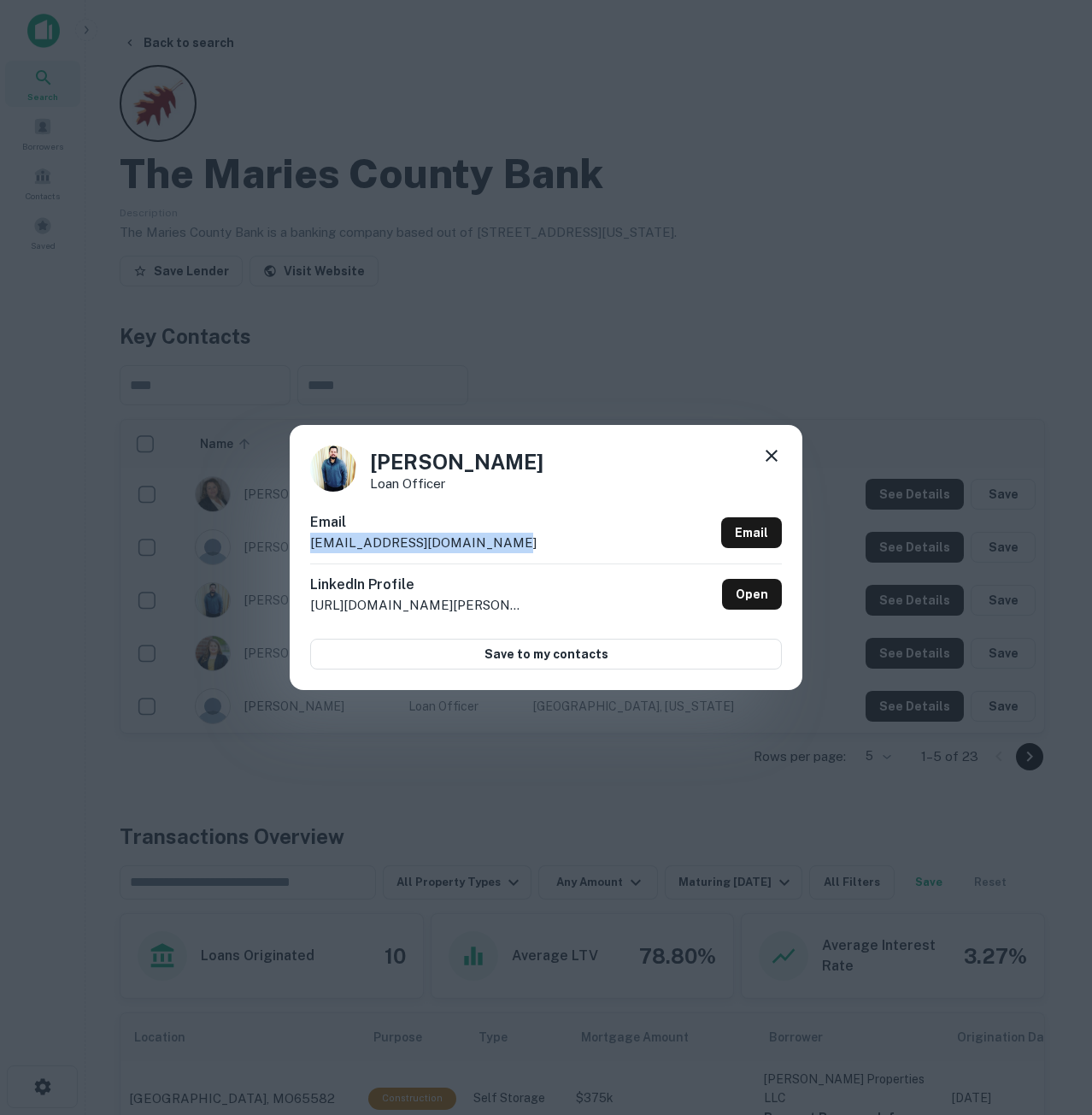
copy p "cpratt@mariescountybank.com"
drag, startPoint x: 766, startPoint y: 454, endPoint x: 712, endPoint y: 448, distance: 54.3
click at [766, 454] on icon at bounding box center [771, 455] width 21 height 21
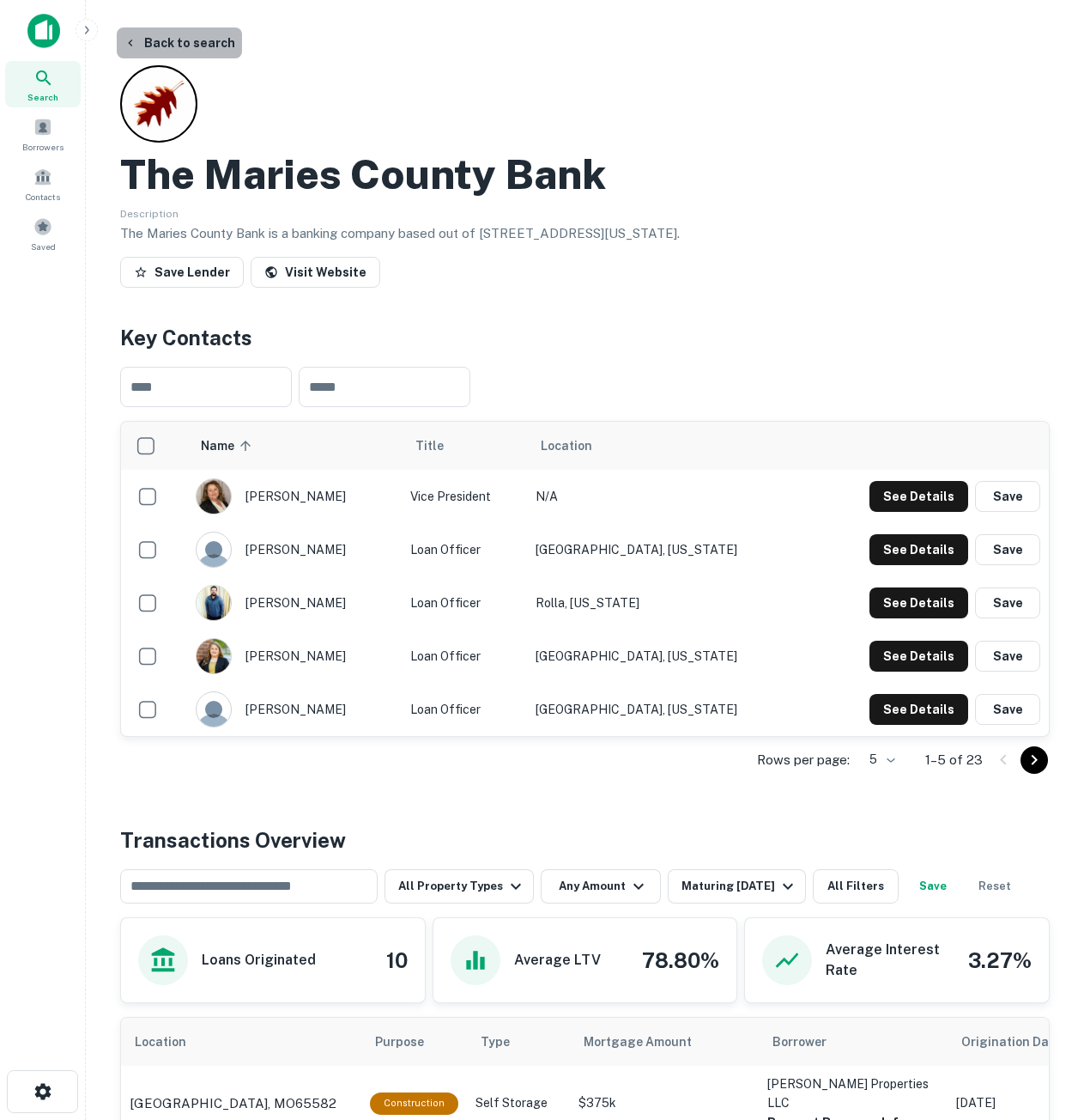
click at [205, 49] on button "Back to search" at bounding box center [179, 43] width 125 height 31
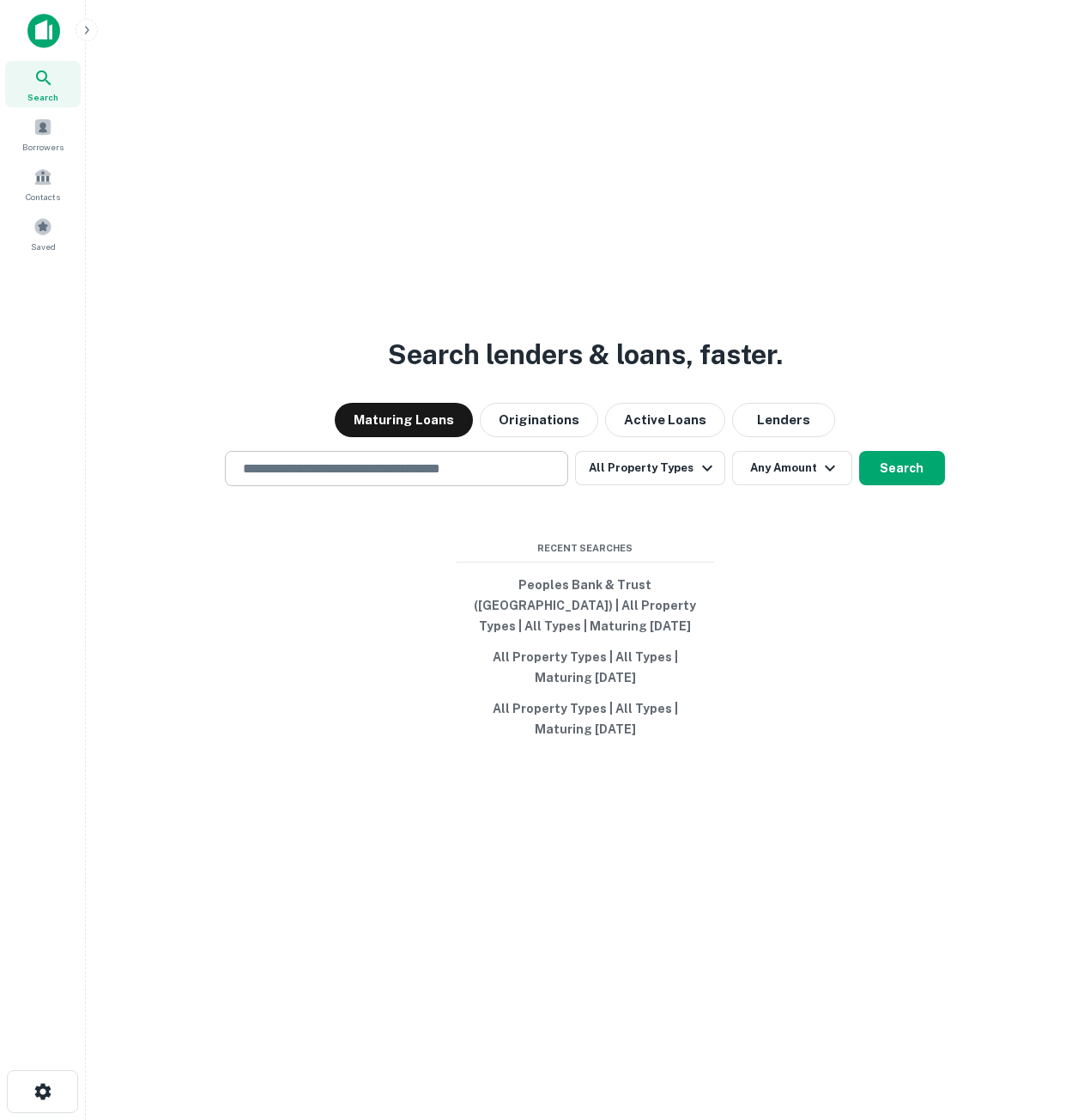
click at [441, 479] on input "text" at bounding box center [396, 469] width 328 height 20
paste input "**********"
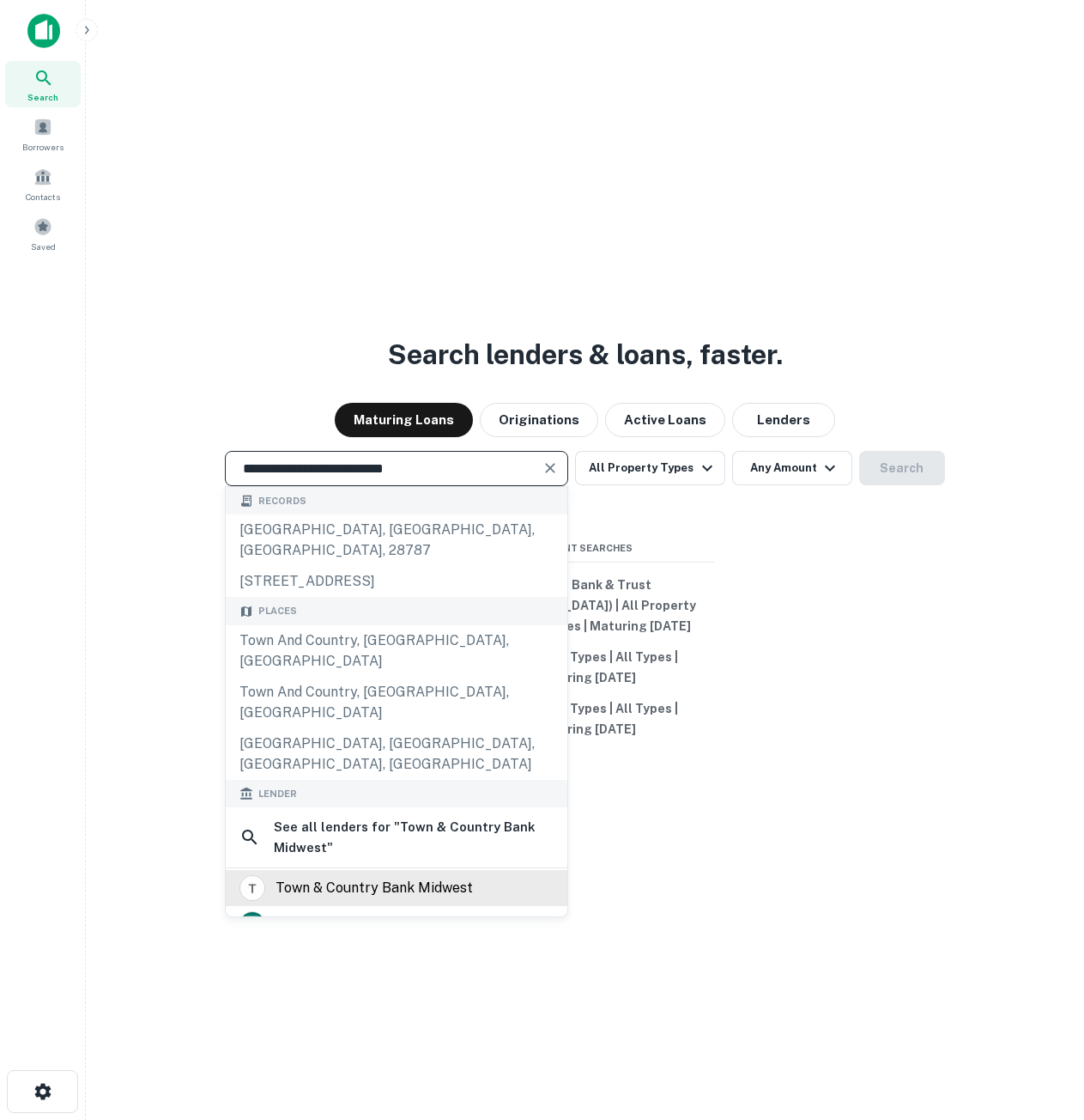
type input "**********"
click at [408, 875] on div "town & country bank midwest" at bounding box center [374, 888] width 197 height 26
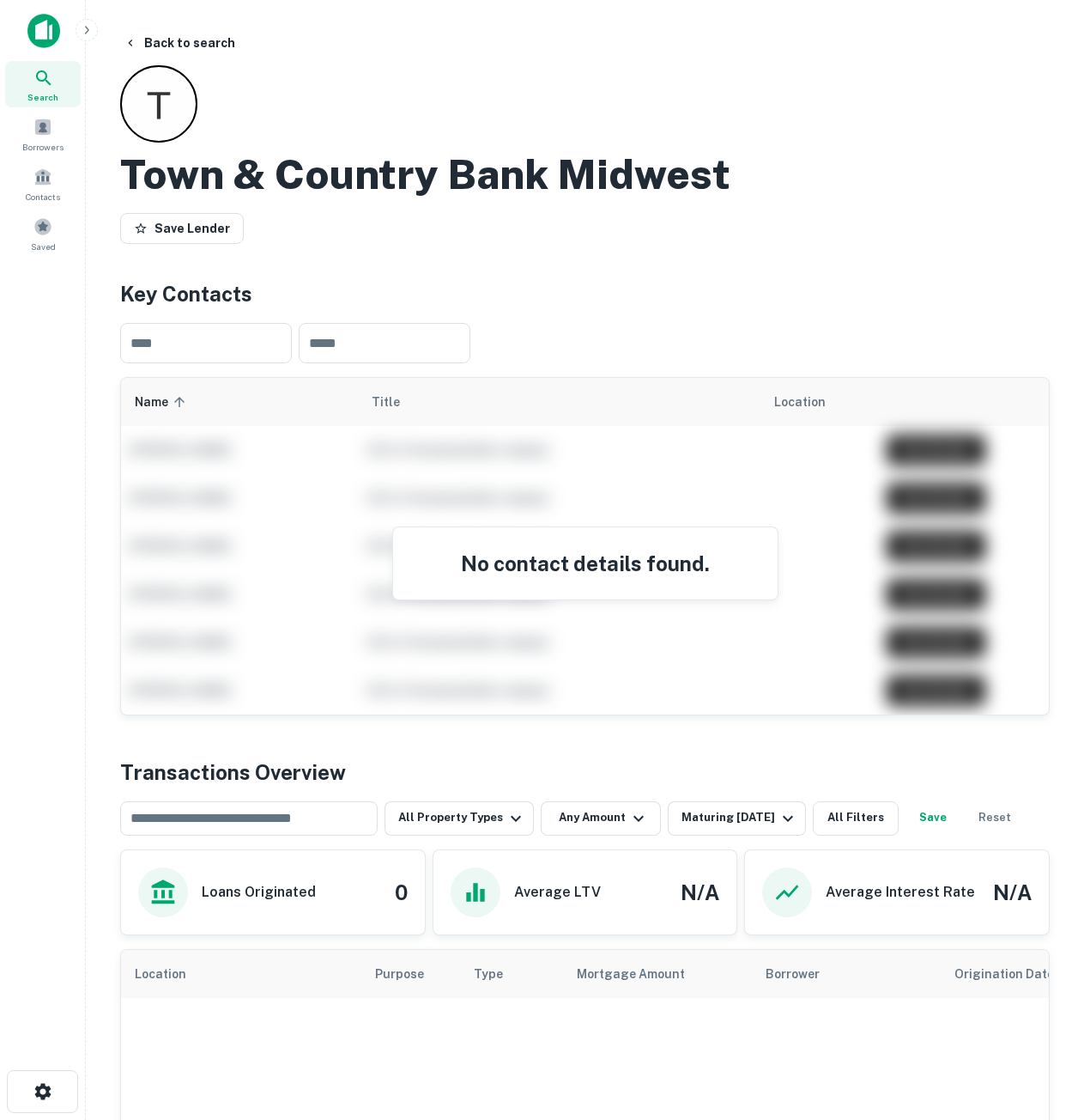
click at [41, 93] on span "Search" at bounding box center [43, 97] width 31 height 14
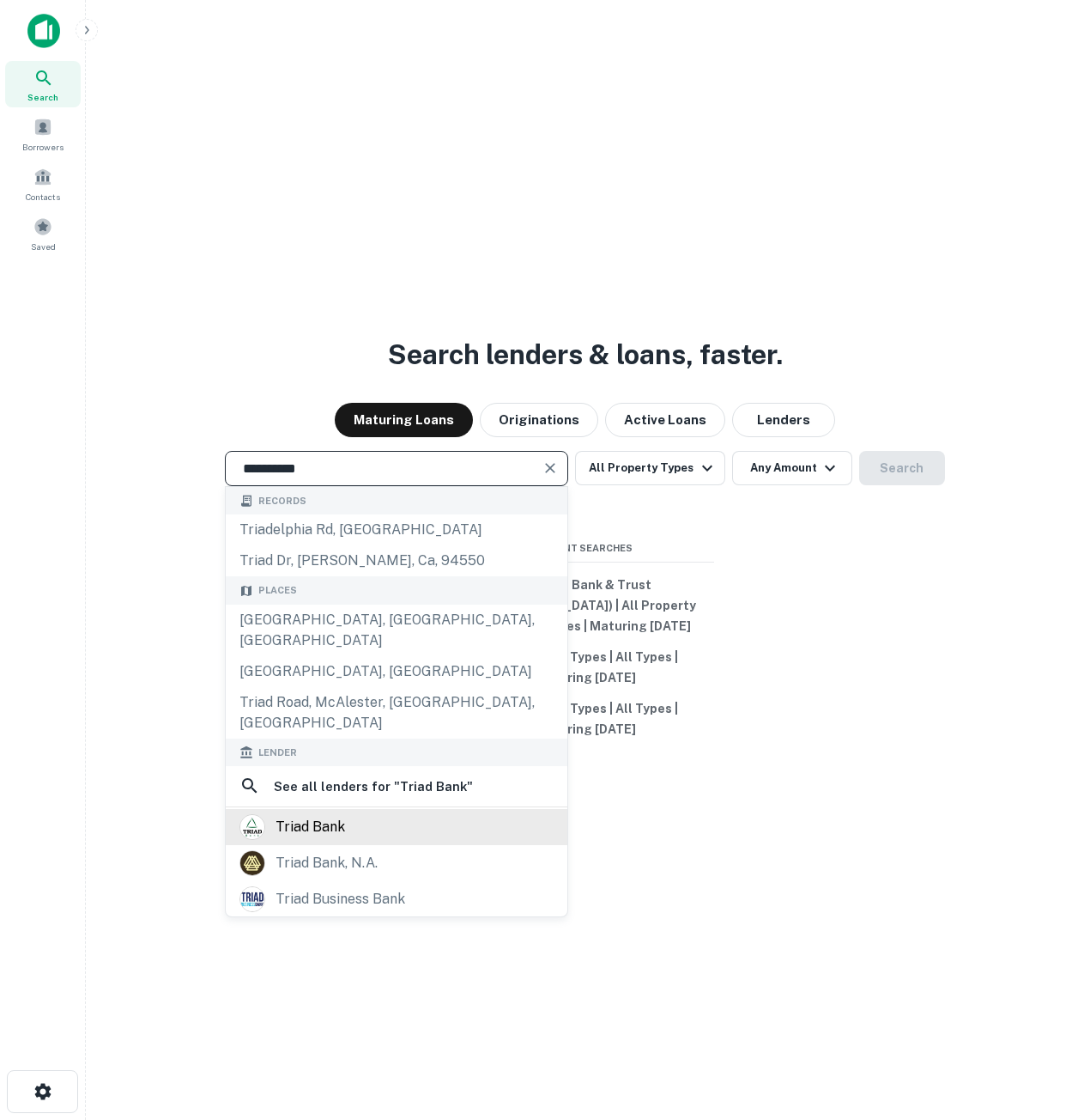
type input "**********"
click at [400, 814] on div "triad bank" at bounding box center [396, 827] width 314 height 26
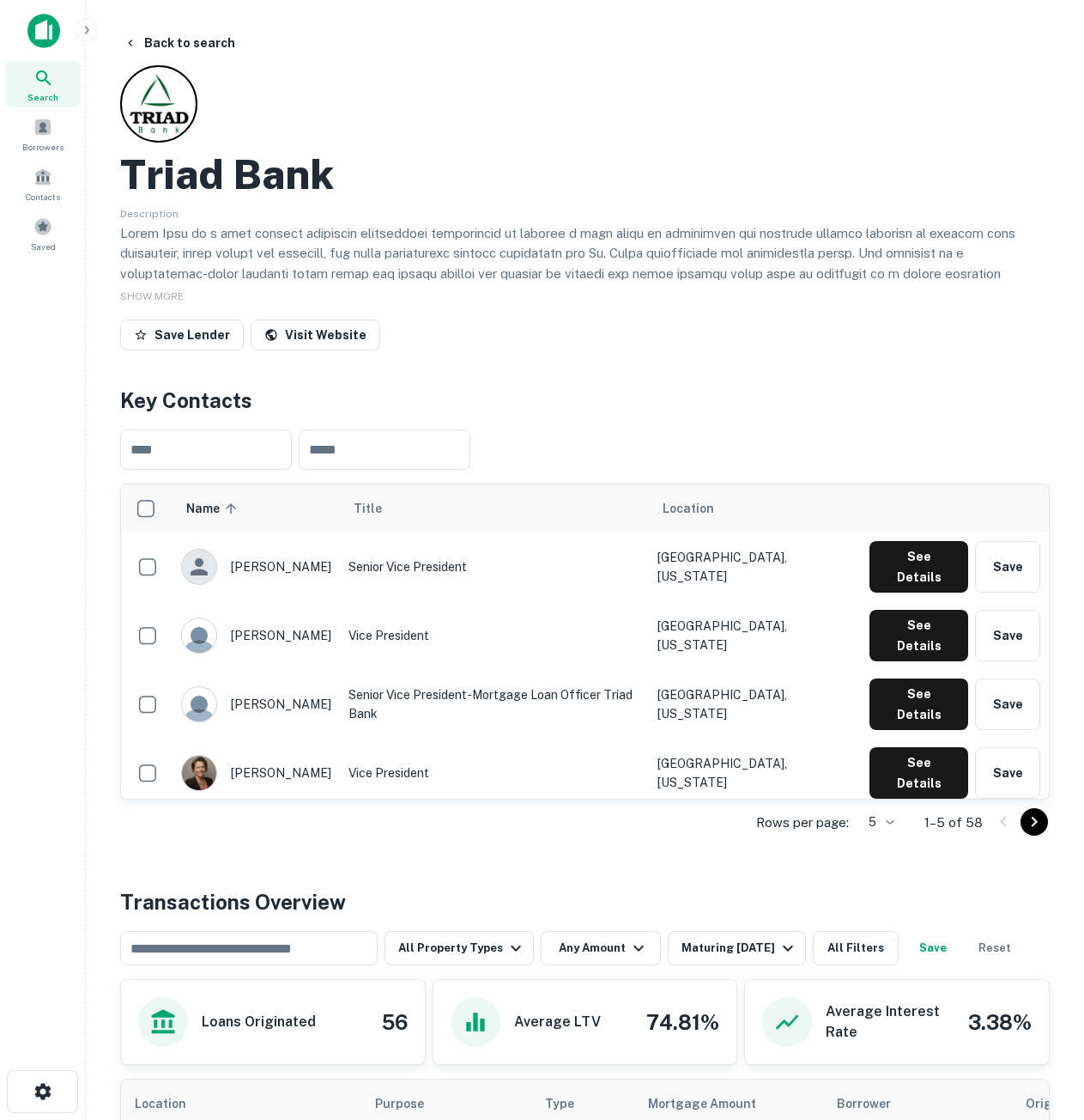
click at [1031, 817] on icon "Go to next page" at bounding box center [1034, 822] width 21 height 21
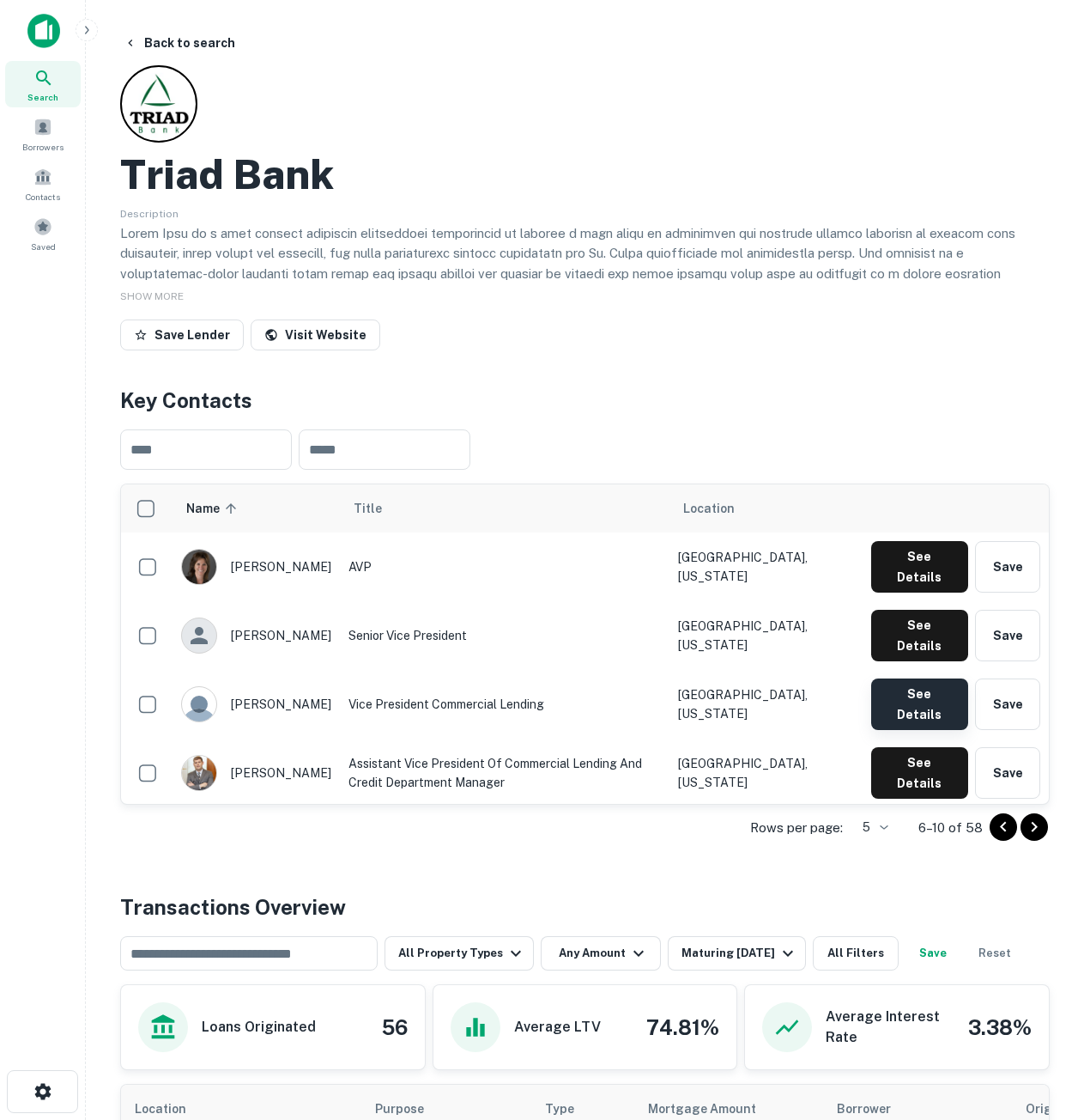
click at [891, 678] on button "See Details" at bounding box center [920, 704] width 97 height 52
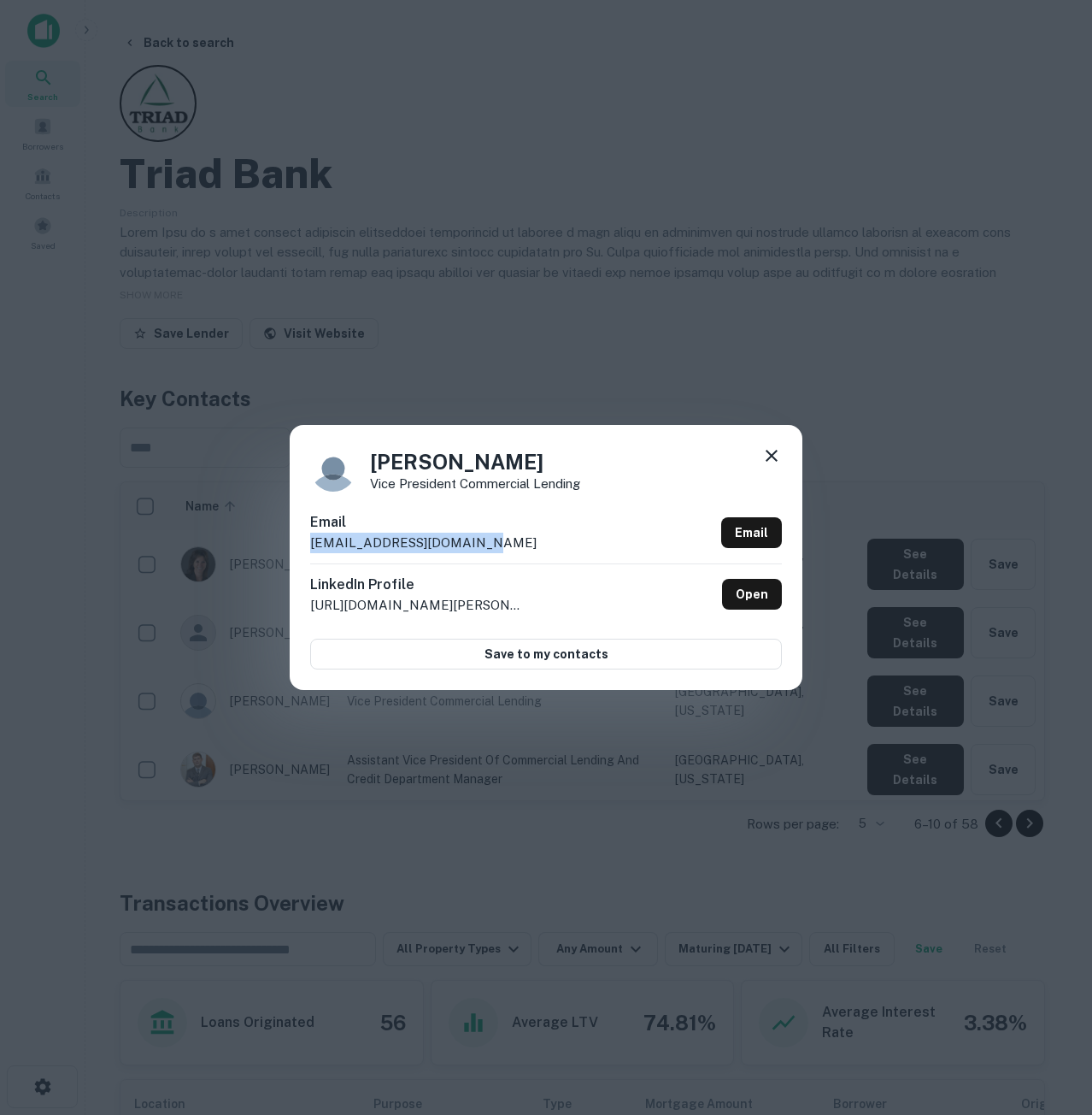
drag, startPoint x: 500, startPoint y: 536, endPoint x: 301, endPoint y: 541, distance: 199.1
click at [301, 541] on div "Matthew Kiehne Vice President Commercial Lending Email mkiehne@triadbanking.com…" at bounding box center [546, 558] width 513 height 265
copy p "mkiehne@triadbanking.com"
drag, startPoint x: 529, startPoint y: 454, endPoint x: 373, endPoint y: 468, distance: 156.6
click at [373, 468] on h4 "Matthew Kiehne" at bounding box center [474, 461] width 210 height 31
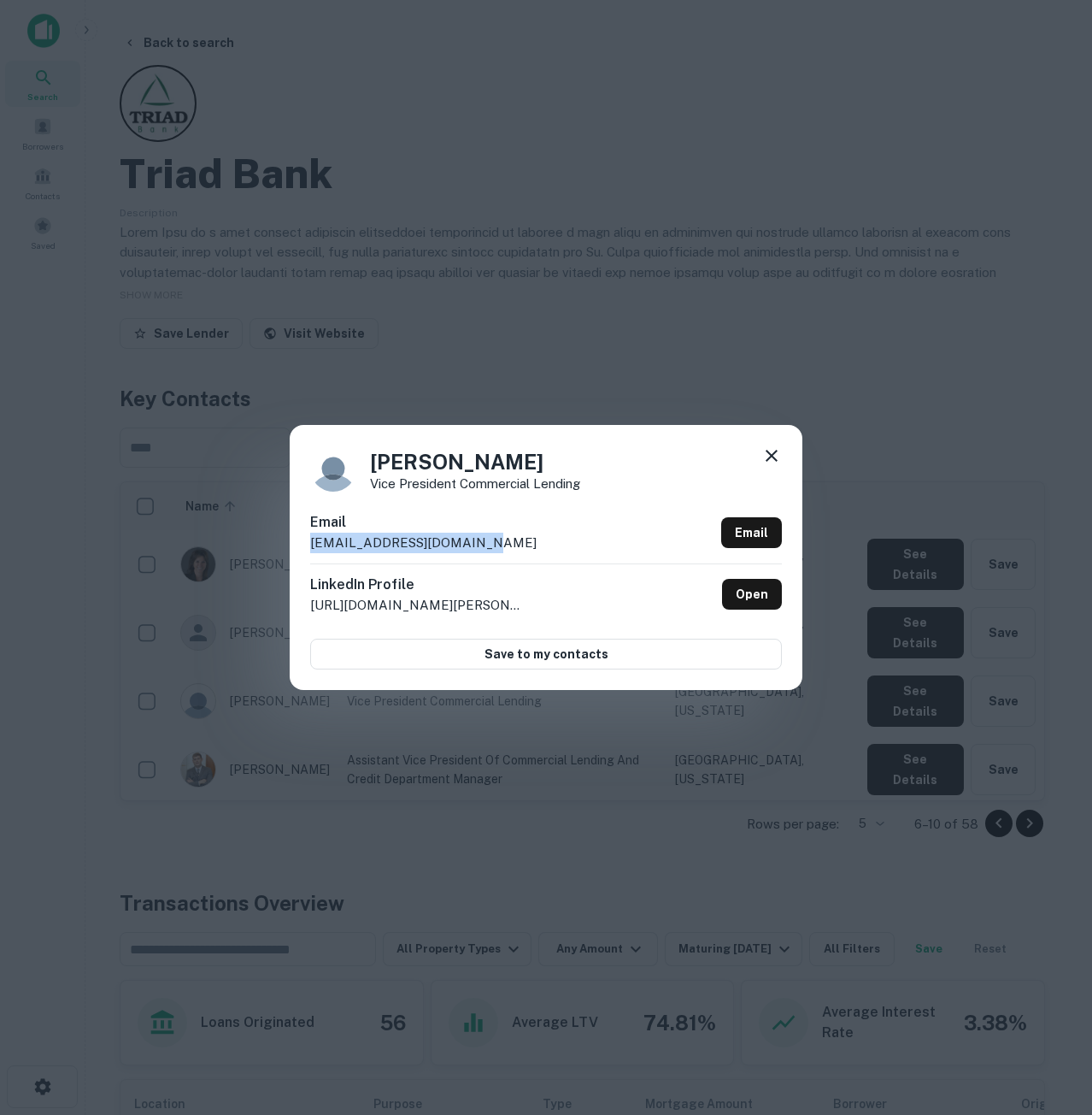
copy h4 "Matthew Kiehne"
drag, startPoint x: 777, startPoint y: 445, endPoint x: 761, endPoint y: 453, distance: 17.9
click at [777, 445] on icon at bounding box center [771, 455] width 21 height 21
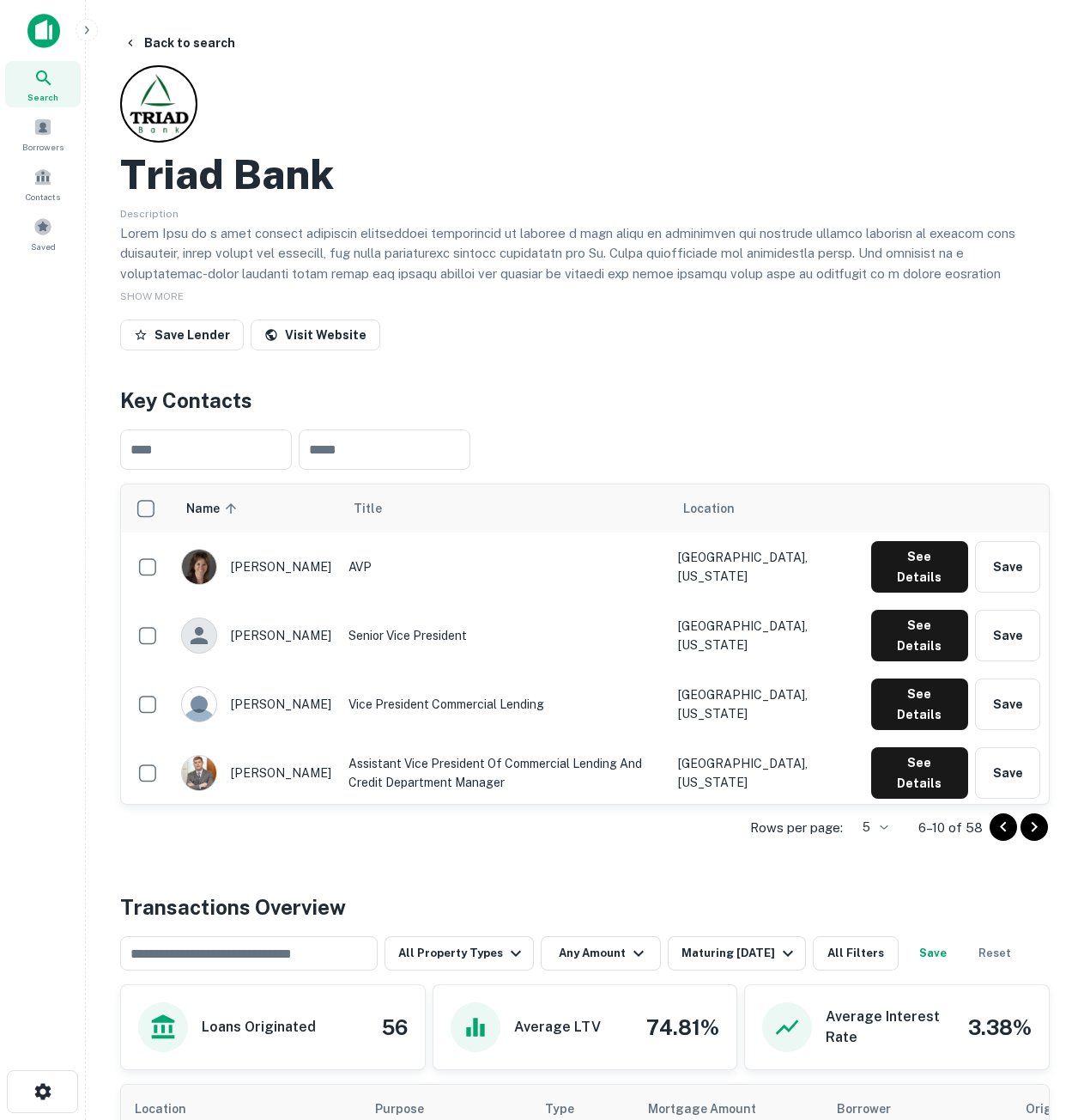
click at [20, 93] on div "Search" at bounding box center [43, 84] width 75 height 47
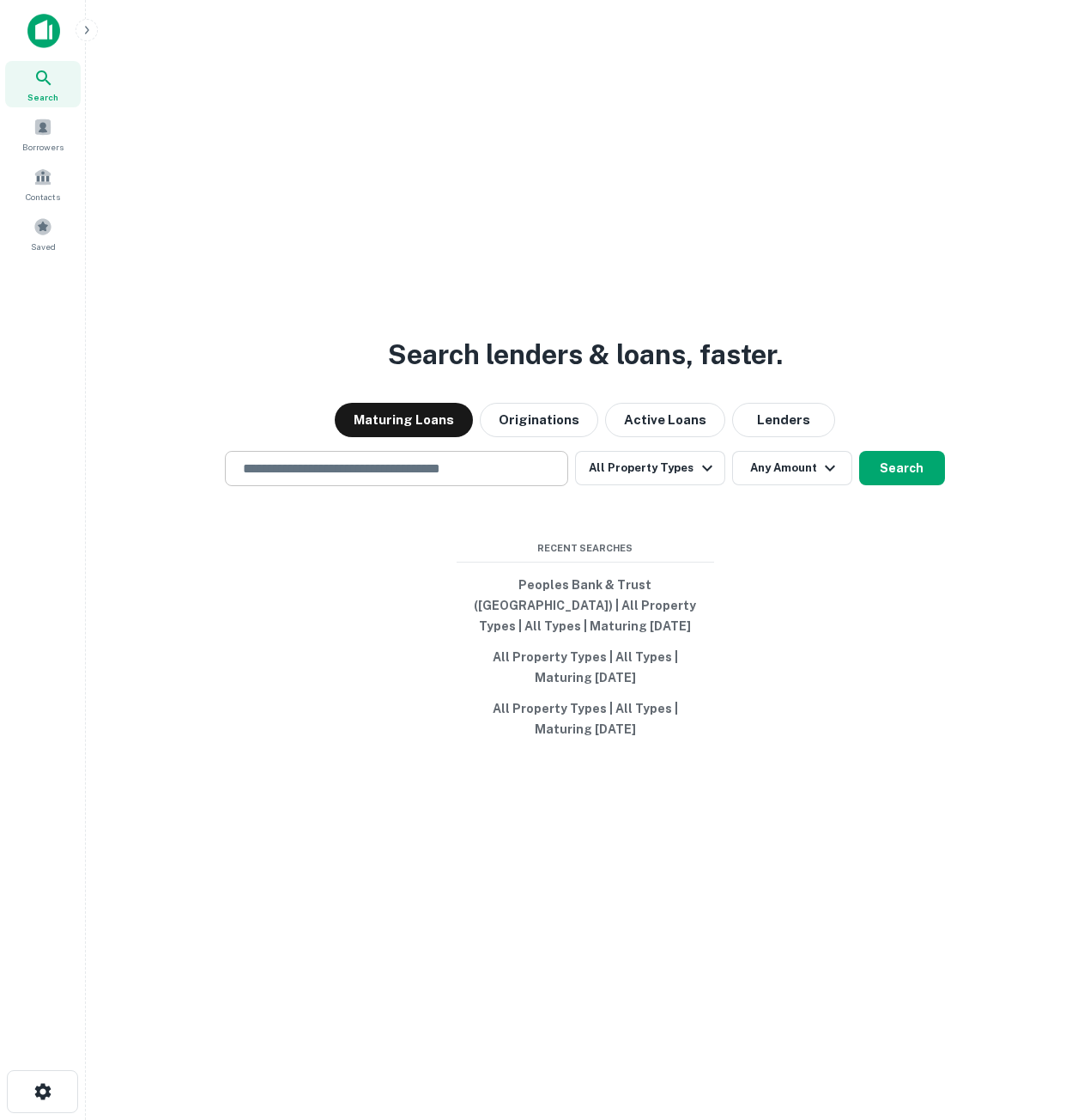
click at [377, 486] on div "​" at bounding box center [396, 469] width 344 height 36
paste input "**********"
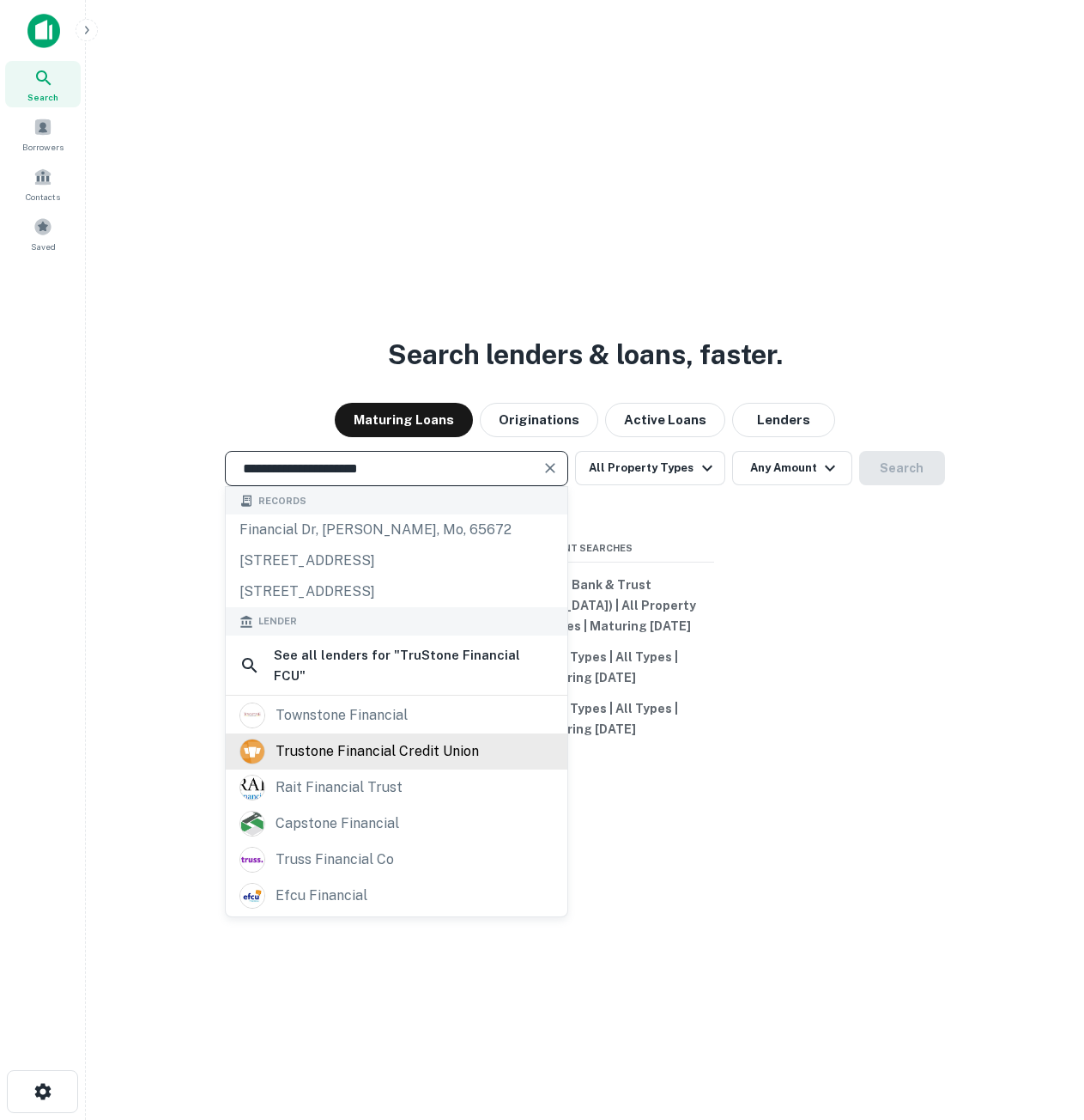
type input "**********"
click at [378, 758] on div "trustone financial credit union" at bounding box center [377, 751] width 203 height 26
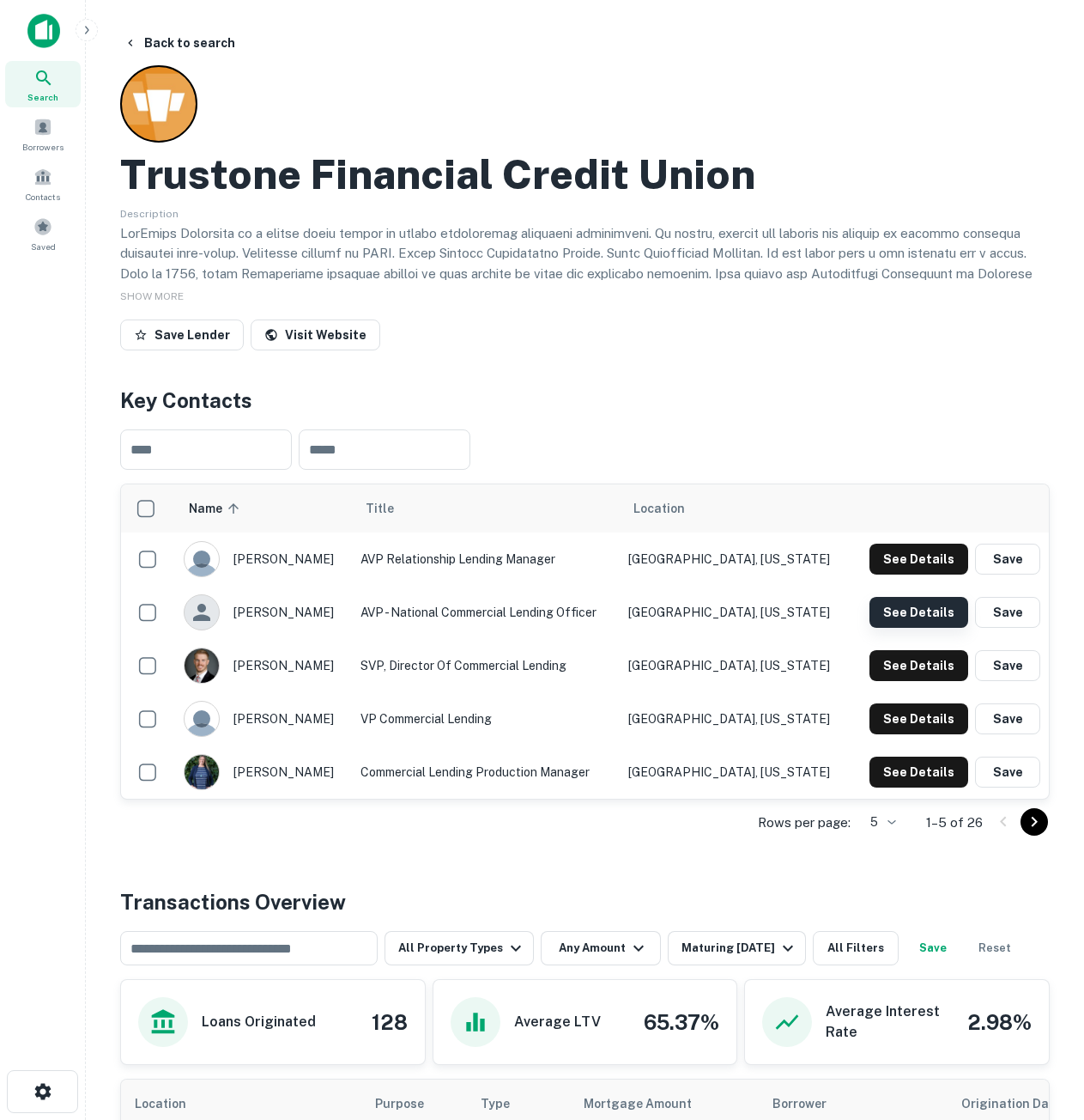
click at [894, 607] on button "See Details" at bounding box center [920, 612] width 99 height 31
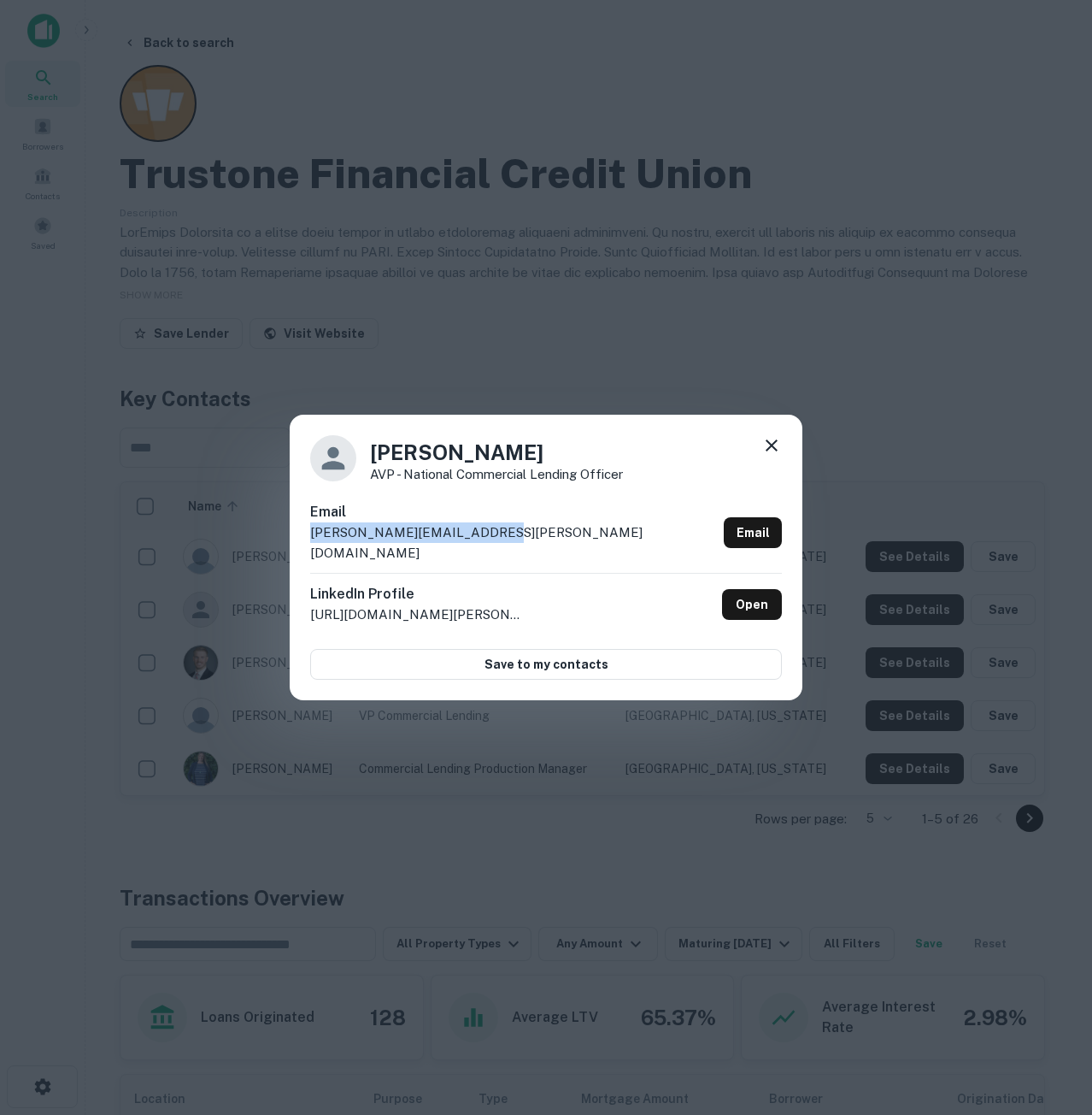
drag, startPoint x: 473, startPoint y: 537, endPoint x: 299, endPoint y: 538, distance: 174.0
click at [299, 538] on div "[PERSON_NAME] AVP - National Commercial Lending Officer Email [PERSON_NAME][EMA…" at bounding box center [546, 557] width 513 height 285
copy p "[PERSON_NAME][EMAIL_ADDRESS][PERSON_NAME][DOMAIN_NAME]"
drag, startPoint x: 496, startPoint y: 459, endPoint x: 366, endPoint y: 470, distance: 130.5
click at [366, 470] on div "[PERSON_NAME] AVP - National Commercial Lending Officer" at bounding box center [546, 458] width 472 height 46
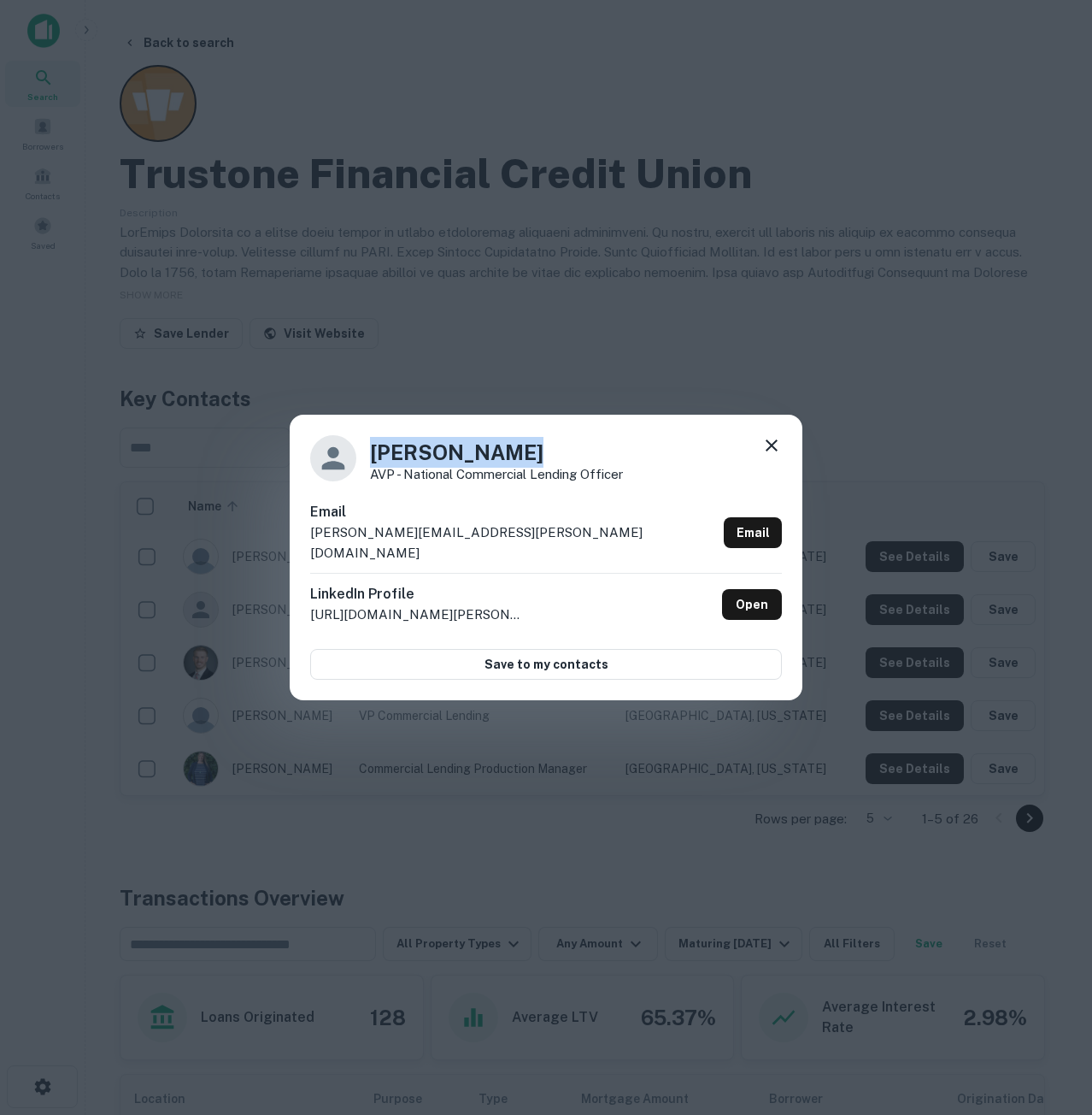
copy h4 "[PERSON_NAME]"
click at [767, 456] on icon at bounding box center [771, 445] width 21 height 21
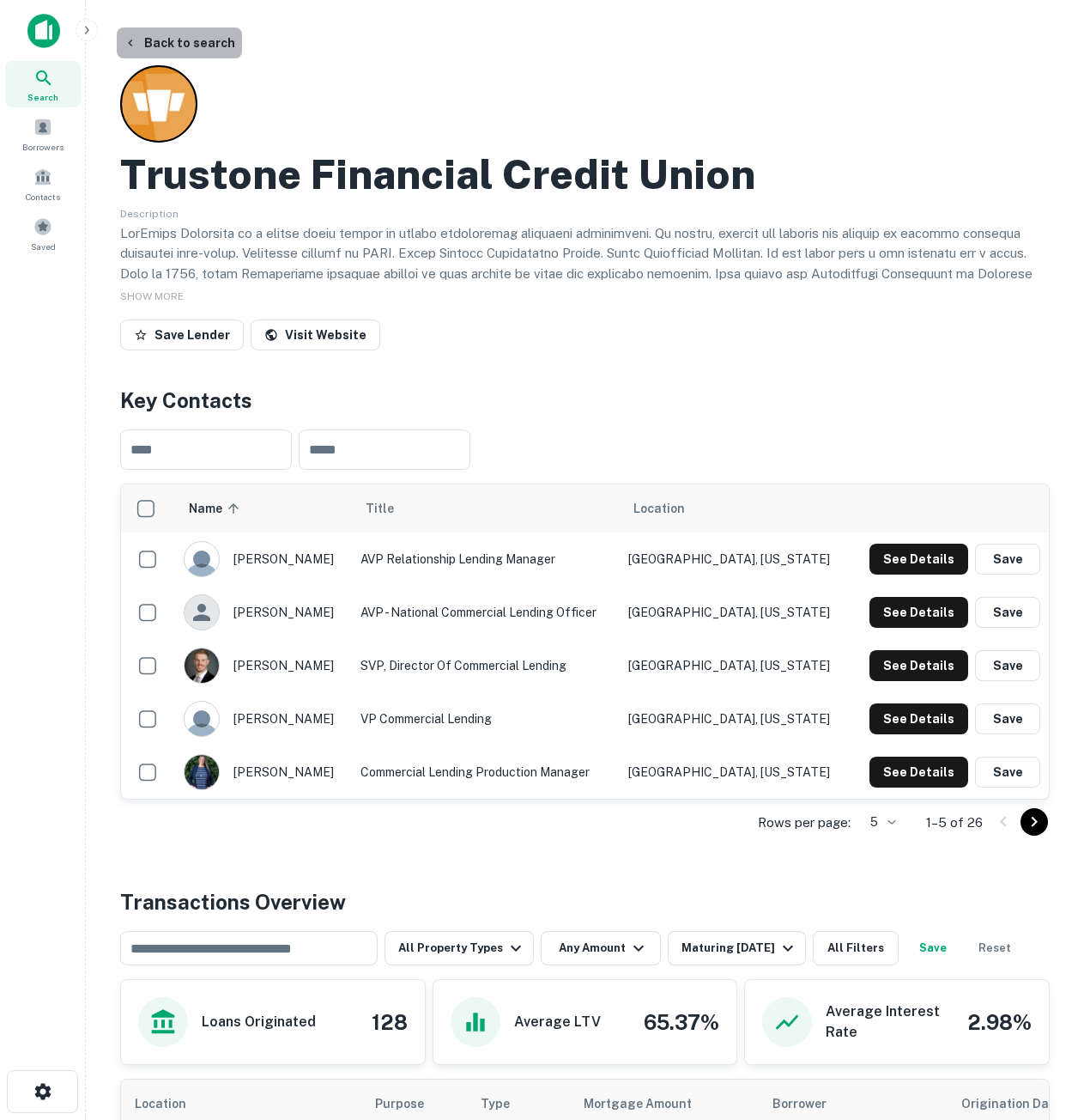
click at [230, 47] on button "Back to search" at bounding box center [179, 43] width 125 height 31
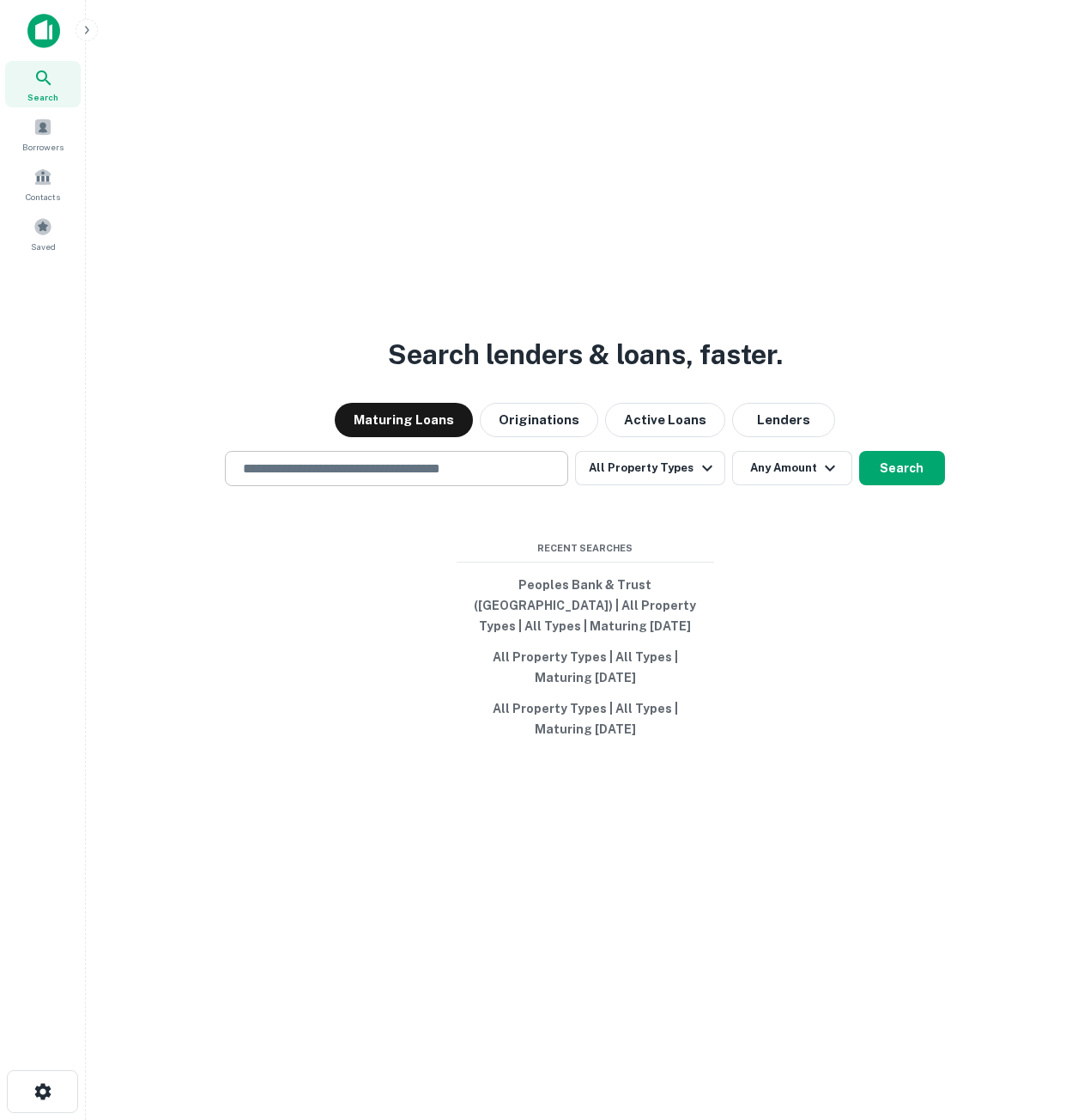
click at [493, 464] on div "​" at bounding box center [396, 469] width 344 height 36
paste input "**********"
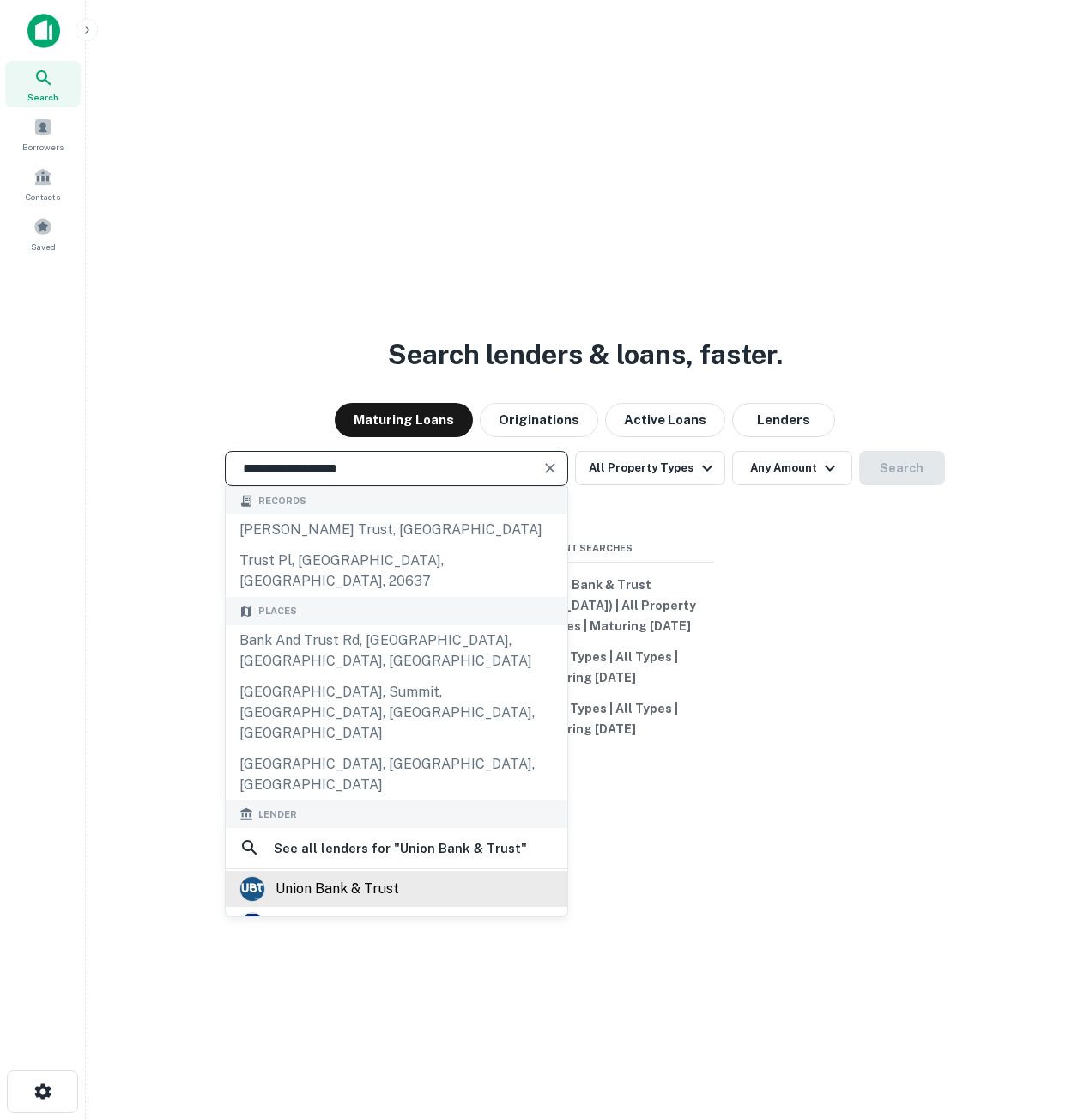
type input "**********"
click at [333, 876] on div "union bank & trust" at bounding box center [337, 889] width 124 height 26
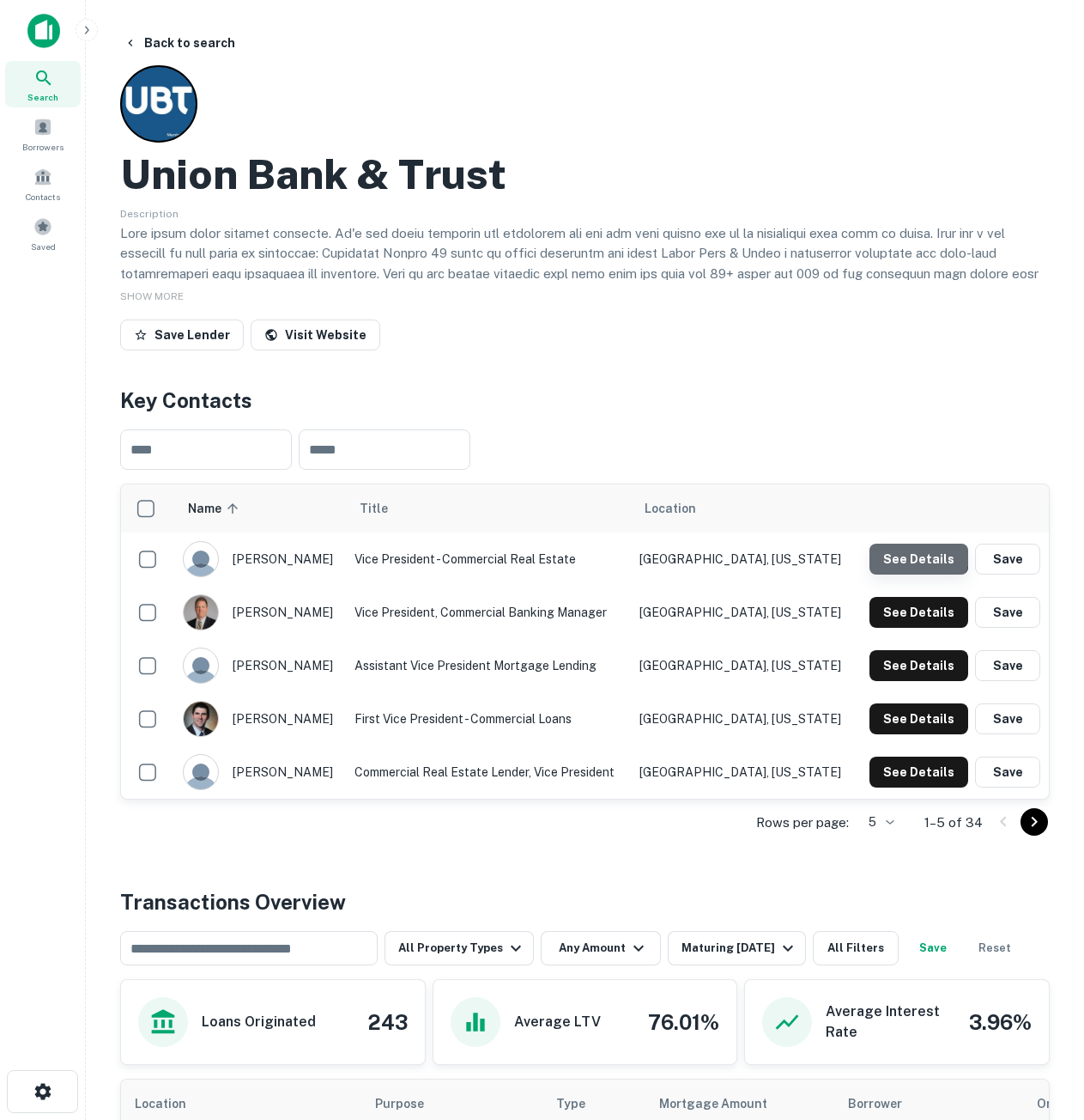
click at [921, 552] on button "See Details" at bounding box center [920, 558] width 99 height 31
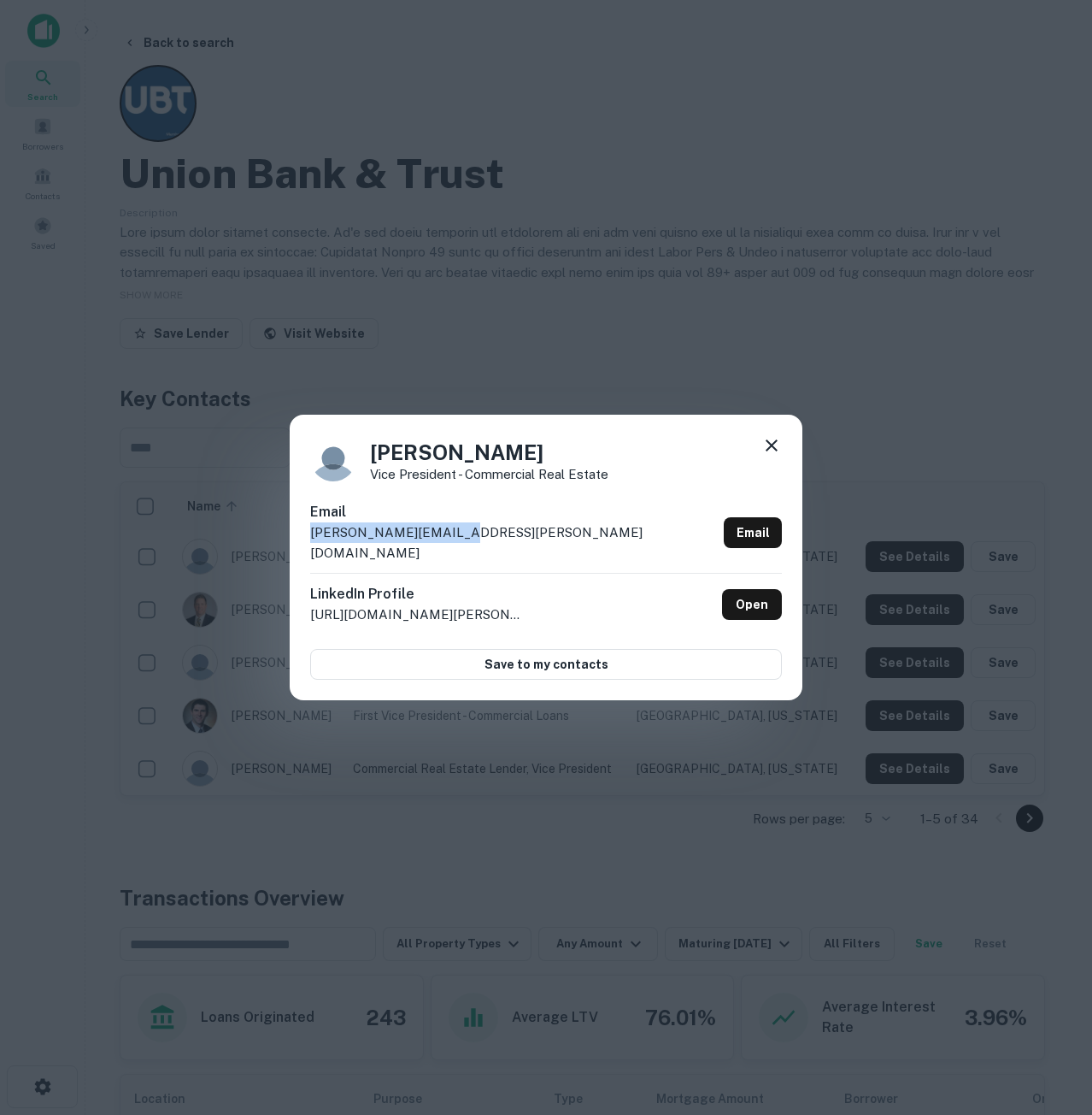
drag, startPoint x: 489, startPoint y: 547, endPoint x: 296, endPoint y: 552, distance: 193.1
click at [296, 552] on div "[PERSON_NAME] Vice President - Commercial Real Estate Email [PERSON_NAME][EMAIL…" at bounding box center [546, 557] width 513 height 285
copy p "[PERSON_NAME][EMAIL_ADDRESS][PERSON_NAME][DOMAIN_NAME]"
drag, startPoint x: 537, startPoint y: 462, endPoint x: 368, endPoint y: 449, distance: 169.5
click at [368, 449] on div "[PERSON_NAME] Vice President - Commercial Real Estate" at bounding box center [546, 458] width 472 height 46
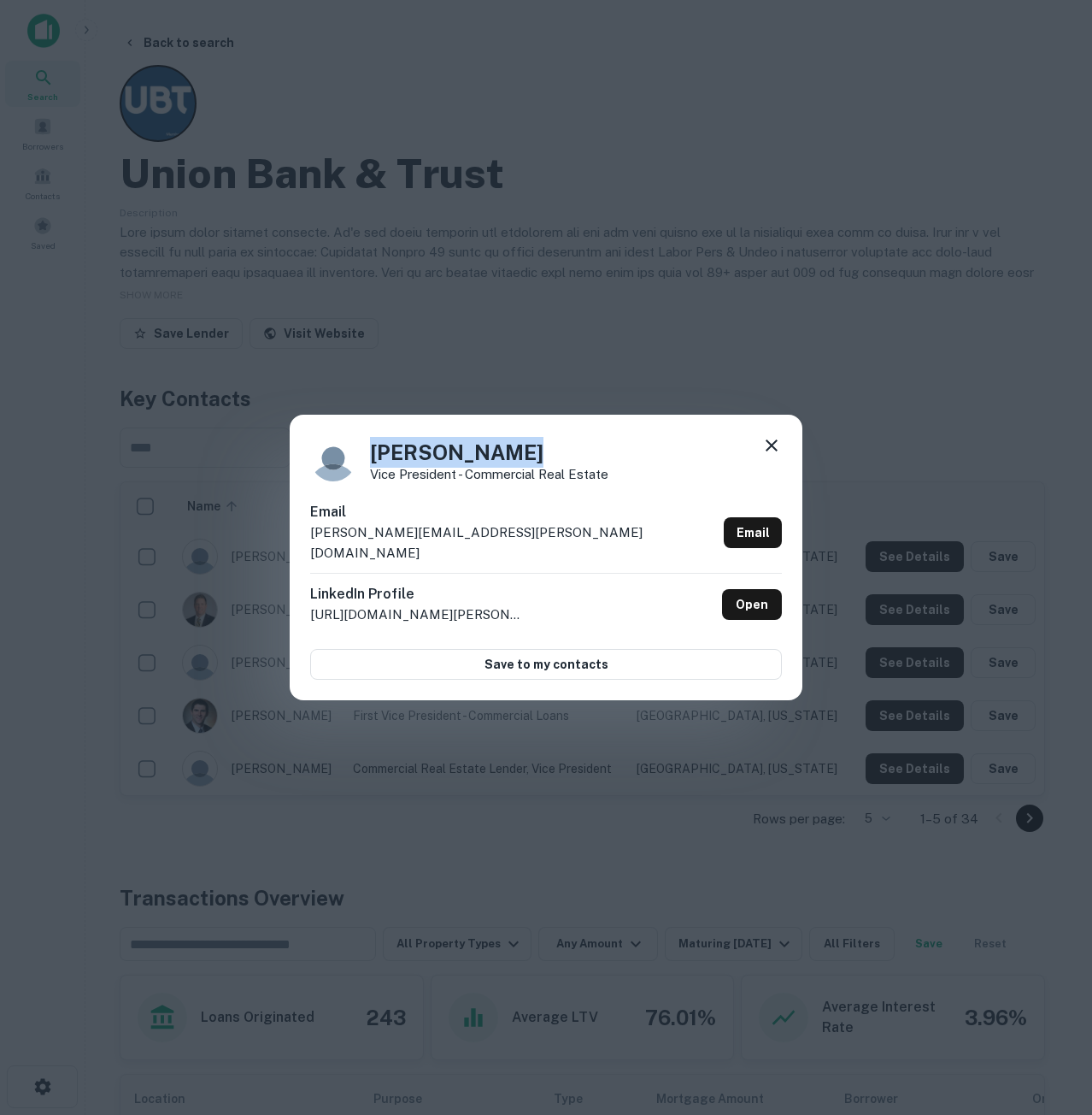
copy h4 "[PERSON_NAME]"
drag, startPoint x: 545, startPoint y: 348, endPoint x: 332, endPoint y: 282, distance: 223.0
click at [545, 348] on div "[PERSON_NAME] Vice President - Commercial Real Estate Email [PERSON_NAME][EMAIL…" at bounding box center [546, 558] width 1092 height 1115
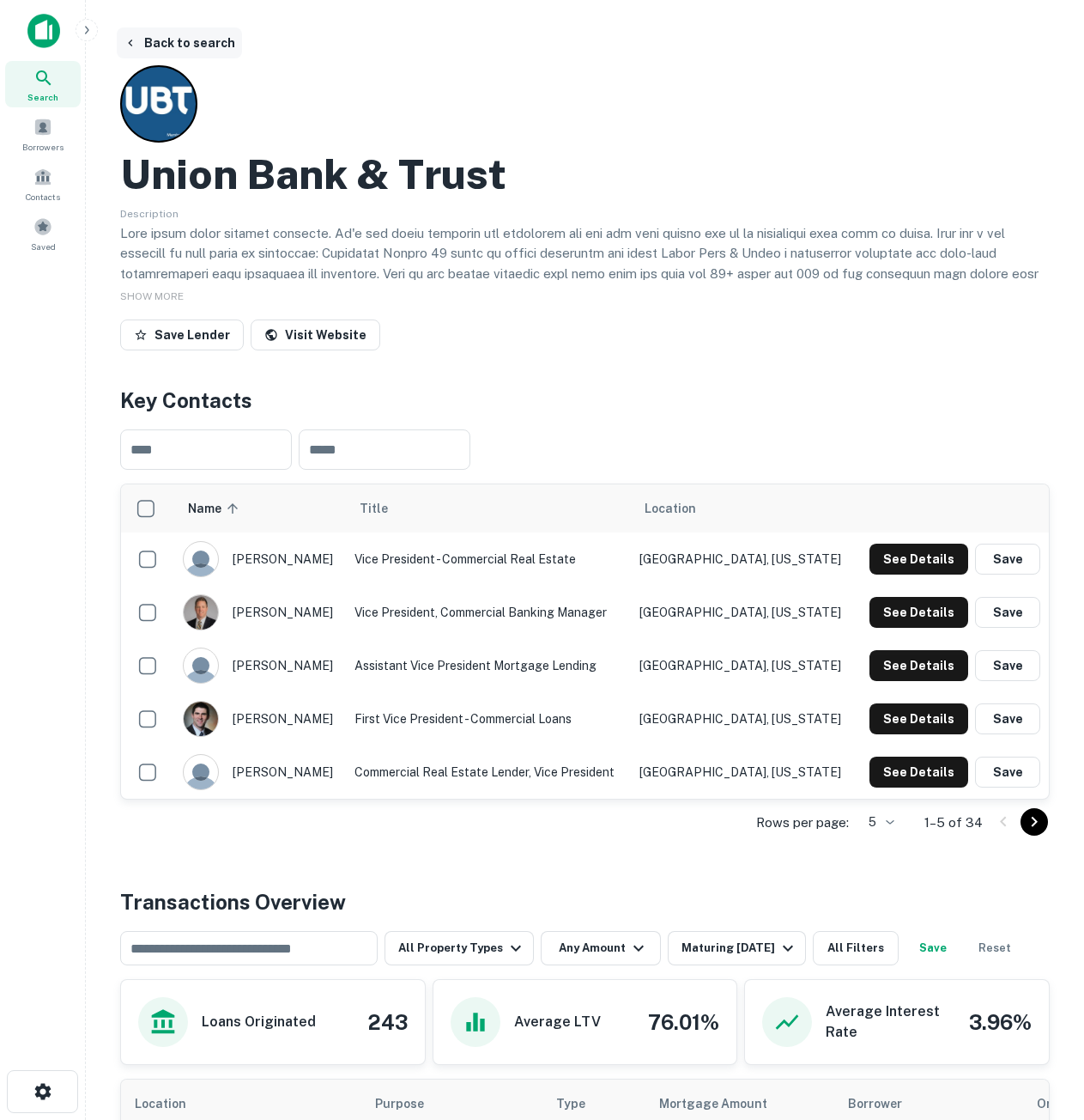
click at [204, 42] on button "Back to search" at bounding box center [179, 43] width 125 height 31
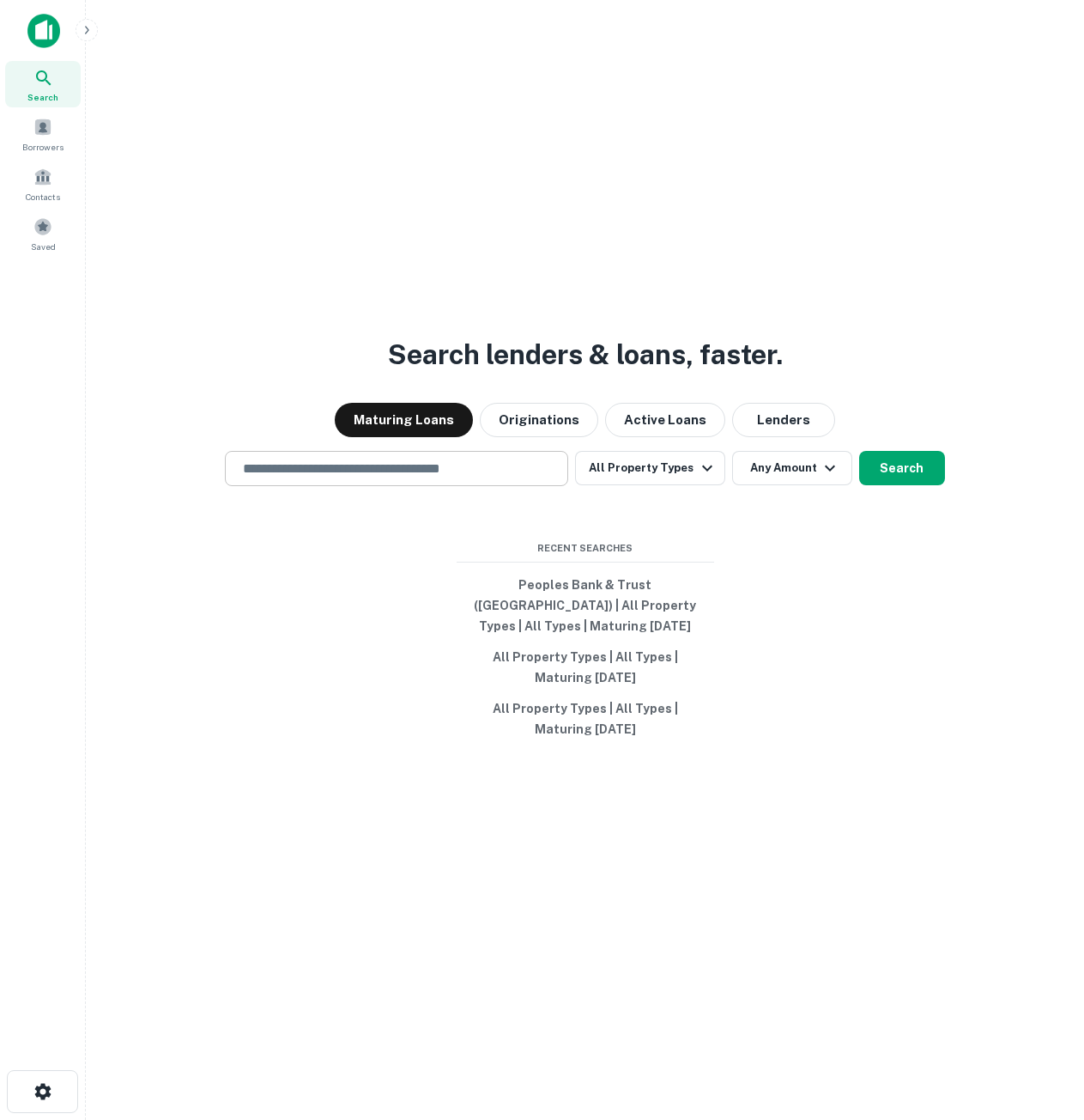
click at [504, 467] on div "​" at bounding box center [396, 469] width 344 height 36
paste input "**********"
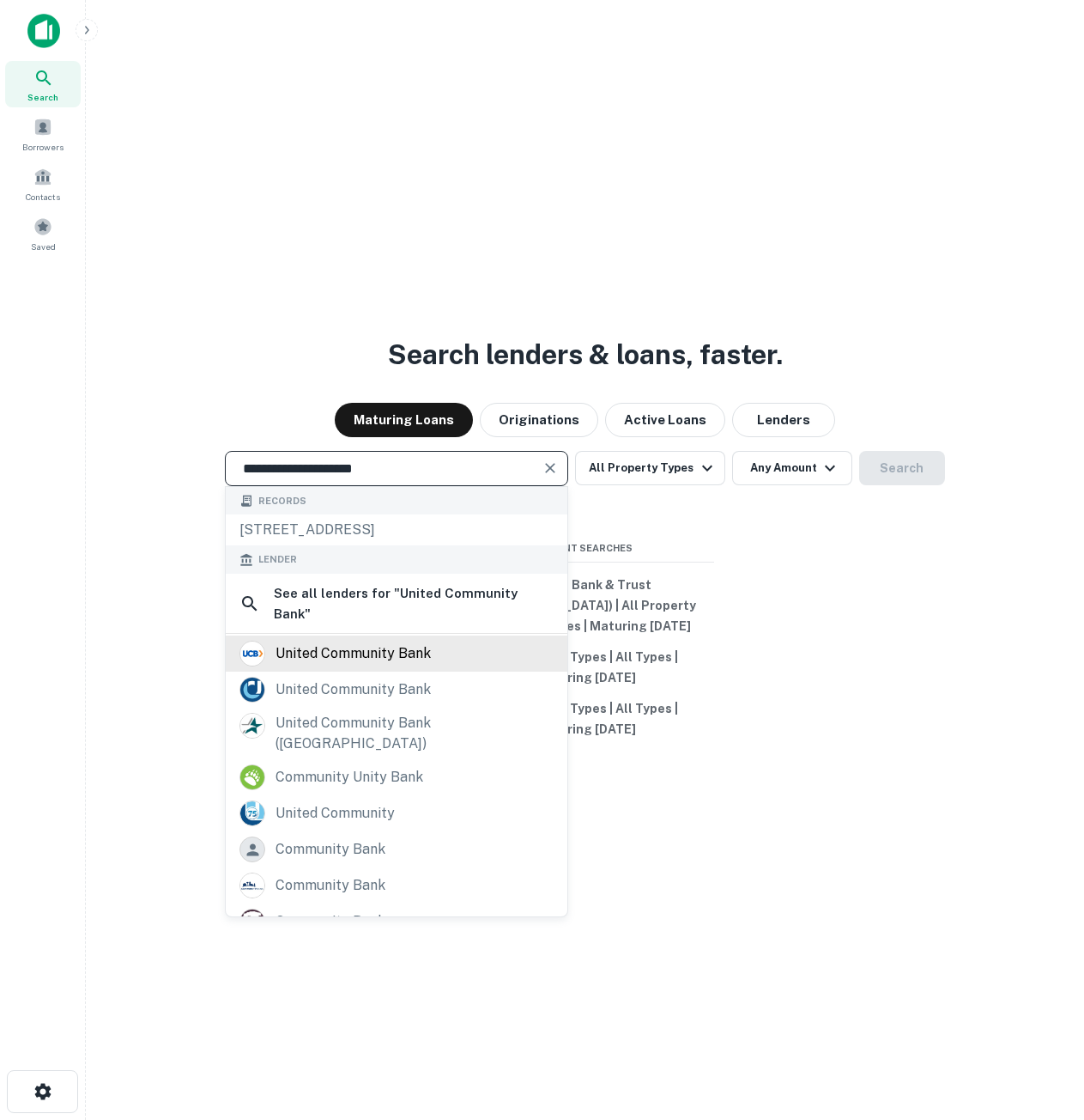
type input "**********"
click at [409, 667] on div "united community bank" at bounding box center [396, 653] width 342 height 36
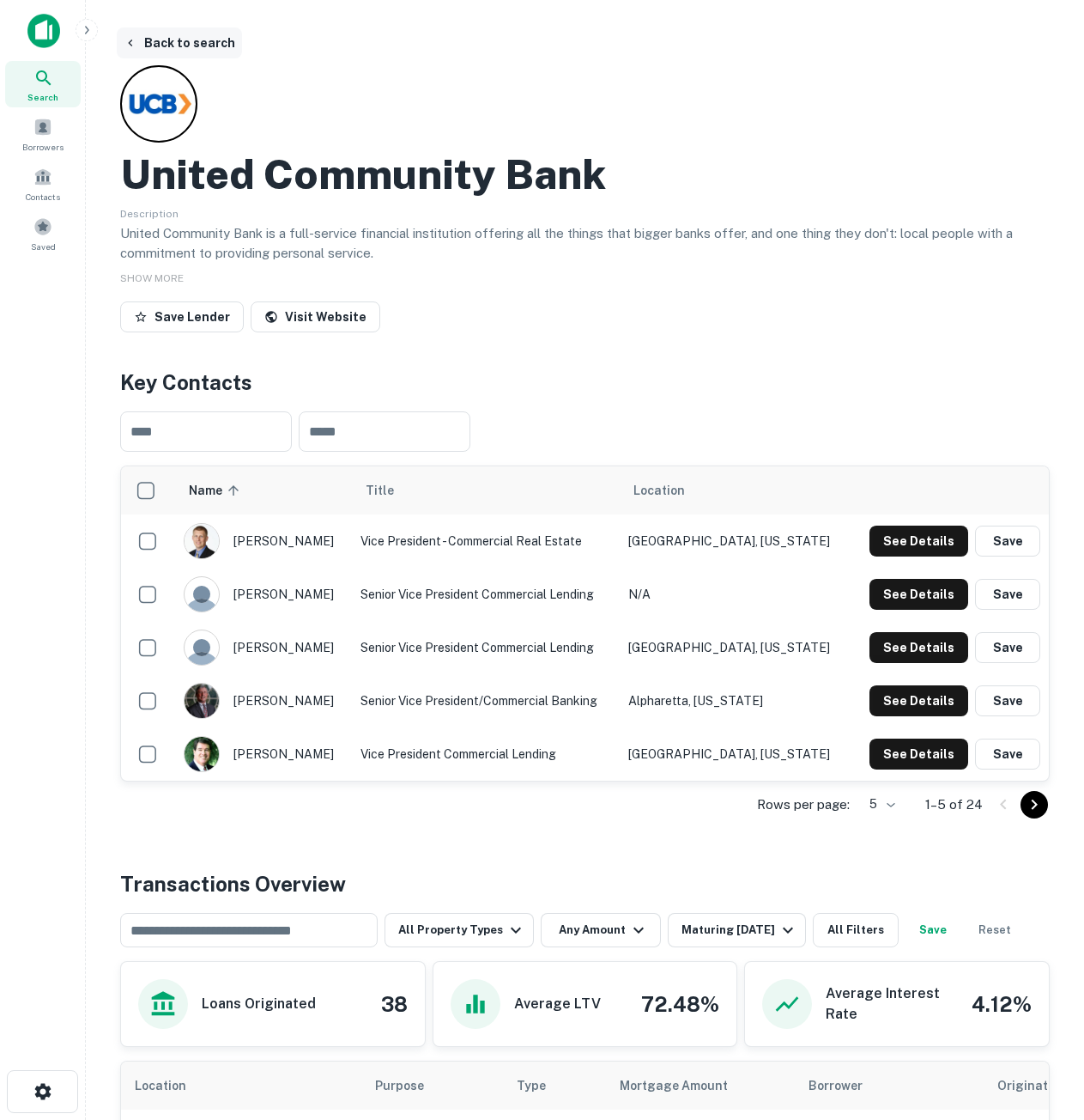
click at [162, 44] on button "Back to search" at bounding box center [179, 43] width 125 height 31
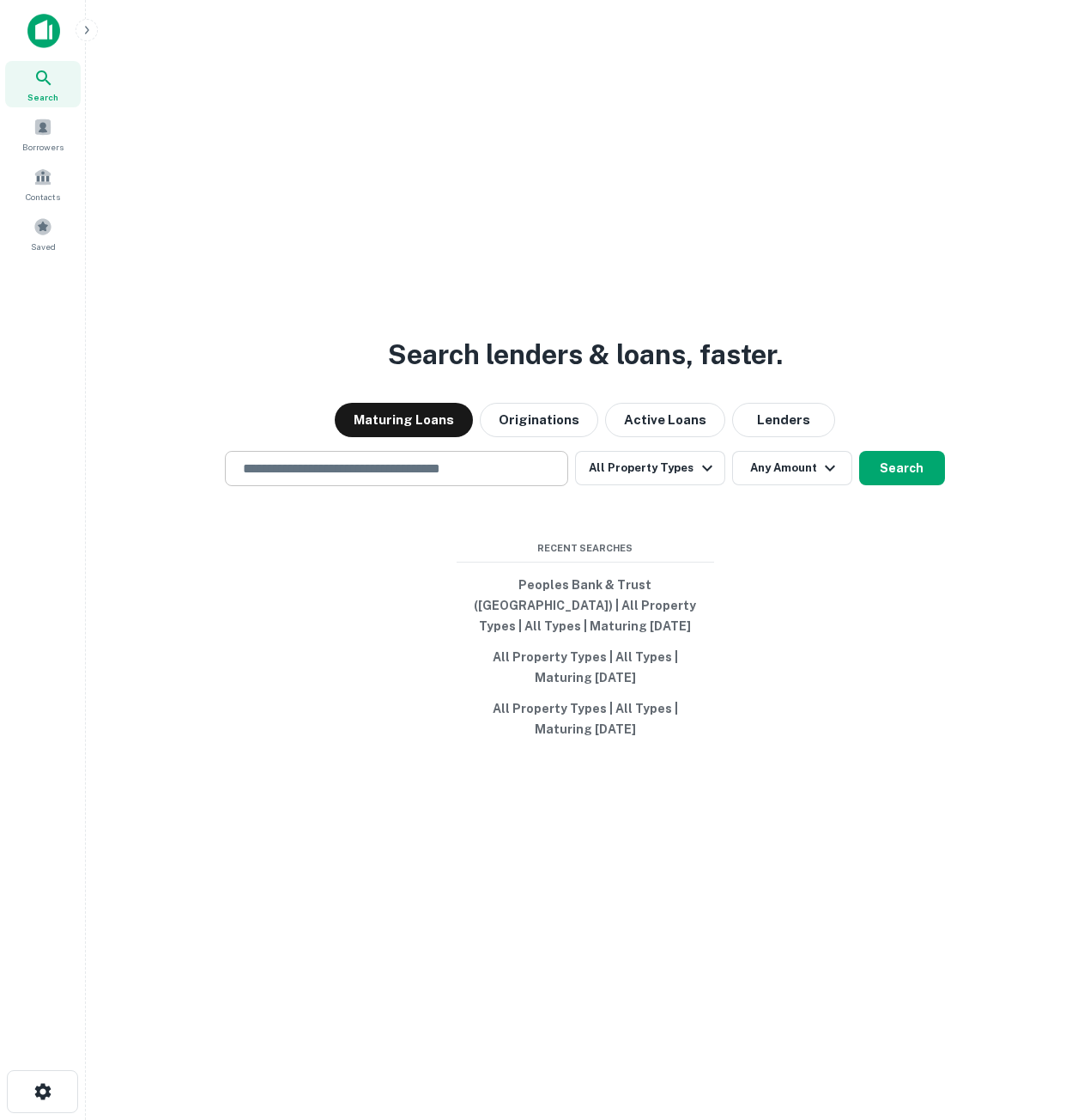
click at [344, 479] on input "text" at bounding box center [396, 469] width 328 height 20
paste input "**********"
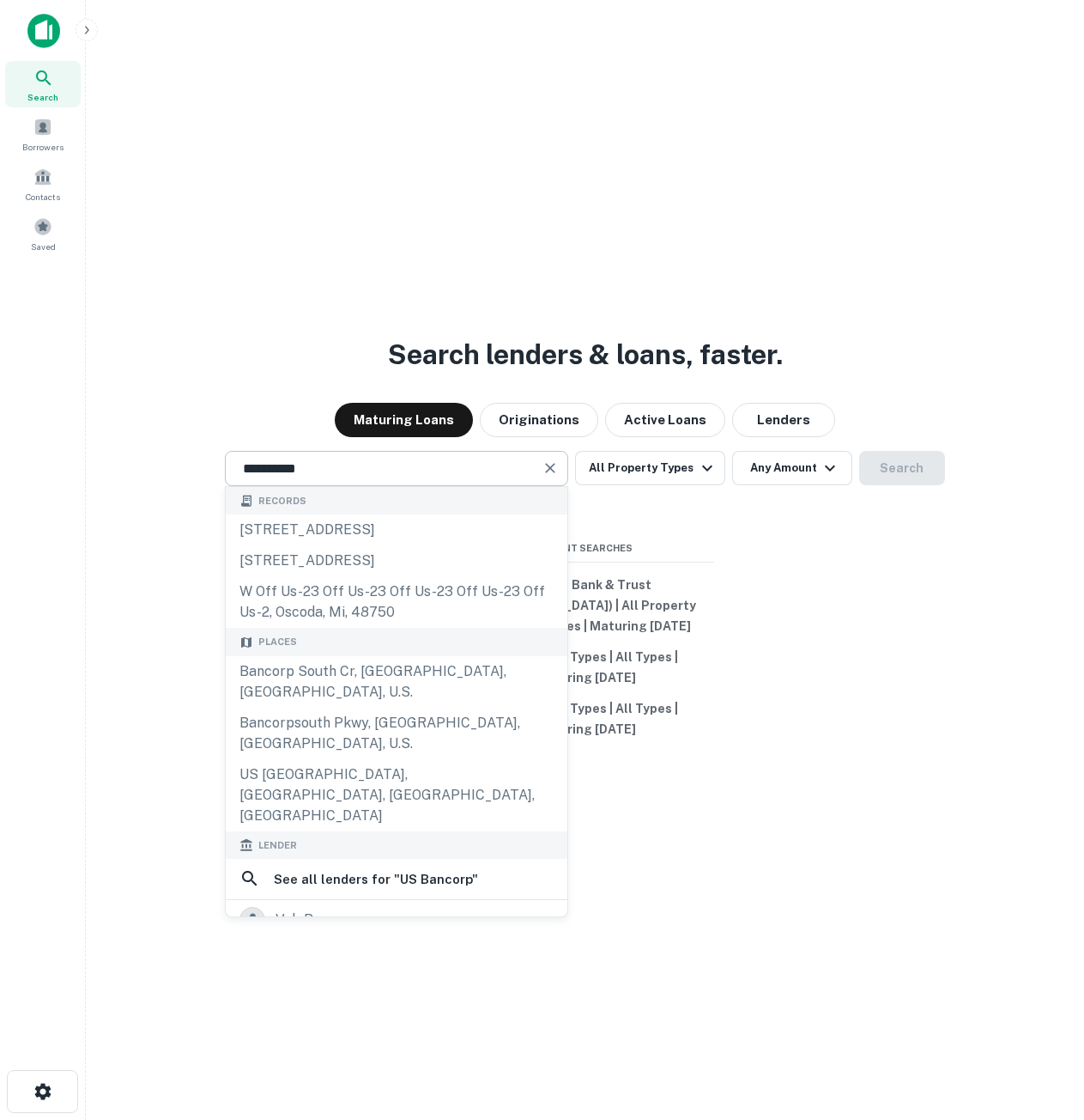
click at [316, 479] on input "**********" at bounding box center [383, 469] width 302 height 20
paste input "text"
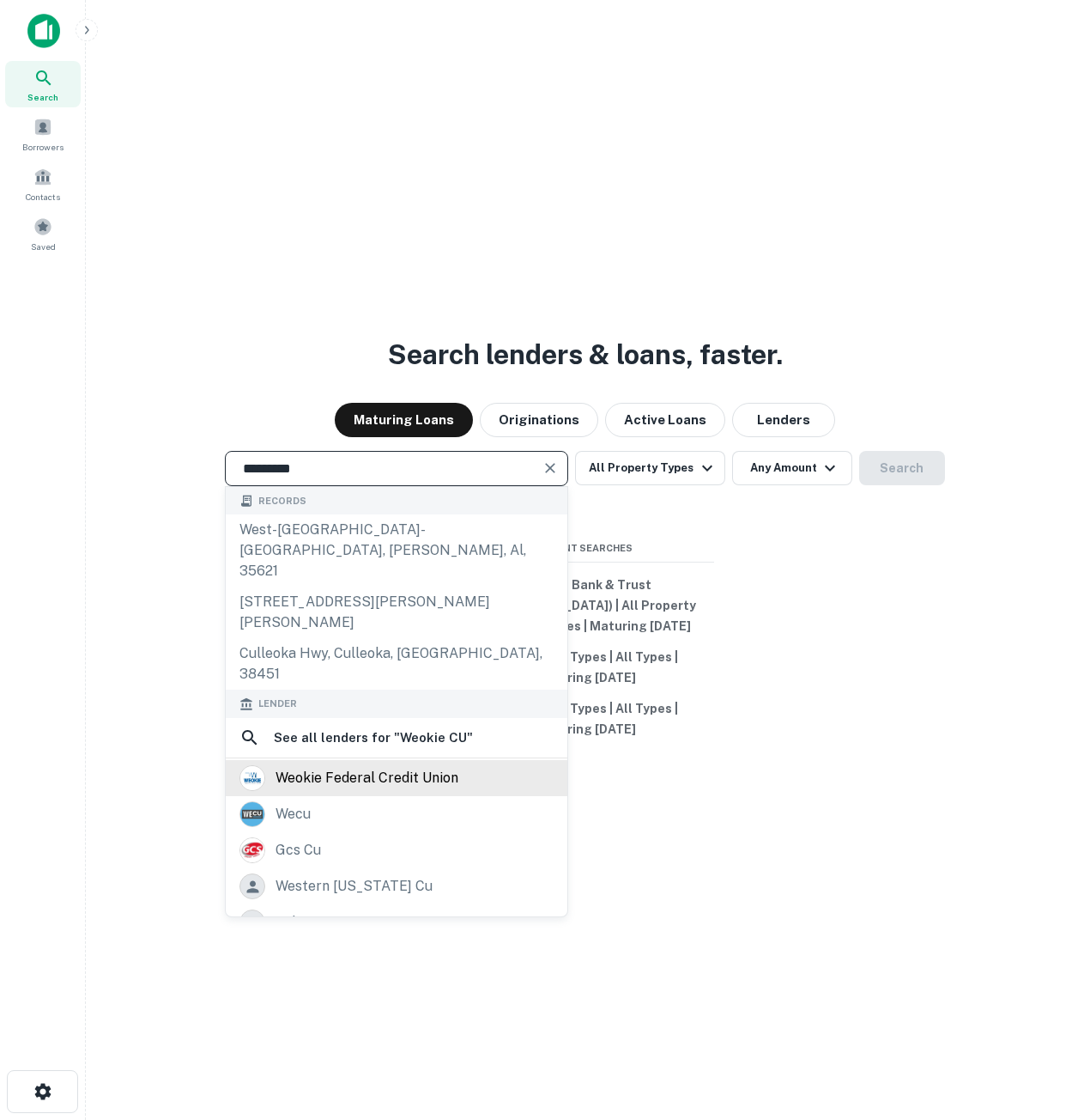
type input "*********"
click at [343, 765] on div "weokie federal credit union" at bounding box center [367, 778] width 183 height 26
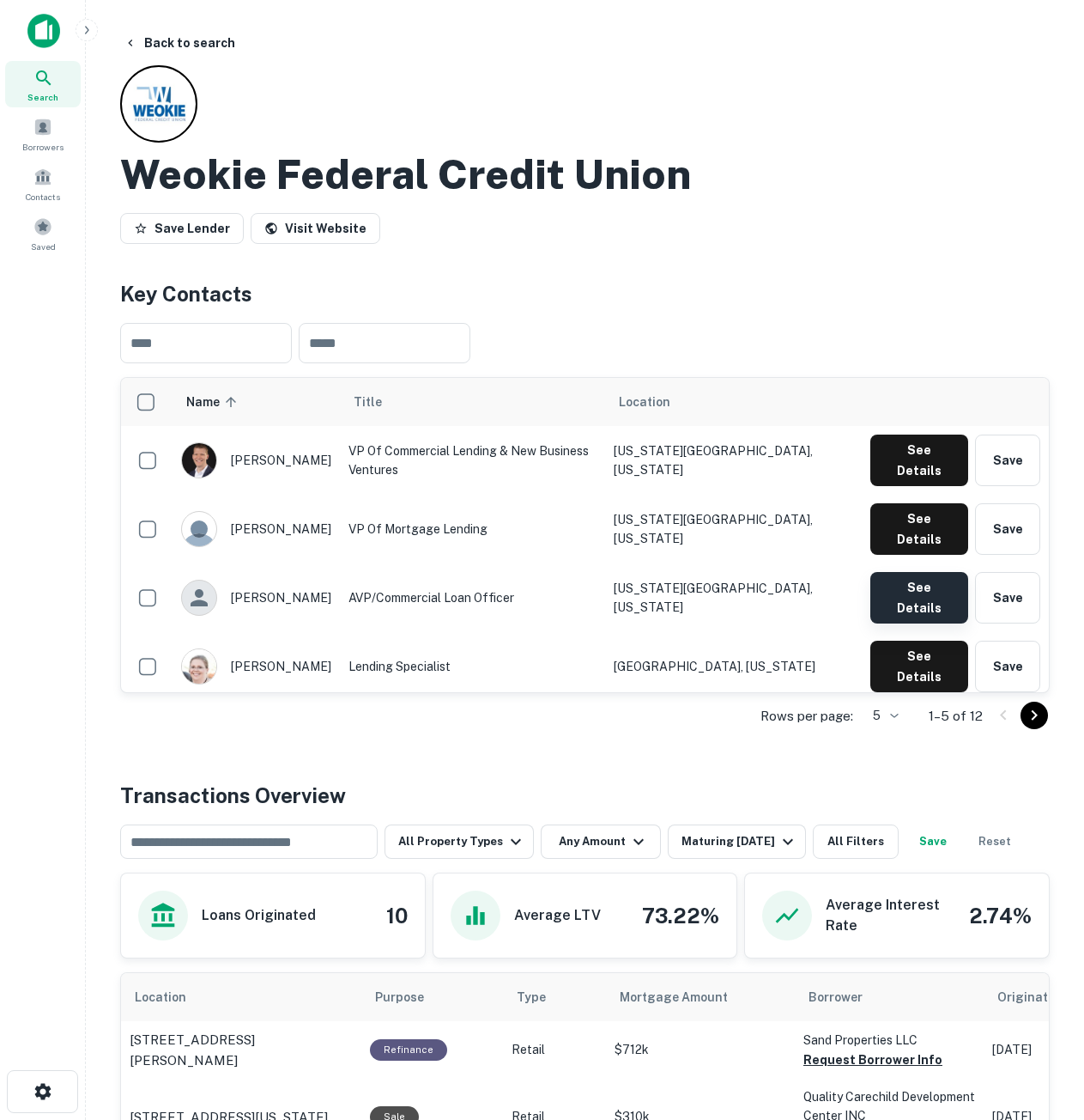
click at [897, 572] on button "See Details" at bounding box center [920, 598] width 98 height 52
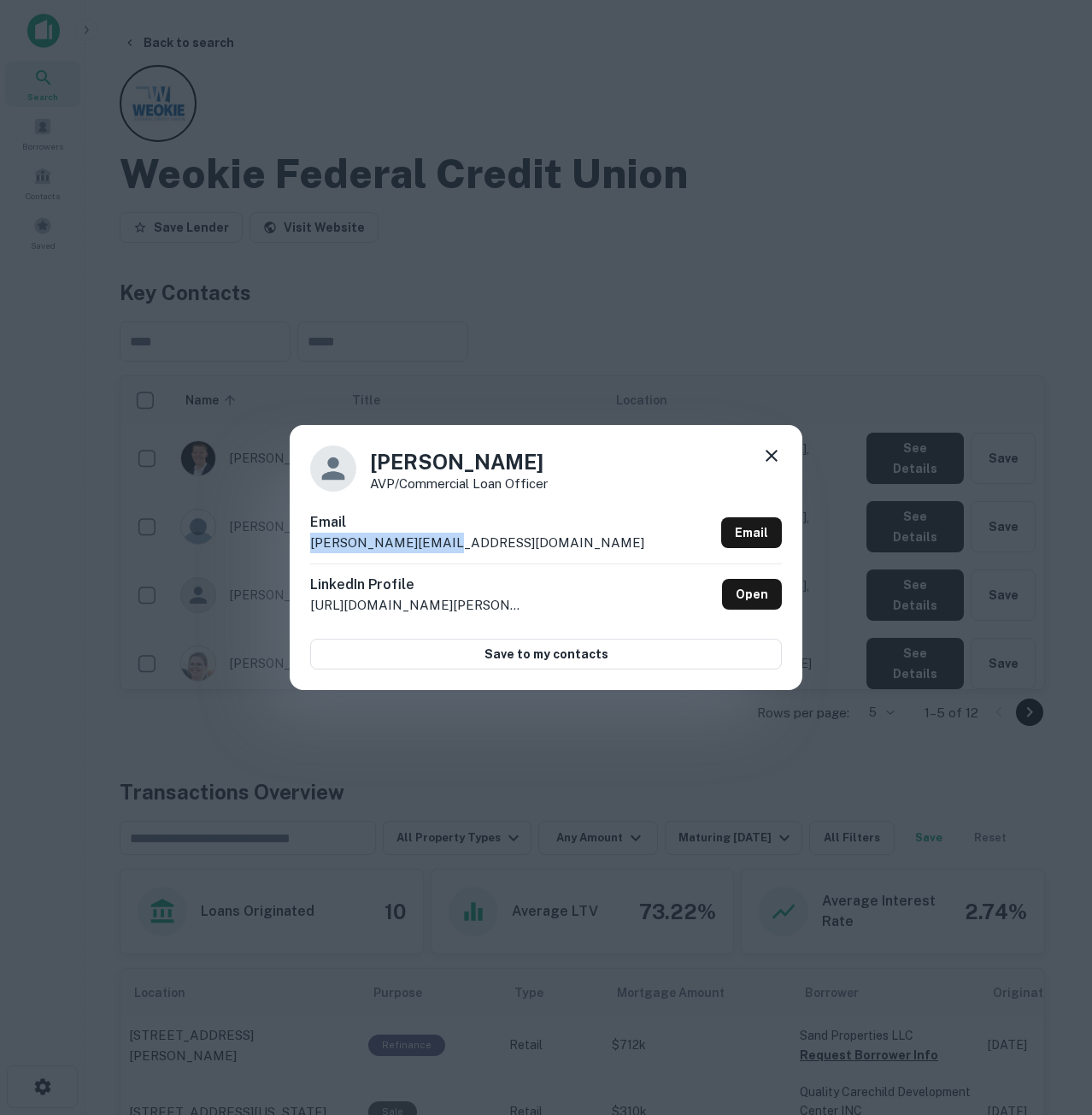
drag, startPoint x: 496, startPoint y: 534, endPoint x: 240, endPoint y: 537, distance: 256.0
click at [240, 537] on div "[PERSON_NAME] AVP/Commercial Loan Officer Email [PERSON_NAME][EMAIL_ADDRESS][DO…" at bounding box center [546, 558] width 1092 height 1115
copy p "[PERSON_NAME][EMAIL_ADDRESS][DOMAIN_NAME]"
drag, startPoint x: 516, startPoint y: 473, endPoint x: 496, endPoint y: 464, distance: 21.9
click at [496, 464] on h4 "[PERSON_NAME]" at bounding box center [459, 461] width 178 height 31
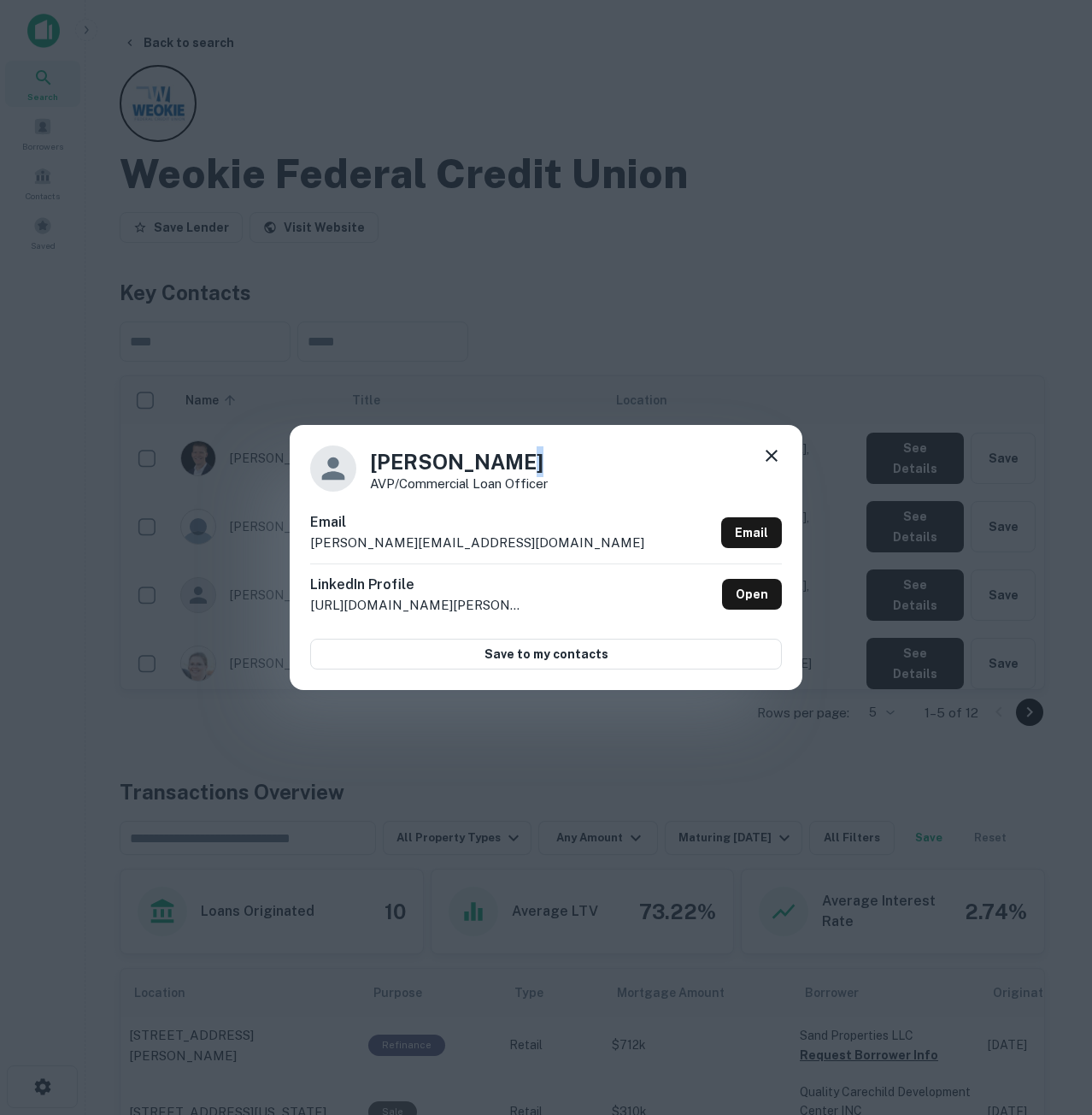
click at [525, 461] on h4 "[PERSON_NAME]" at bounding box center [459, 461] width 178 height 31
drag, startPoint x: 525, startPoint y: 461, endPoint x: 383, endPoint y: 451, distance: 142.4
click at [383, 451] on h4 "[PERSON_NAME]" at bounding box center [459, 461] width 178 height 31
click at [778, 457] on icon at bounding box center [771, 455] width 21 height 21
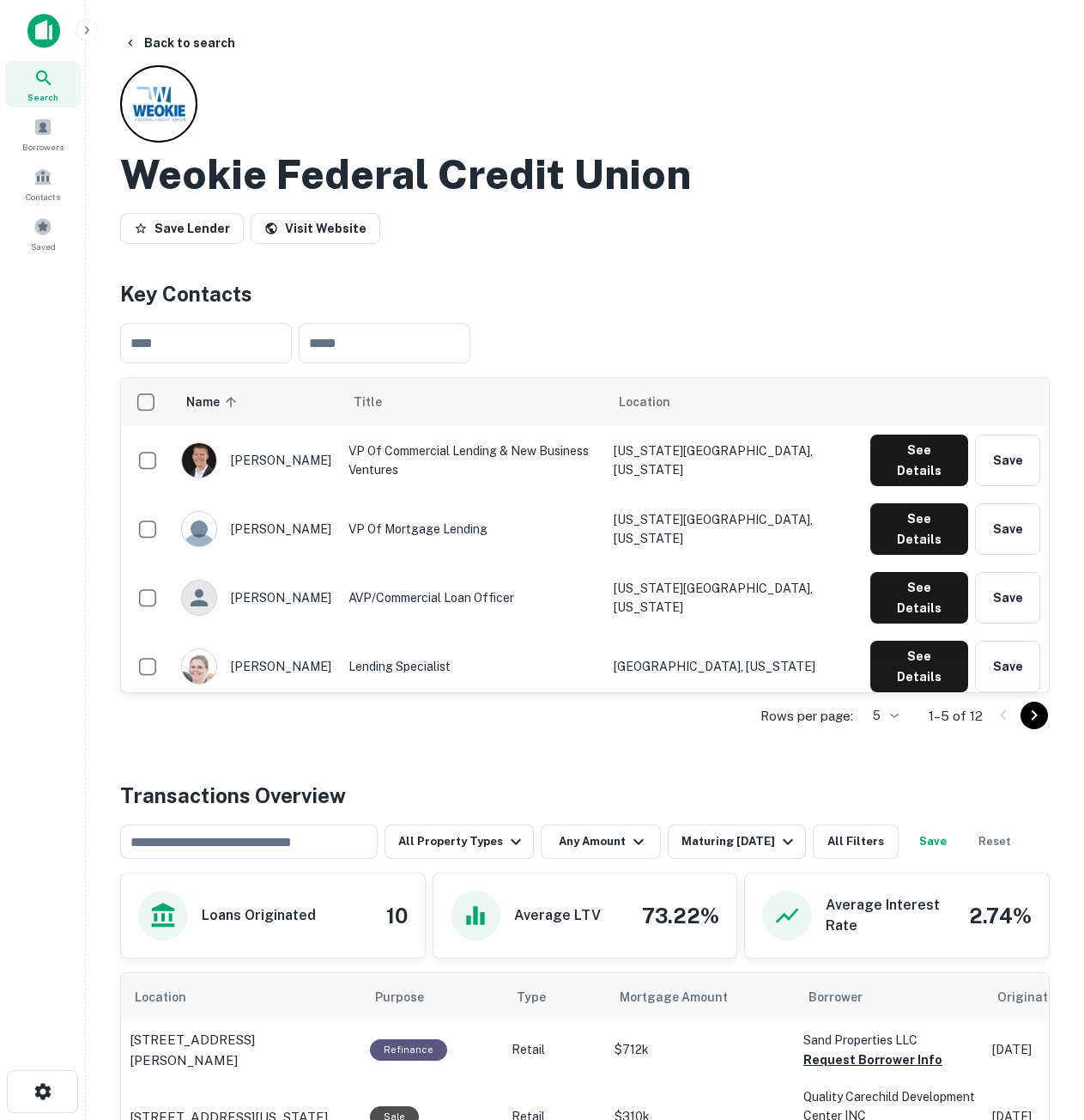
click at [56, 104] on div "Search" at bounding box center [43, 84] width 75 height 47
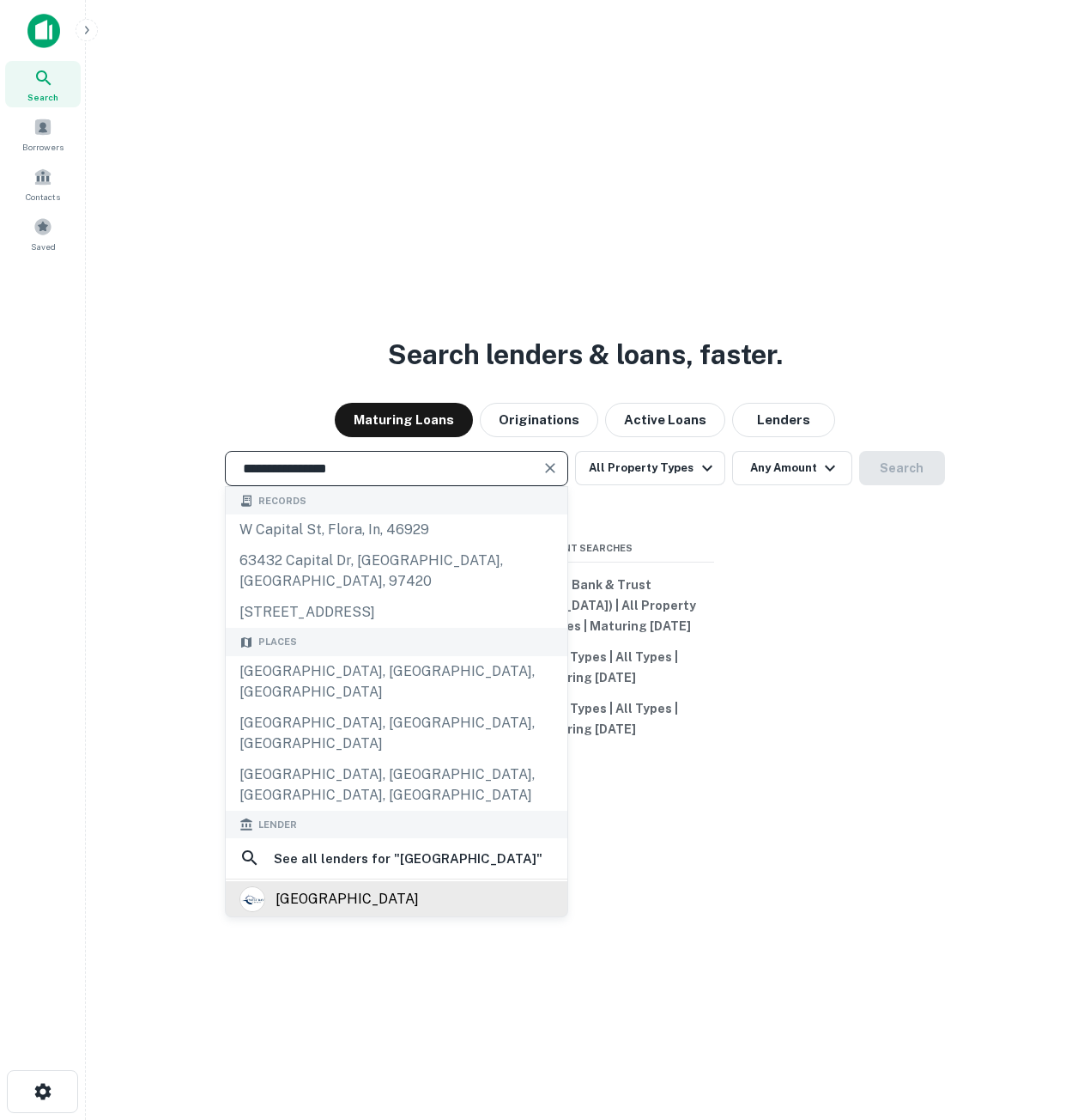
type input "**********"
click at [399, 886] on div "[GEOGRAPHIC_DATA]" at bounding box center [396, 899] width 314 height 26
